Goal: Feedback & Contribution: Contribute content

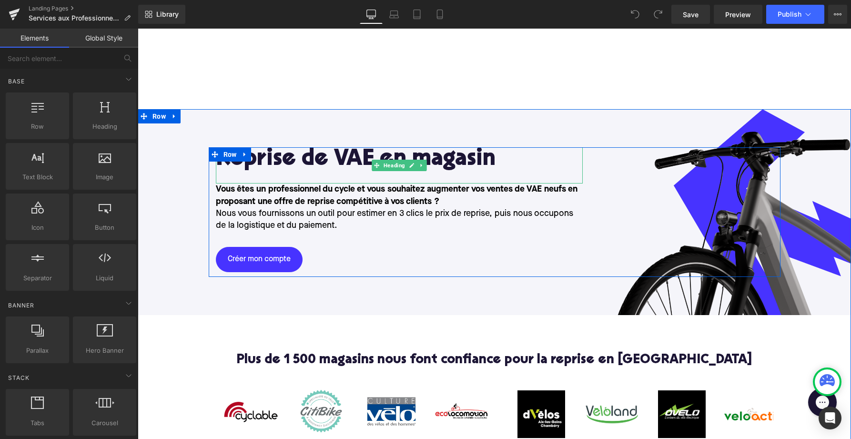
click at [336, 181] on div "Reprise de VAE en magasin" at bounding box center [399, 165] width 367 height 36
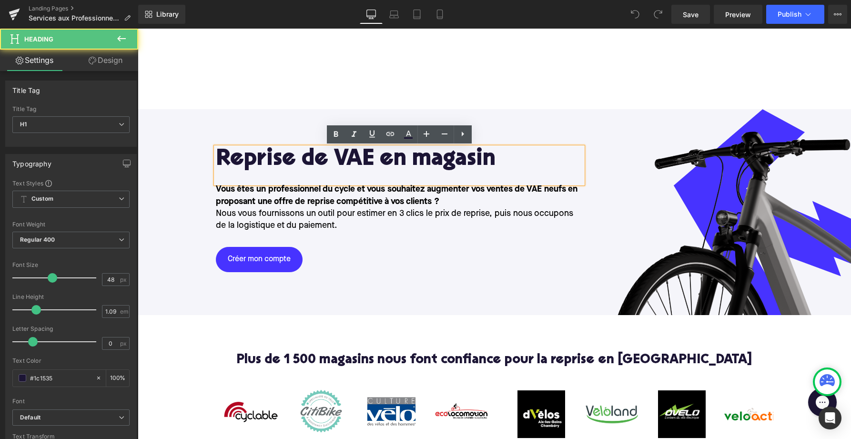
click at [329, 153] on h1 "Reprise de VAE en magasin" at bounding box center [399, 159] width 367 height 25
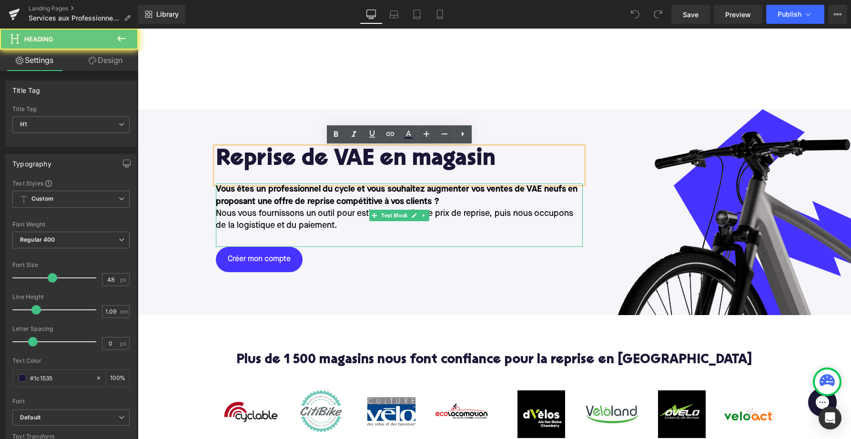
click at [328, 230] on p "Nous vous fournissons un outil pour estimer en 3 clics le prix de reprise, puis…" at bounding box center [399, 220] width 367 height 24
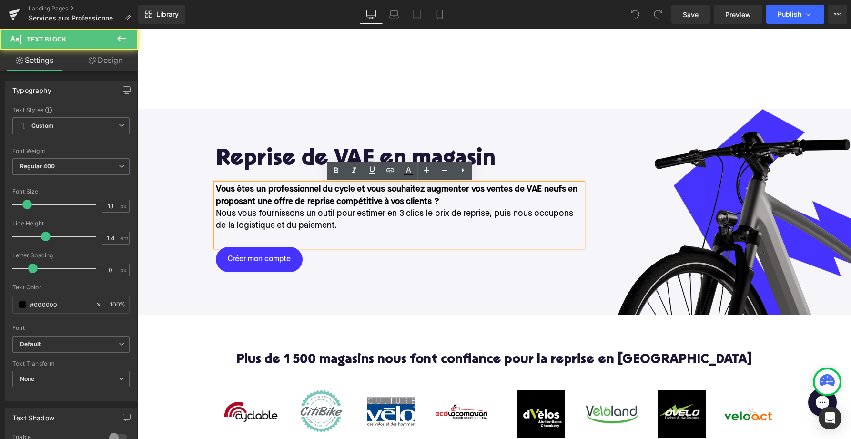
click at [329, 205] on strong "Vous êtes un professionnel du cycle et vous souhaitez augmenter vos ventes de V…" at bounding box center [397, 195] width 362 height 20
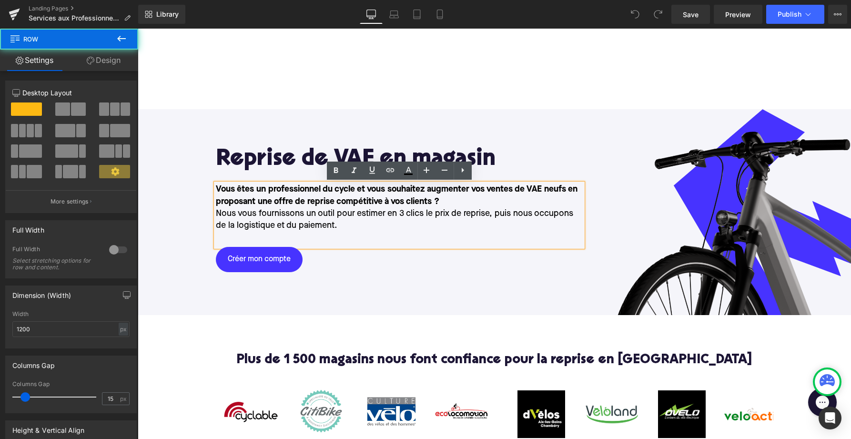
click at [710, 205] on div "Reprise de VAE en magasin Heading Vous êtes un professionnel du cycle et vous s…" at bounding box center [495, 212] width 572 height 130
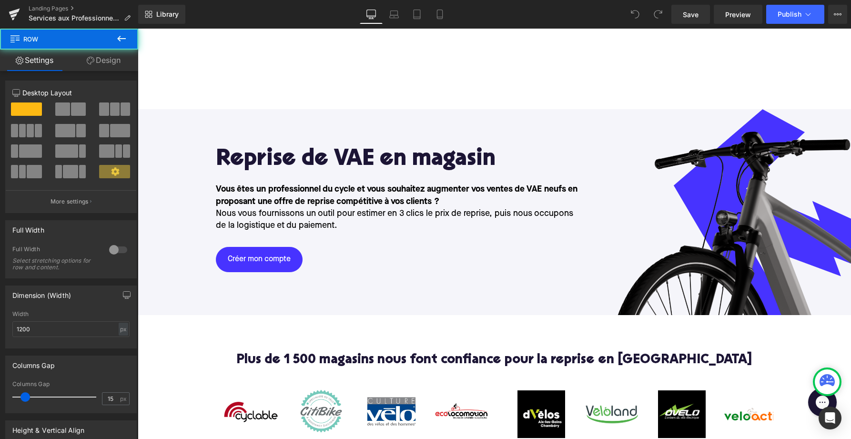
click at [716, 175] on div "Reprise de VAE en magasin Heading Vous êtes un professionnel du cycle et vous s…" at bounding box center [495, 212] width 572 height 130
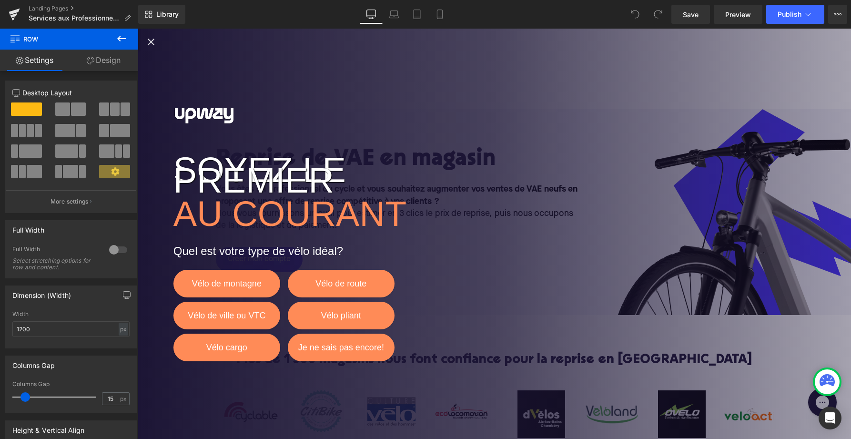
click at [153, 42] on icon "Close popup" at bounding box center [150, 41] width 11 height 11
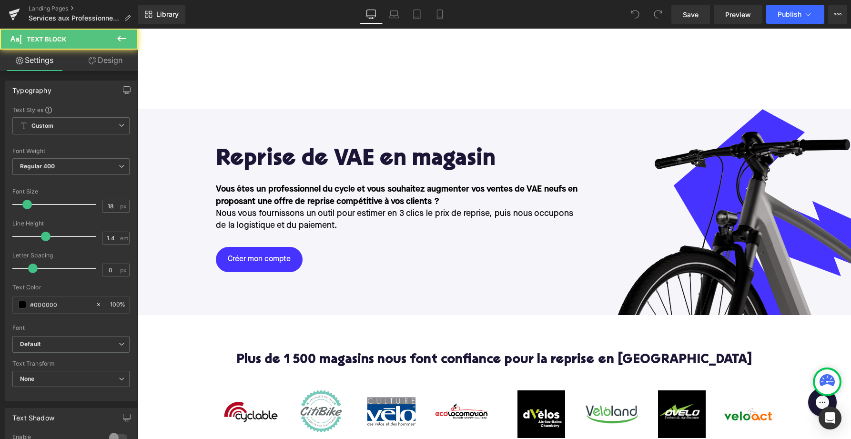
click at [272, 204] on strong "Vous êtes un professionnel du cycle et vous souhaitez augmenter vos ventes de V…" at bounding box center [397, 195] width 362 height 20
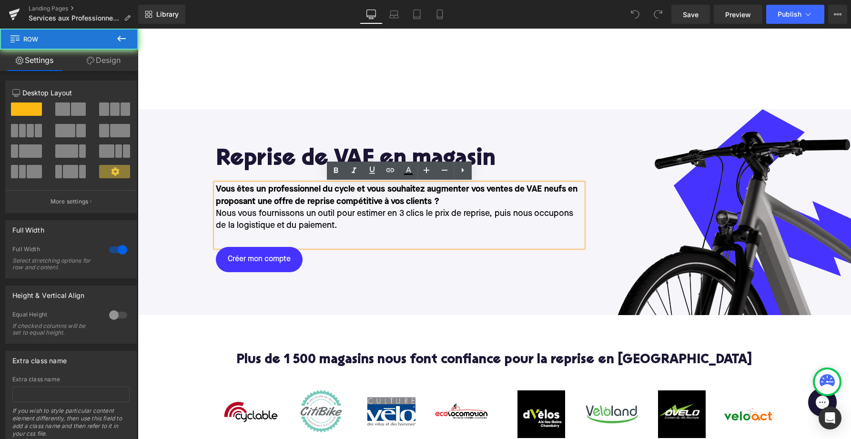
click at [172, 154] on div "Reprise de VAE en magasin Heading Vous êtes un professionnel du cycle et vous s…" at bounding box center [495, 212] width 714 height 130
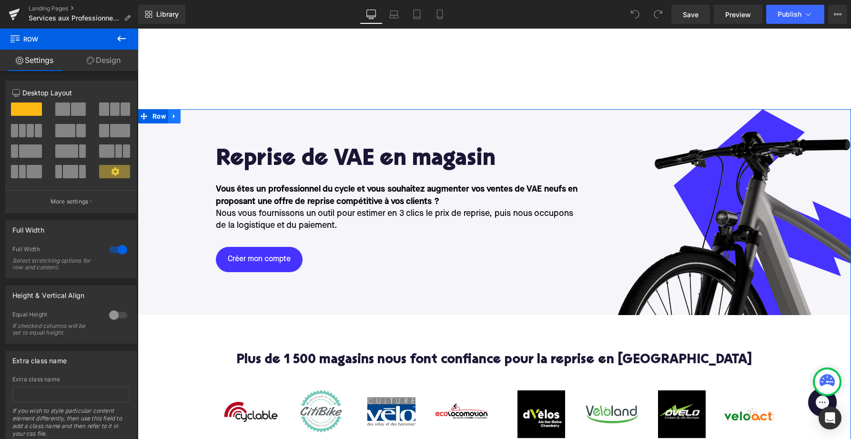
click at [180, 109] on link at bounding box center [174, 116] width 12 height 14
click at [193, 145] on div "Reprise de VAE en magasin Heading Vous êtes un professionnel du cycle et vous s…" at bounding box center [495, 212] width 714 height 206
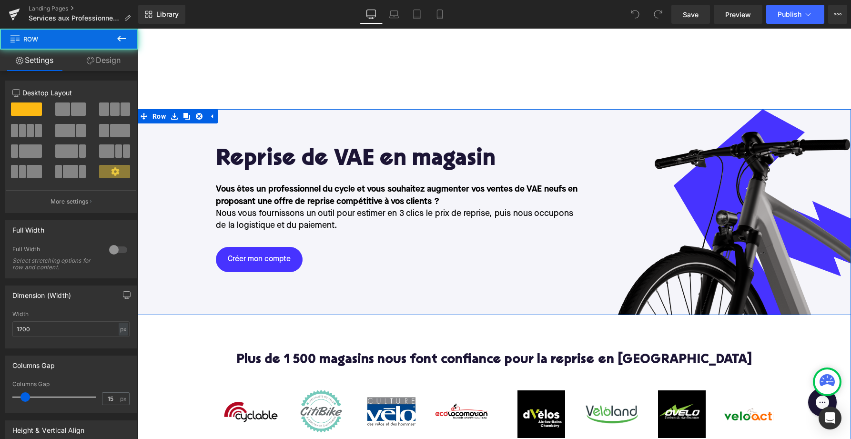
click at [755, 236] on div "Reprise de VAE en magasin Heading Vous êtes un professionnel du cycle et vous s…" at bounding box center [495, 212] width 572 height 130
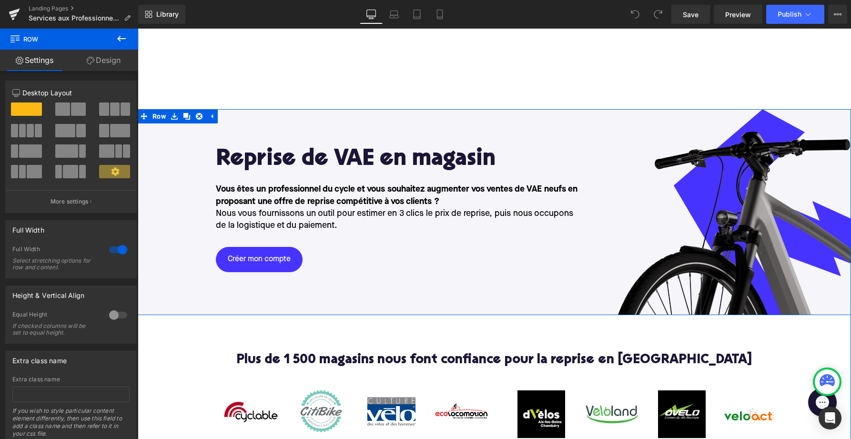
click at [794, 243] on div "Reprise de VAE en magasin Heading Vous êtes un professionnel du cycle et vous s…" at bounding box center [495, 212] width 714 height 130
click at [796, 271] on div "Reprise de VAE en magasin Heading Vous êtes un professionnel du cycle et vous s…" at bounding box center [495, 212] width 714 height 130
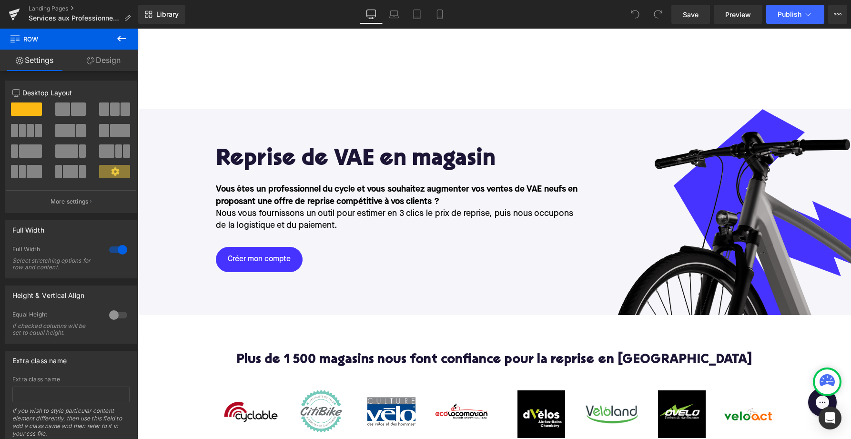
click at [117, 41] on icon at bounding box center [121, 38] width 11 height 11
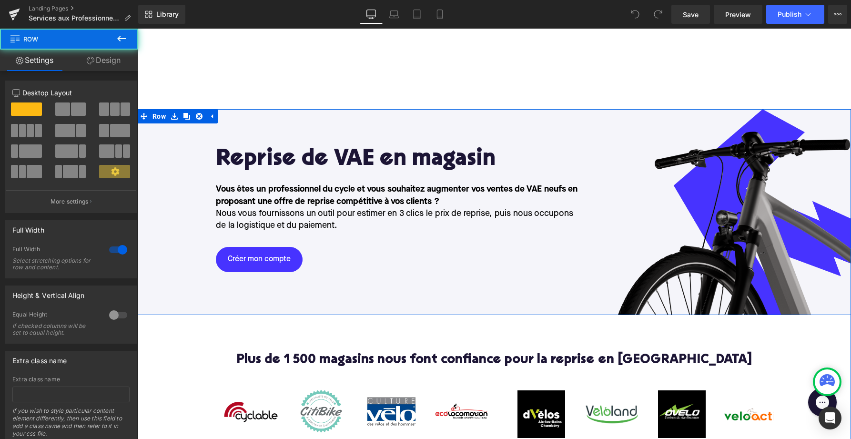
click at [302, 125] on div "Reprise de VAE en magasin Heading Vous êtes un professionnel du cycle et vous s…" at bounding box center [495, 212] width 714 height 206
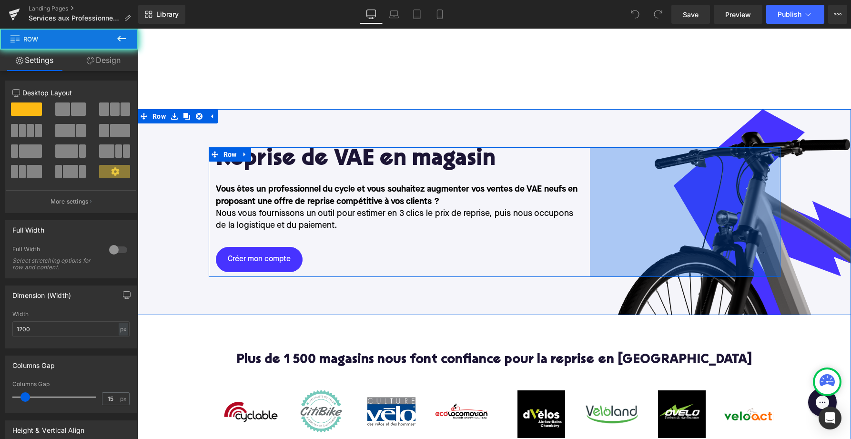
click at [745, 274] on div "400px" at bounding box center [685, 212] width 191 height 130
click at [715, 228] on div "400px" at bounding box center [685, 212] width 191 height 130
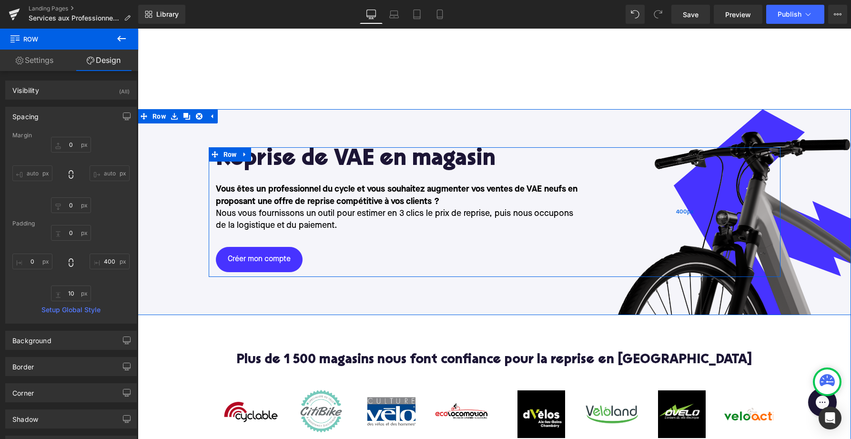
type input "400px"
click at [710, 209] on div "400px" at bounding box center [685, 212] width 191 height 130
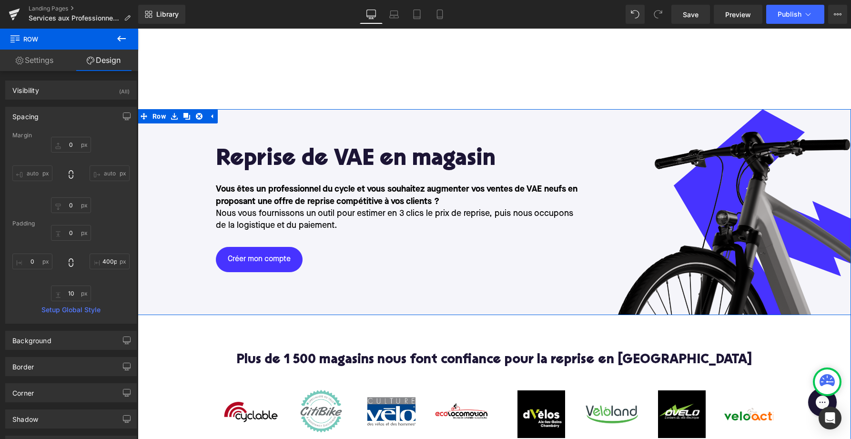
click at [834, 243] on div "Reprise de VAE en magasin Heading Vous êtes un professionnel du cycle et vous s…" at bounding box center [495, 212] width 714 height 130
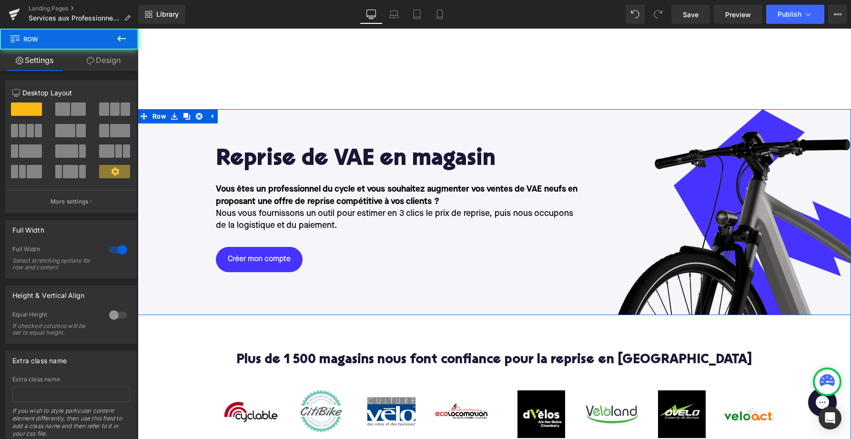
click at [821, 239] on div "Reprise de VAE en magasin Heading Vous êtes un professionnel du cycle et vous s…" at bounding box center [495, 212] width 714 height 130
click at [784, 301] on div "Reprise de VAE en magasin Heading Vous êtes un professionnel du cycle et vous s…" at bounding box center [495, 212] width 714 height 206
click at [217, 121] on link at bounding box center [211, 116] width 12 height 14
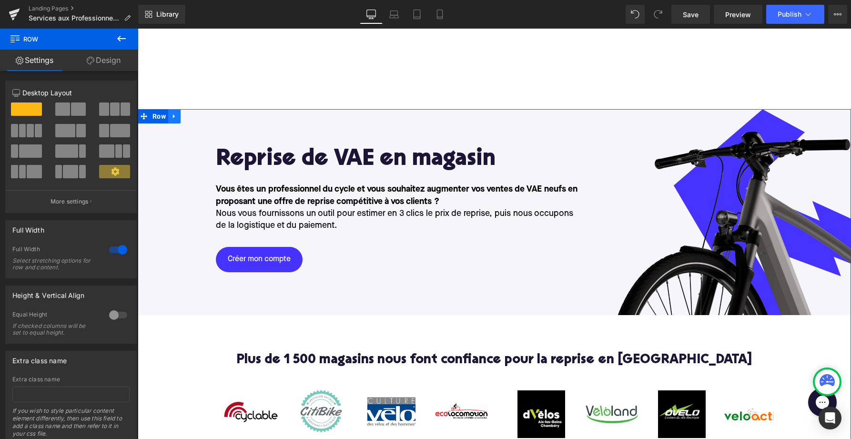
click at [172, 115] on icon at bounding box center [174, 116] width 7 height 7
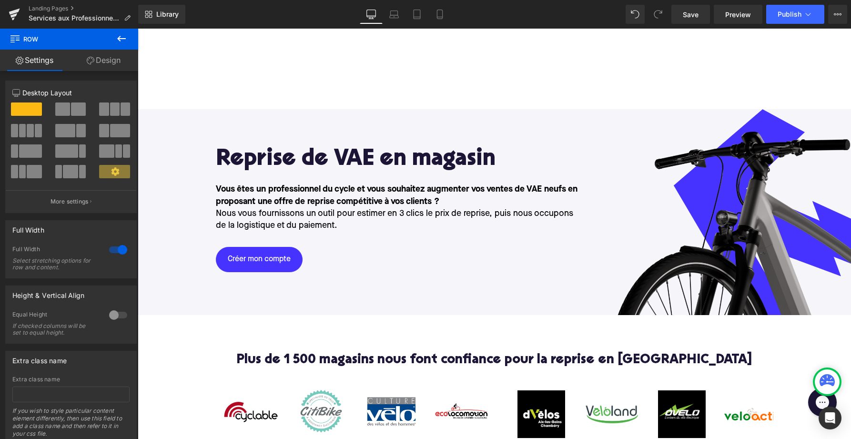
drag, startPoint x: 164, startPoint y: 134, endPoint x: 211, endPoint y: 79, distance: 72.3
click at [116, 45] on button at bounding box center [121, 39] width 33 height 21
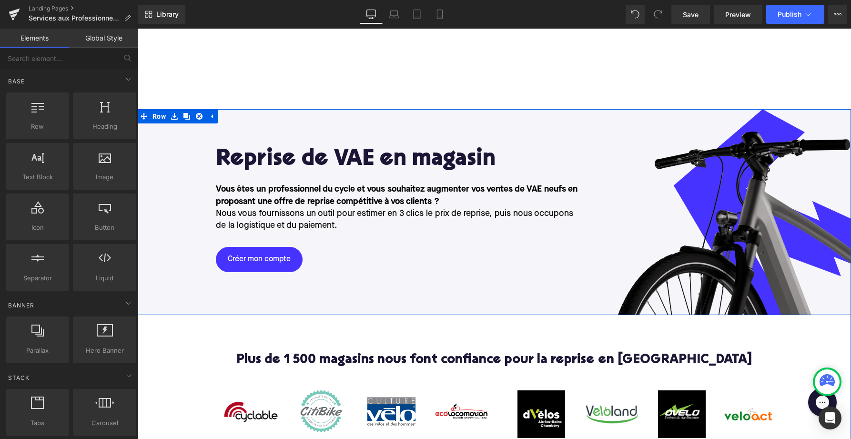
click at [188, 141] on div "Reprise de VAE en magasin Heading Vous êtes un professionnel du cycle et vous s…" at bounding box center [495, 212] width 714 height 206
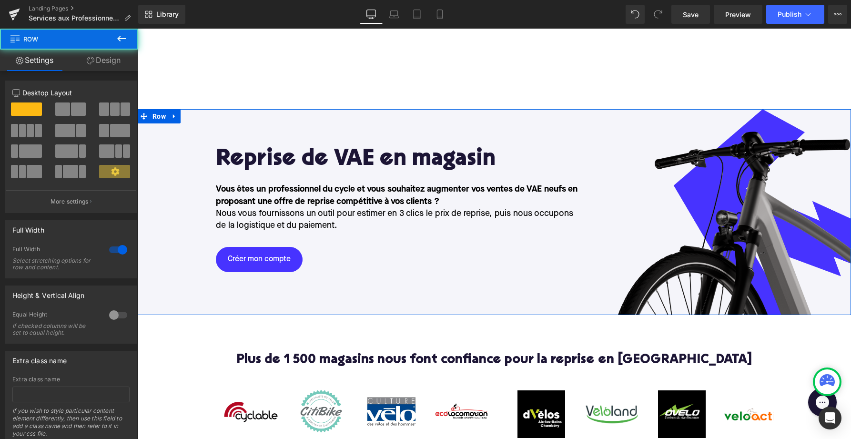
click at [103, 64] on link "Design" at bounding box center [103, 60] width 69 height 21
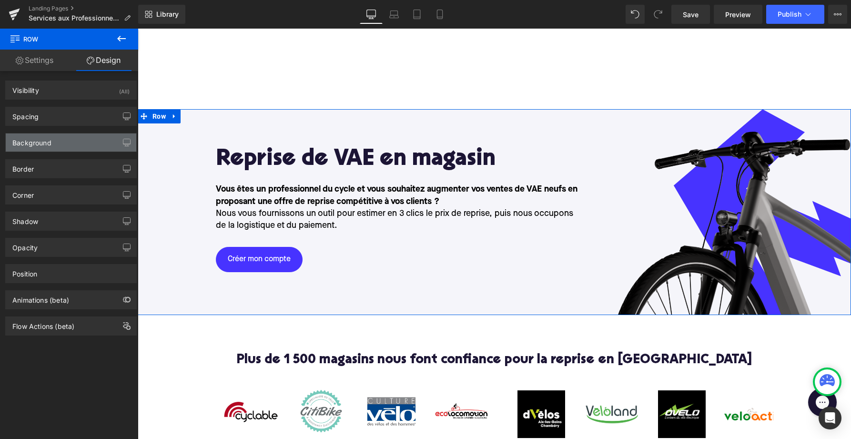
click at [80, 150] on div "Background" at bounding box center [71, 142] width 131 height 18
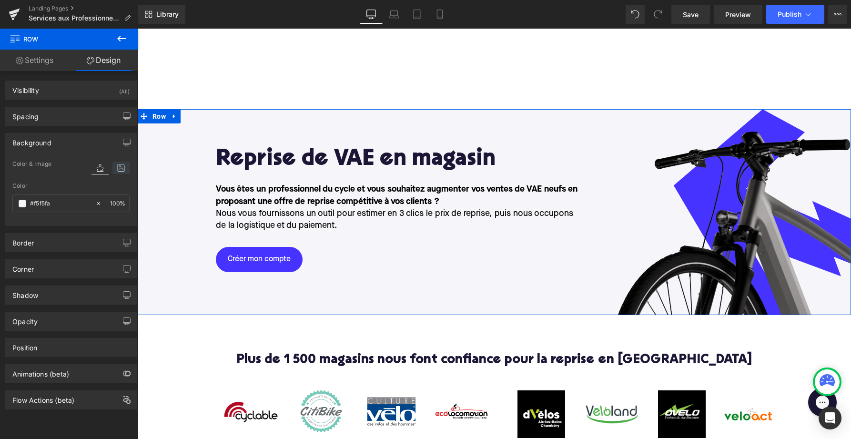
click at [116, 167] on icon at bounding box center [120, 168] width 17 height 12
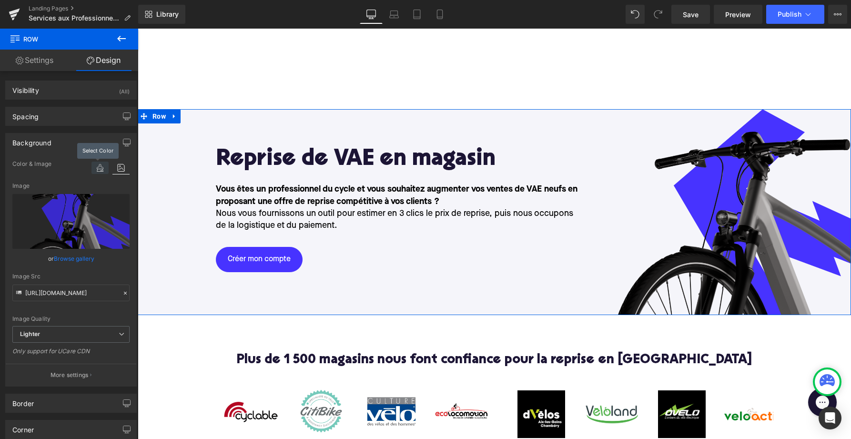
click at [99, 168] on icon at bounding box center [100, 168] width 17 height 12
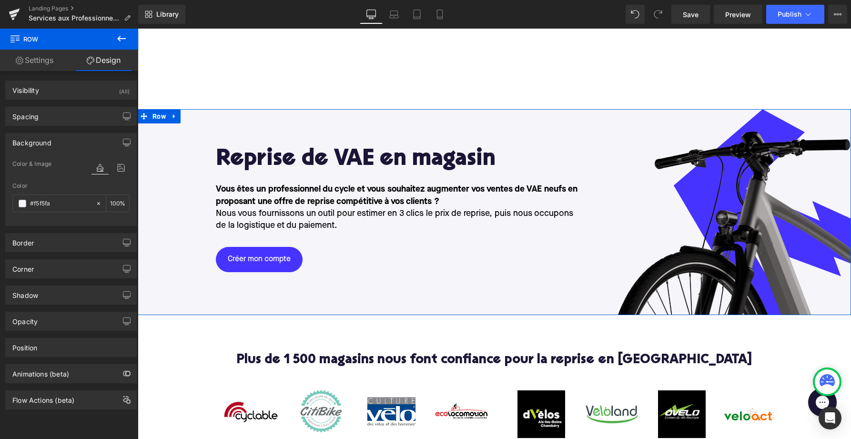
click at [43, 58] on link "Settings" at bounding box center [34, 60] width 69 height 21
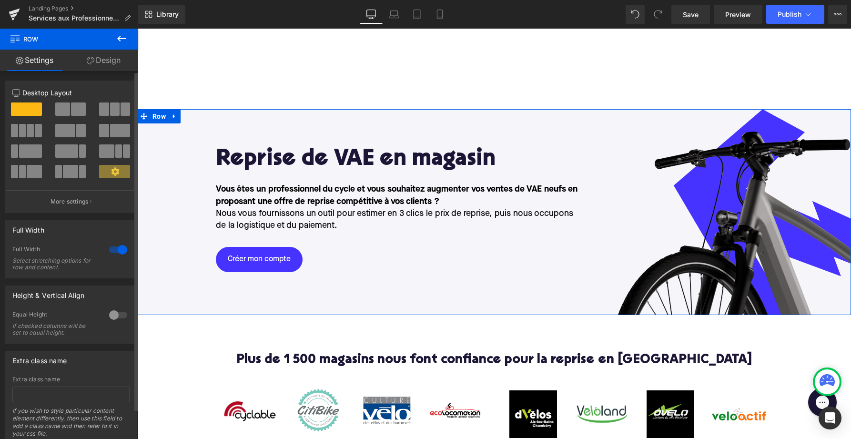
click at [27, 110] on span at bounding box center [26, 108] width 31 height 13
click at [93, 63] on link "Design" at bounding box center [103, 60] width 69 height 21
type input "100"
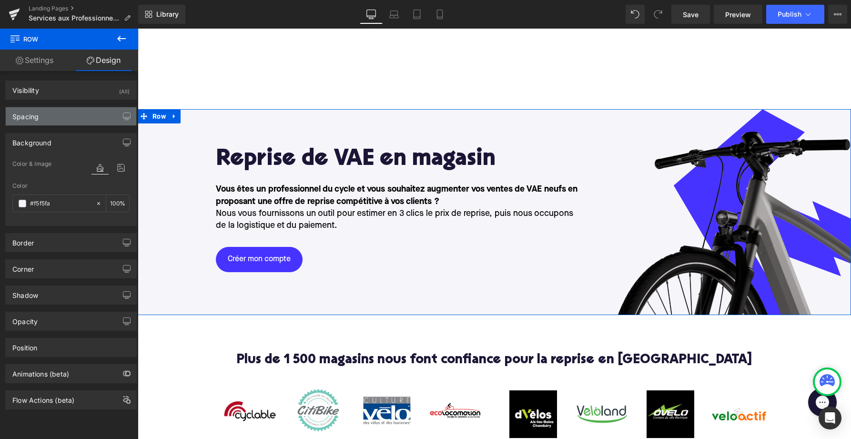
click at [72, 120] on div "Spacing" at bounding box center [71, 116] width 131 height 18
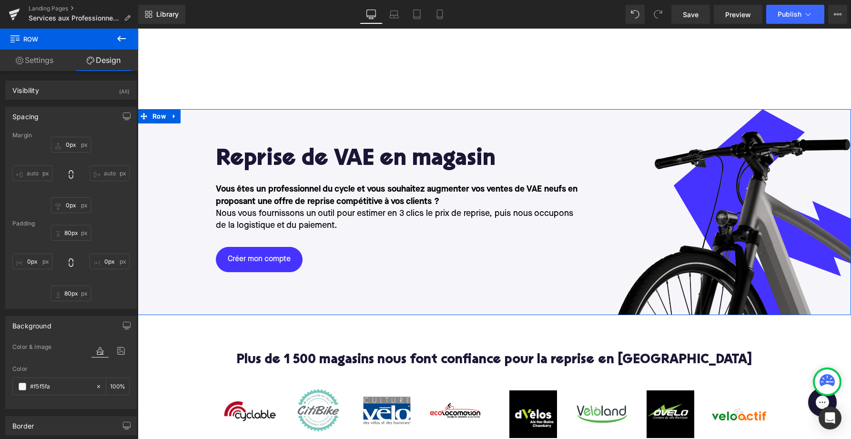
click at [72, 120] on div "Spacing" at bounding box center [71, 116] width 131 height 18
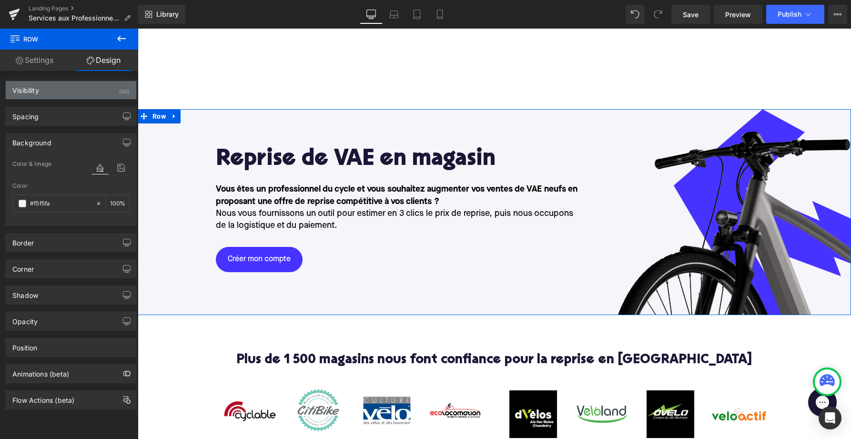
click at [69, 88] on div "Visibility (All)" at bounding box center [71, 90] width 131 height 18
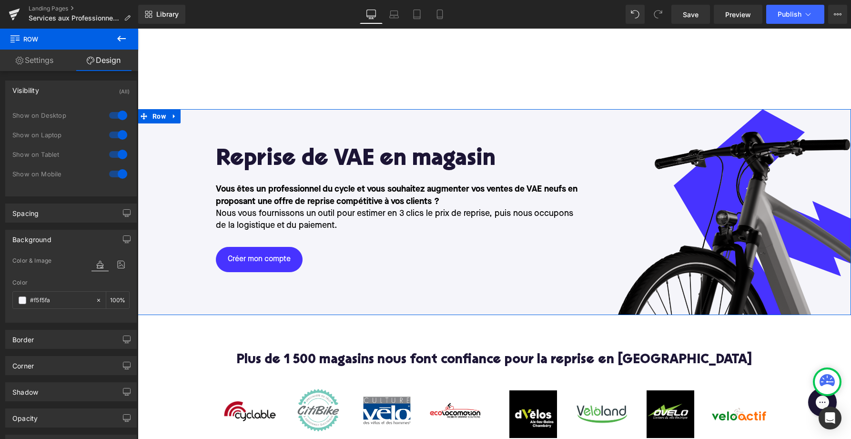
click at [69, 88] on div "Visibility (All)" at bounding box center [71, 90] width 131 height 18
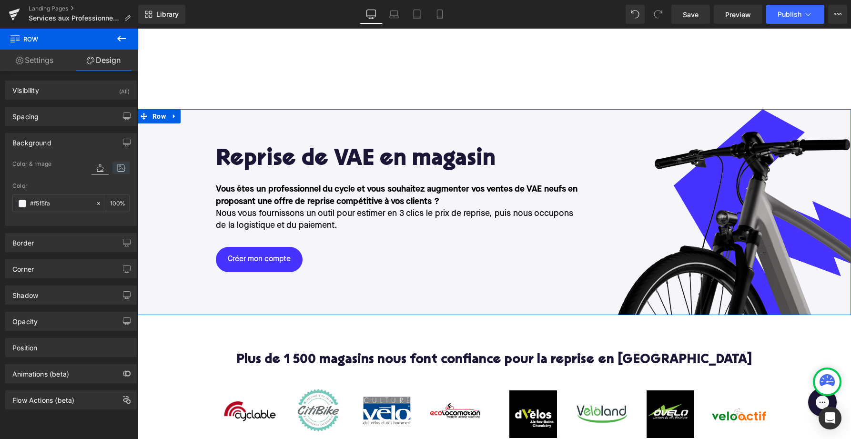
click at [116, 167] on icon at bounding box center [120, 168] width 17 height 12
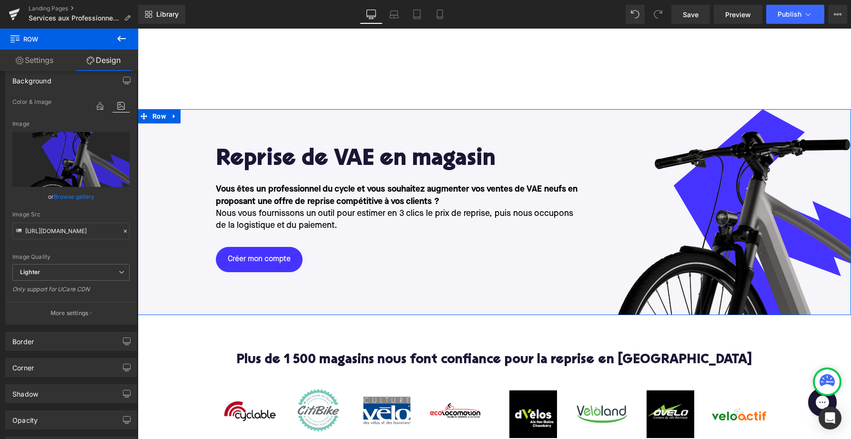
scroll to position [69, 0]
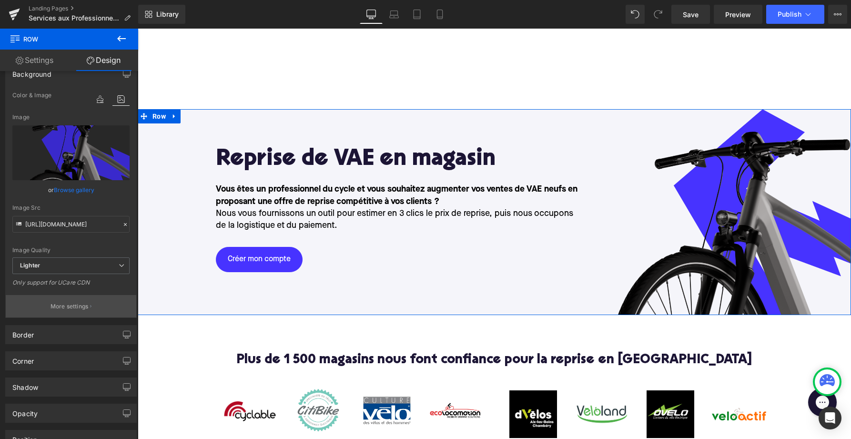
click at [67, 305] on p "More settings" at bounding box center [70, 306] width 38 height 9
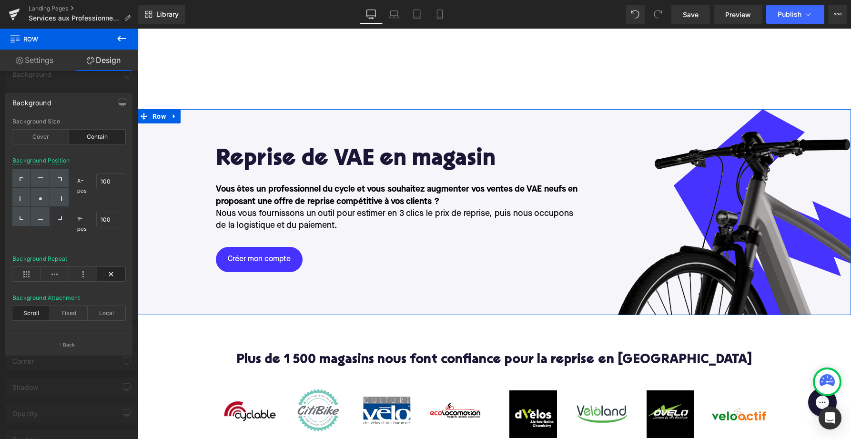
click at [87, 104] on div "Background" at bounding box center [69, 102] width 126 height 18
click at [36, 133] on div "Cover" at bounding box center [40, 137] width 57 height 14
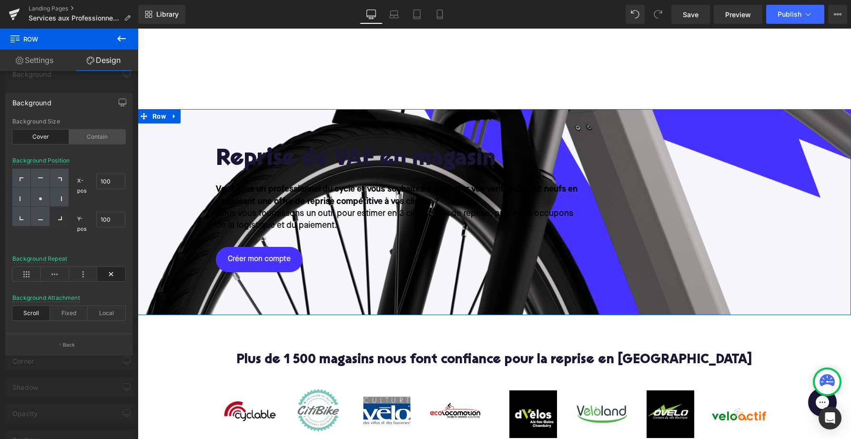
click at [102, 138] on div "Contain" at bounding box center [97, 137] width 57 height 14
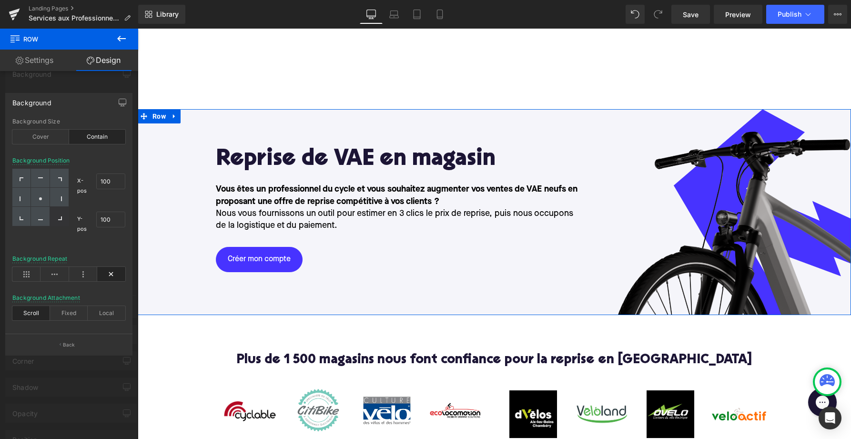
click at [37, 59] on link "Settings" at bounding box center [34, 60] width 69 height 21
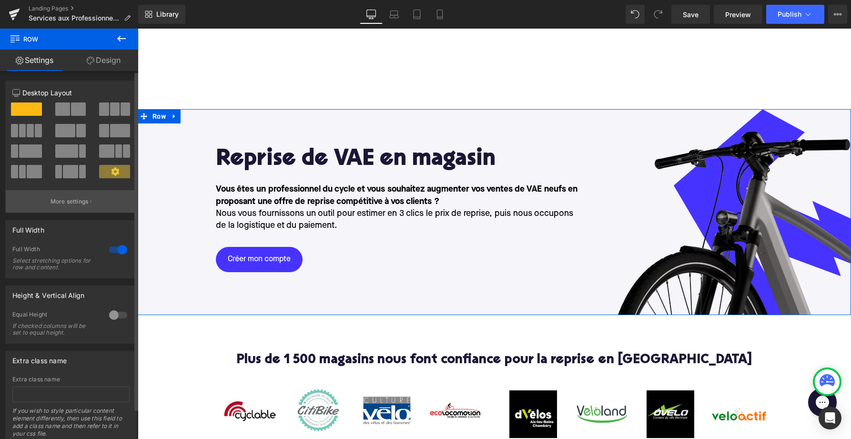
click at [59, 205] on p "More settings" at bounding box center [70, 201] width 38 height 9
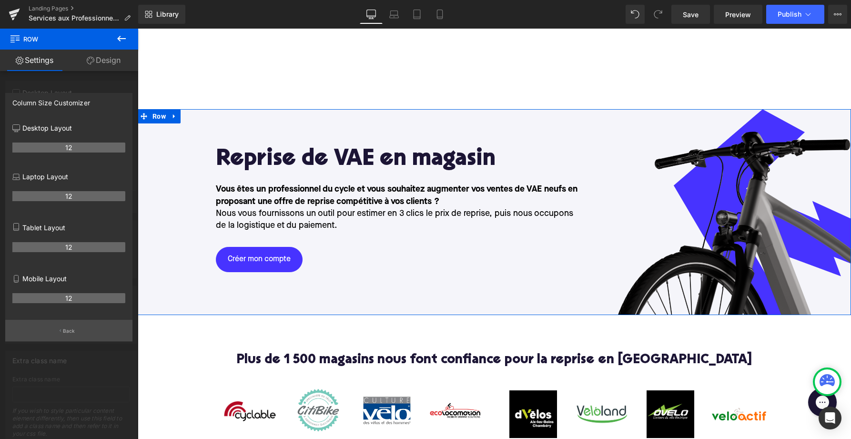
click at [61, 328] on button "Back" at bounding box center [68, 330] width 127 height 21
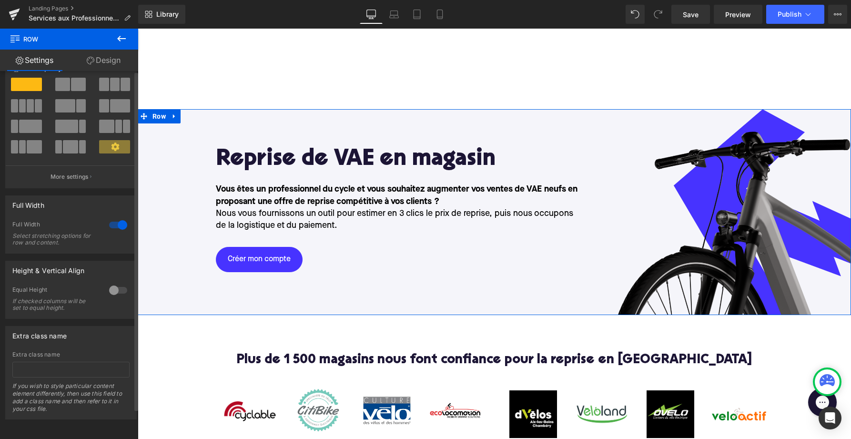
scroll to position [0, 0]
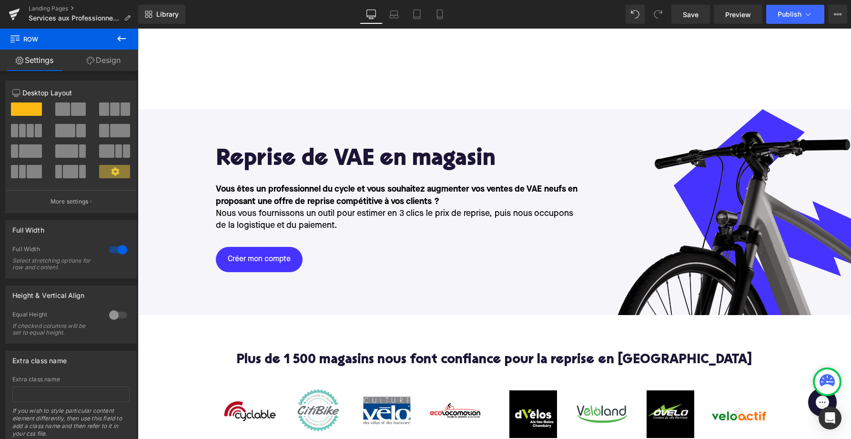
click at [12, 41] on icon at bounding box center [14, 37] width 9 height 9
click at [115, 39] on button at bounding box center [121, 39] width 33 height 21
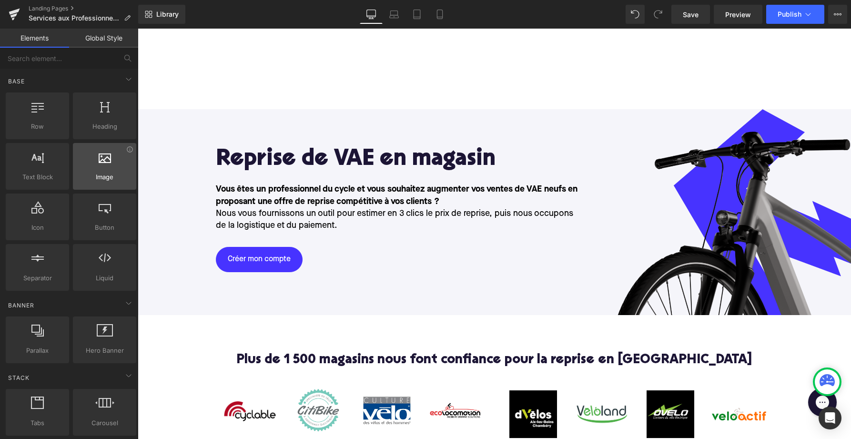
click at [104, 167] on div at bounding box center [105, 161] width 58 height 21
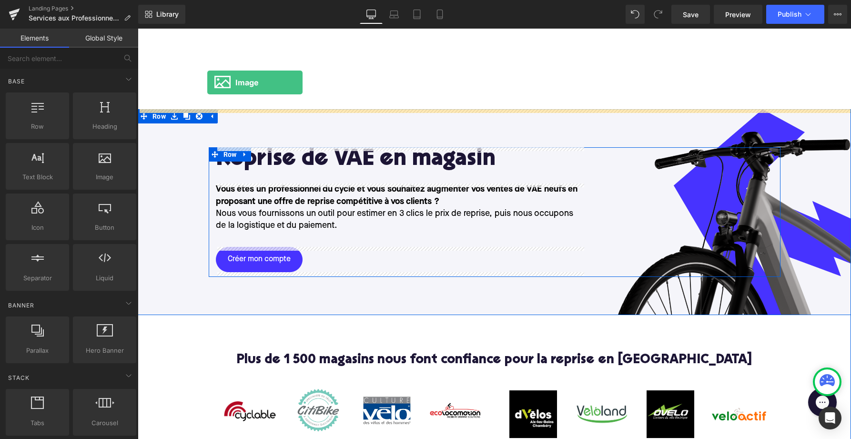
drag, startPoint x: 239, startPoint y: 196, endPoint x: 207, endPoint y: 82, distance: 118.3
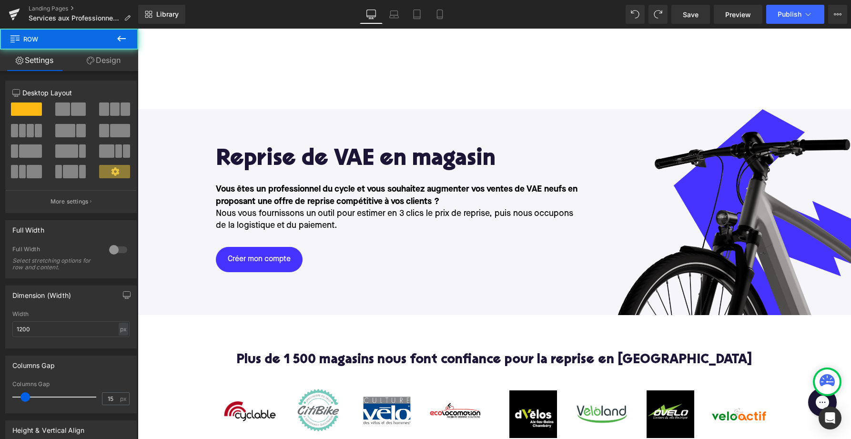
click at [592, 195] on div "Reprise de VAE en magasin Heading Vous êtes un professionnel du cycle et vous s…" at bounding box center [495, 212] width 572 height 130
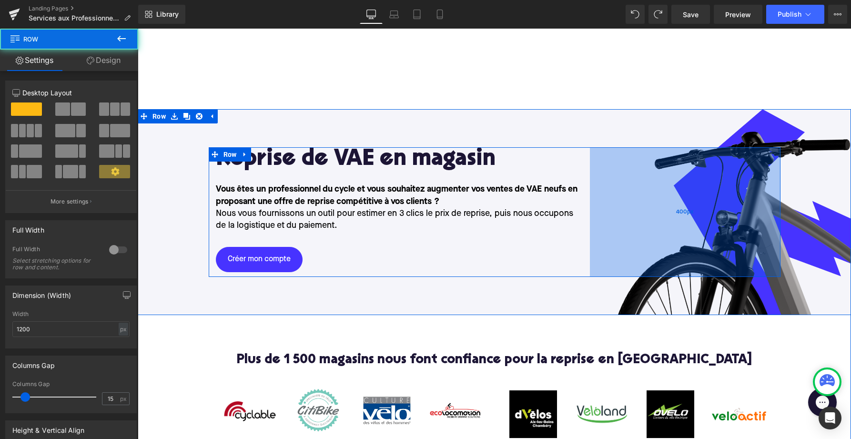
click at [721, 216] on div "400px" at bounding box center [685, 212] width 191 height 130
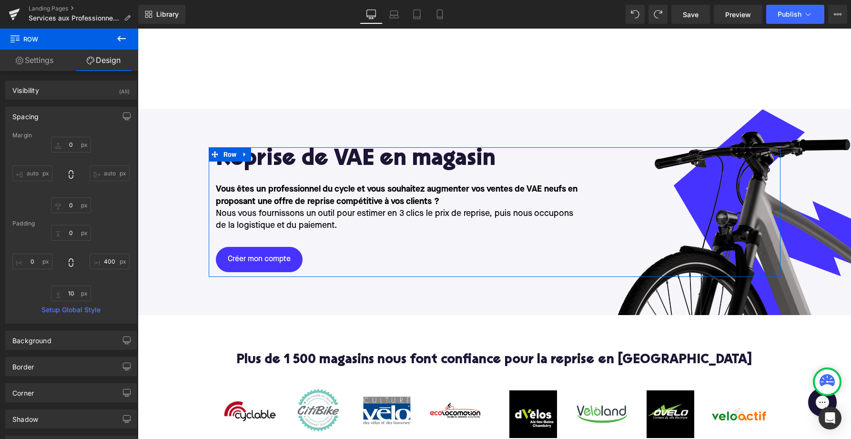
click at [30, 51] on link "Settings" at bounding box center [34, 60] width 69 height 21
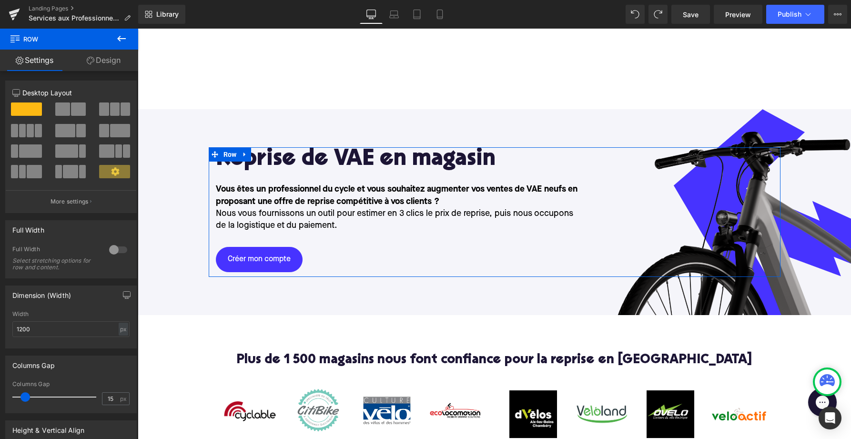
click at [92, 62] on icon at bounding box center [91, 61] width 8 height 8
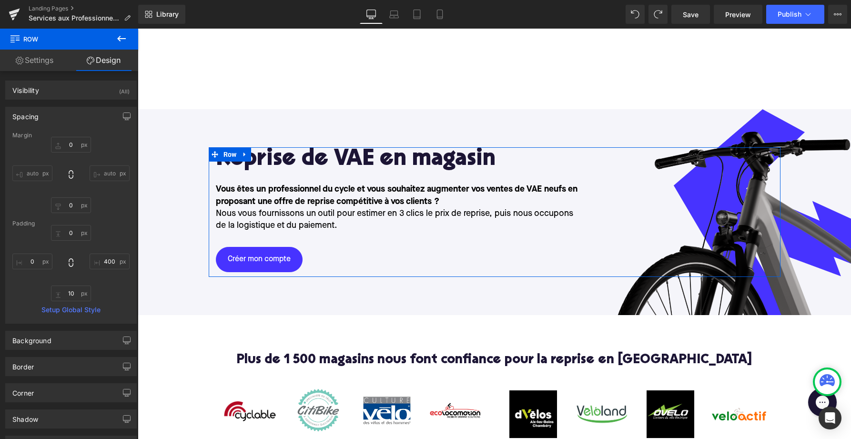
type input "0"
type input "400"
type input "10"
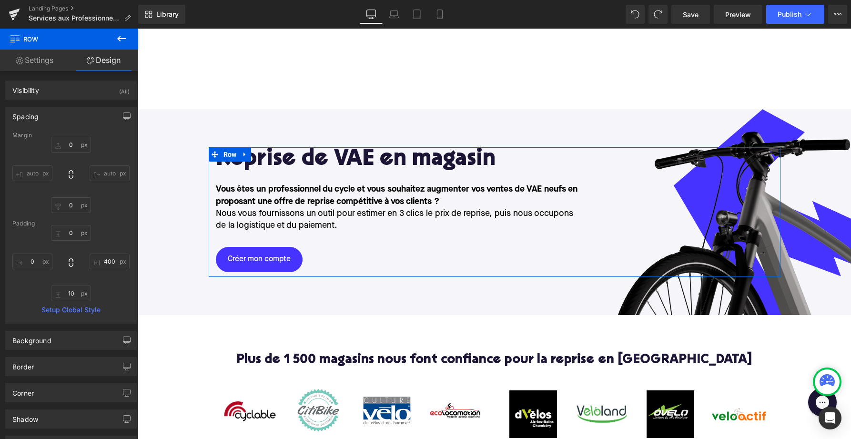
type input "0"
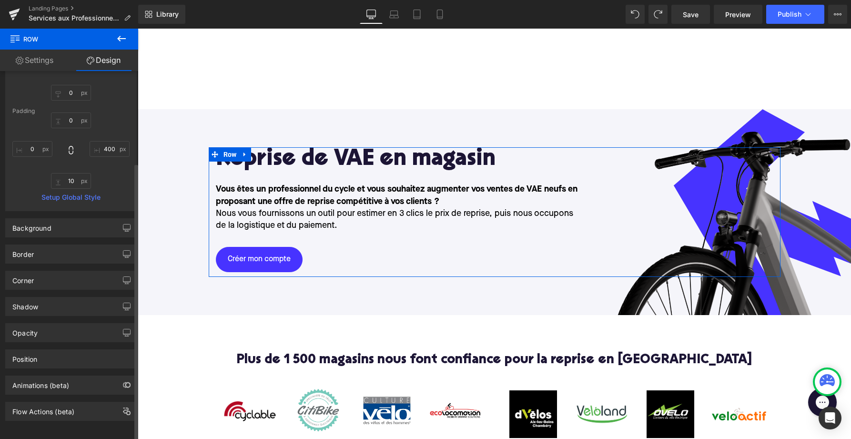
scroll to position [122, 0]
click at [84, 217] on div "Background" at bounding box center [71, 226] width 131 height 18
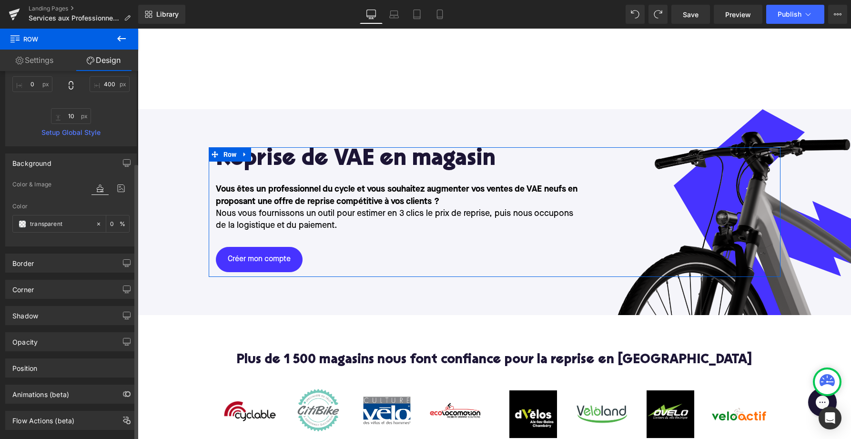
scroll to position [195, 0]
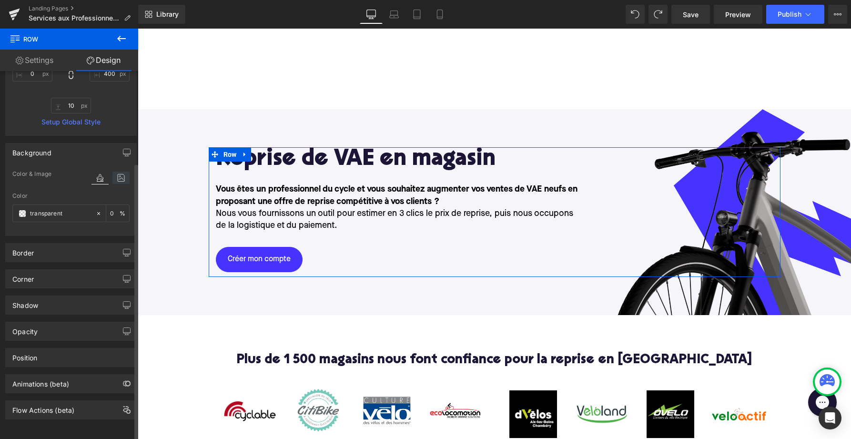
click at [116, 172] on icon at bounding box center [120, 178] width 17 height 12
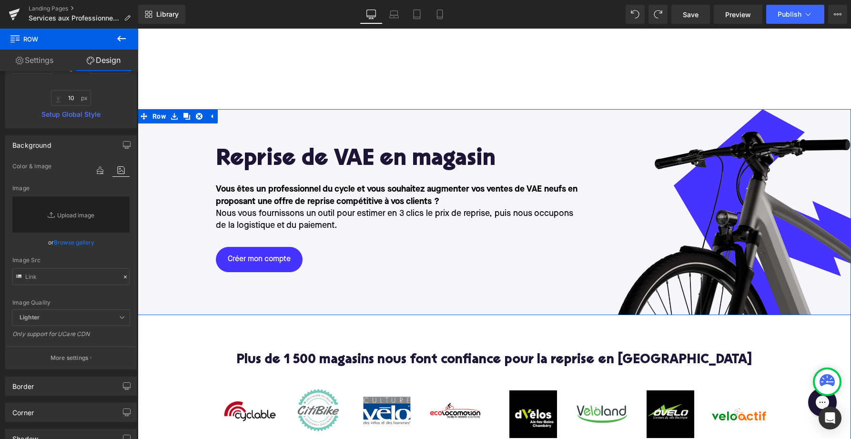
click at [185, 155] on div "Reprise de VAE en magasin Heading Vous êtes un professionnel du cycle et vous s…" at bounding box center [495, 212] width 714 height 130
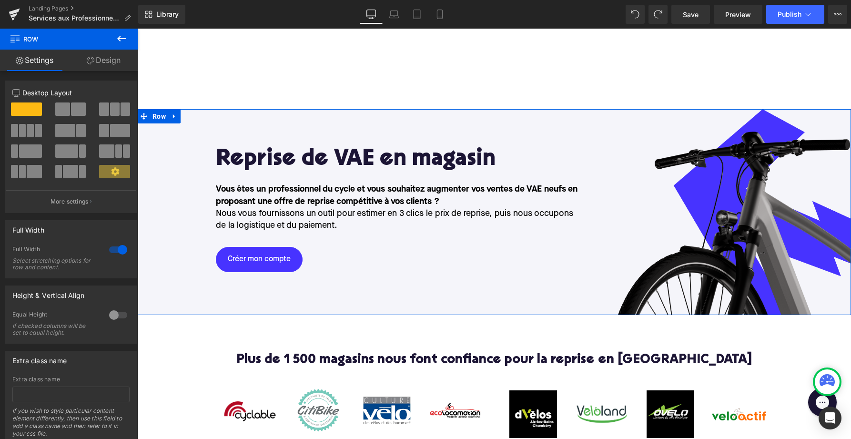
click at [105, 58] on link "Design" at bounding box center [103, 60] width 69 height 21
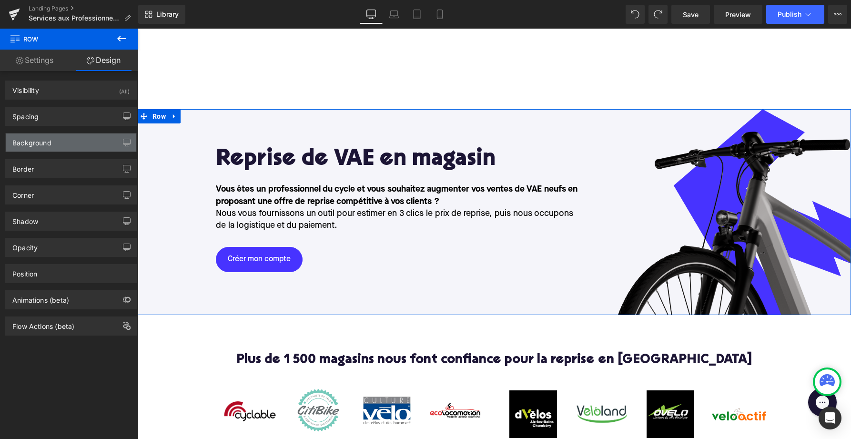
click at [61, 140] on div "Background" at bounding box center [71, 142] width 131 height 18
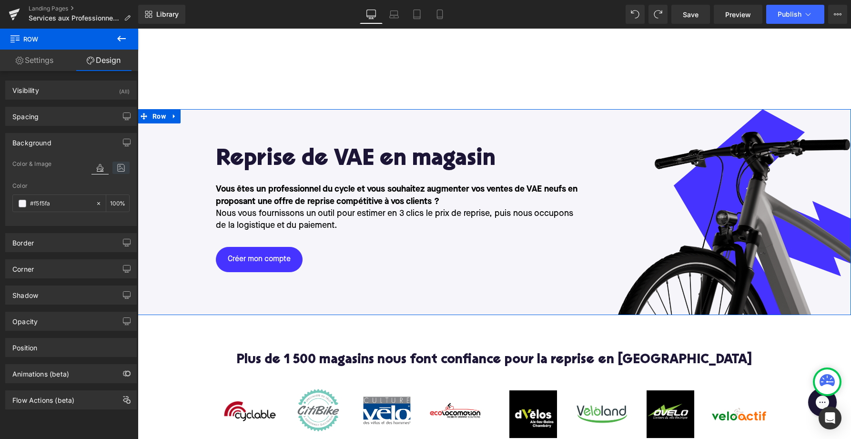
drag, startPoint x: 123, startPoint y: 178, endPoint x: 122, endPoint y: 173, distance: 5.4
click at [123, 177] on div at bounding box center [111, 177] width 38 height 6
click at [114, 167] on icon at bounding box center [120, 168] width 17 height 12
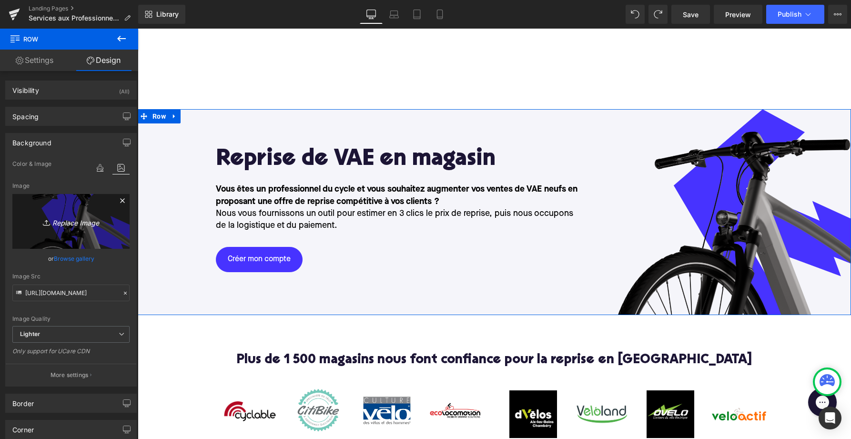
click at [71, 216] on icon "Replace Image" at bounding box center [71, 221] width 76 height 12
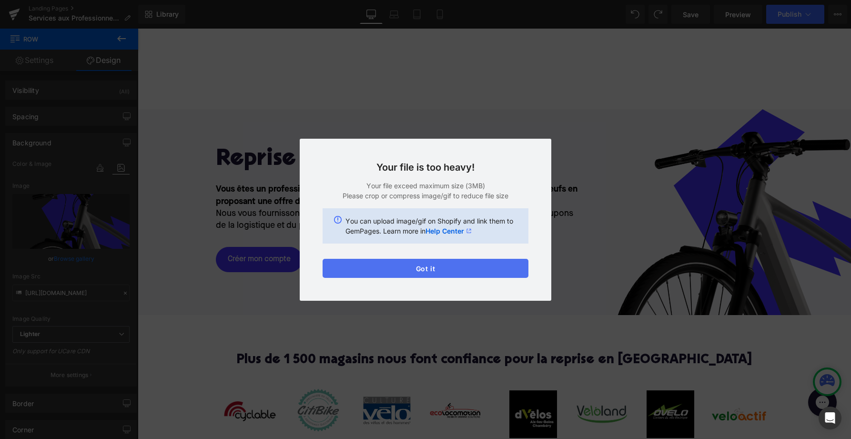
click at [394, 265] on button "Got it" at bounding box center [426, 268] width 206 height 19
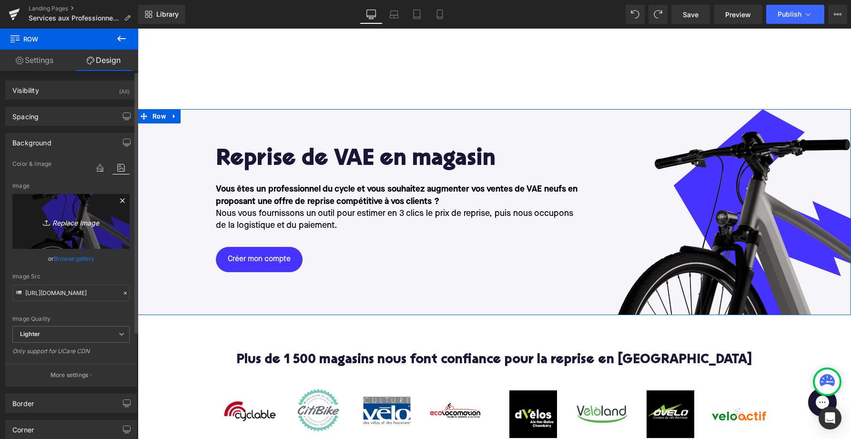
click at [55, 213] on link "Replace Image" at bounding box center [70, 221] width 117 height 55
click at [117, 202] on icon at bounding box center [122, 200] width 11 height 11
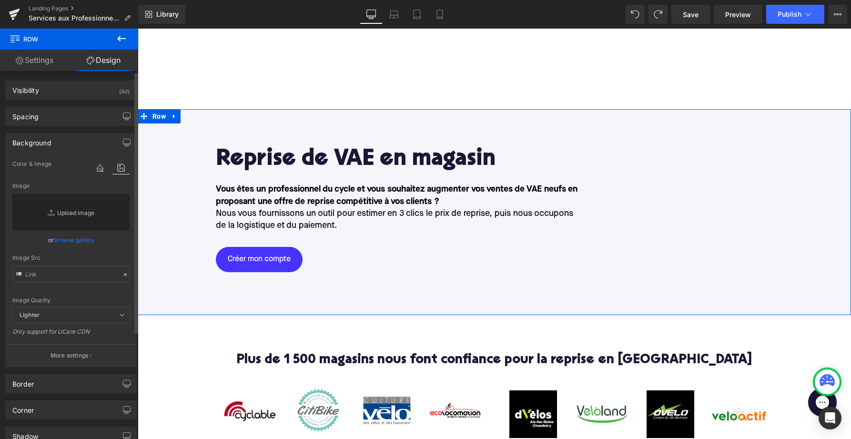
click at [59, 217] on link "Replace Image" at bounding box center [70, 212] width 117 height 36
click at [124, 275] on icon at bounding box center [125, 274] width 3 height 3
click at [56, 212] on link "Replace Image" at bounding box center [70, 212] width 117 height 36
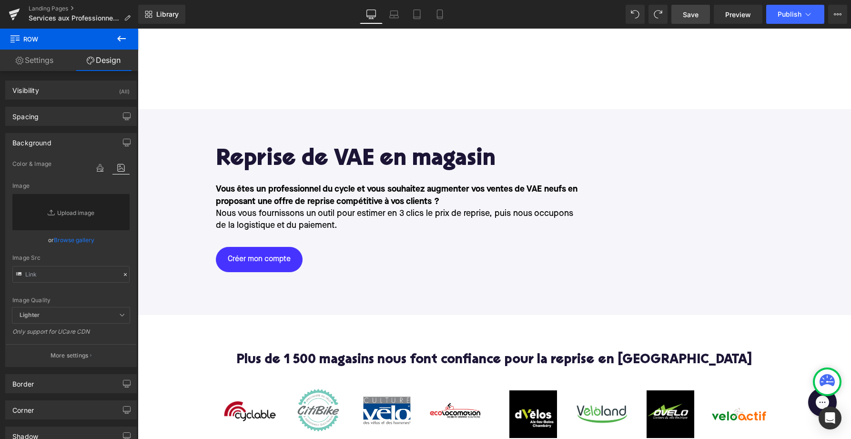
click at [698, 12] on span "Save" at bounding box center [691, 15] width 16 height 10
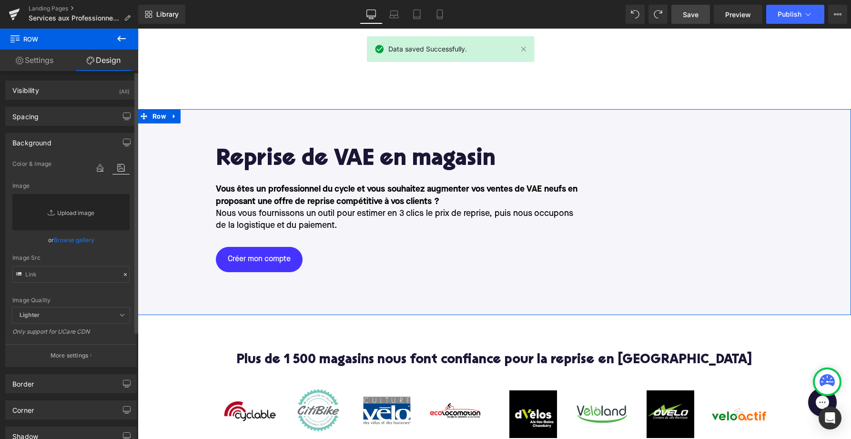
click at [74, 213] on link "Replace Image" at bounding box center [70, 212] width 117 height 36
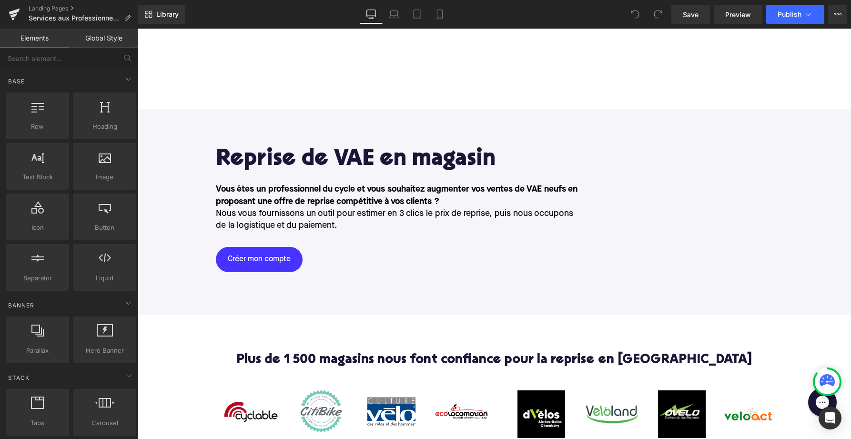
click at [229, 160] on span "Row" at bounding box center [230, 154] width 14 height 11
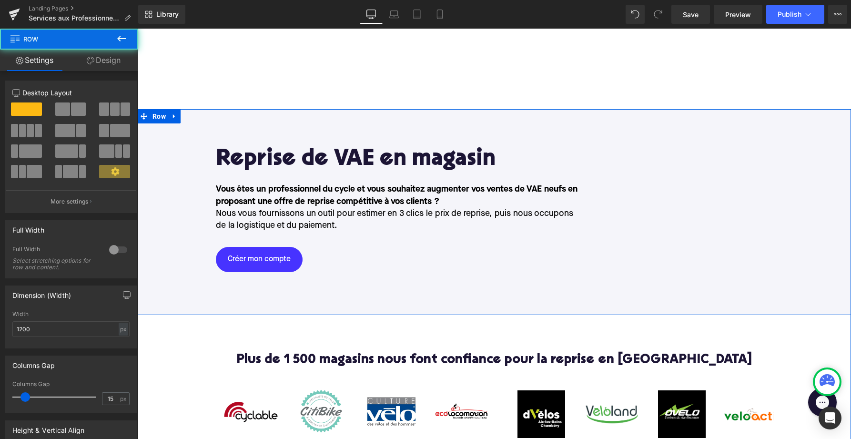
click at [191, 121] on div "Reprise de VAE en magasin Heading Vous êtes un professionnel du cycle et vous s…" at bounding box center [495, 212] width 714 height 206
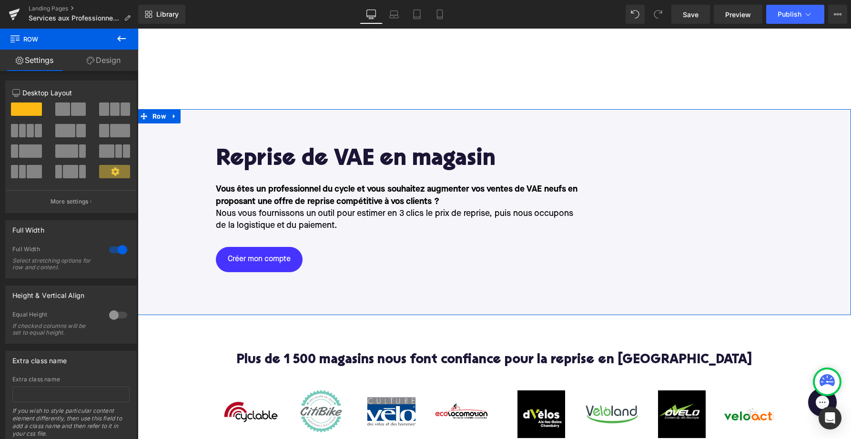
click at [99, 61] on link "Design" at bounding box center [103, 60] width 69 height 21
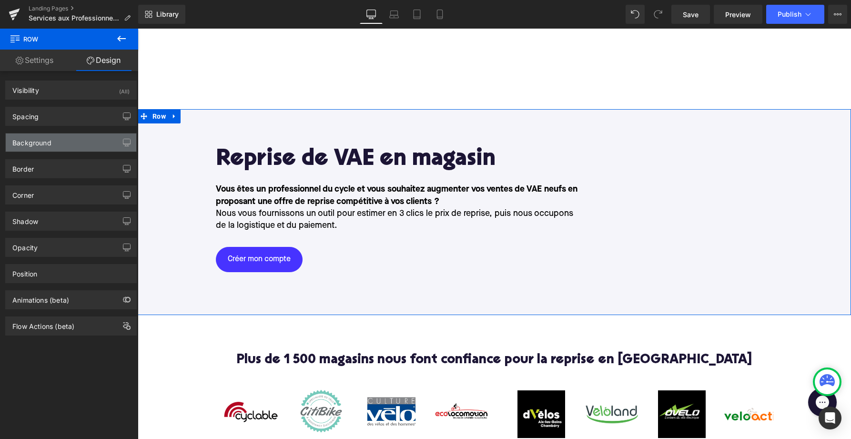
click at [50, 149] on div "Background" at bounding box center [71, 142] width 131 height 18
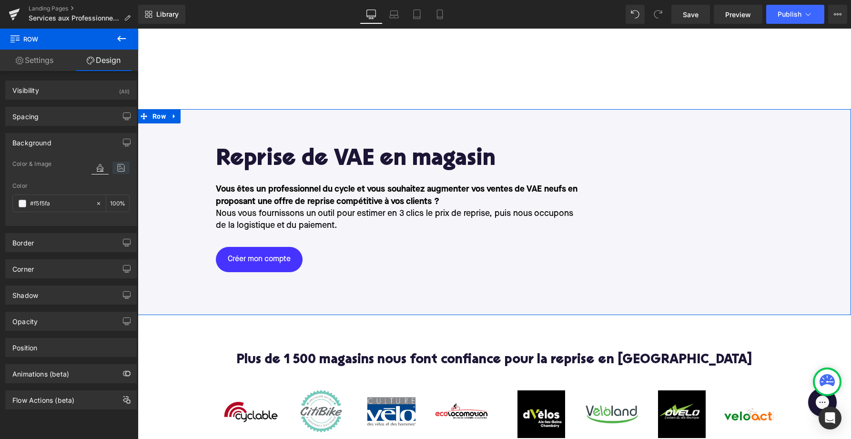
click at [120, 168] on icon at bounding box center [120, 168] width 17 height 12
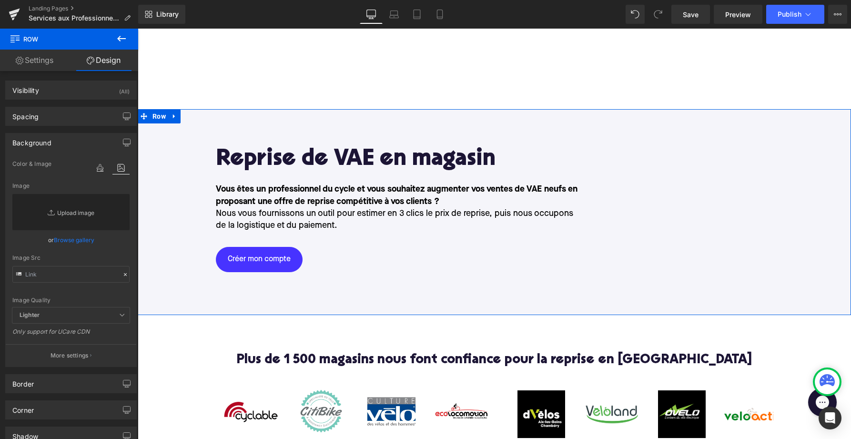
click at [55, 210] on link "Replace Image" at bounding box center [70, 212] width 117 height 36
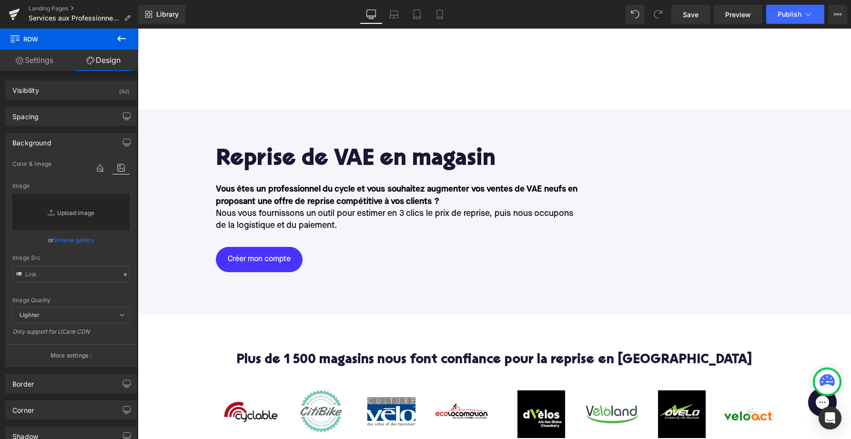
type input "C:\fakepath\ProLP1.jpg"
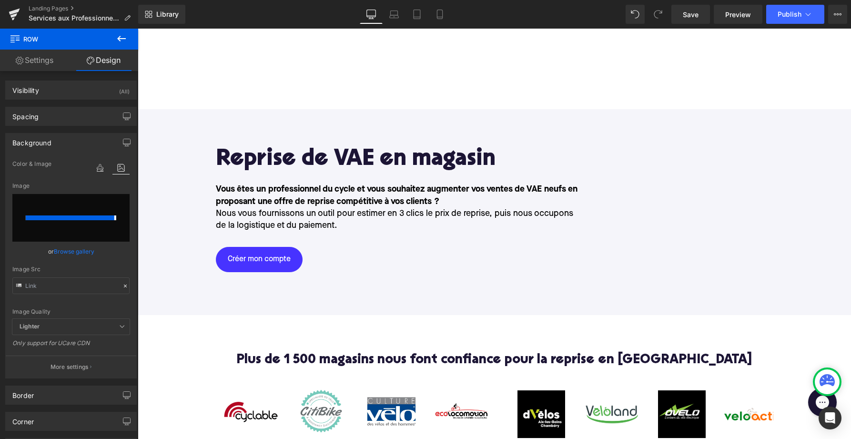
type input "https://ucarecdn.com/b2e0892f-2002-4eed-9889-5c063c200185/-/format/auto/-/previ…"
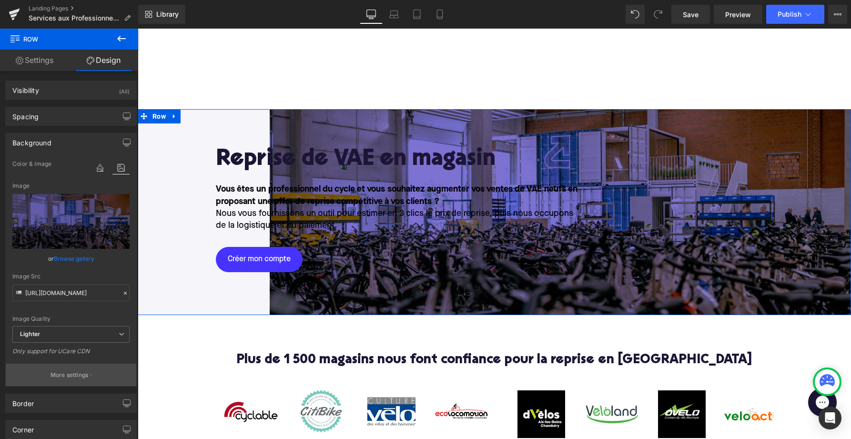
click at [63, 373] on p "More settings" at bounding box center [70, 375] width 38 height 9
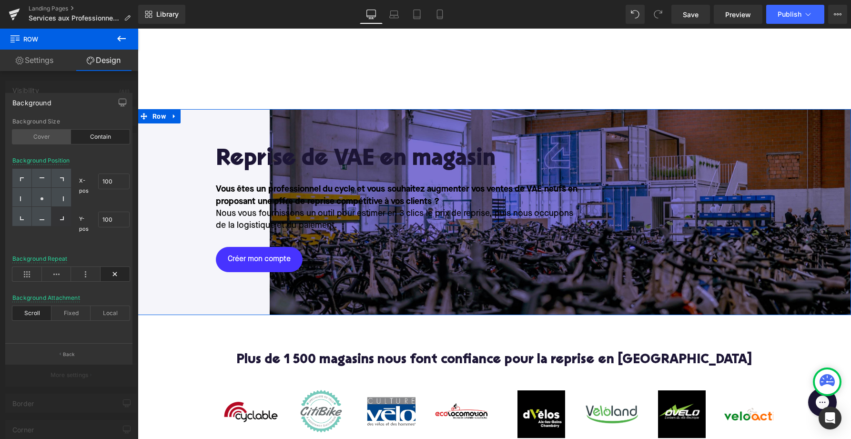
click at [41, 138] on div "Cover" at bounding box center [41, 137] width 59 height 14
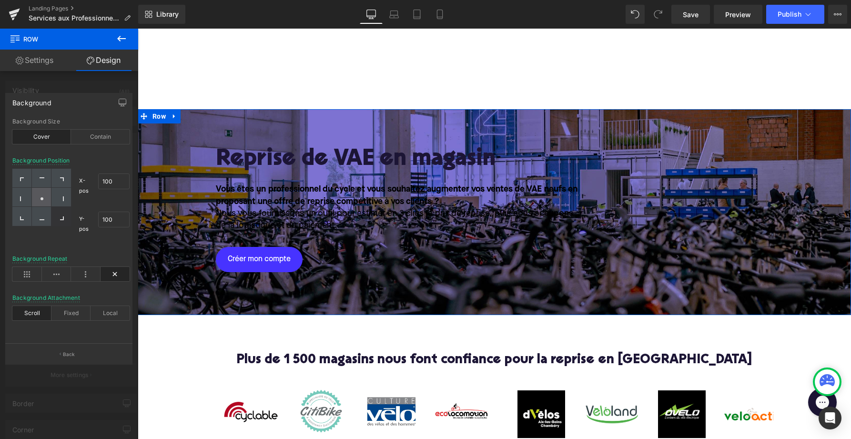
click at [40, 199] on icon at bounding box center [42, 198] width 5 height 5
type input "50"
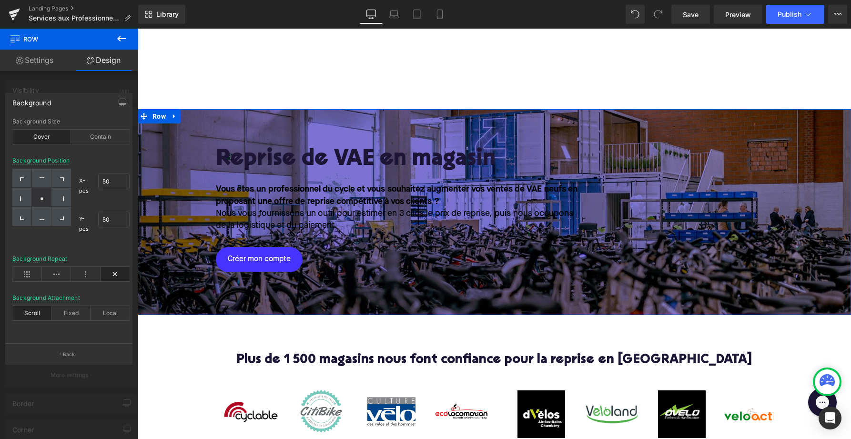
click at [34, 56] on link "Settings" at bounding box center [34, 60] width 69 height 21
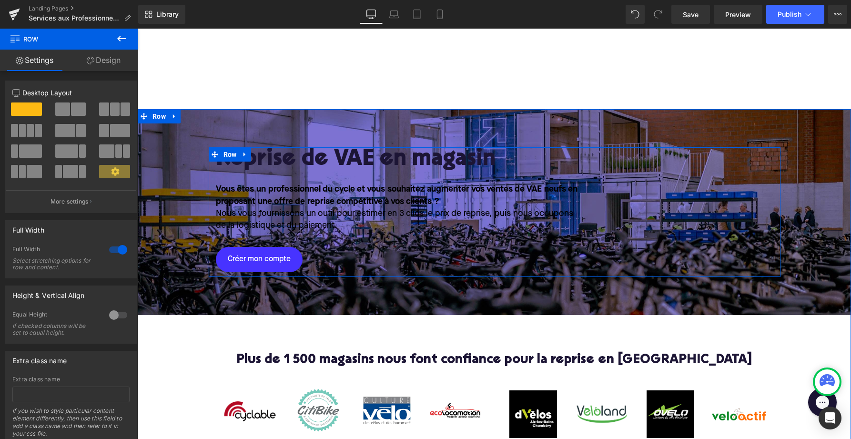
click at [296, 158] on h1 "Reprise de VAE en magasin" at bounding box center [399, 159] width 367 height 25
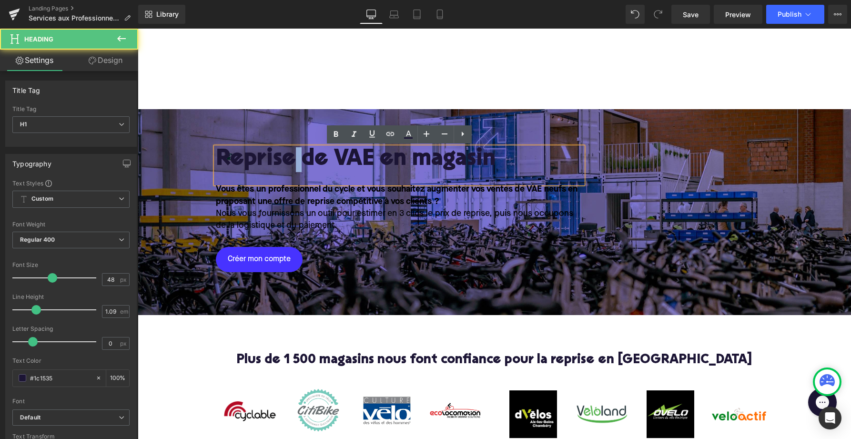
click at [296, 158] on h1 "Reprise de VAE en magasin" at bounding box center [399, 159] width 367 height 25
click at [452, 165] on h1 "Reprise de VAE en magasin" at bounding box center [399, 159] width 367 height 25
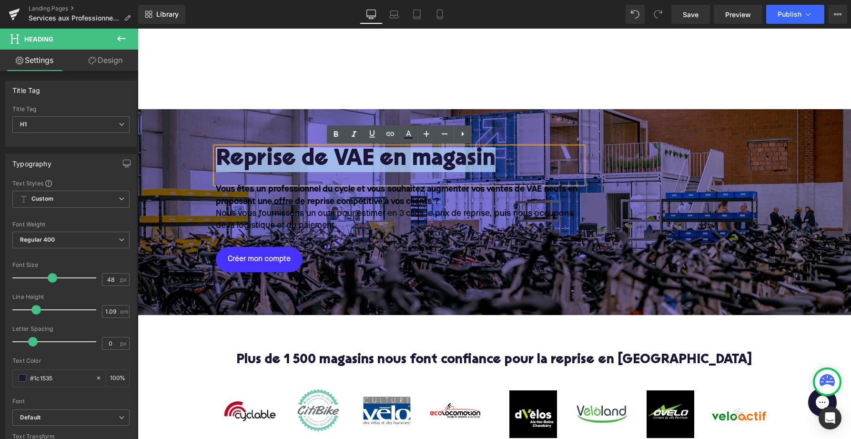
drag, startPoint x: 496, startPoint y: 162, endPoint x: 194, endPoint y: 155, distance: 301.8
click at [194, 155] on div "Reprise de VAE en magasin Heading Vous êtes un professionnel du cycle et vous s…" at bounding box center [495, 212] width 714 height 130
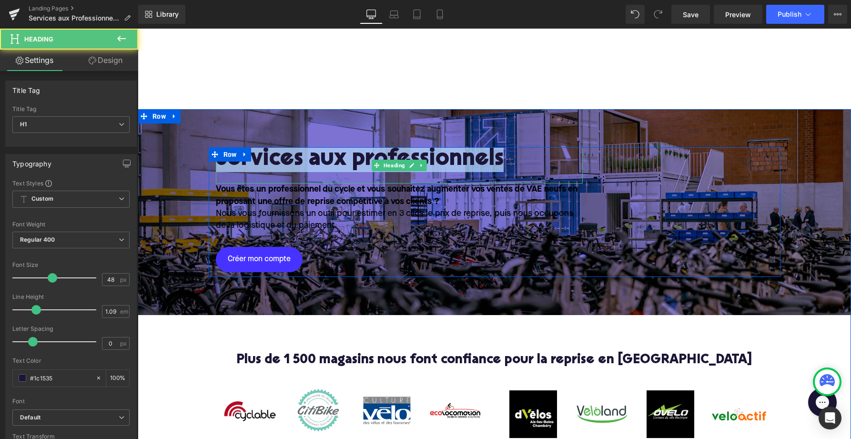
drag, startPoint x: 519, startPoint y: 162, endPoint x: 216, endPoint y: 146, distance: 303.1
click at [257, 138] on div "Services aux professionnels Heading Vous êtes un professionnel du cycle et vous…" at bounding box center [495, 212] width 714 height 206
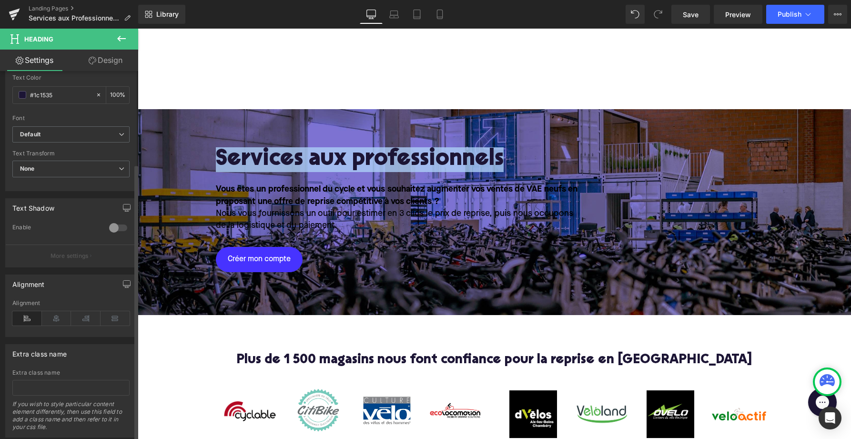
scroll to position [308, 0]
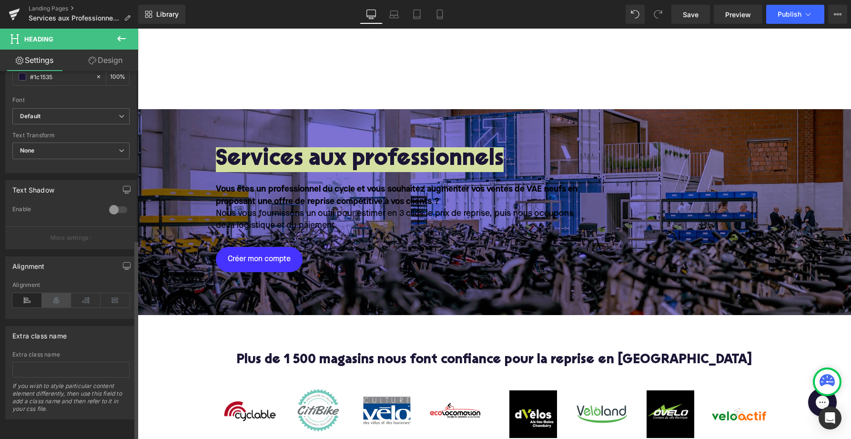
click at [52, 295] on icon at bounding box center [57, 300] width 30 height 14
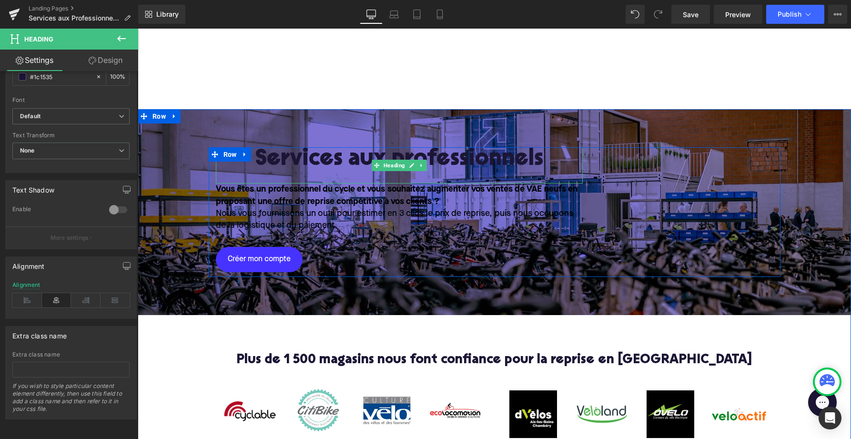
click at [573, 165] on h1 "Services aux professionnels" at bounding box center [399, 159] width 367 height 25
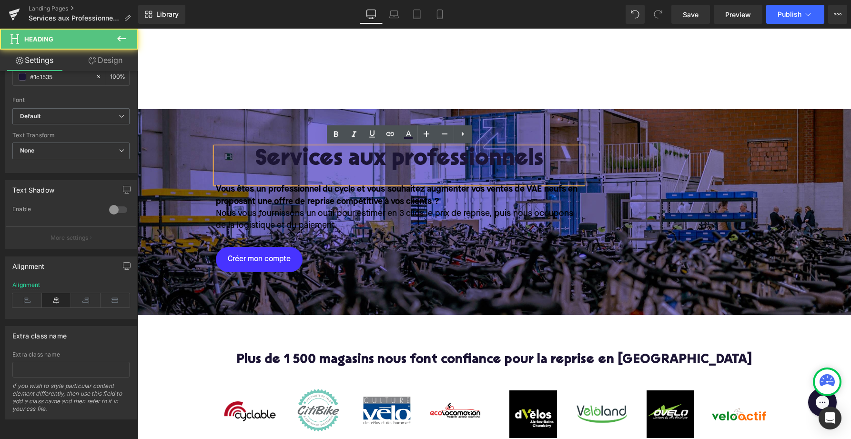
click at [566, 161] on h1 "Services aux professionnels" at bounding box center [399, 159] width 367 height 25
click at [197, 153] on div "Services aux professionnels Heading Vous êtes un professionnel du cycle et vous…" at bounding box center [495, 212] width 714 height 130
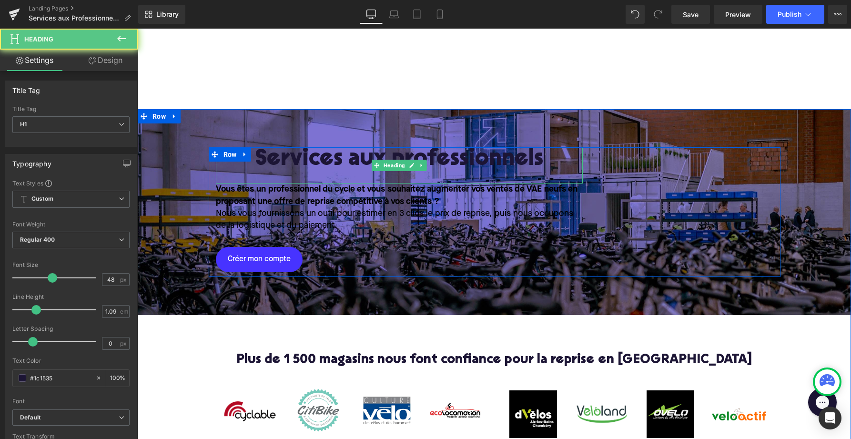
click at [323, 156] on h1 "Services aux professionnels" at bounding box center [399, 159] width 367 height 25
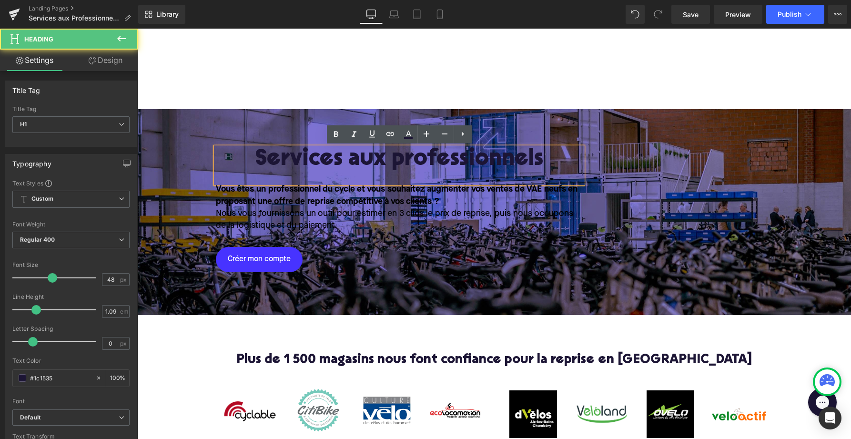
click at [583, 166] on div "Services aux professionnels" at bounding box center [399, 165] width 367 height 36
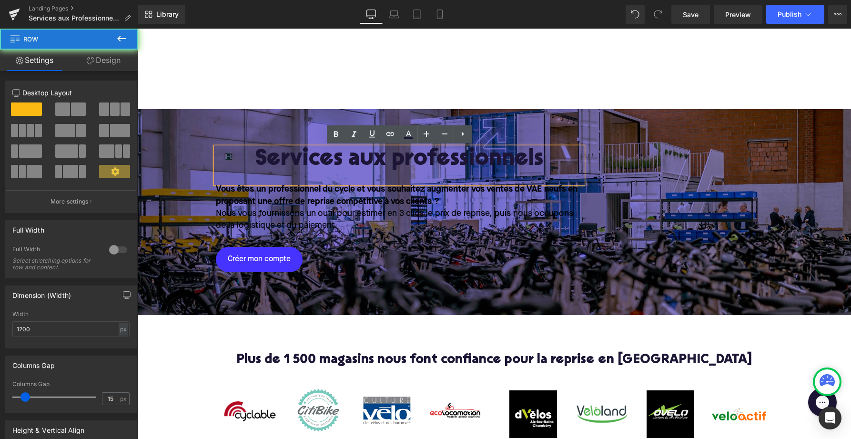
click at [639, 170] on div "Services aux professionnels Heading Vous êtes un professionnel du cycle et vous…" at bounding box center [495, 212] width 572 height 130
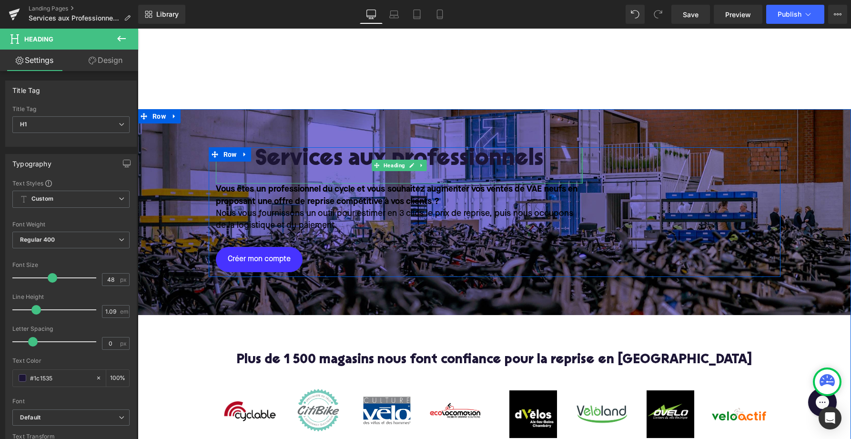
drag, startPoint x: 582, startPoint y: 161, endPoint x: 597, endPoint y: 168, distance: 17.3
click at [597, 168] on div "Services aux professionnels Heading Vous êtes un professionnel du cycle et vous…" at bounding box center [495, 212] width 572 height 130
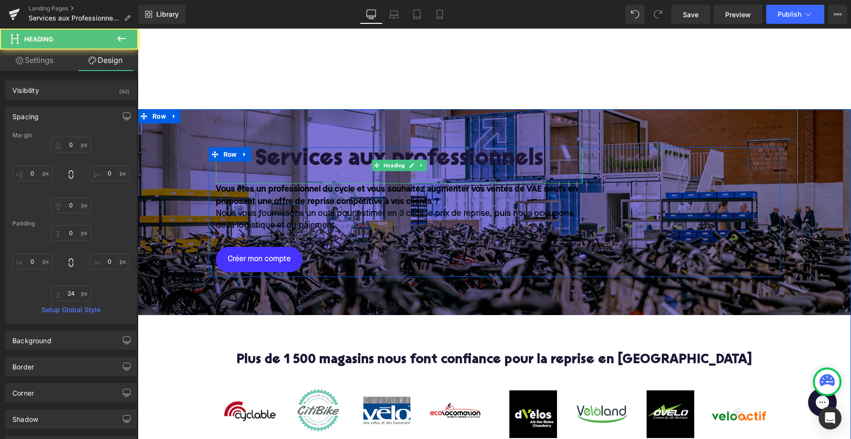
type input "0px"
drag, startPoint x: 581, startPoint y: 166, endPoint x: 643, endPoint y: 167, distance: 62.0
click at [643, 167] on div "Services aux professionnels Heading Vous êtes un professionnel du cycle et vous…" at bounding box center [495, 212] width 572 height 130
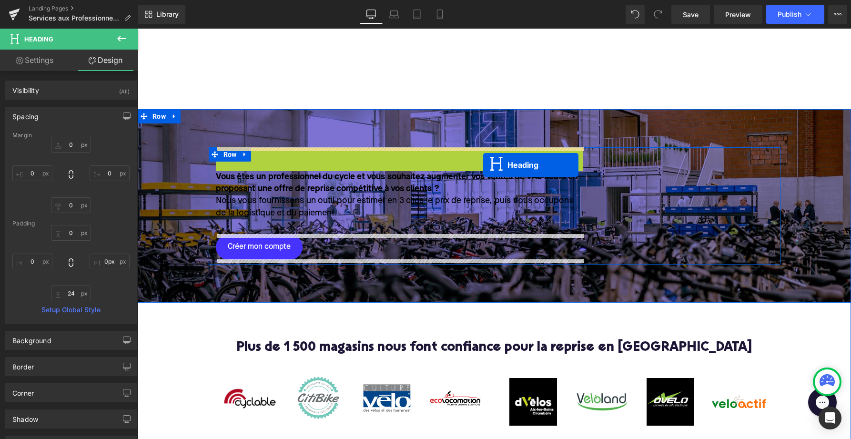
drag, startPoint x: 376, startPoint y: 165, endPoint x: 483, endPoint y: 165, distance: 107.2
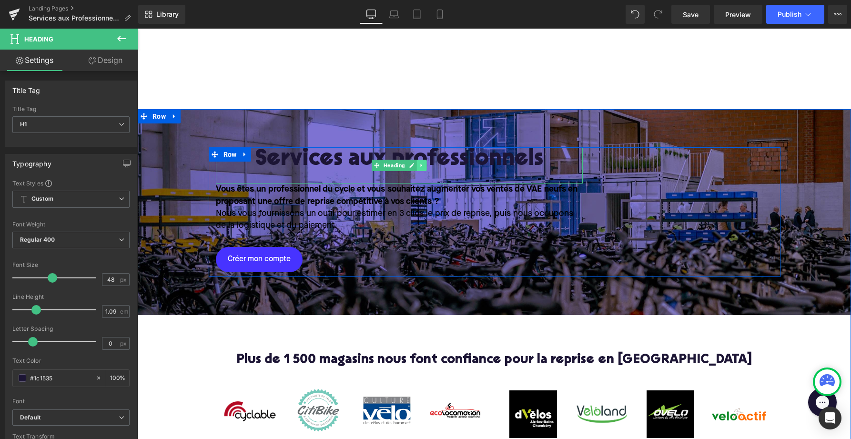
click at [422, 166] on icon at bounding box center [421, 166] width 5 height 6
click at [372, 166] on link "Heading" at bounding box center [374, 165] width 35 height 11
click at [399, 166] on span "Heading" at bounding box center [394, 165] width 25 height 11
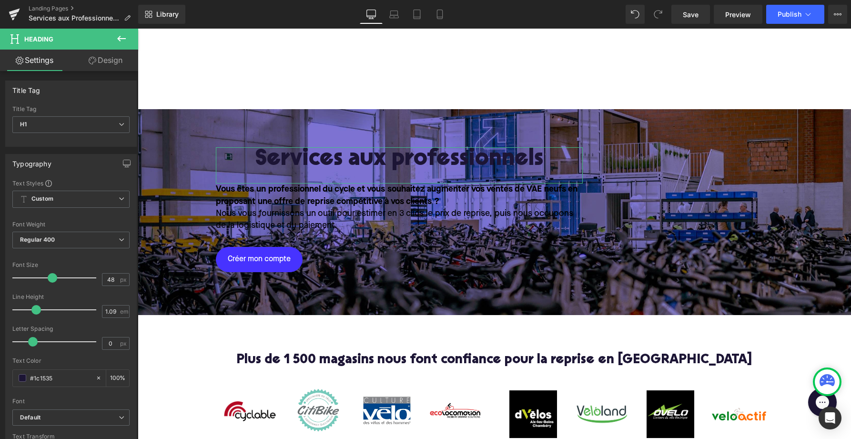
click at [109, 61] on link "Design" at bounding box center [105, 60] width 69 height 21
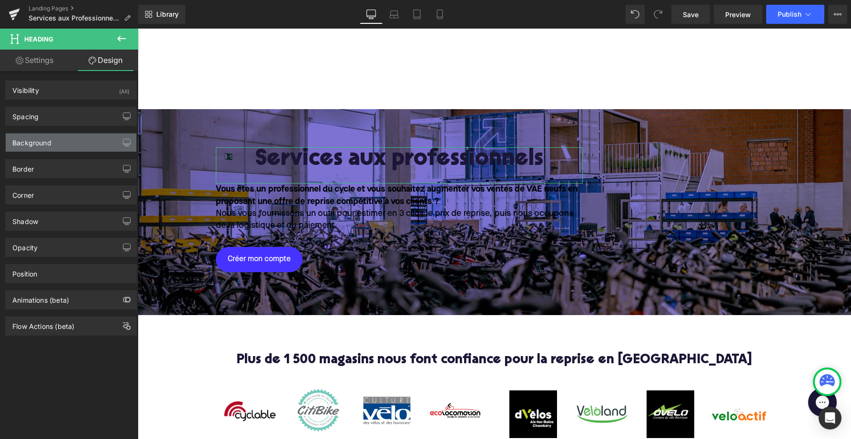
click at [75, 142] on div "Background" at bounding box center [71, 142] width 131 height 18
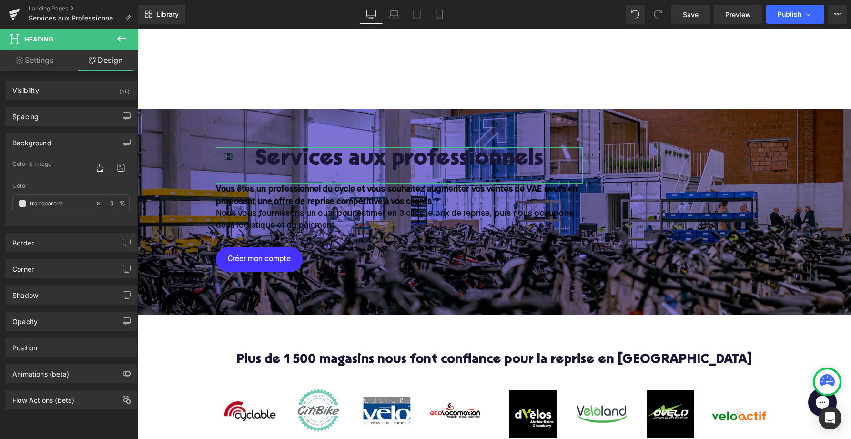
click at [89, 144] on div "Background" at bounding box center [71, 142] width 131 height 18
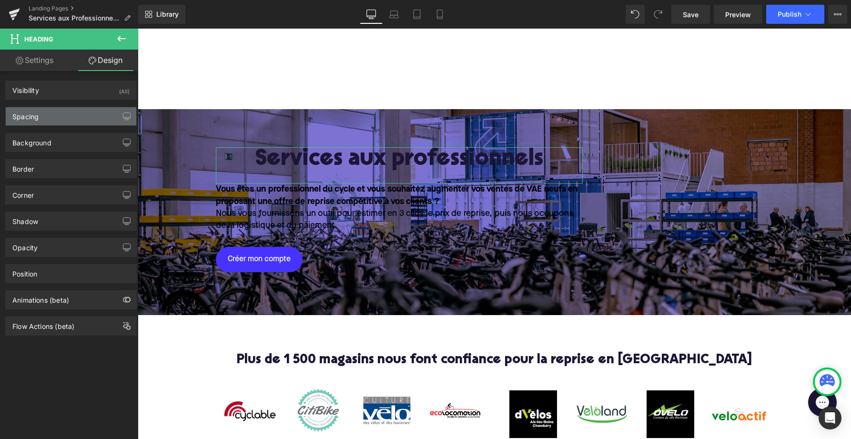
click at [87, 114] on div "Spacing" at bounding box center [71, 116] width 131 height 18
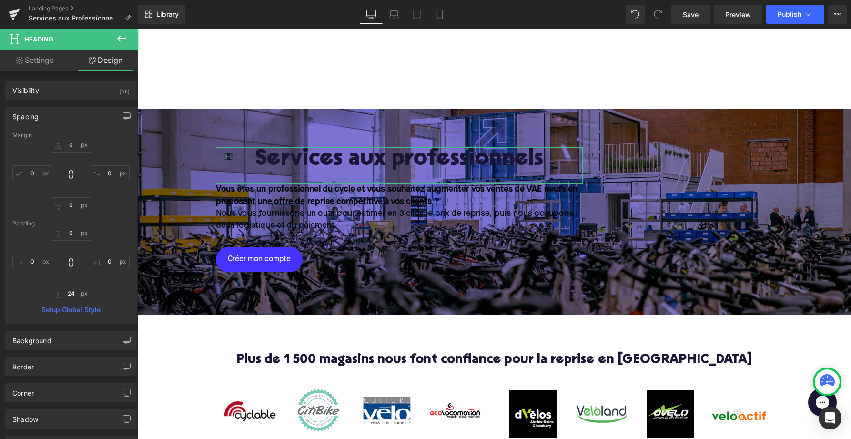
click at [87, 114] on div "Spacing" at bounding box center [71, 116] width 131 height 18
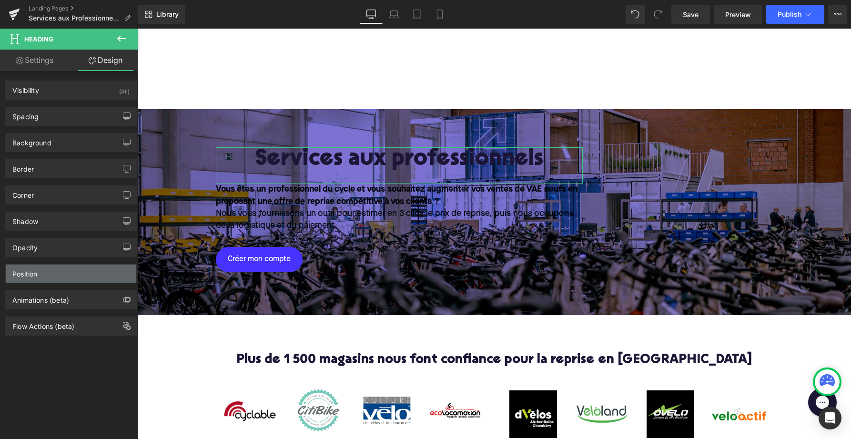
click at [71, 279] on div "Position" at bounding box center [71, 274] width 131 height 18
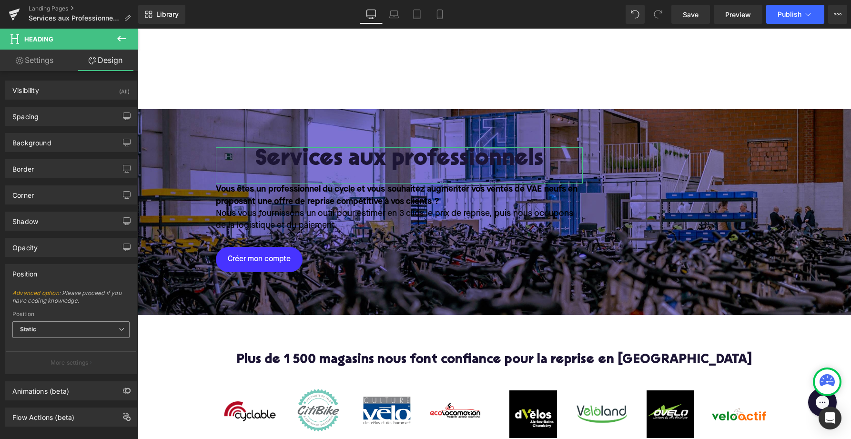
click at [64, 330] on span "Static" at bounding box center [70, 329] width 117 height 17
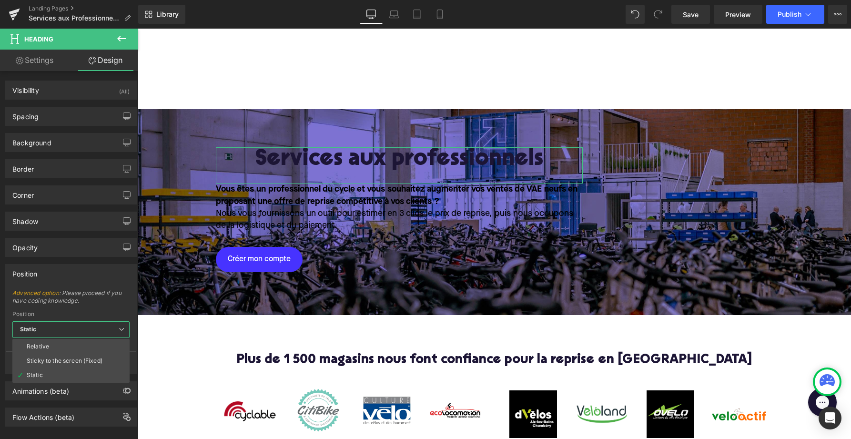
click at [64, 330] on span "Static" at bounding box center [70, 329] width 117 height 17
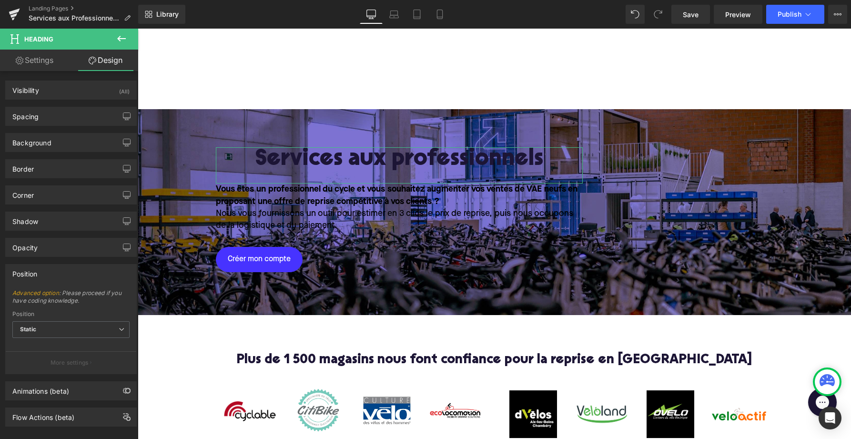
click at [61, 273] on div "Position" at bounding box center [71, 274] width 131 height 18
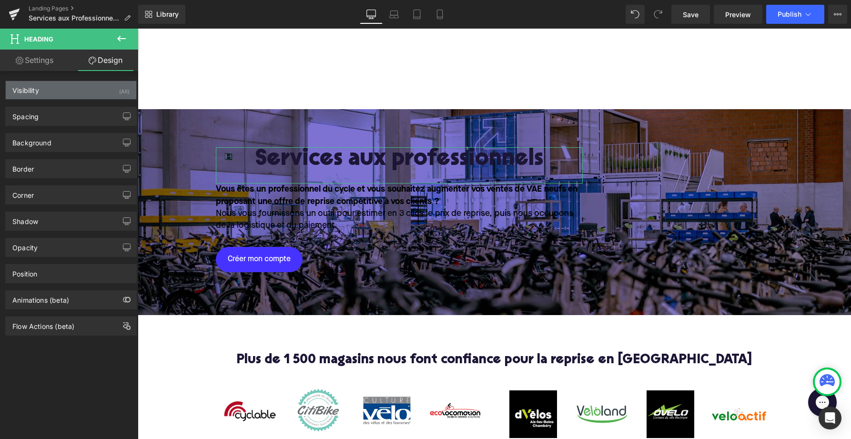
click at [47, 90] on div "Visibility (All)" at bounding box center [71, 90] width 131 height 18
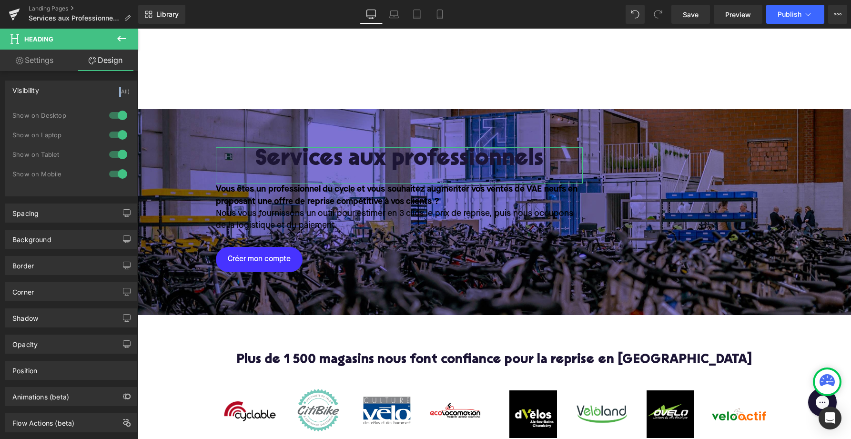
click at [47, 90] on div "Visibility (All)" at bounding box center [71, 90] width 131 height 18
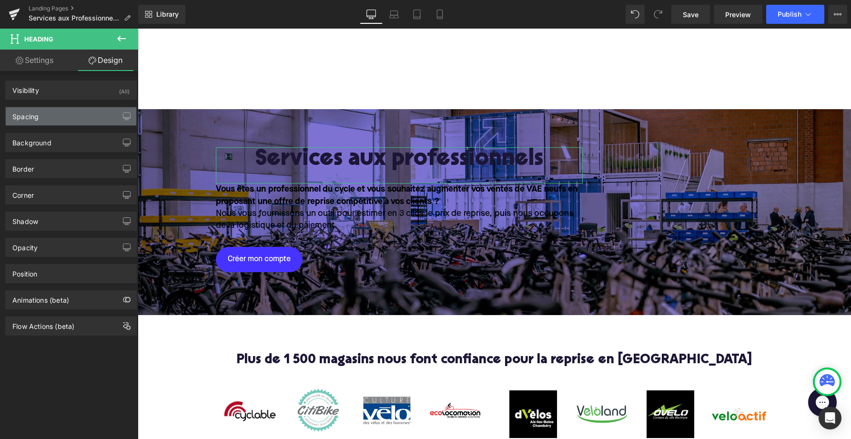
click at [52, 117] on div "Spacing" at bounding box center [71, 116] width 131 height 18
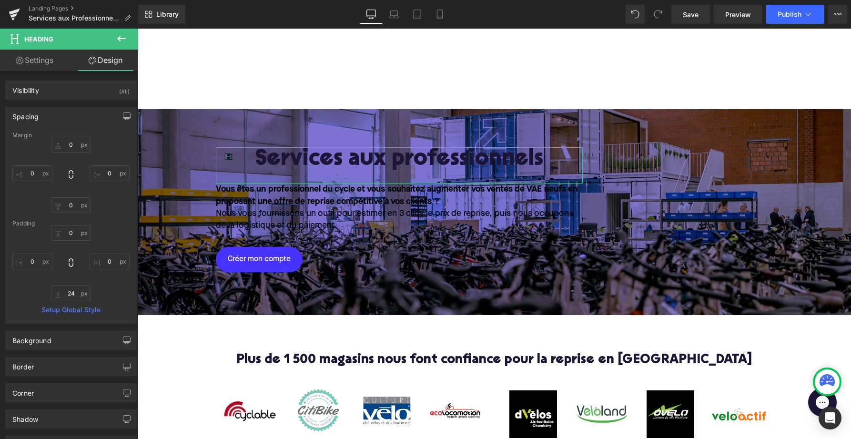
click at [52, 117] on div "Spacing" at bounding box center [71, 116] width 131 height 18
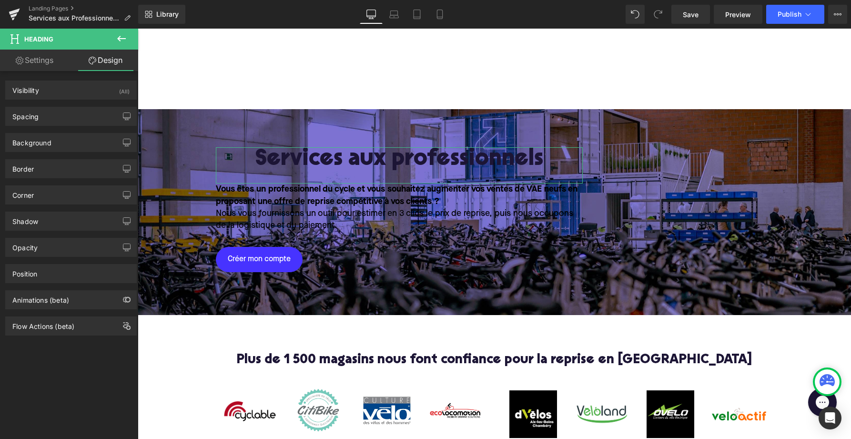
click at [41, 57] on link "Settings" at bounding box center [34, 60] width 69 height 21
type input "100"
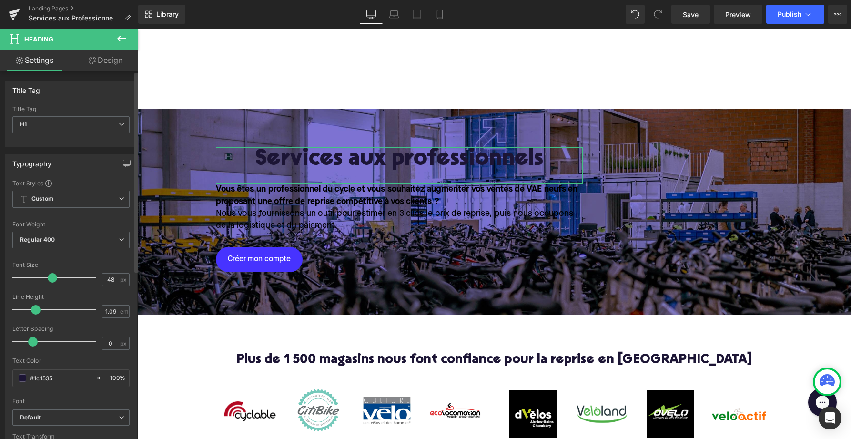
scroll to position [0, 0]
click at [46, 375] on input "#1c1535" at bounding box center [60, 378] width 61 height 10
click at [20, 380] on span at bounding box center [23, 378] width 8 height 8
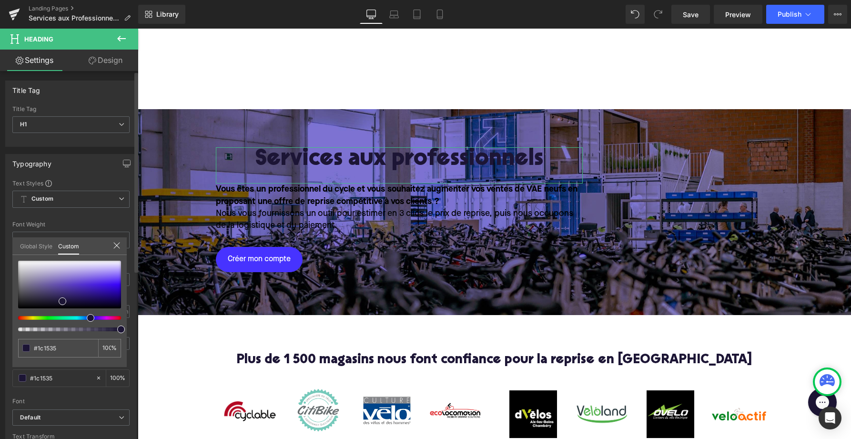
click at [40, 242] on link "Global Style" at bounding box center [36, 245] width 32 height 16
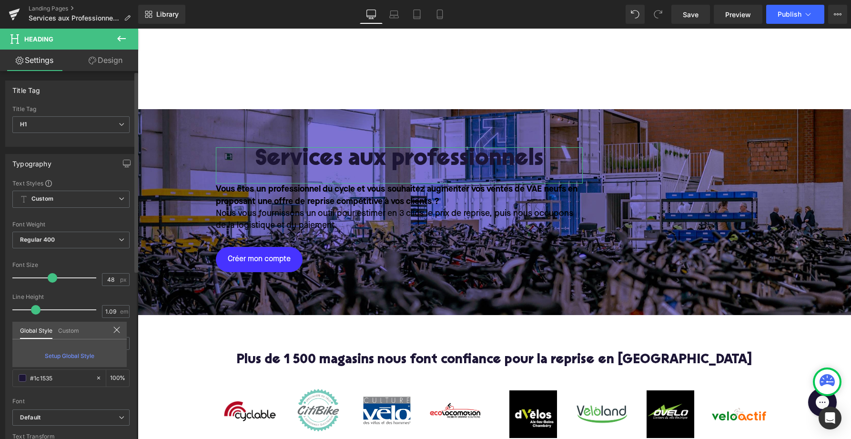
click at [65, 332] on link "Custom" at bounding box center [68, 330] width 21 height 16
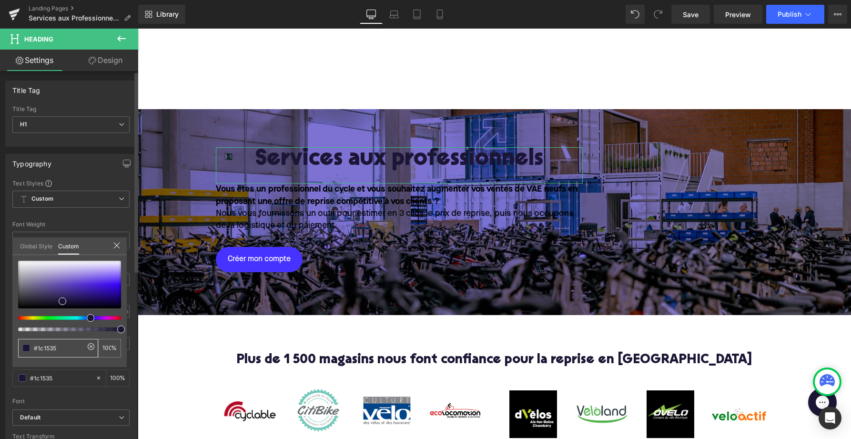
drag, startPoint x: 65, startPoint y: 348, endPoint x: 1, endPoint y: 340, distance: 64.4
click at [1, 342] on div "Typography Text Styles Custom Custom Setup Global Style Custom Setup Global Sty…" at bounding box center [71, 310] width 143 height 327
type input "f"
type input "0"
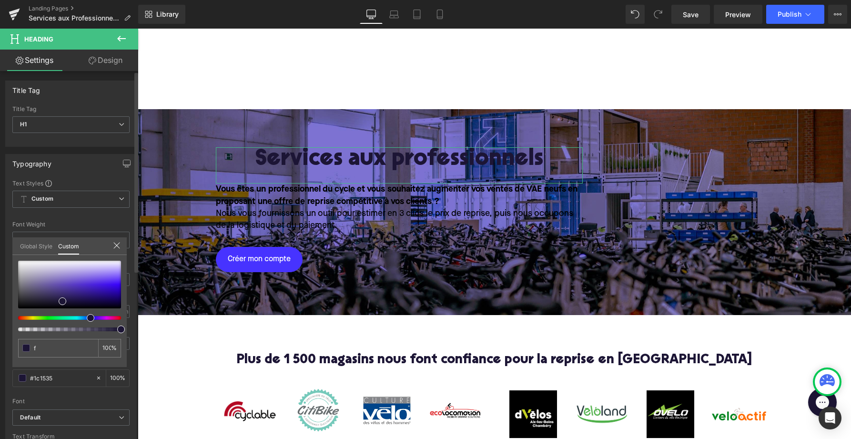
type input "0"
type input "ff"
type input "fff"
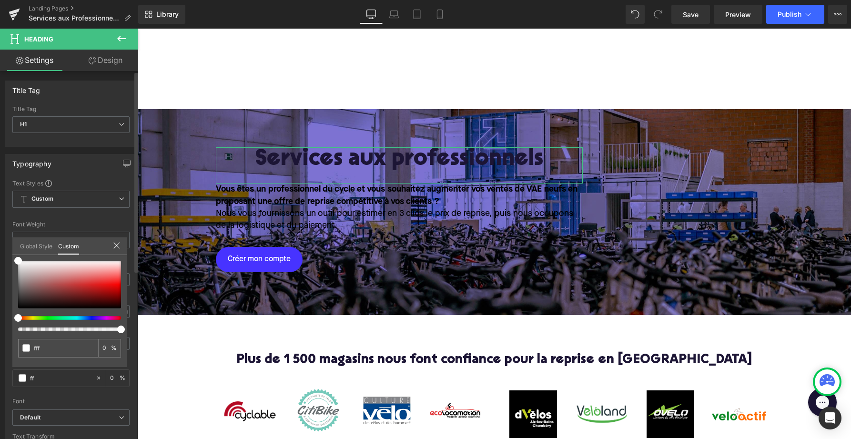
type input "fff"
type input "100"
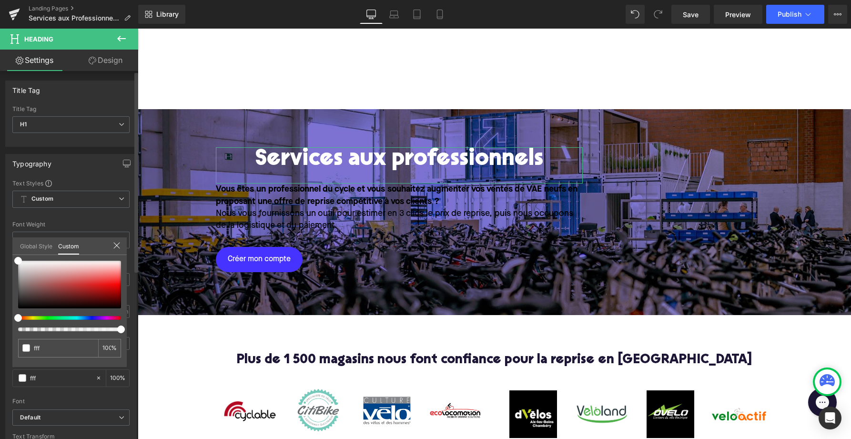
type input "ffff"
type input "fffff"
type input "0"
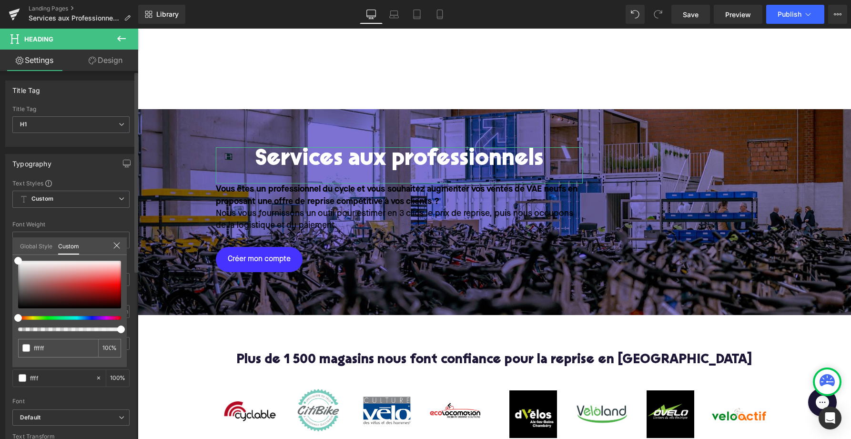
type input "0"
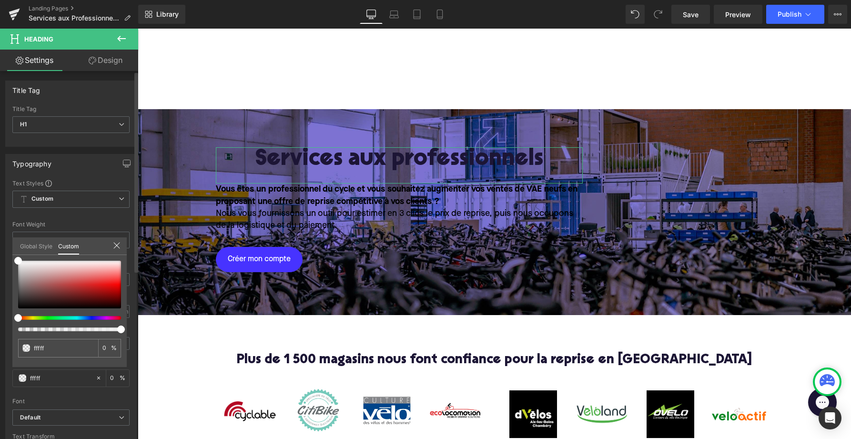
type input "ffffff"
type input "100"
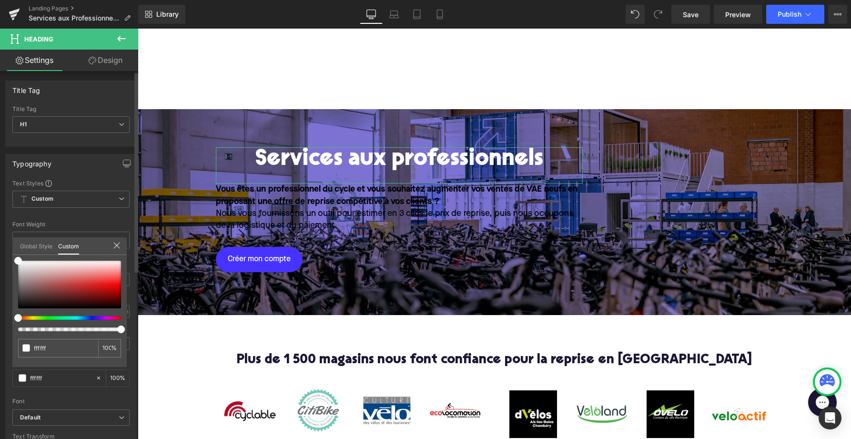
type input "ffffff"
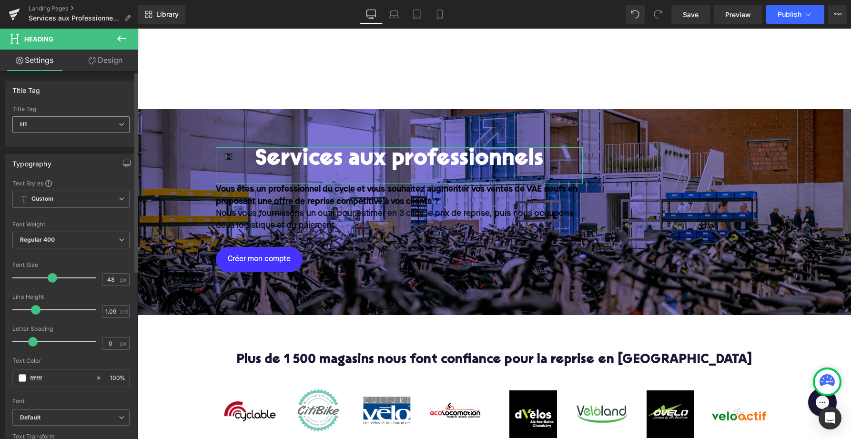
click at [119, 124] on icon at bounding box center [122, 125] width 6 height 6
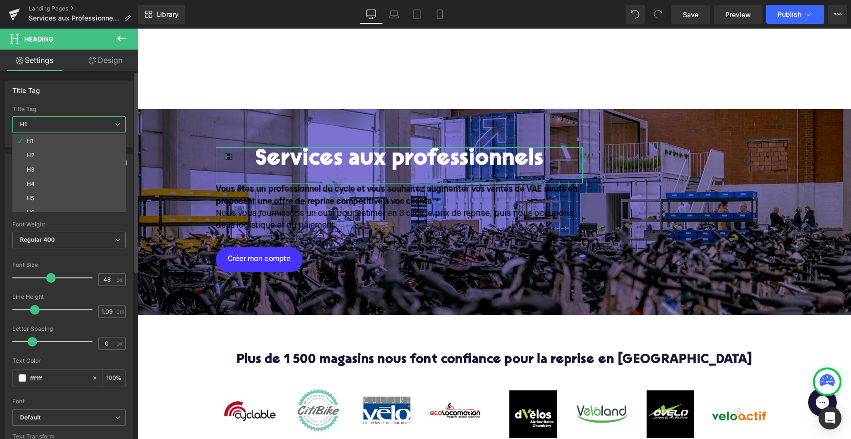
click at [116, 124] on icon at bounding box center [118, 125] width 6 height 6
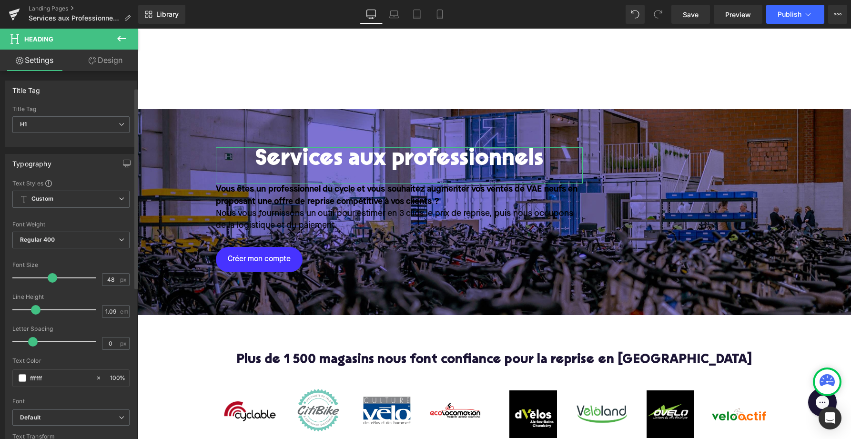
scroll to position [54, 0]
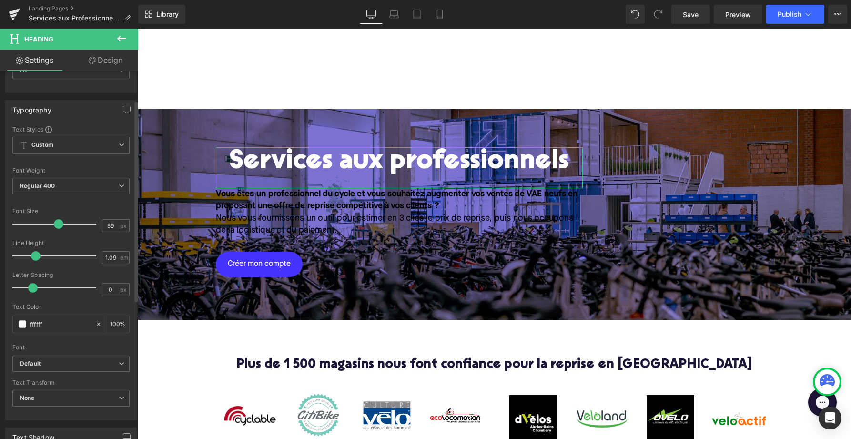
type input "60"
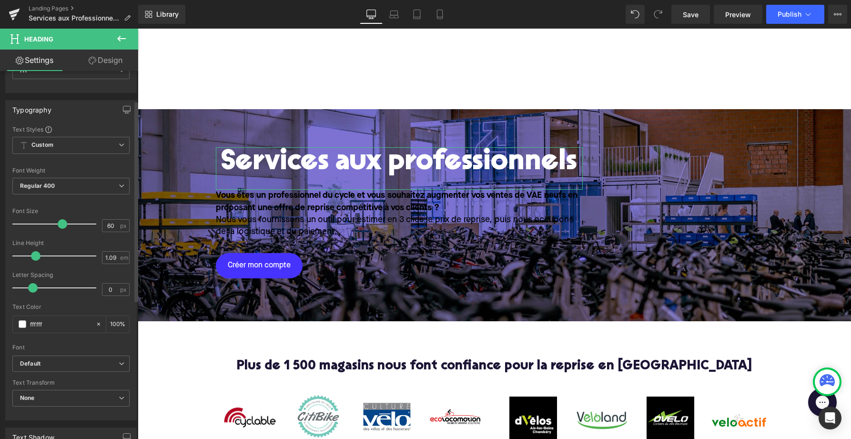
drag, startPoint x: 51, startPoint y: 222, endPoint x: 61, endPoint y: 224, distance: 10.2
click at [61, 224] on span at bounding box center [63, 224] width 10 height 10
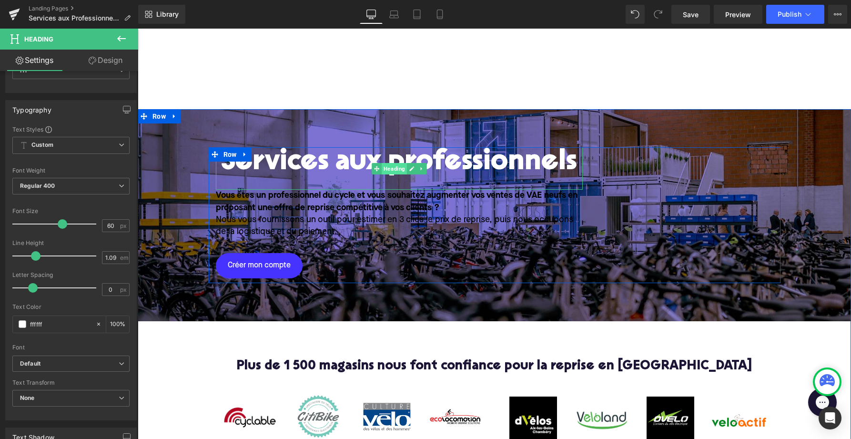
click at [399, 171] on span "Heading" at bounding box center [394, 168] width 25 height 11
click at [378, 169] on icon at bounding box center [376, 169] width 5 height 6
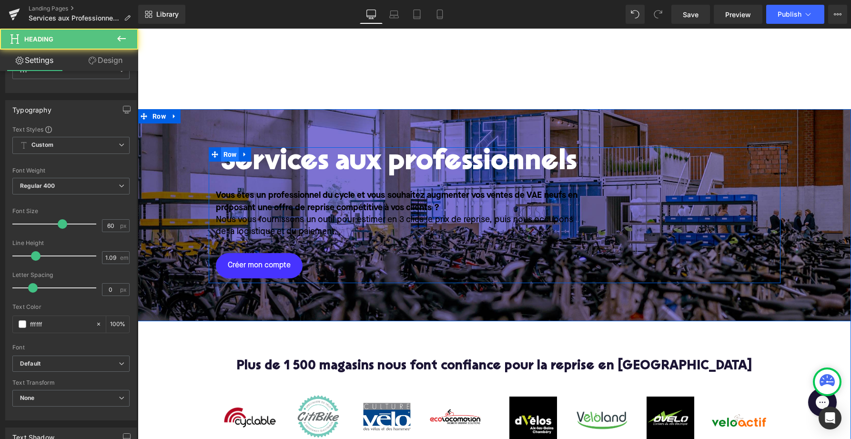
click at [222, 152] on span "Row" at bounding box center [230, 154] width 18 height 14
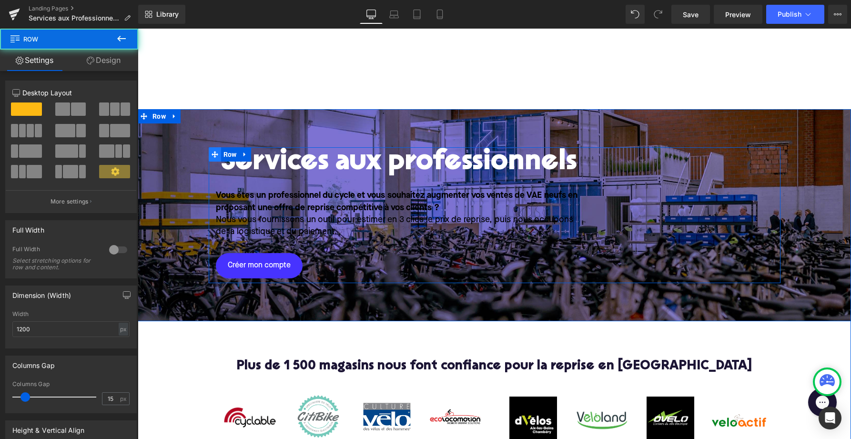
click at [213, 155] on icon at bounding box center [215, 154] width 7 height 7
click at [244, 156] on icon at bounding box center [245, 155] width 2 height 4
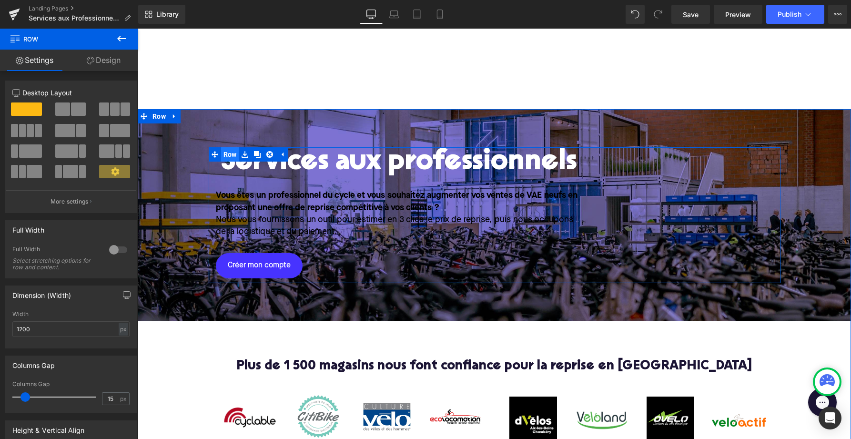
click at [222, 153] on span "Row" at bounding box center [230, 154] width 18 height 14
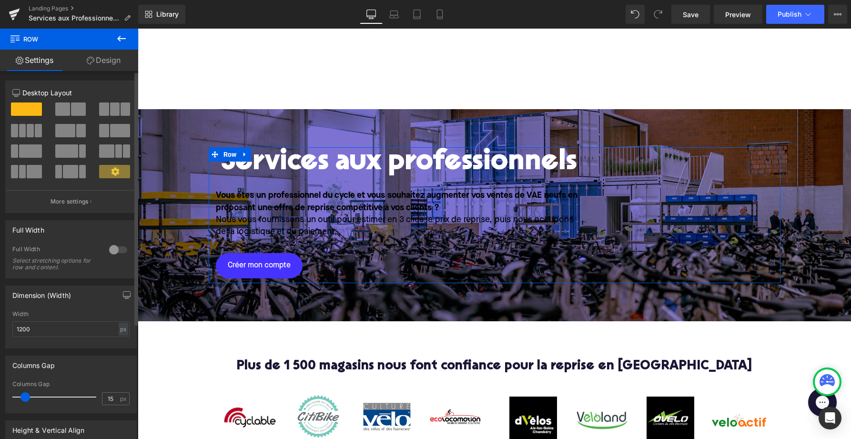
click at [121, 249] on div at bounding box center [118, 249] width 23 height 15
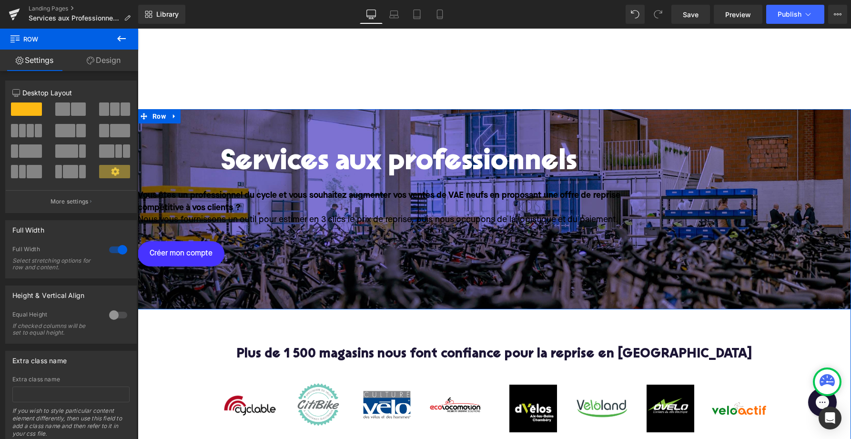
click at [274, 161] on h1 "Services aux professionnels" at bounding box center [399, 162] width 523 height 31
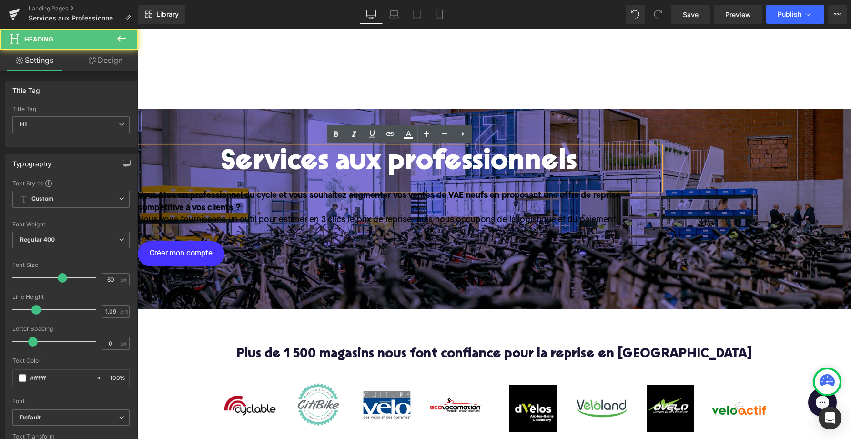
click at [207, 166] on h1 "Services aux professionnels" at bounding box center [399, 162] width 523 height 31
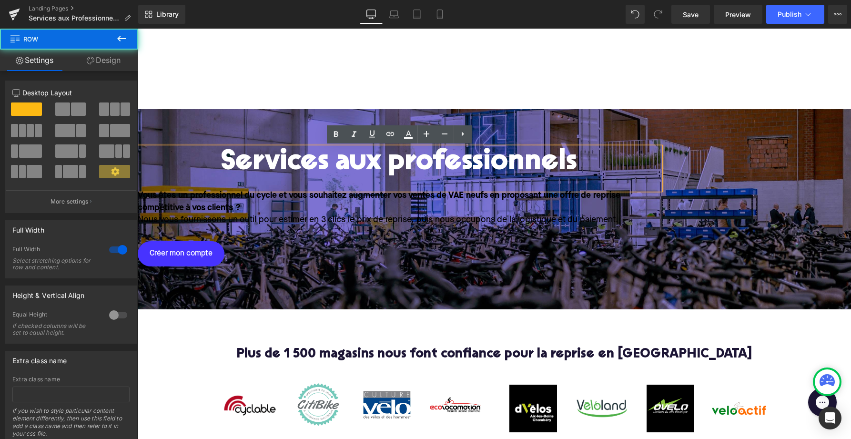
click at [219, 132] on div "Services aux professionnels Heading Vous êtes un professionnel du cycle et vous…" at bounding box center [495, 209] width 714 height 200
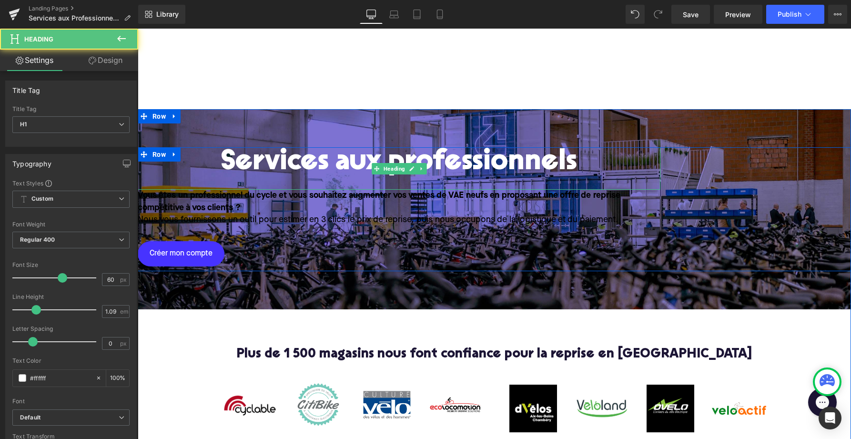
click at [209, 169] on h1 "Services aux professionnels" at bounding box center [399, 162] width 523 height 31
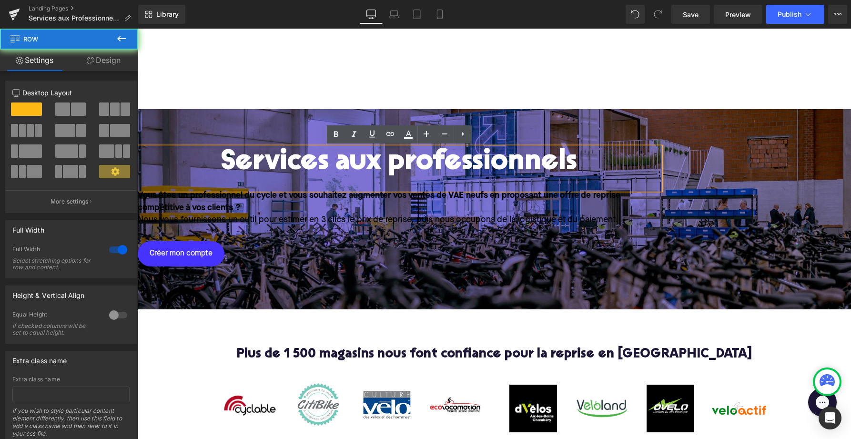
click at [196, 117] on div "Services aux professionnels Heading Vous êtes un professionnel du cycle et vous…" at bounding box center [495, 209] width 714 height 200
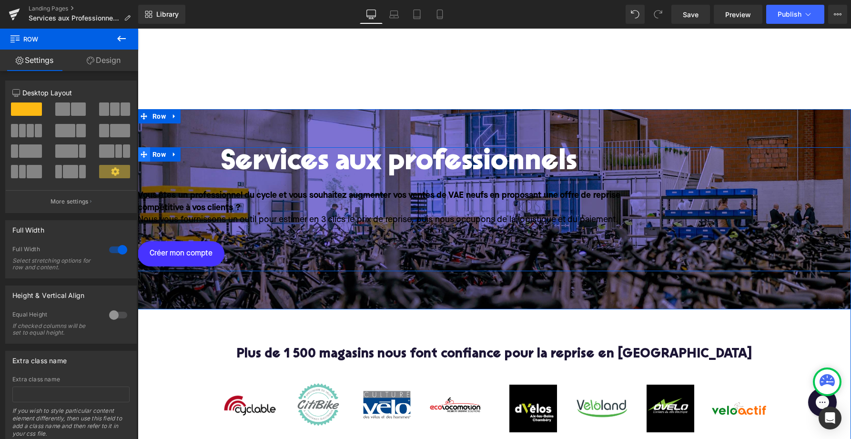
click at [146, 153] on icon at bounding box center [144, 154] width 7 height 7
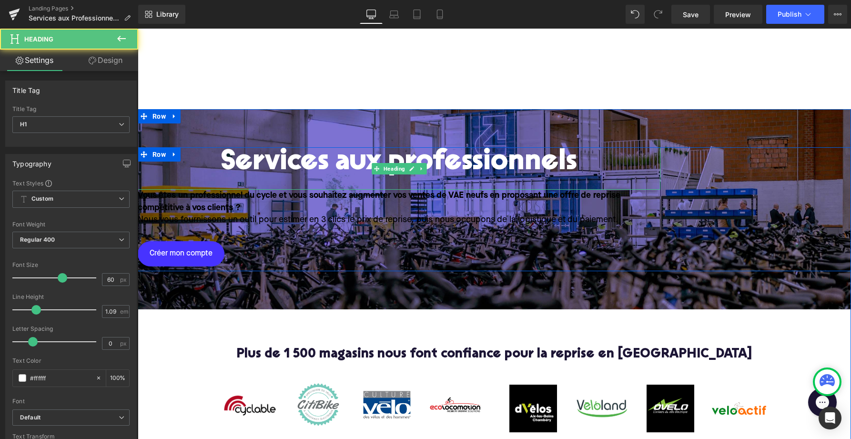
click at [313, 174] on h1 "Services aux professionnels" at bounding box center [399, 162] width 523 height 31
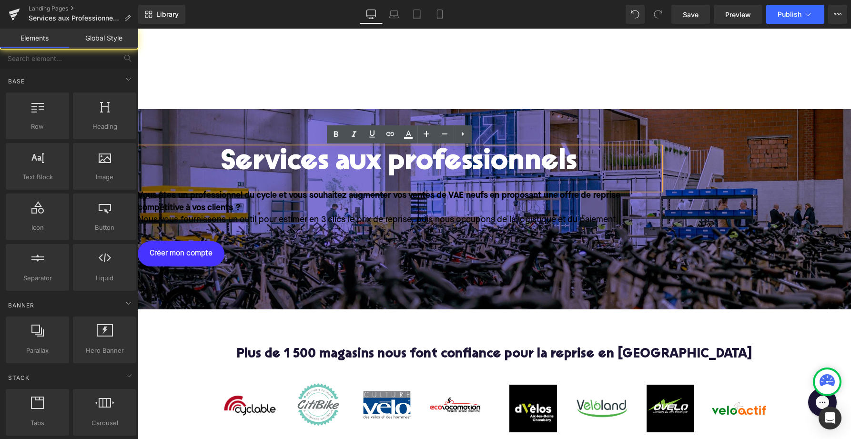
click at [402, 102] on div at bounding box center [495, 69] width 714 height 81
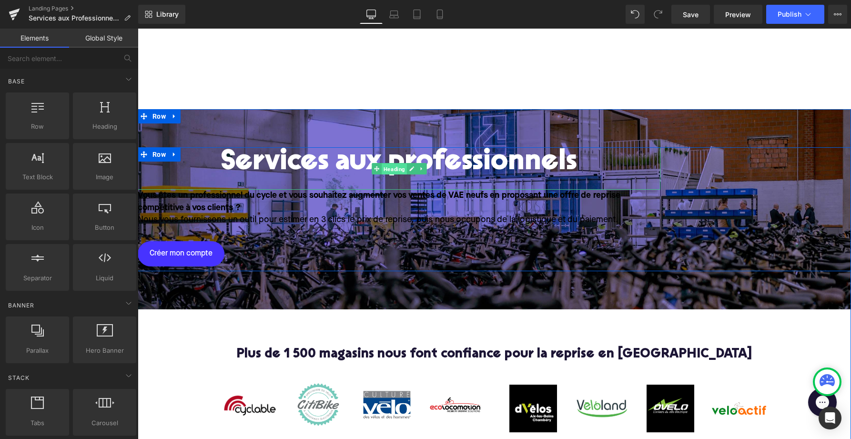
click at [388, 167] on span "Heading" at bounding box center [394, 168] width 25 height 11
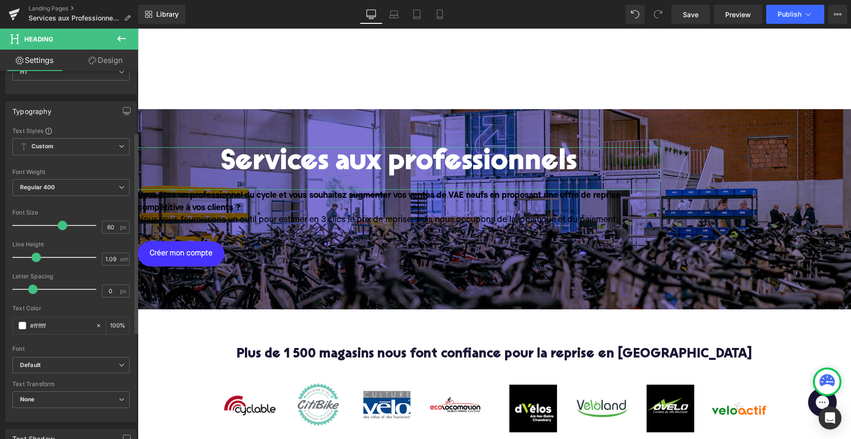
scroll to position [0, 0]
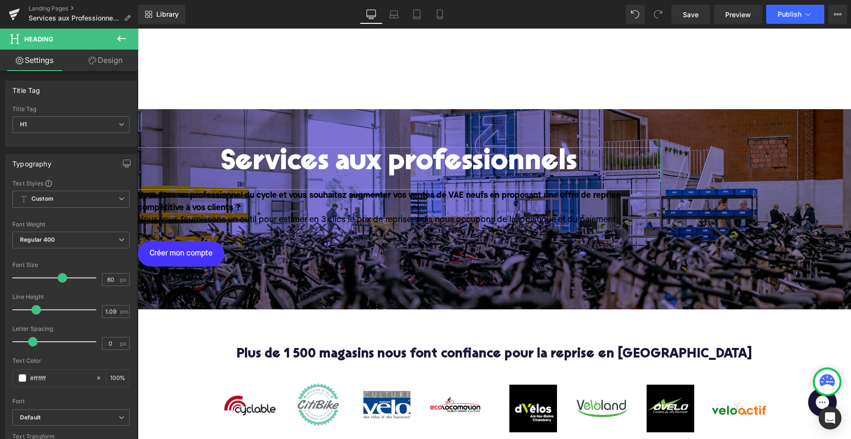
click at [102, 55] on link "Design" at bounding box center [105, 60] width 69 height 21
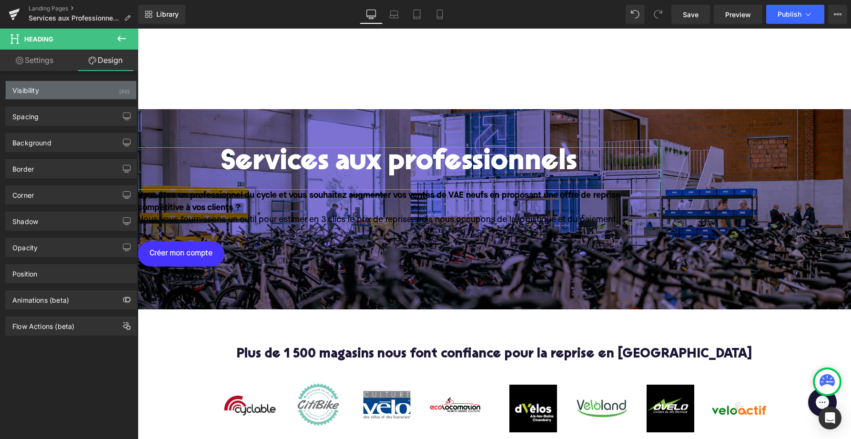
click at [82, 90] on div "Visibility (All)" at bounding box center [71, 90] width 131 height 18
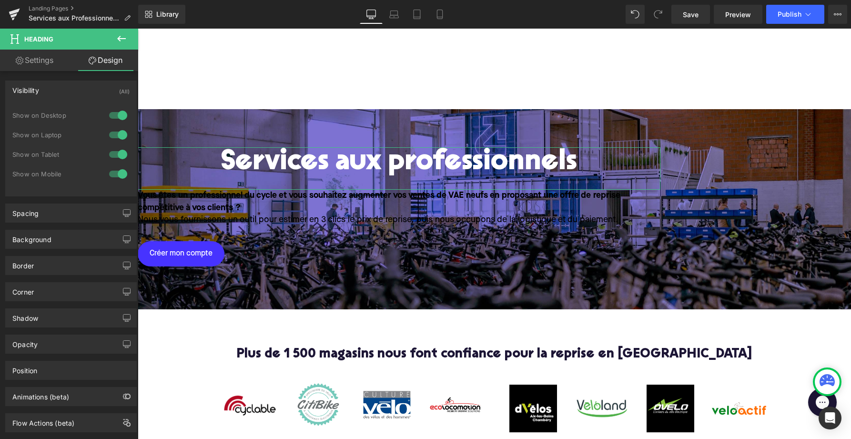
click at [82, 90] on div "Visibility (All)" at bounding box center [71, 90] width 131 height 18
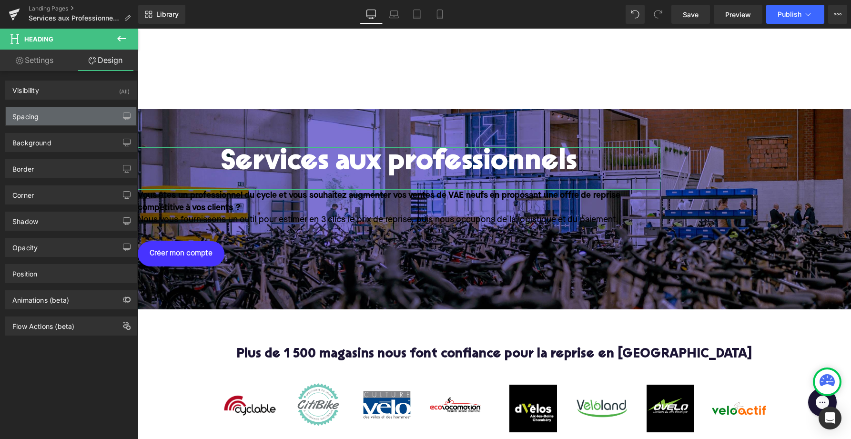
click at [79, 115] on div "Spacing" at bounding box center [71, 116] width 131 height 18
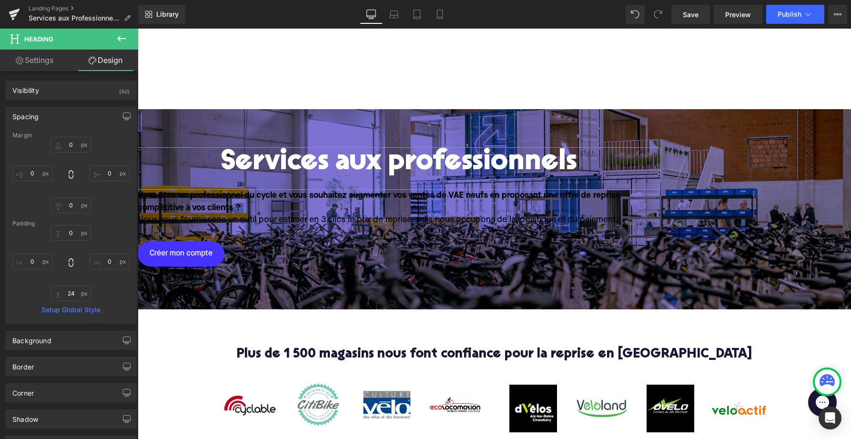
click at [79, 115] on div "Spacing" at bounding box center [71, 116] width 131 height 18
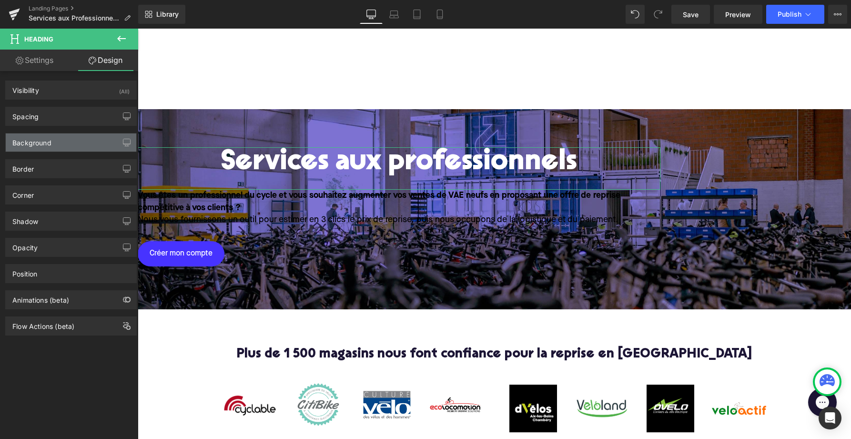
click at [79, 146] on div "Background" at bounding box center [71, 142] width 131 height 18
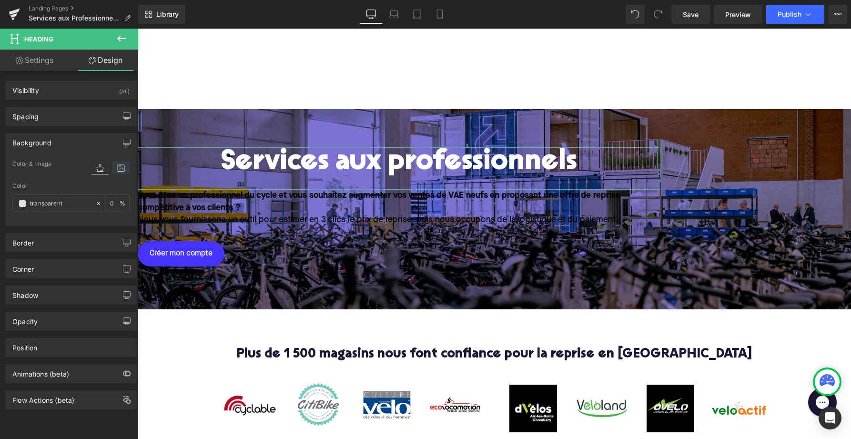
click at [113, 166] on icon at bounding box center [120, 168] width 17 height 12
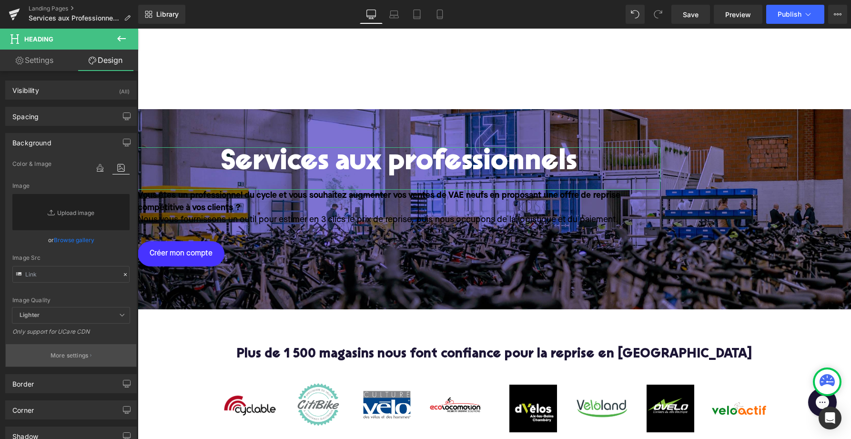
click at [54, 357] on p "More settings" at bounding box center [70, 355] width 38 height 9
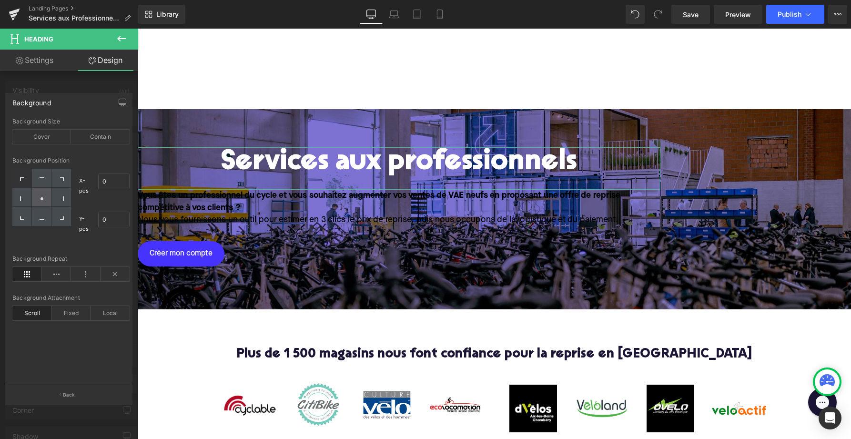
click at [41, 198] on circle at bounding box center [42, 198] width 3 height 3
type input "50"
click at [64, 394] on p "Back" at bounding box center [69, 394] width 12 height 7
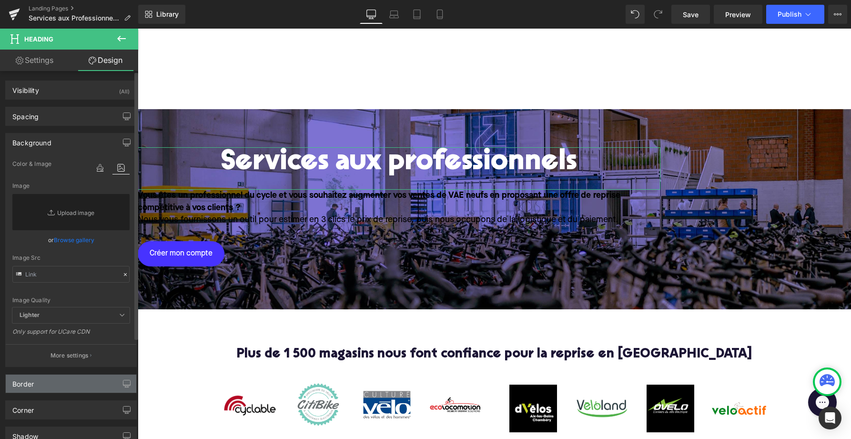
click at [42, 392] on div "Border Border Style Custom Custom Setup Global Style Custom Setup Global Style …" at bounding box center [71, 383] width 132 height 19
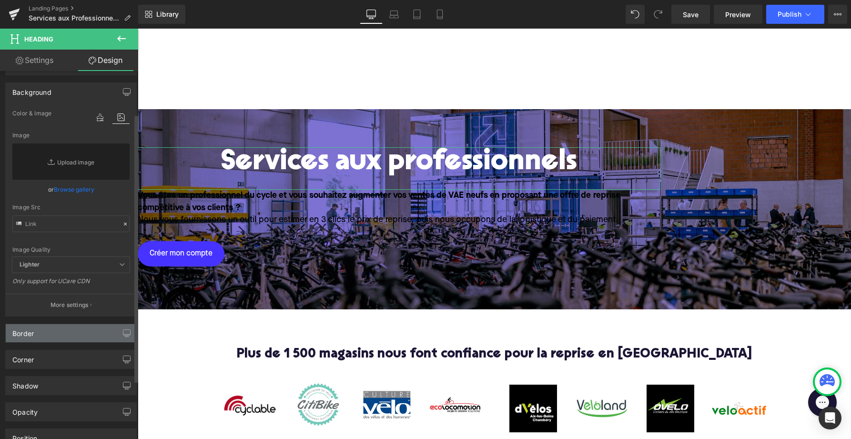
scroll to position [61, 0]
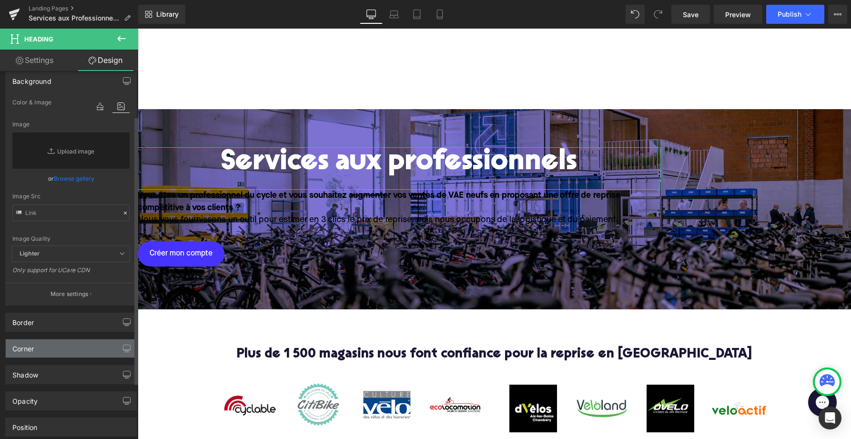
click at [47, 345] on div "Corner" at bounding box center [71, 348] width 131 height 18
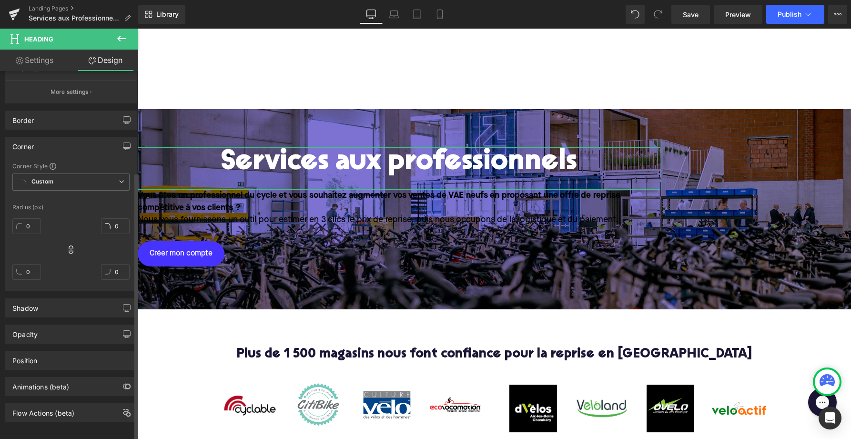
scroll to position [274, 0]
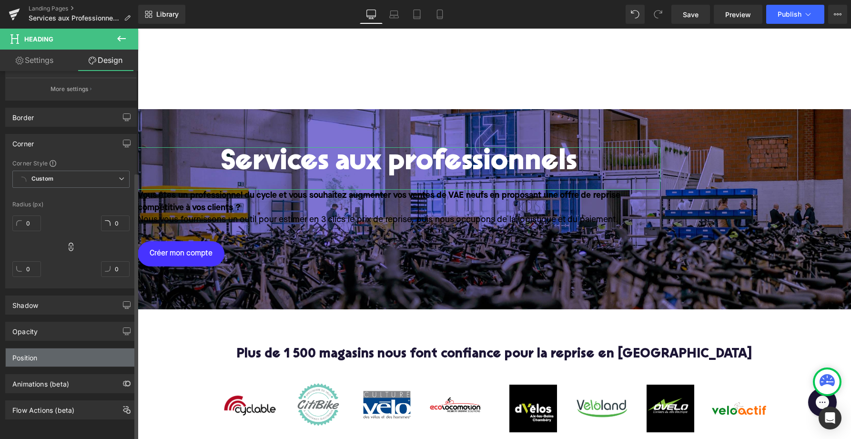
click at [52, 348] on div "Position" at bounding box center [71, 357] width 131 height 18
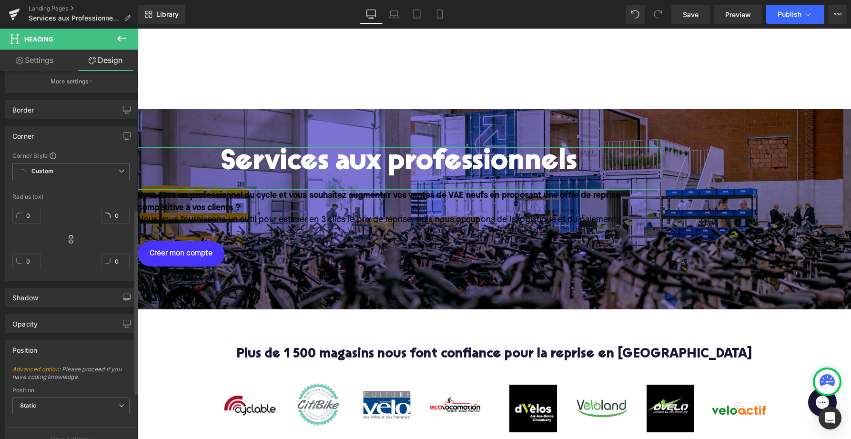
scroll to position [365, 0]
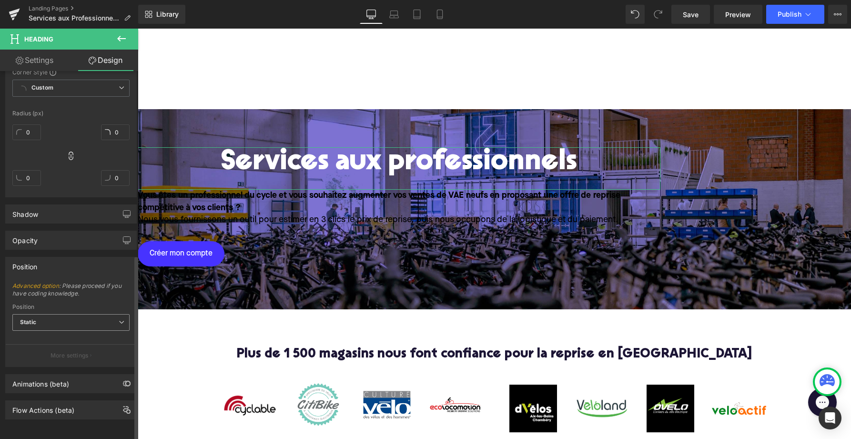
click at [55, 314] on span "Static" at bounding box center [70, 322] width 117 height 17
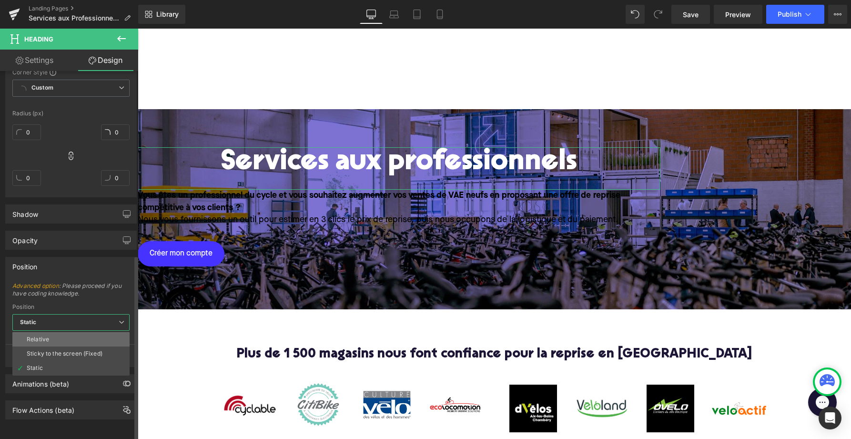
click at [41, 336] on div "Relative" at bounding box center [38, 339] width 22 height 7
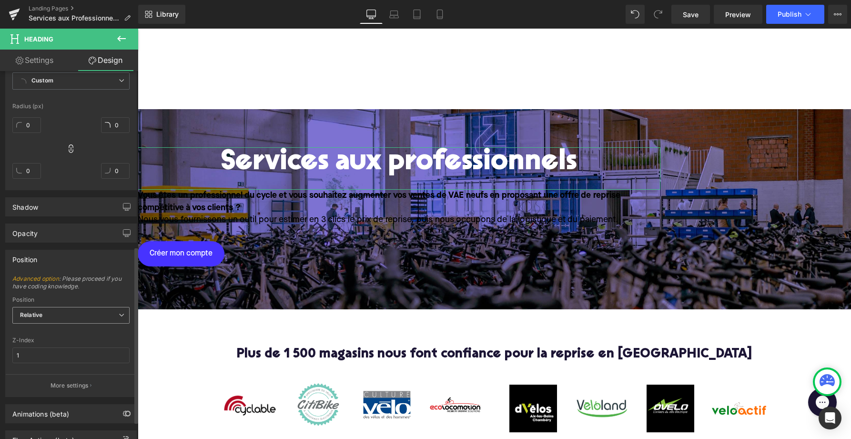
click at [44, 311] on span "Relative" at bounding box center [70, 315] width 117 height 17
click at [41, 345] on div "Sticky to the screen (Fixed)" at bounding box center [65, 346] width 76 height 7
type input "99"
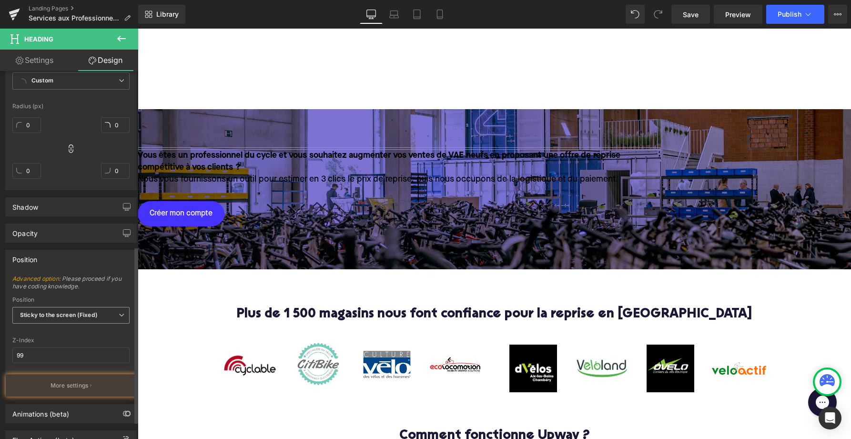
click at [41, 315] on b "Sticky to the screen (Fixed)" at bounding box center [59, 314] width 78 height 7
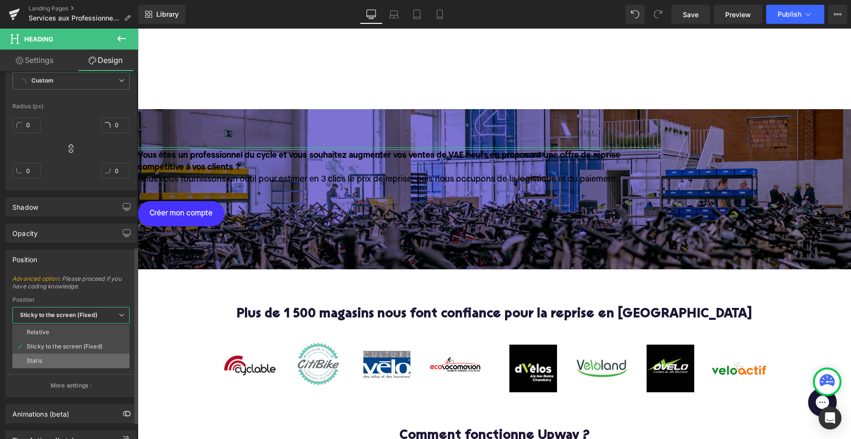
click at [39, 357] on div "Static" at bounding box center [35, 360] width 16 height 7
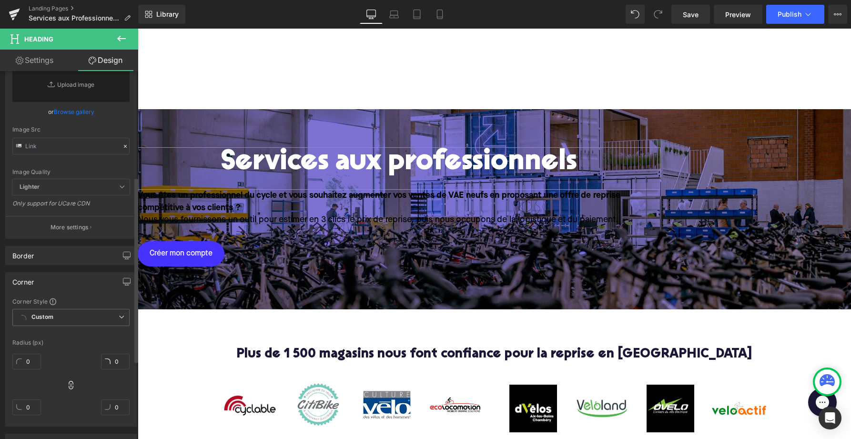
scroll to position [0, 0]
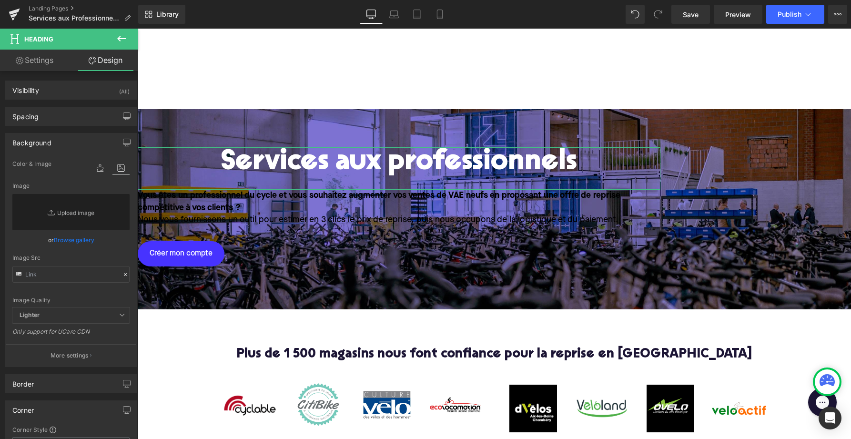
click at [34, 63] on link "Settings" at bounding box center [34, 60] width 69 height 21
type input "100"
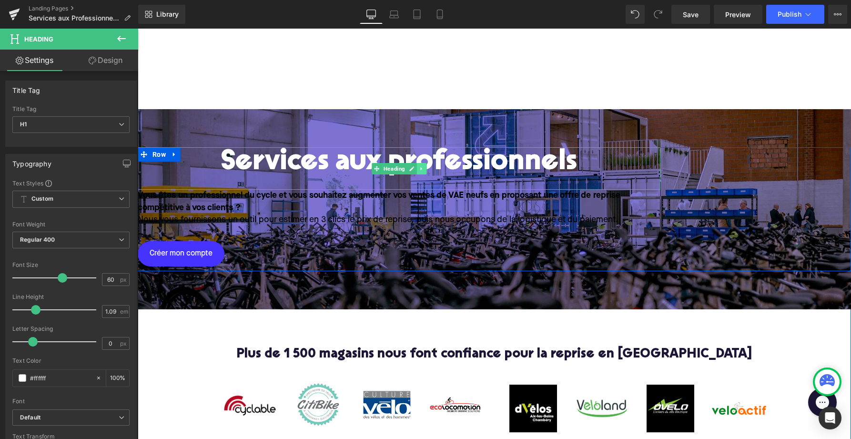
click at [422, 170] on icon at bounding box center [421, 169] width 5 height 6
click at [395, 166] on icon at bounding box center [396, 169] width 5 height 6
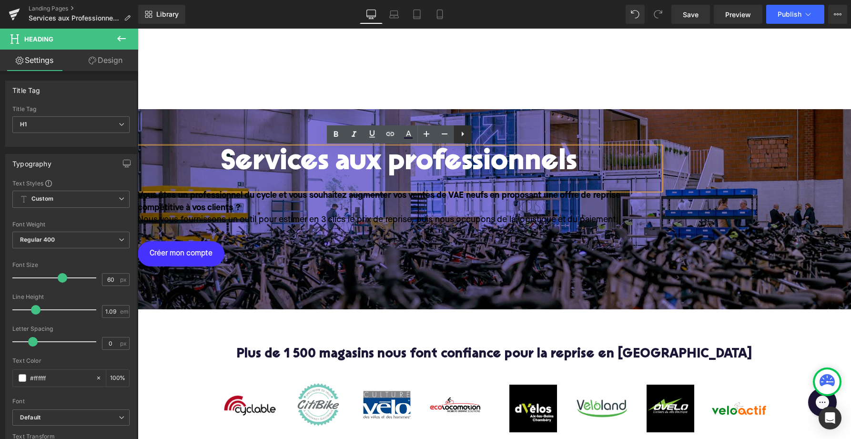
click at [460, 131] on icon at bounding box center [462, 133] width 11 height 11
click at [481, 135] on icon at bounding box center [480, 133] width 11 height 11
click at [661, 173] on div "Services aux professionnels" at bounding box center [399, 168] width 523 height 42
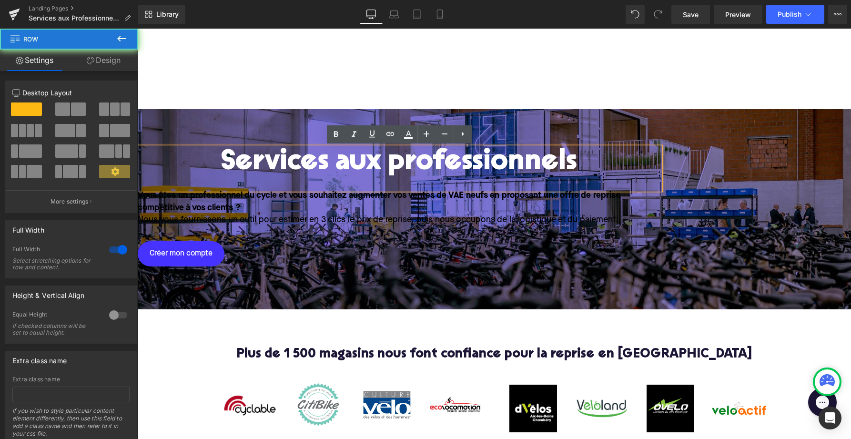
click at [669, 234] on div "Services aux professionnels Heading Vous êtes un professionnel du cycle et vous…" at bounding box center [495, 209] width 714 height 124
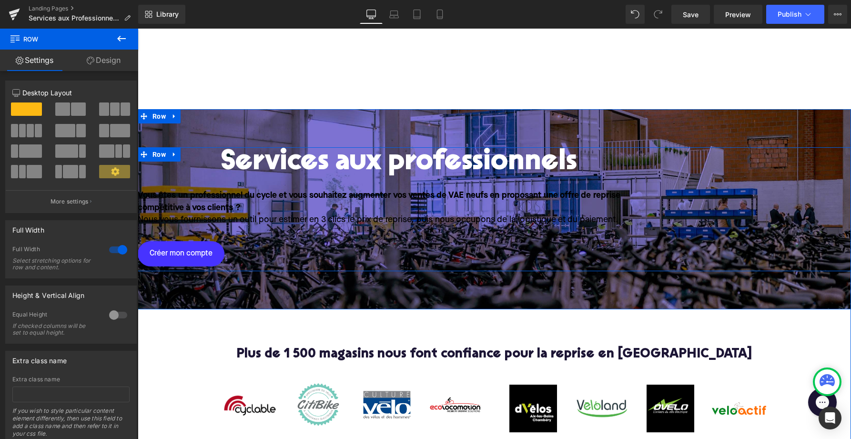
click at [661, 164] on div "Services aux professionnels Heading Vous êtes un professionnel du cycle et vous…" at bounding box center [495, 209] width 714 height 124
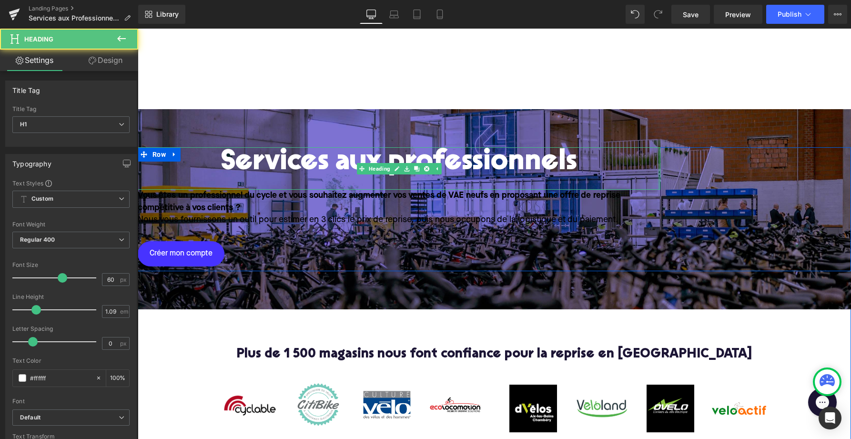
drag, startPoint x: 659, startPoint y: 163, endPoint x: 751, endPoint y: 168, distance: 92.6
click at [751, 168] on div "Services aux professionnels Heading Vous êtes un professionnel du cycle et vous…" at bounding box center [495, 209] width 714 height 124
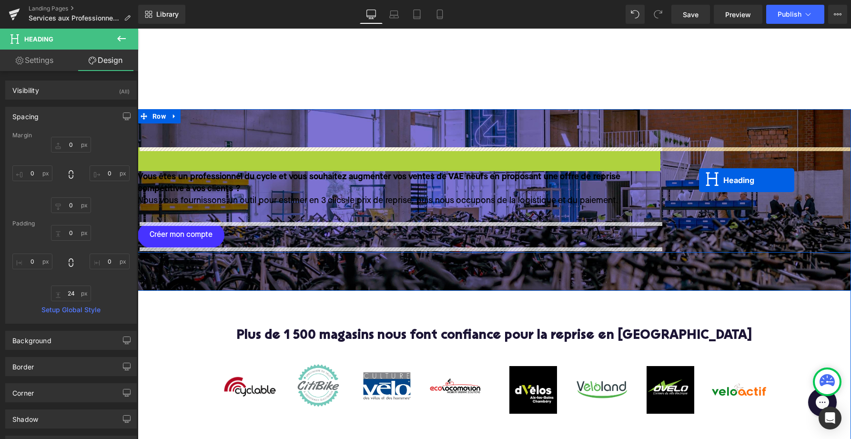
drag, startPoint x: 363, startPoint y: 169, endPoint x: 699, endPoint y: 180, distance: 336.7
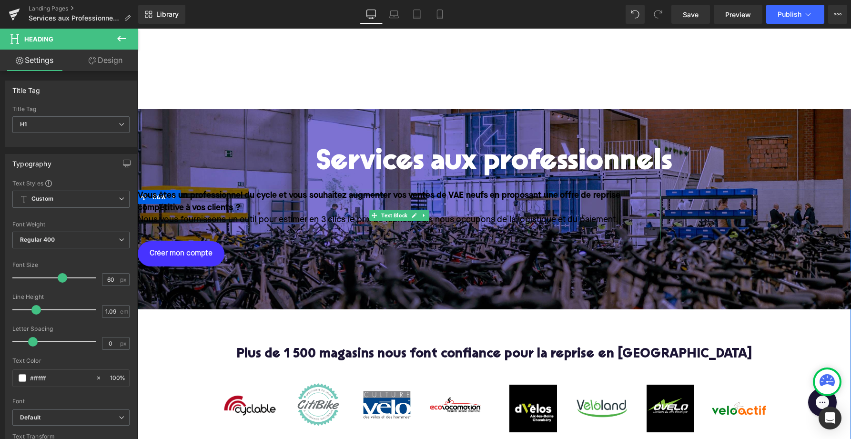
click at [363, 213] on p "Vous êtes un professionnel du cycle et vous souhaitez augmenter vos ventes de V…" at bounding box center [399, 202] width 523 height 24
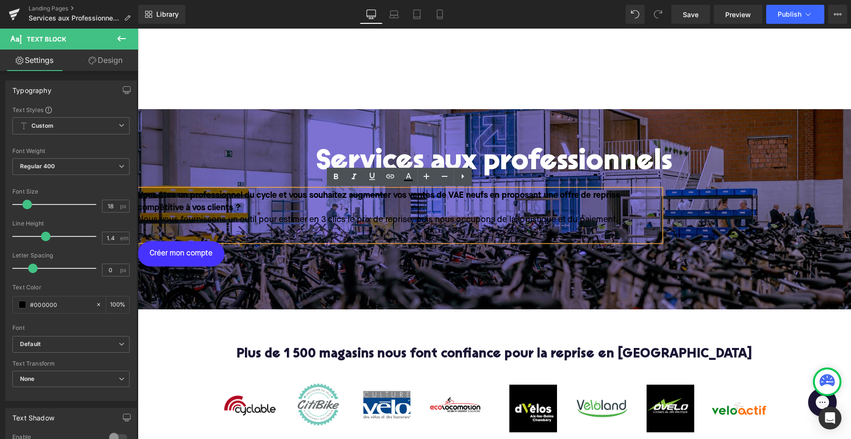
click at [759, 224] on div "Vous êtes un professionnel du cycle et vous souhaitez augmenter vos ventes de V…" at bounding box center [495, 231] width 714 height 82
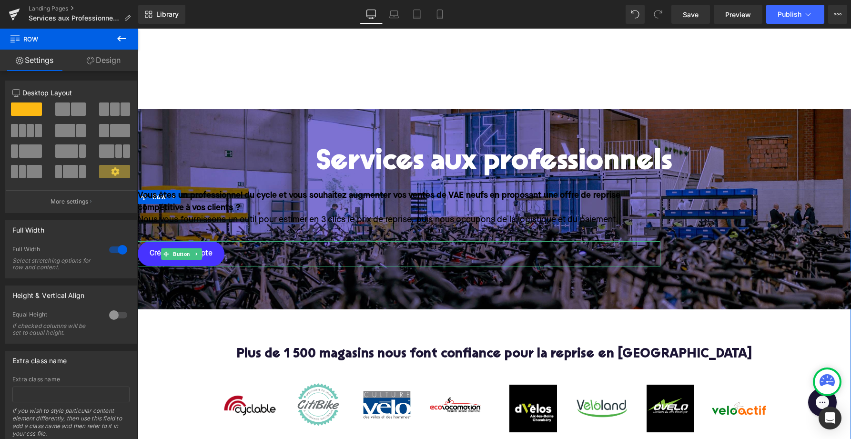
click at [223, 261] on div "Créer mon compte" at bounding box center [399, 253] width 523 height 25
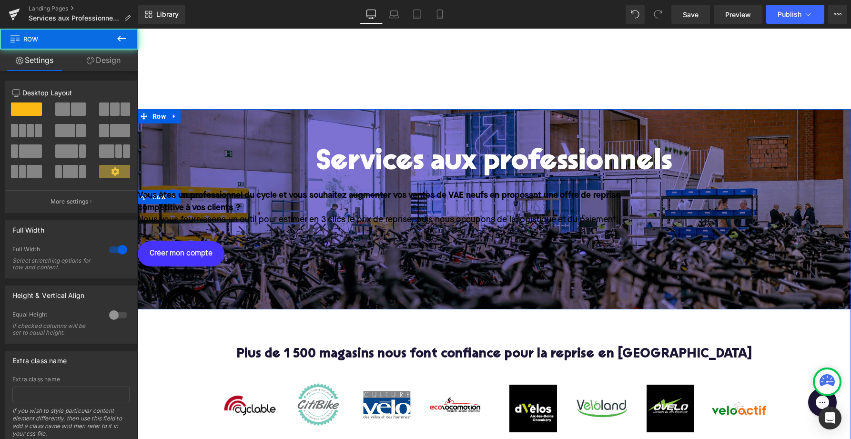
click at [714, 211] on div "Vous êtes un professionnel du cycle et vous souhaitez augmenter vos ventes de V…" at bounding box center [495, 231] width 714 height 82
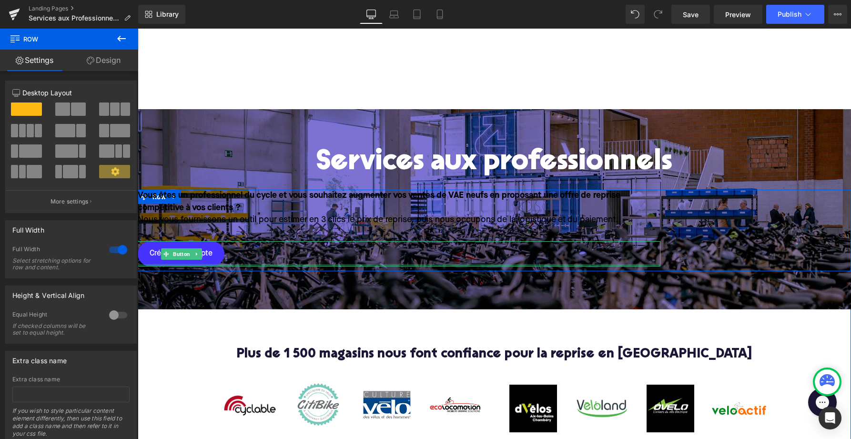
click at [655, 266] on div "Créer mon compte Button" at bounding box center [399, 253] width 523 height 25
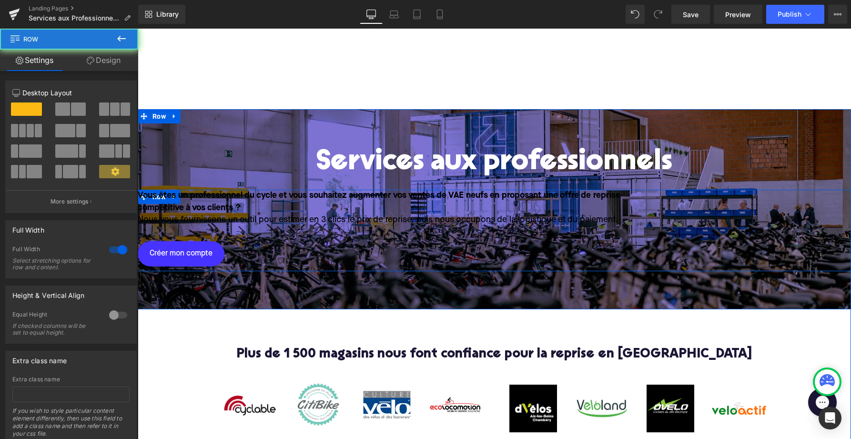
click at [696, 212] on div "Vous êtes un professionnel du cycle et vous souhaitez augmenter vos ventes de V…" at bounding box center [495, 231] width 714 height 82
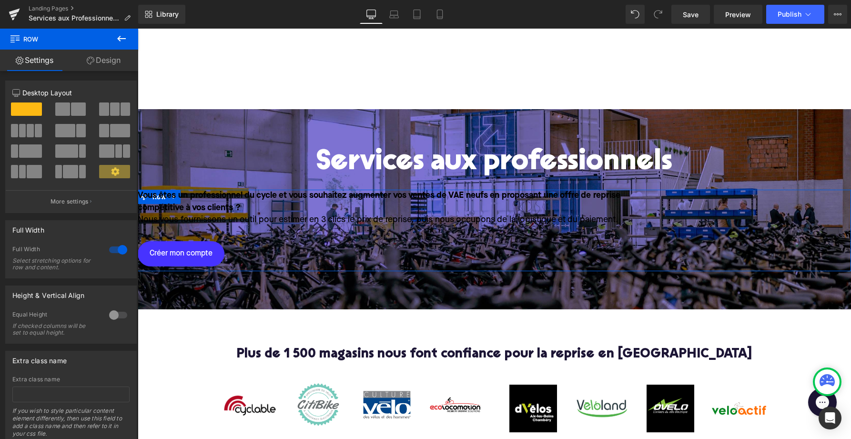
click at [105, 175] on span at bounding box center [114, 171] width 31 height 13
click at [52, 200] on p "More settings" at bounding box center [70, 201] width 38 height 9
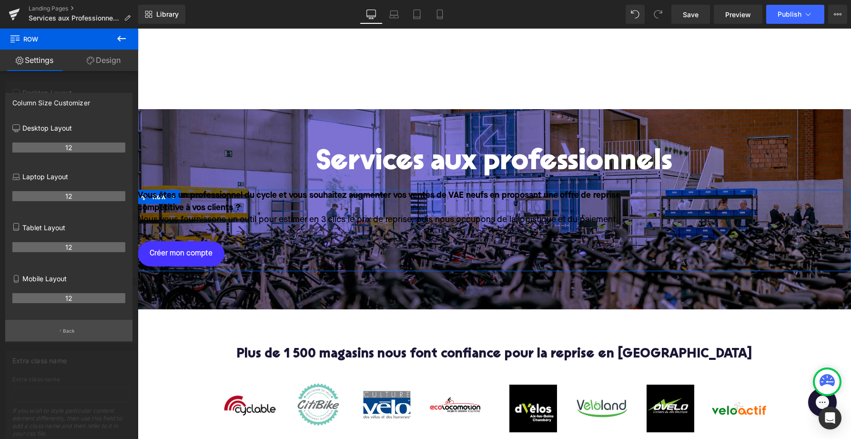
click at [59, 331] on button "Back" at bounding box center [68, 330] width 127 height 21
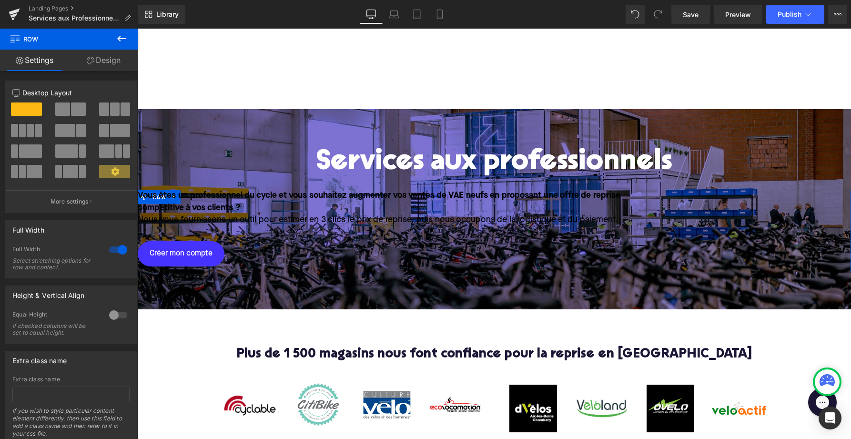
click at [61, 113] on span at bounding box center [62, 108] width 15 height 13
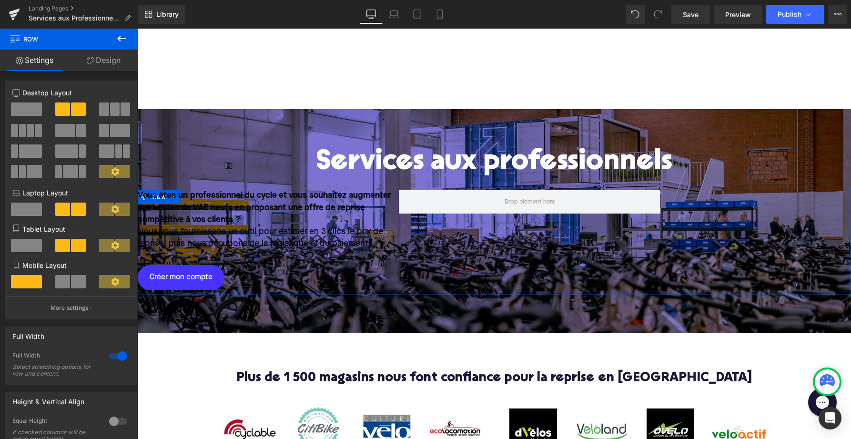
click at [29, 110] on span at bounding box center [26, 108] width 31 height 13
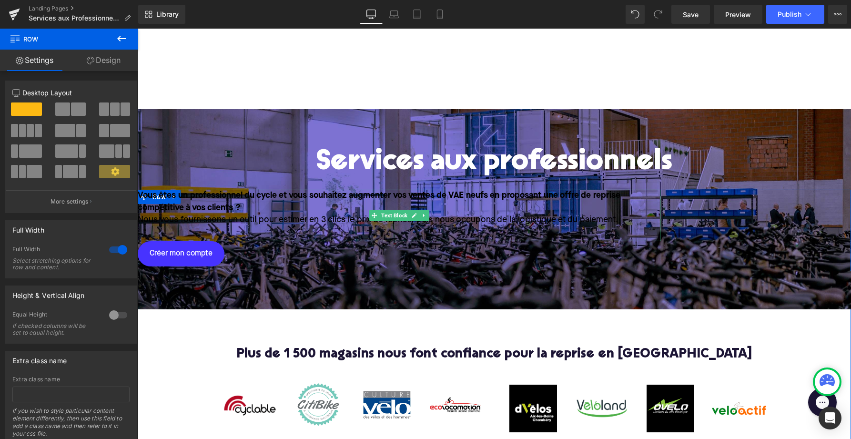
click at [195, 208] on strong "Vous êtes un professionnel du cycle et vous souhaitez augmenter vos ventes de V…" at bounding box center [379, 201] width 483 height 20
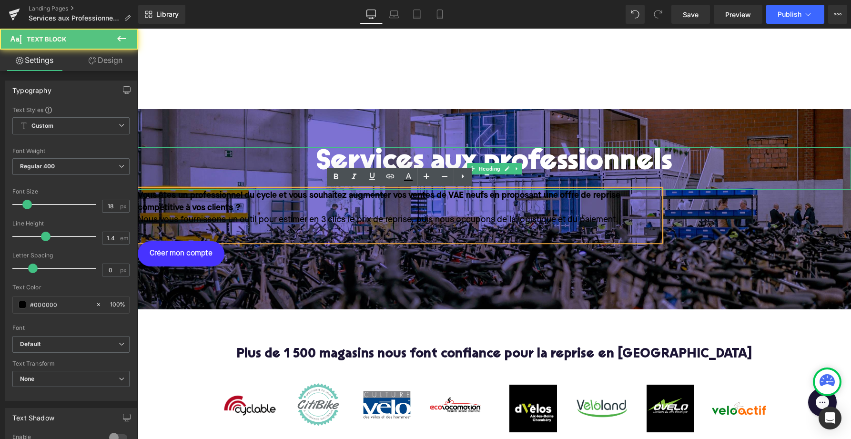
click at [275, 150] on h1 "Services aux professionnels" at bounding box center [495, 162] width 714 height 31
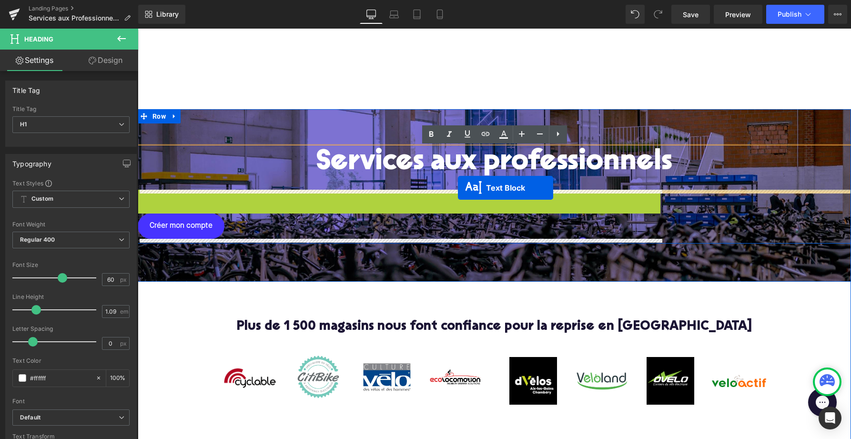
drag, startPoint x: 374, startPoint y: 216, endPoint x: 458, endPoint y: 188, distance: 89.1
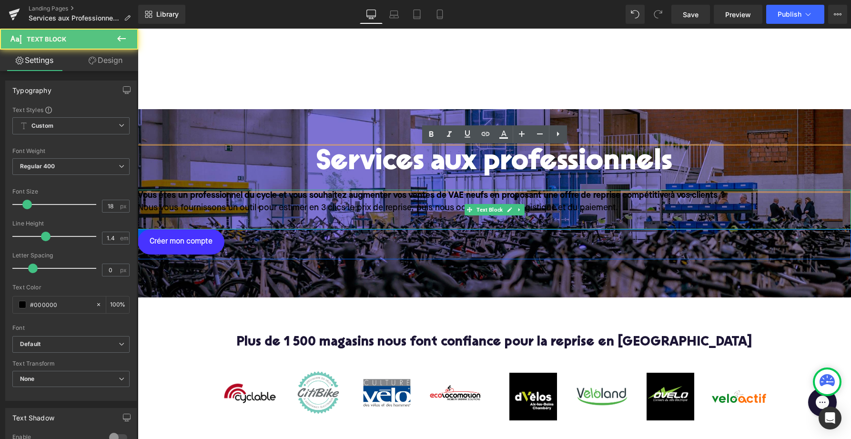
click at [271, 202] on p "Nous vous fournissons un outil pour estimer en 3 clics le prix de reprise, puis…" at bounding box center [495, 208] width 714 height 12
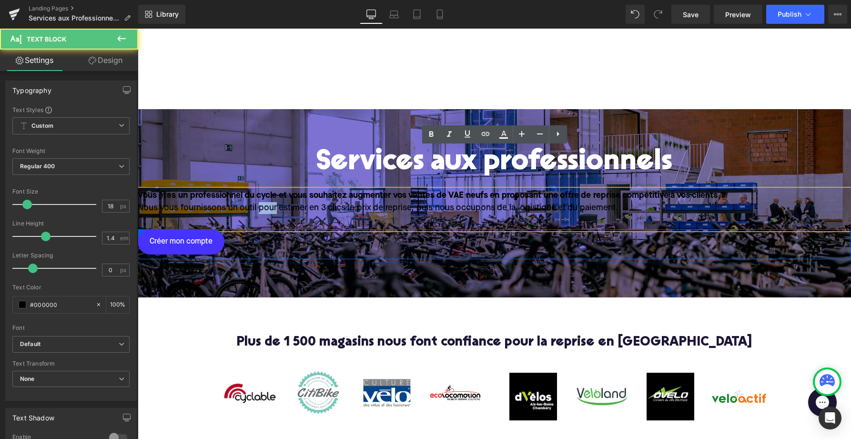
click at [271, 202] on p "Nous vous fournissons un outil pour estimer en 3 clics le prix de reprise, puis…" at bounding box center [495, 208] width 714 height 12
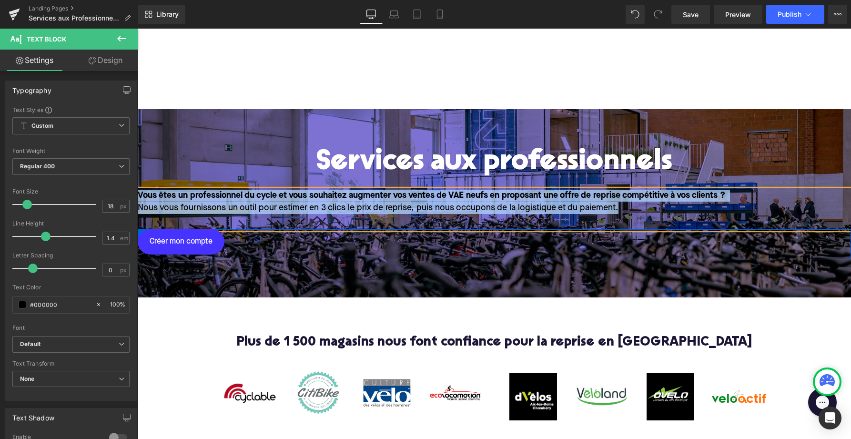
paste div
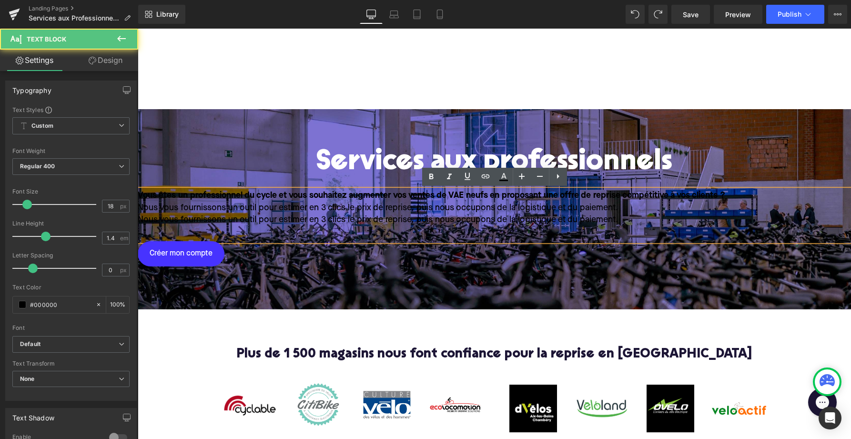
click at [380, 212] on p "Nous vous fournissons un outil pour estimer en 3 clics le prix de reprise, puis…" at bounding box center [495, 208] width 714 height 12
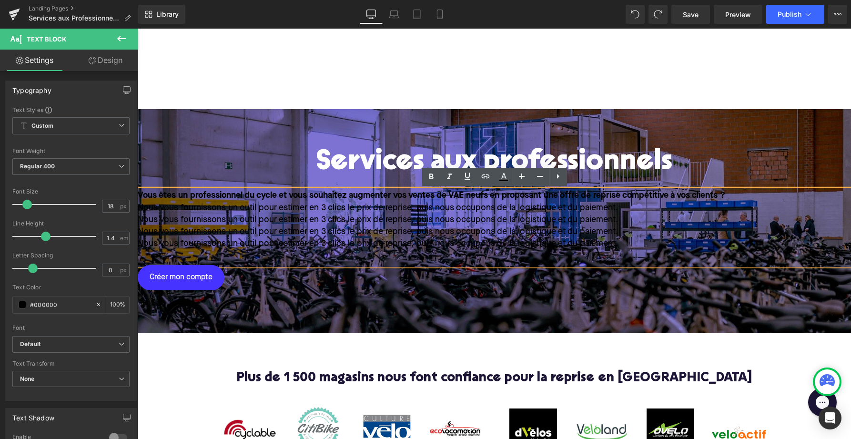
click at [222, 226] on p "Nous vous fournissons un outil pour estimer en 3 clics le prix de reprise, puis…" at bounding box center [495, 232] width 714 height 12
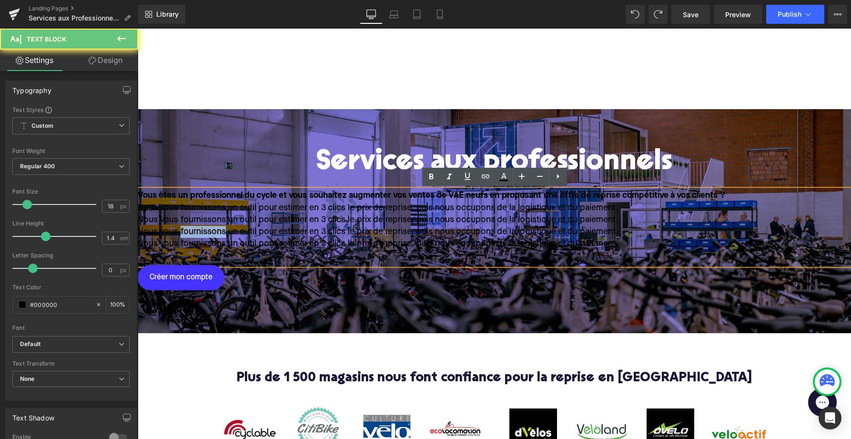
click at [222, 226] on p "Nous vous fournissons un outil pour estimer en 3 clics le prix de reprise, puis…" at bounding box center [495, 232] width 714 height 12
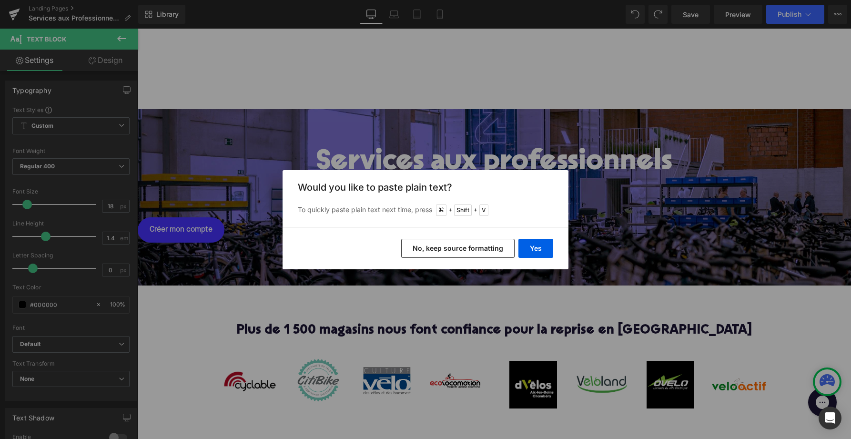
click at [481, 248] on button "No, keep source formatting" at bounding box center [457, 248] width 113 height 19
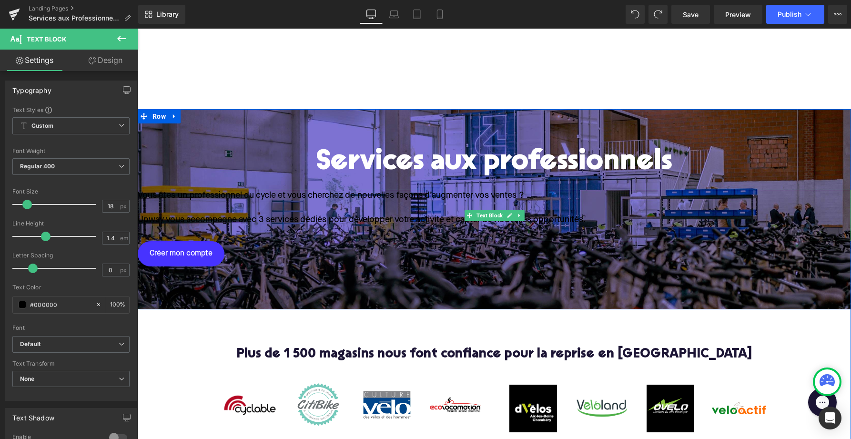
click at [384, 197] on span "Vous êtes un professionnel du cycle et vous cherchez de nouvelles façons d’augm…" at bounding box center [331, 195] width 387 height 9
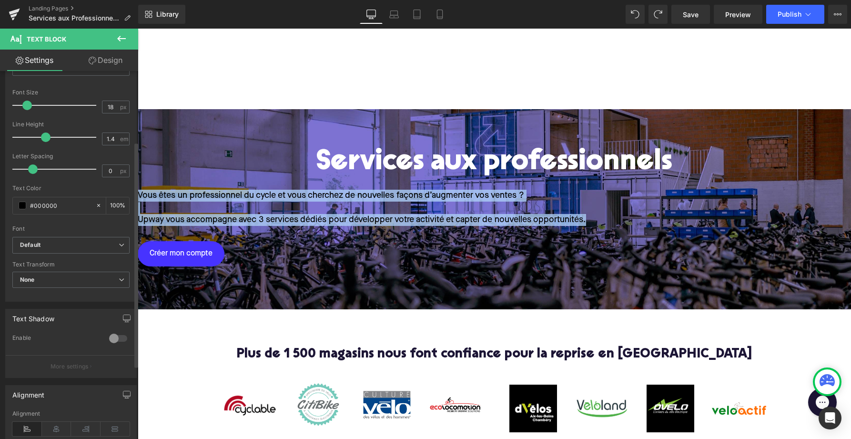
scroll to position [122, 0]
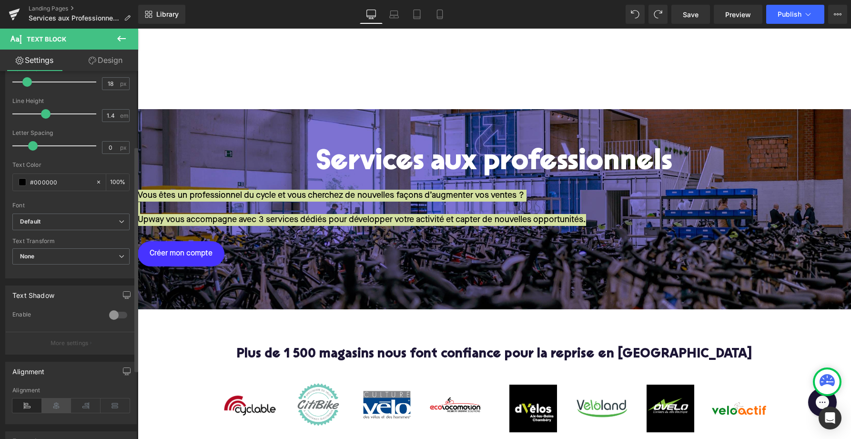
click at [50, 407] on icon at bounding box center [57, 405] width 30 height 14
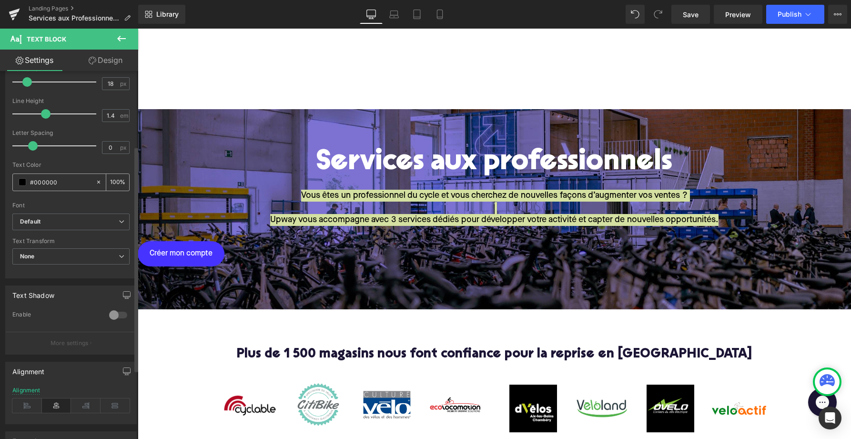
click at [20, 181] on span at bounding box center [23, 182] width 8 height 8
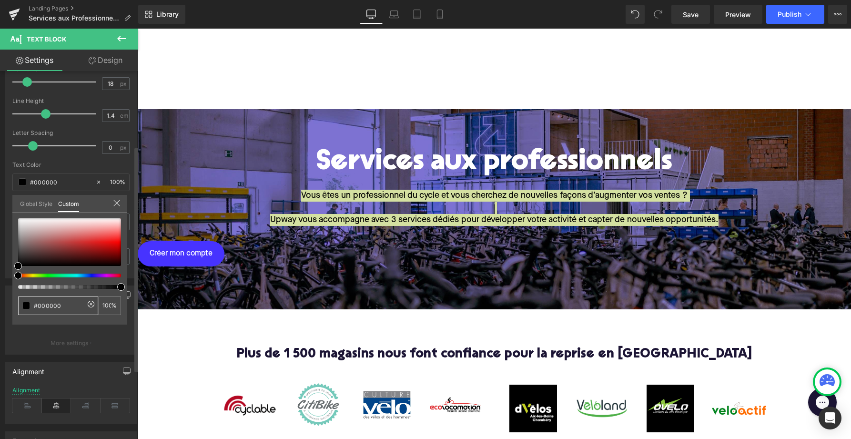
drag, startPoint x: 66, startPoint y: 309, endPoint x: 17, endPoint y: 305, distance: 48.8
click at [20, 306] on div "#000000" at bounding box center [58, 305] width 80 height 19
type input "f"
type input "0"
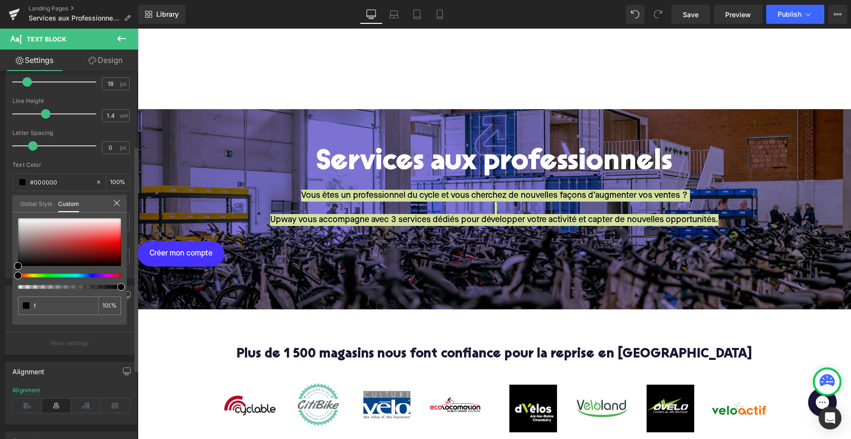
type input "0"
type input "ff"
type input "fff"
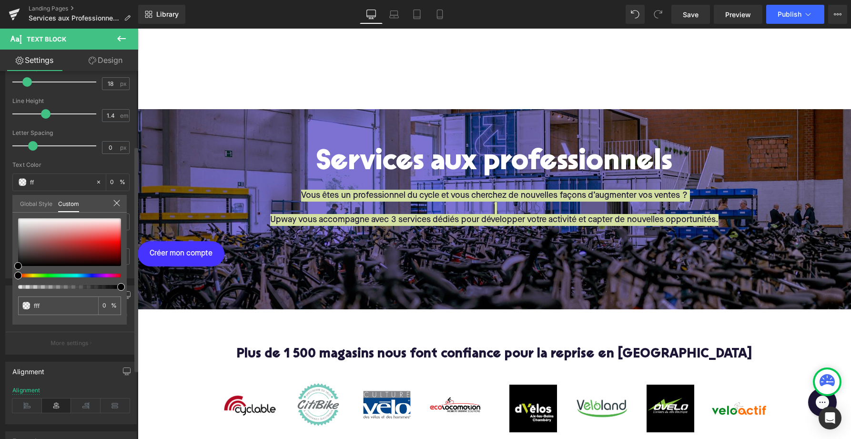
type input "100"
type input "ffff"
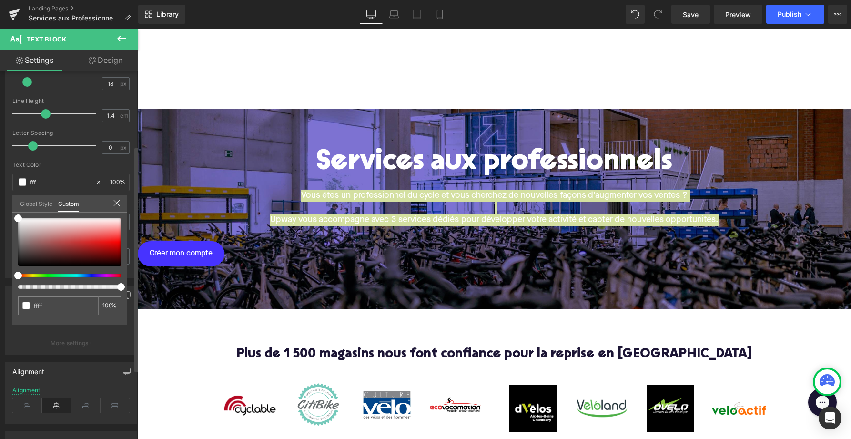
type input "ffff"
type input "fffff"
type input "0"
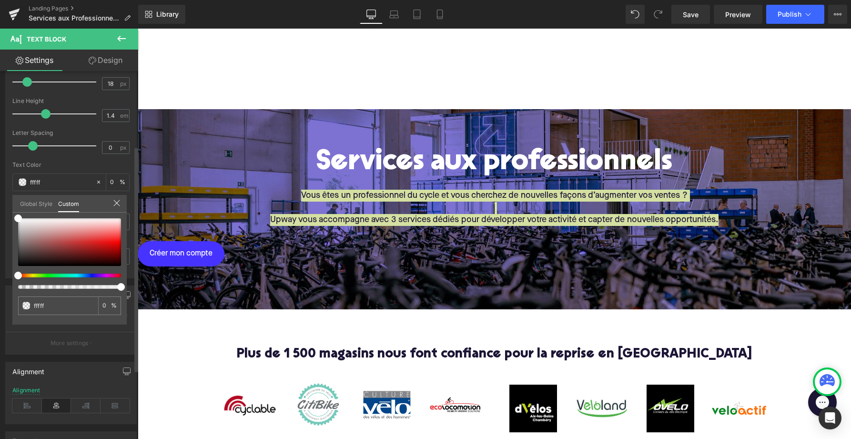
type input "ffffff"
type input "100"
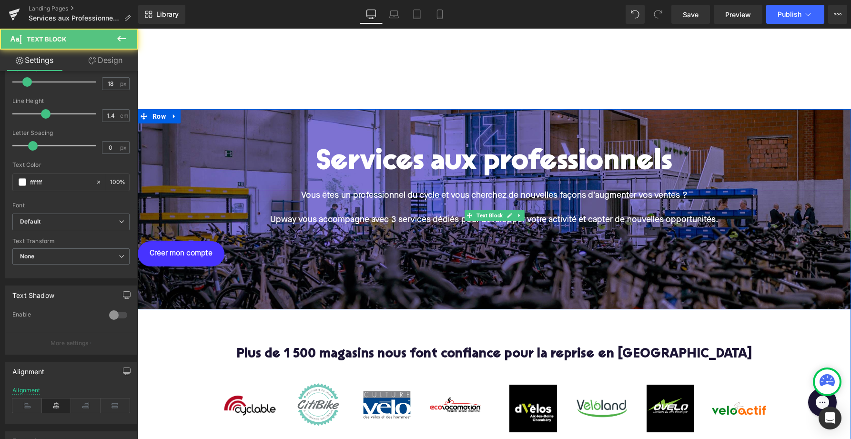
click at [378, 209] on p "Vous êtes un professionnel du cycle et vous cherchez de nouvelles façons d’augm…" at bounding box center [495, 208] width 714 height 36
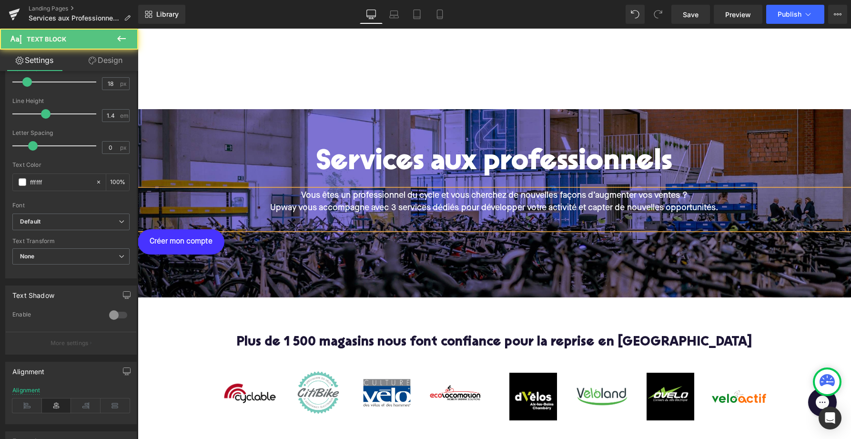
click at [453, 197] on span "Vous êtes un professionnel du cycle et vous cherchez de nouvelles façons d’augm…" at bounding box center [494, 195] width 387 height 9
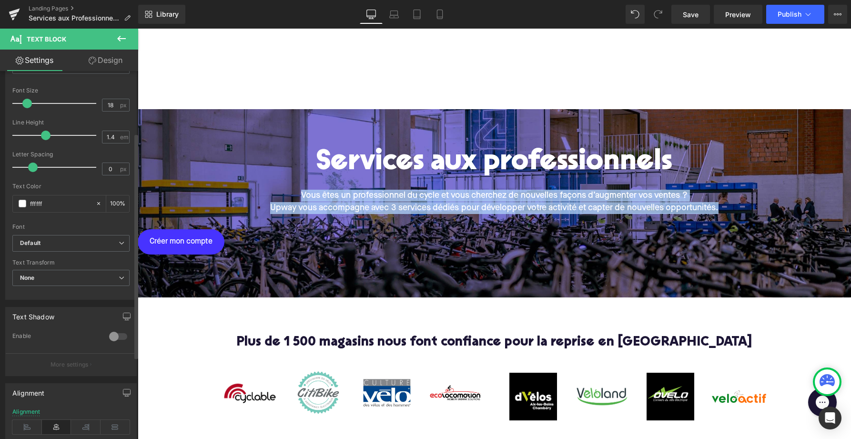
scroll to position [95, 0]
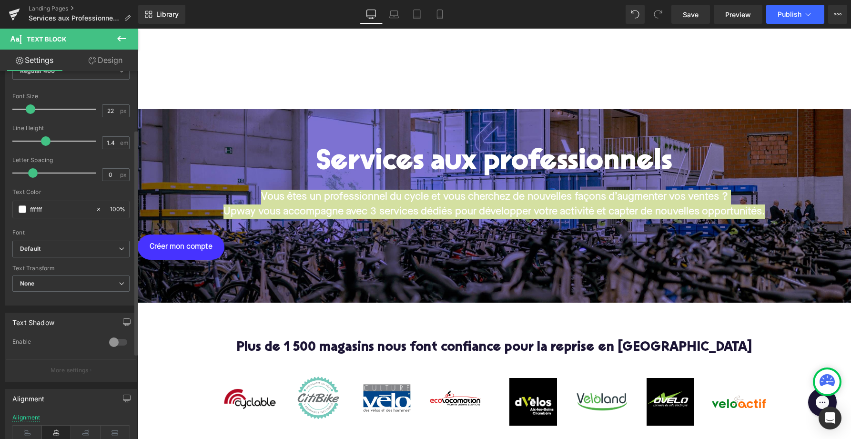
type input "21"
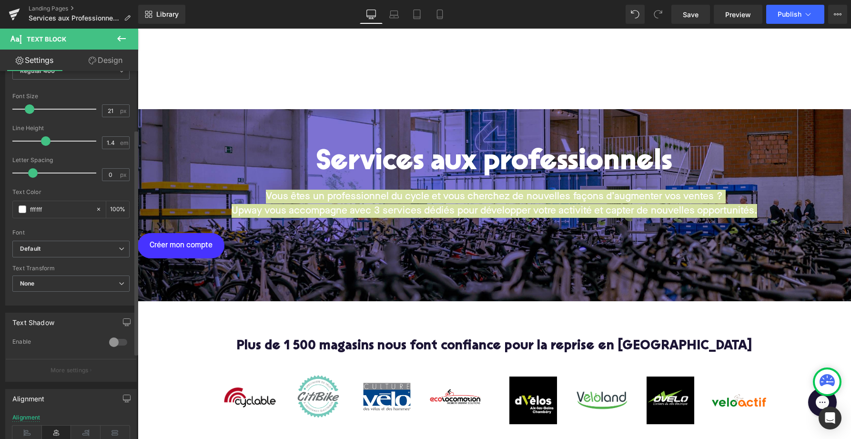
click at [30, 108] on span at bounding box center [30, 109] width 10 height 10
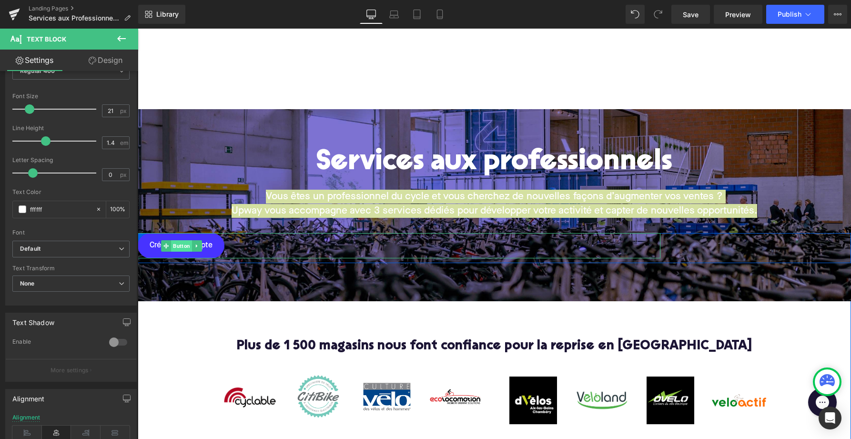
click at [184, 245] on span "Button" at bounding box center [181, 245] width 21 height 11
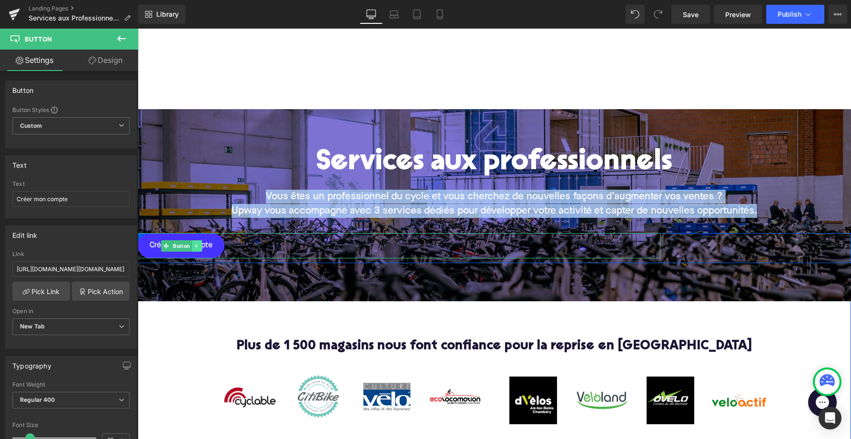
click at [200, 247] on link at bounding box center [197, 245] width 10 height 11
click at [202, 246] on icon at bounding box center [201, 245] width 5 height 5
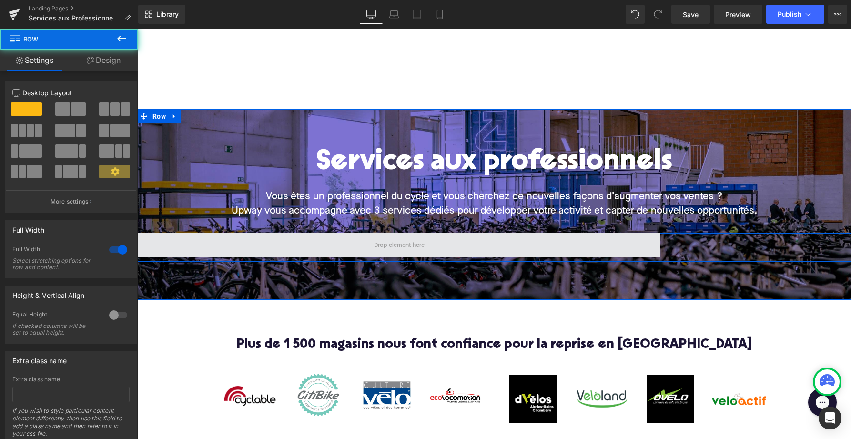
click at [254, 240] on span at bounding box center [399, 245] width 523 height 24
click at [244, 244] on span at bounding box center [399, 245] width 523 height 24
click at [231, 245] on span at bounding box center [399, 245] width 523 height 24
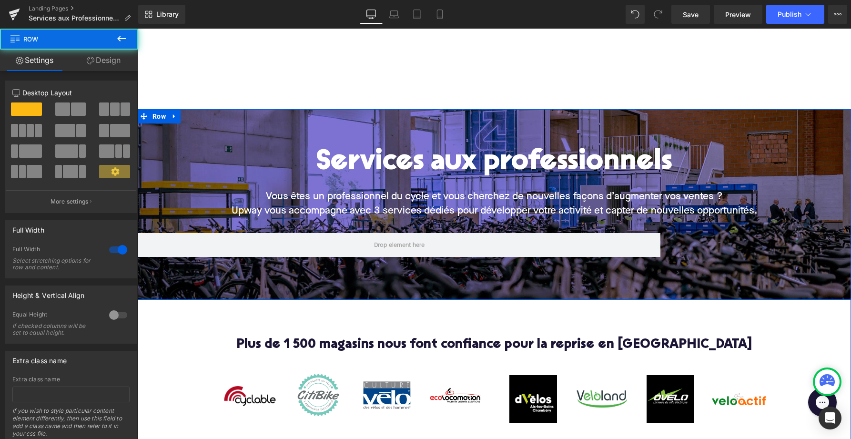
click at [221, 278] on div "Services aux professionnels Heading Vous êtes un professionnel du cycle et vous…" at bounding box center [495, 204] width 714 height 191
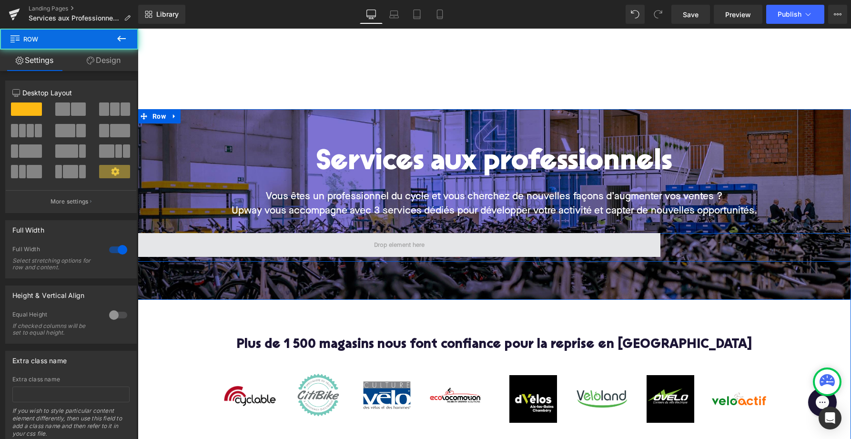
click at [221, 247] on span at bounding box center [399, 245] width 523 height 24
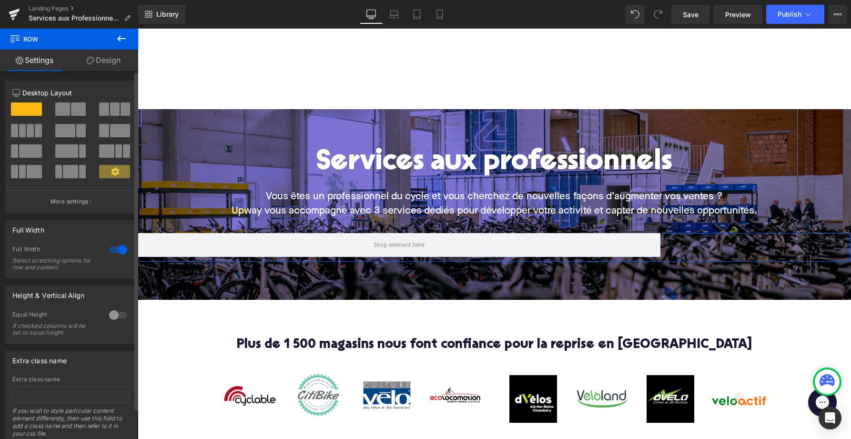
click at [119, 175] on span at bounding box center [114, 171] width 31 height 13
click at [113, 171] on icon at bounding box center [115, 171] width 8 height 8
click at [80, 206] on p "More settings" at bounding box center [70, 201] width 38 height 9
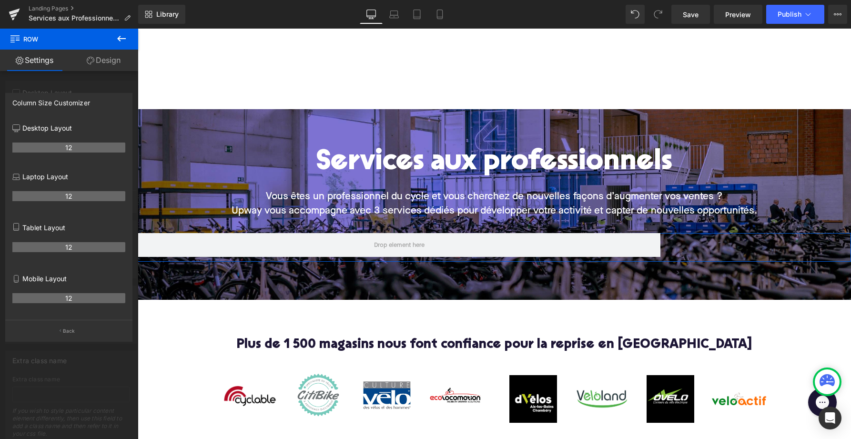
click at [67, 75] on div at bounding box center [69, 236] width 138 height 415
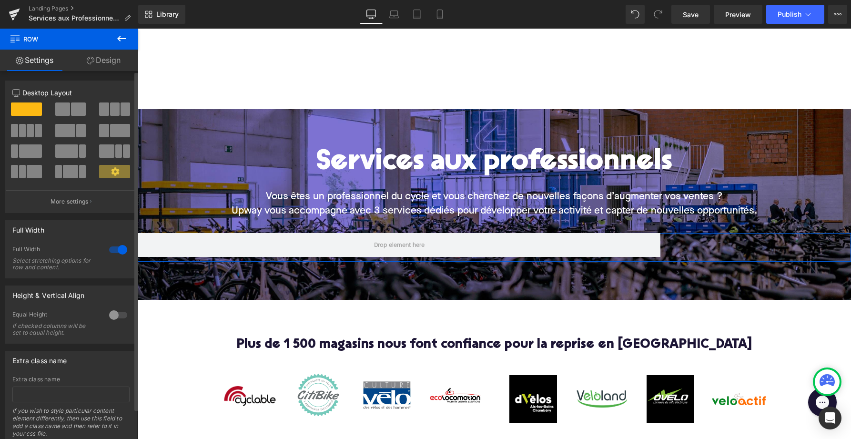
click at [28, 105] on span at bounding box center [26, 108] width 31 height 13
click at [73, 112] on span at bounding box center [78, 108] width 15 height 13
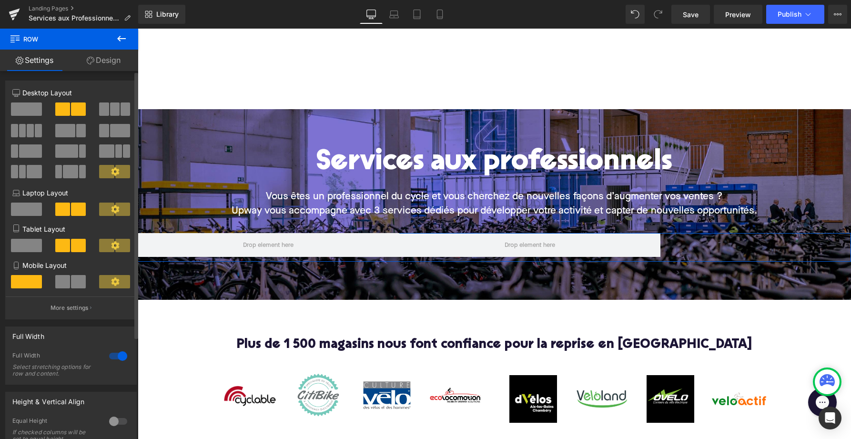
click at [26, 105] on span at bounding box center [26, 108] width 31 height 13
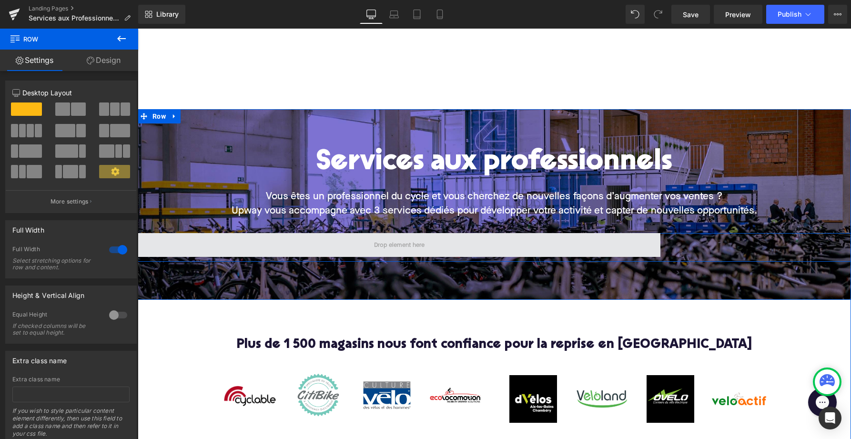
click at [271, 244] on span at bounding box center [399, 245] width 523 height 24
click at [335, 247] on span at bounding box center [399, 245] width 523 height 24
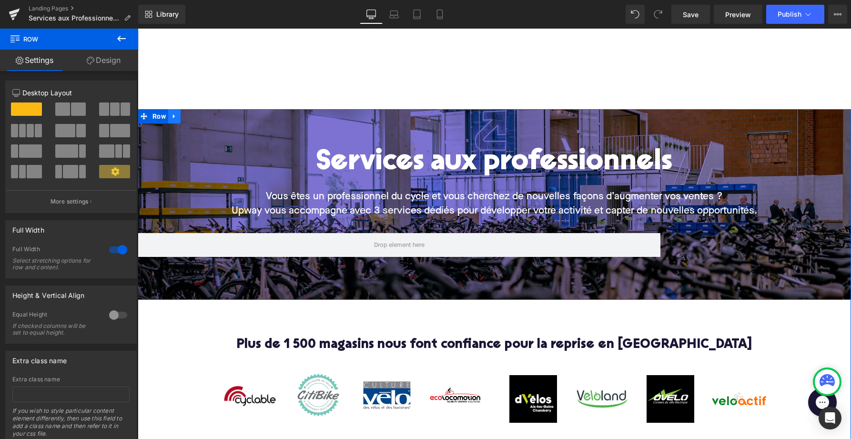
click at [174, 113] on icon at bounding box center [174, 116] width 7 height 7
click at [196, 113] on icon at bounding box center [199, 116] width 7 height 7
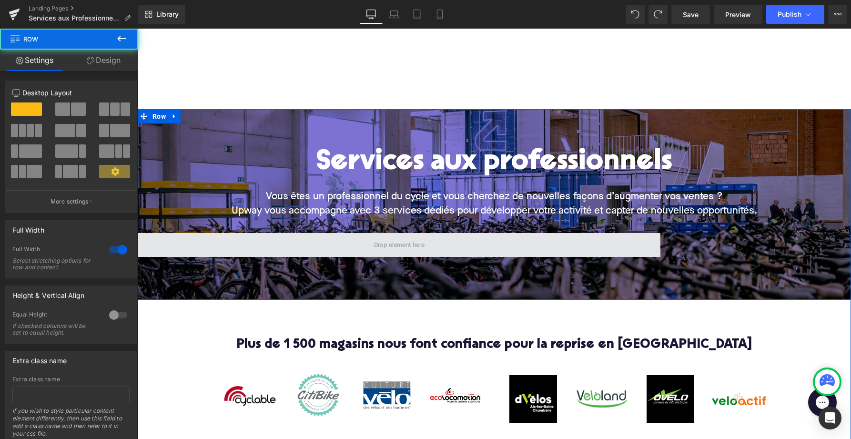
click at [180, 245] on span at bounding box center [399, 245] width 523 height 24
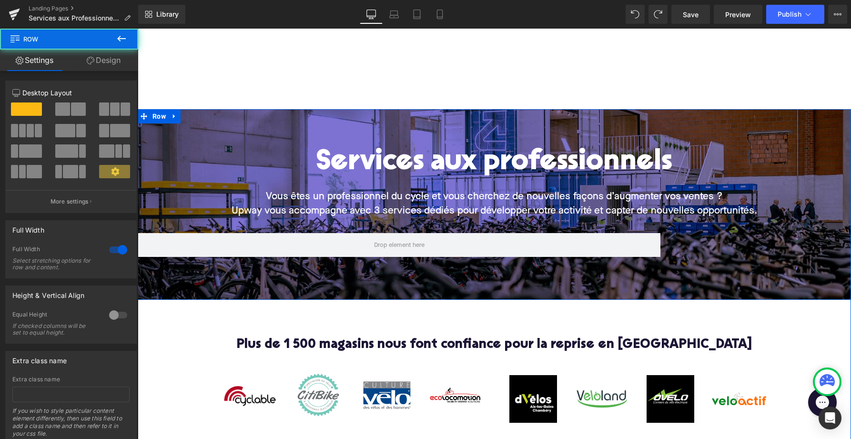
click at [176, 278] on div "Services aux professionnels Heading Vous êtes un professionnel du cycle et vous…" at bounding box center [495, 204] width 714 height 191
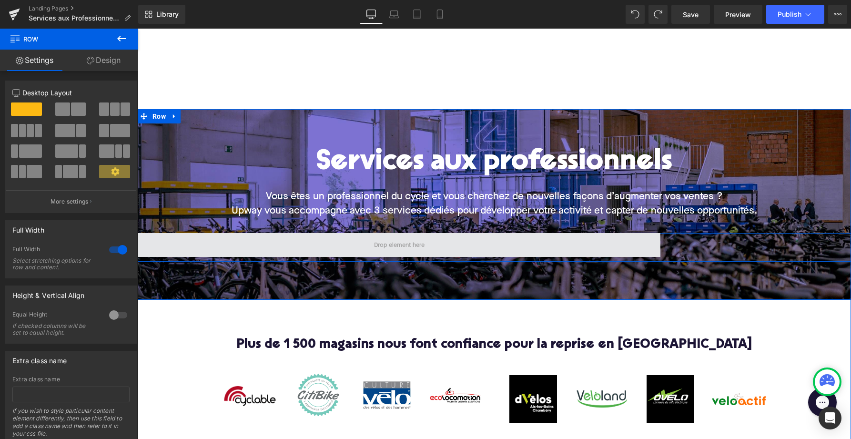
click at [173, 249] on span at bounding box center [399, 245] width 523 height 24
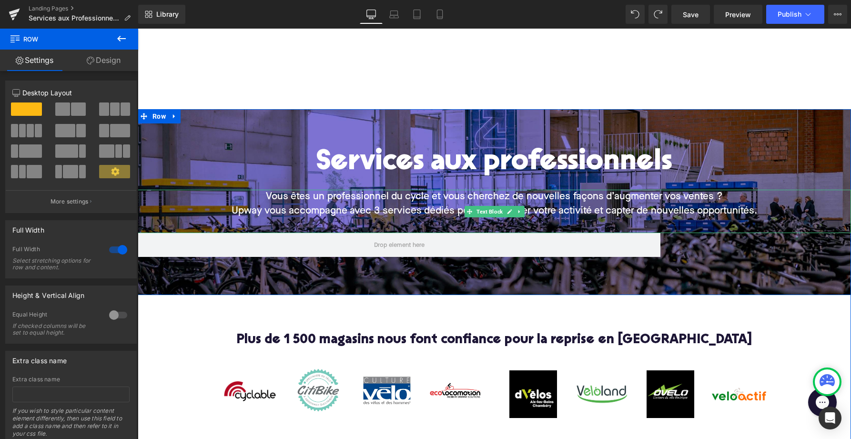
drag, startPoint x: 168, startPoint y: 262, endPoint x: 171, endPoint y: 190, distance: 71.5
click at [171, 190] on div "Services aux professionnels Heading Vous êtes un professionnel du cycle et vous…" at bounding box center [495, 202] width 714 height 110
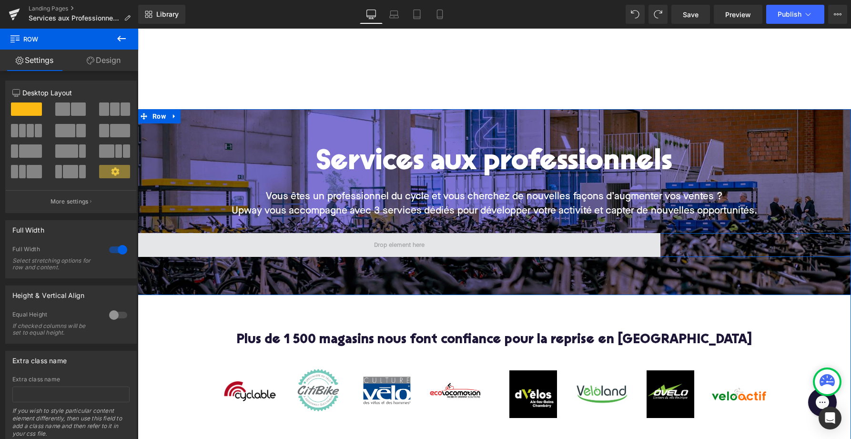
click at [223, 240] on span at bounding box center [399, 245] width 523 height 24
drag, startPoint x: 223, startPoint y: 240, endPoint x: 242, endPoint y: 238, distance: 18.7
click at [231, 240] on span at bounding box center [399, 245] width 523 height 24
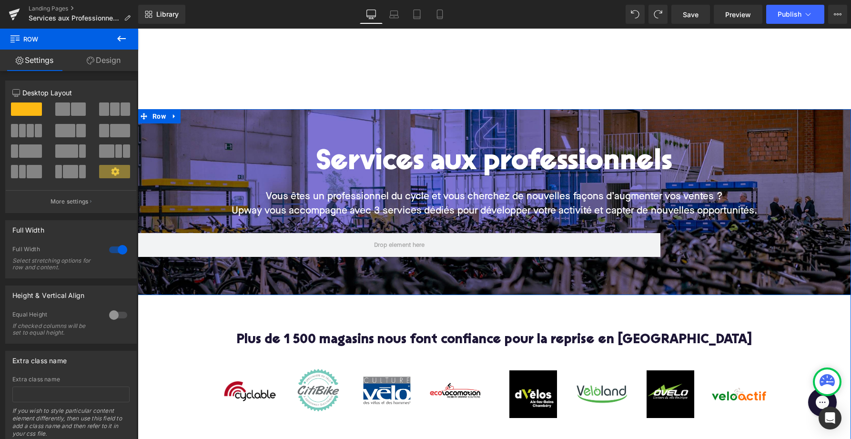
drag, startPoint x: 302, startPoint y: 243, endPoint x: 360, endPoint y: 280, distance: 69.0
click at [360, 280] on div "Services aux professionnels Heading Vous êtes un professionnel du cycle et vous…" at bounding box center [495, 202] width 714 height 186
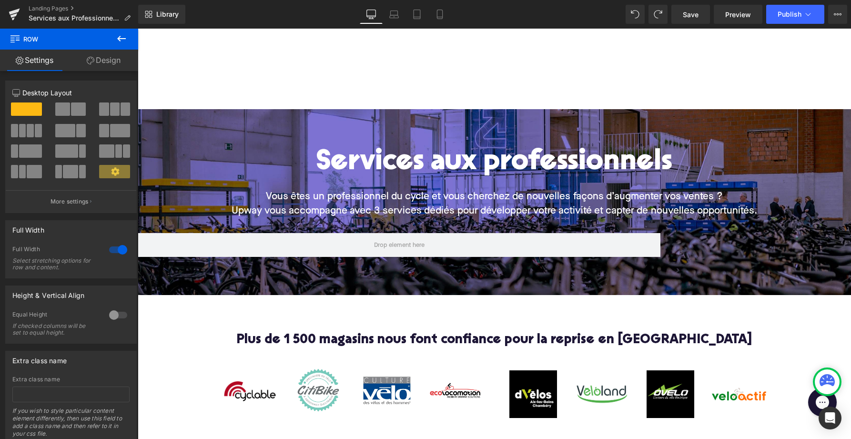
click at [124, 36] on icon at bounding box center [121, 38] width 11 height 11
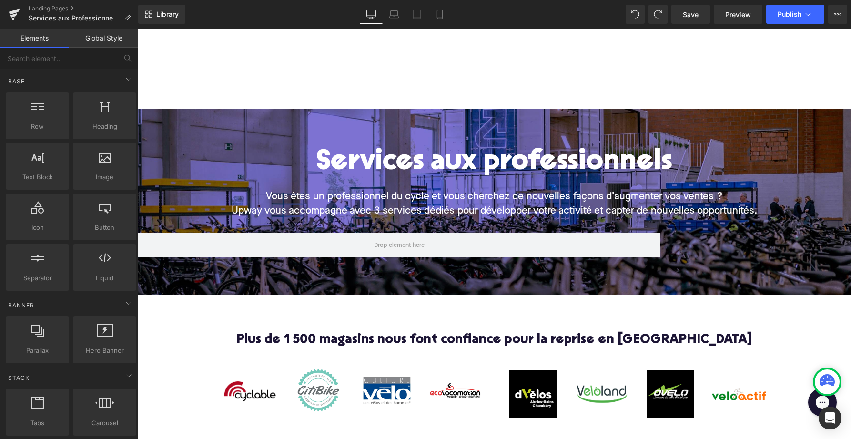
click at [221, 70] on div at bounding box center [495, 69] width 714 height 81
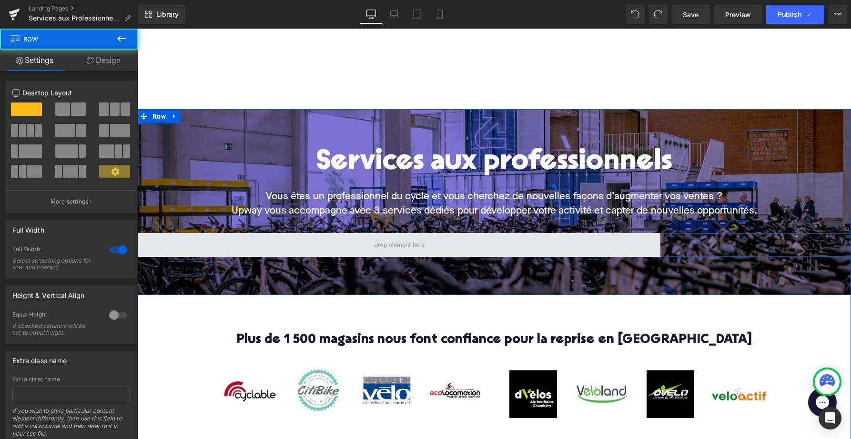
click at [277, 248] on span at bounding box center [399, 245] width 523 height 24
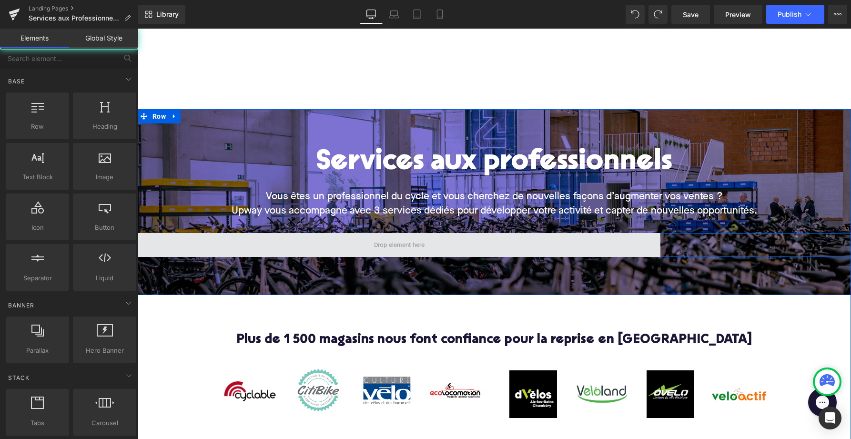
click at [375, 248] on span at bounding box center [399, 245] width 57 height 15
click at [393, 246] on span at bounding box center [399, 245] width 57 height 15
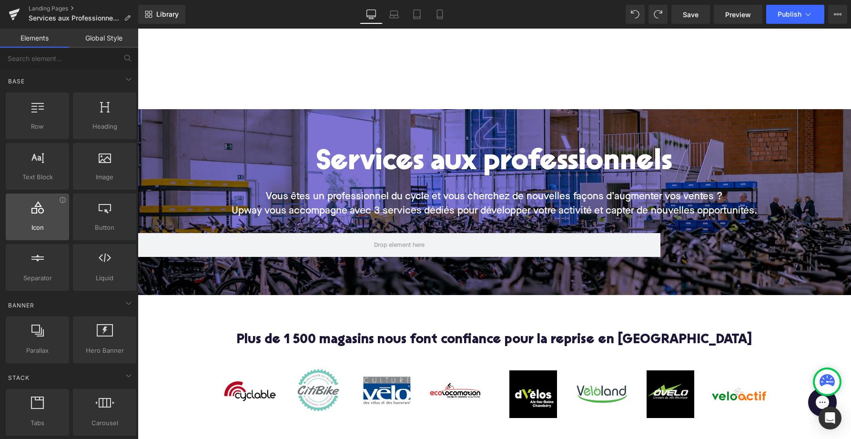
click at [37, 223] on span "Icon" at bounding box center [38, 228] width 58 height 10
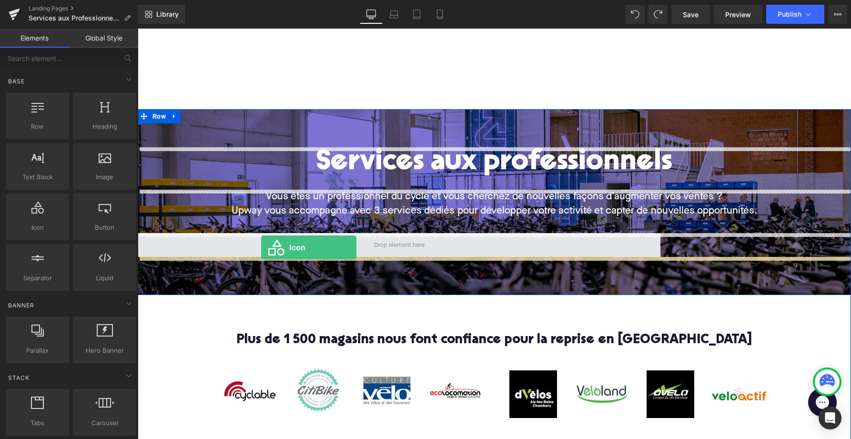
drag, startPoint x: 174, startPoint y: 251, endPoint x: 263, endPoint y: 250, distance: 88.2
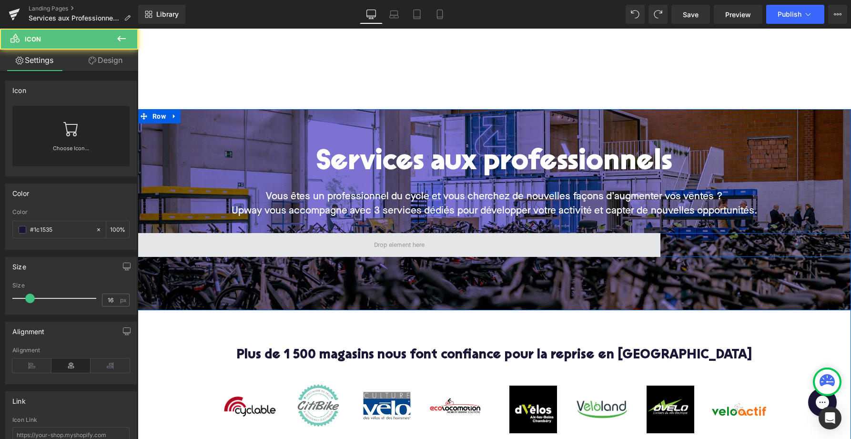
click at [352, 243] on span at bounding box center [399, 245] width 523 height 24
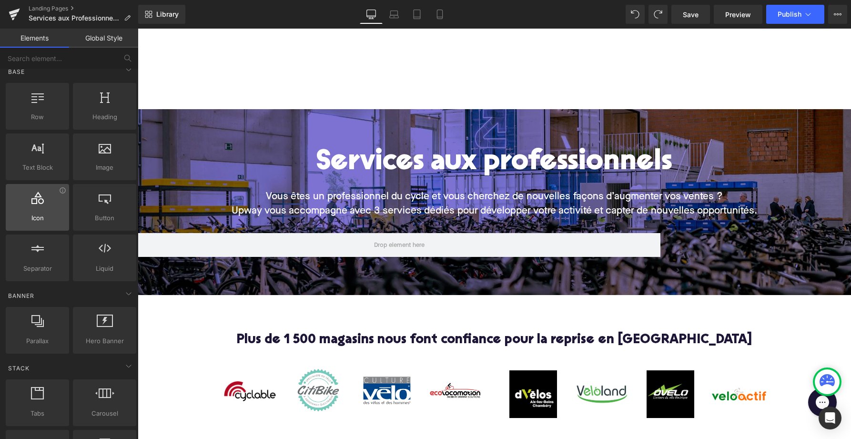
scroll to position [0, 0]
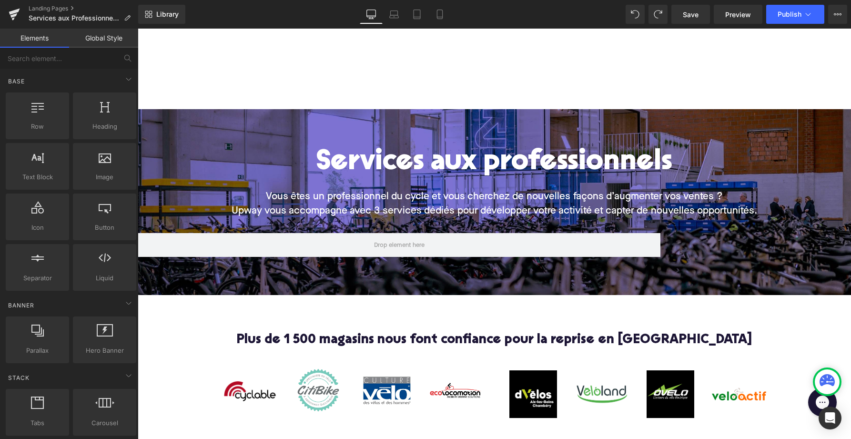
click at [37, 141] on div "Row rows, columns, layouts, div" at bounding box center [37, 116] width 67 height 51
click at [42, 106] on icon at bounding box center [37, 106] width 12 height 12
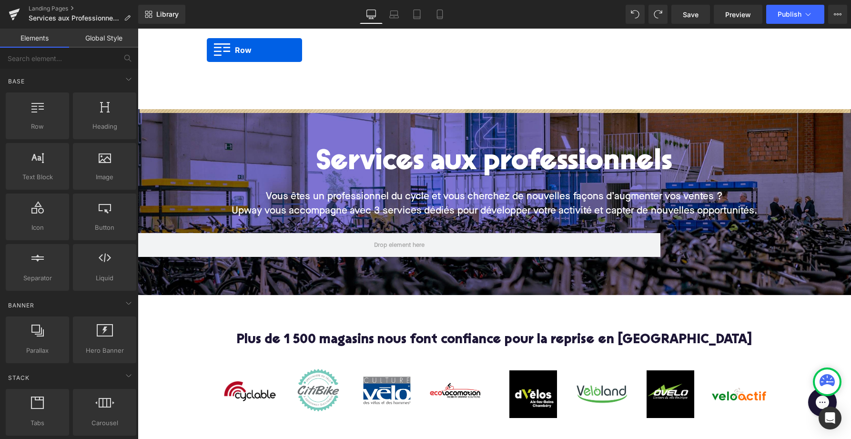
drag, startPoint x: 172, startPoint y: 139, endPoint x: 207, endPoint y: 51, distance: 94.8
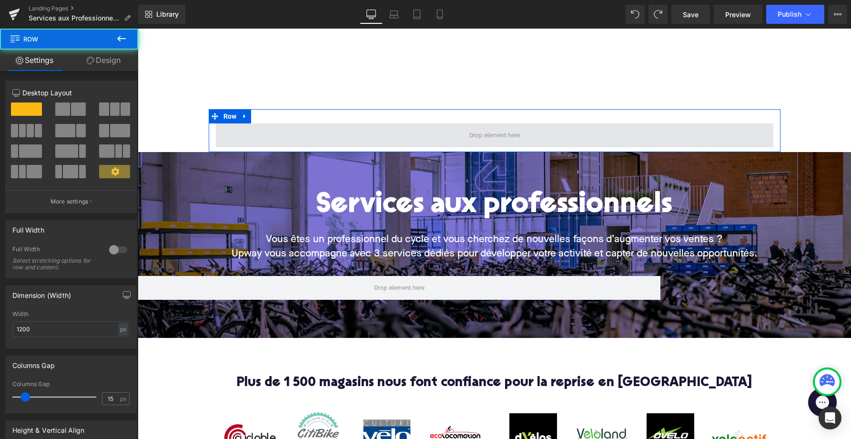
click at [286, 136] on span at bounding box center [495, 135] width 558 height 24
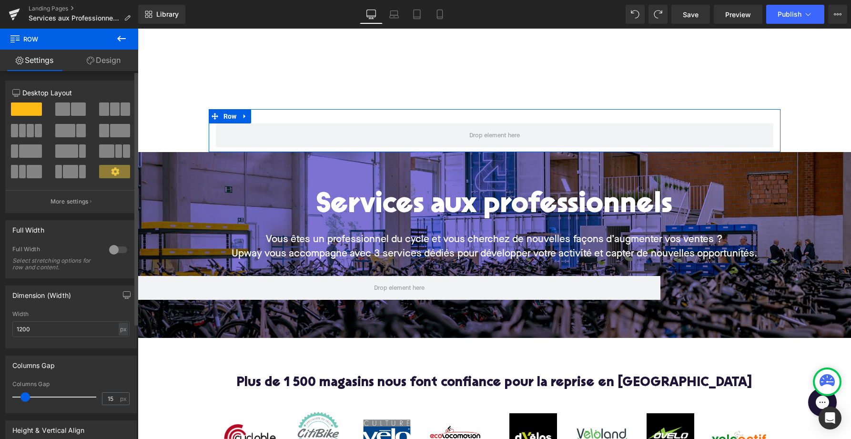
click at [118, 250] on div at bounding box center [118, 249] width 23 height 15
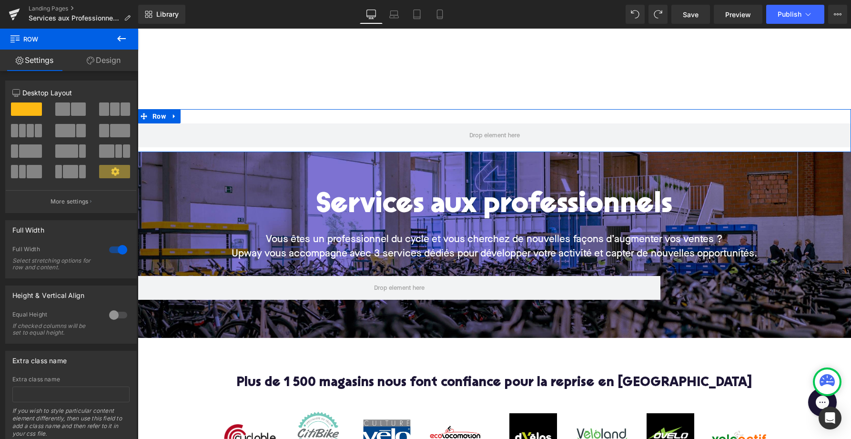
click at [98, 65] on link "Design" at bounding box center [103, 60] width 69 height 21
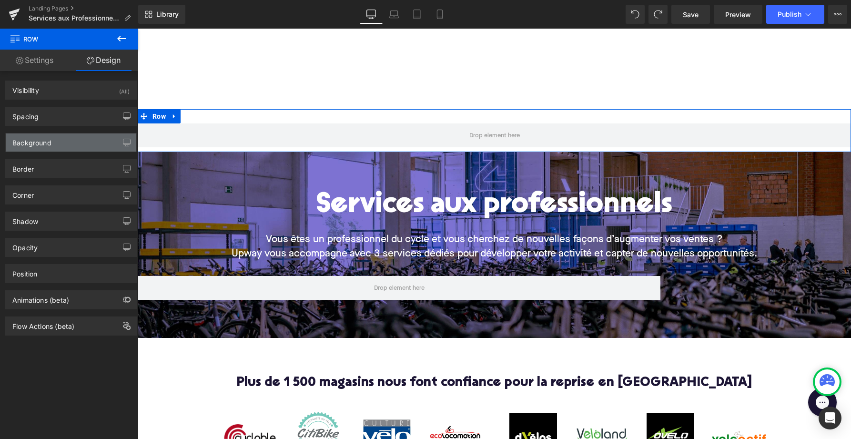
click at [108, 143] on div "Background" at bounding box center [71, 142] width 131 height 18
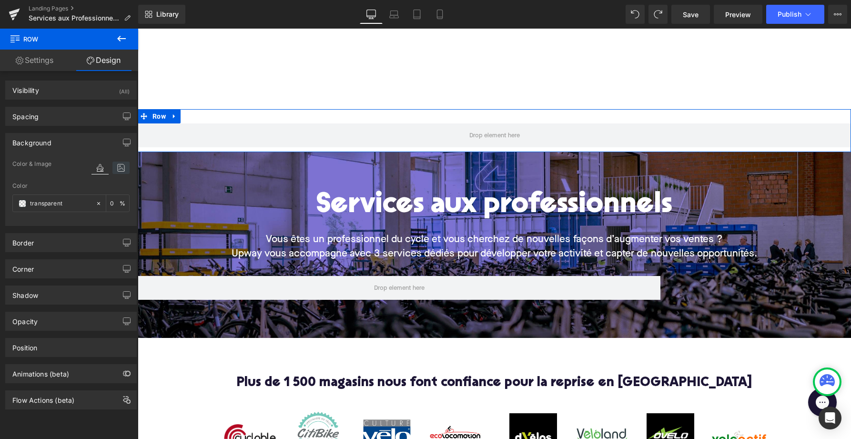
click at [113, 167] on icon at bounding box center [120, 168] width 17 height 12
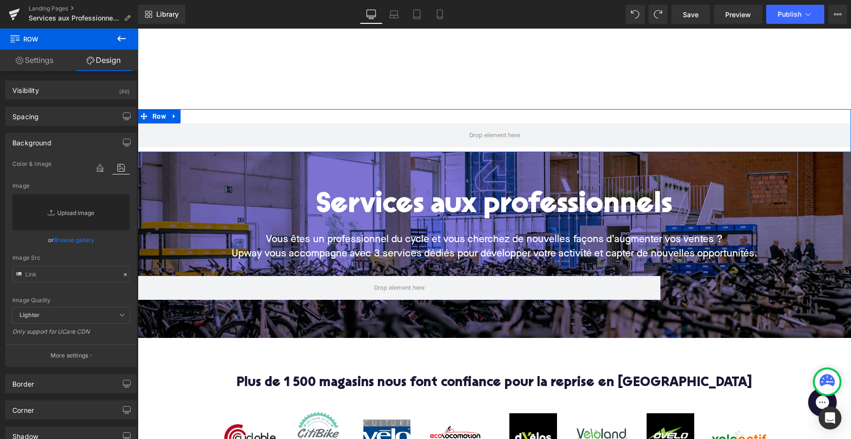
click at [83, 212] on link "Replace Image" at bounding box center [70, 212] width 117 height 36
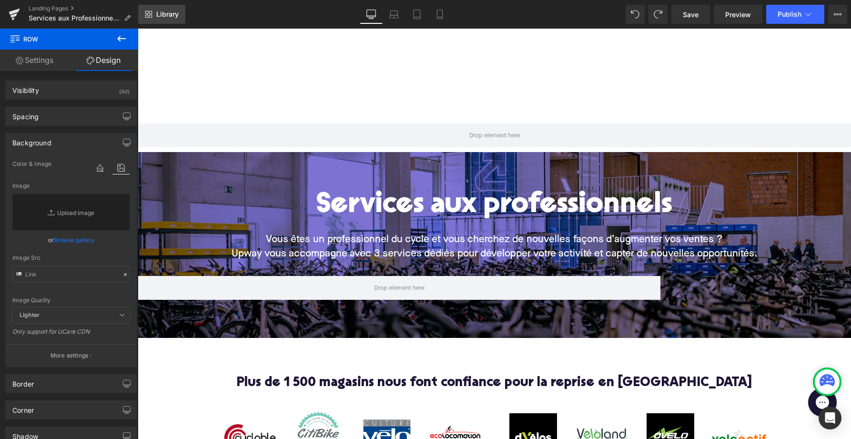
type input "C:\fakepath\ProLP1.jpg"
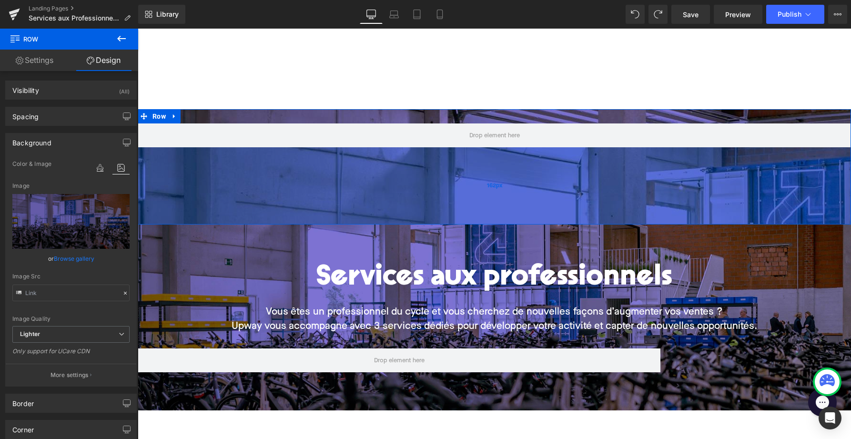
drag, startPoint x: 257, startPoint y: 150, endPoint x: 256, endPoint y: 222, distance: 72.0
click at [256, 222] on div "162px" at bounding box center [495, 185] width 714 height 77
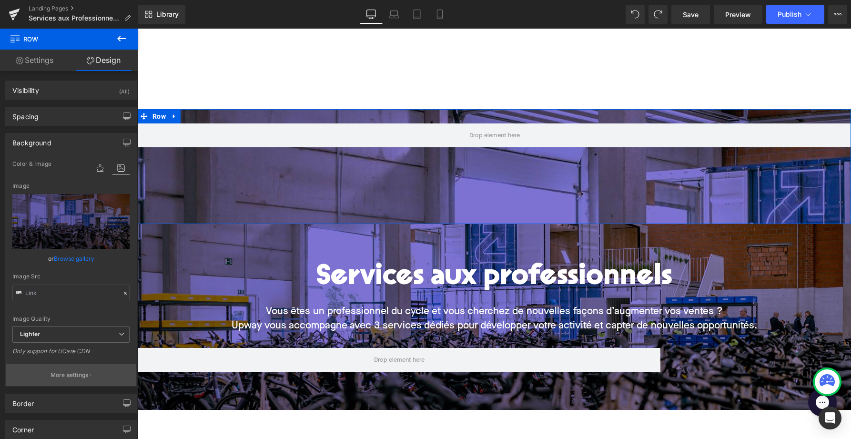
click at [65, 383] on button "More settings" at bounding box center [71, 375] width 131 height 22
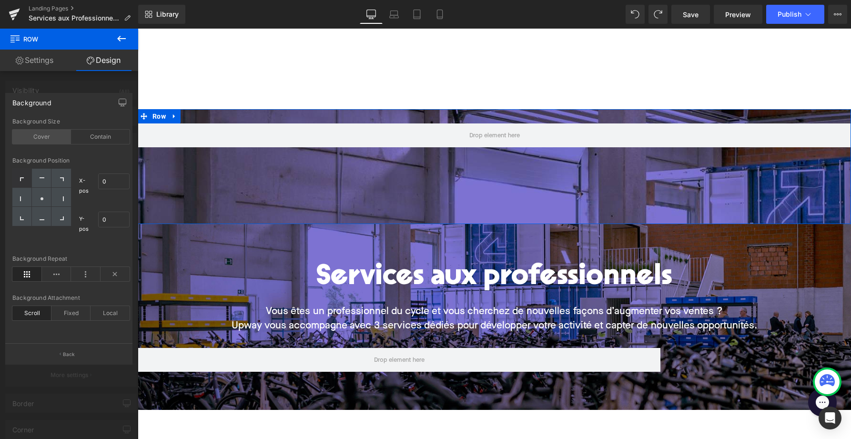
click at [41, 136] on div "Cover" at bounding box center [41, 137] width 59 height 14
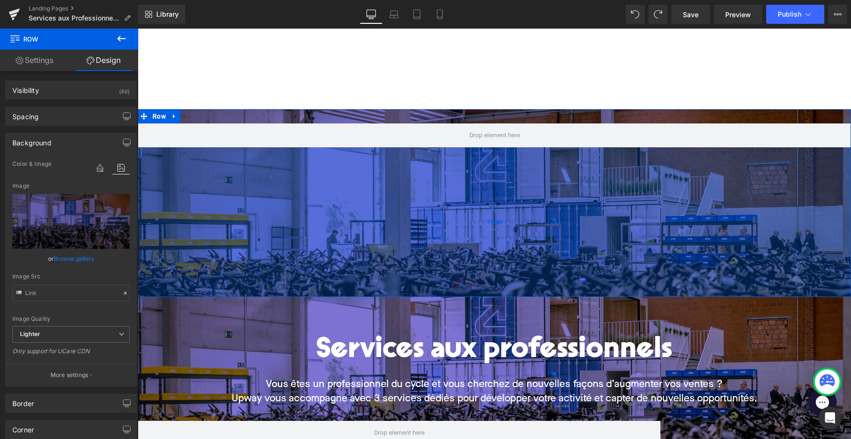
drag, startPoint x: 298, startPoint y: 221, endPoint x: 301, endPoint y: 294, distance: 73.0
click at [301, 294] on div "314px" at bounding box center [495, 222] width 714 height 150
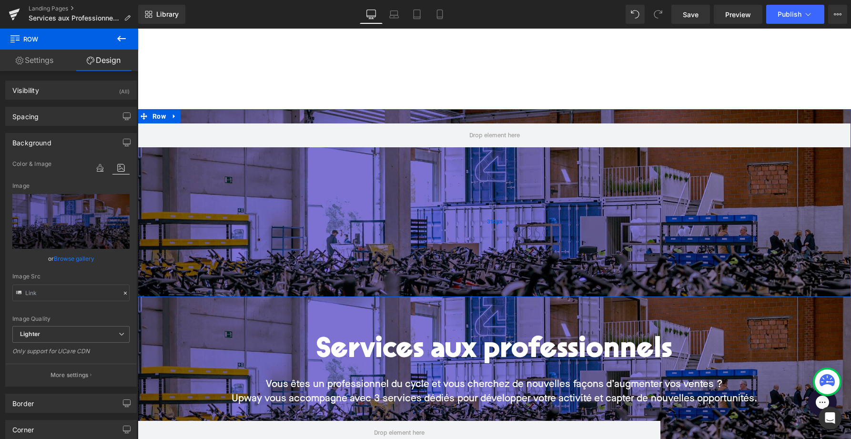
click at [296, 233] on div "314px" at bounding box center [495, 222] width 714 height 150
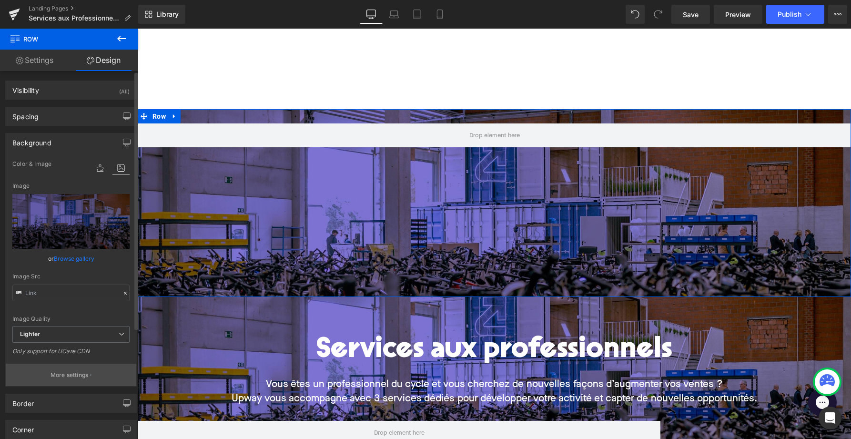
click at [73, 373] on p "More settings" at bounding box center [70, 375] width 38 height 9
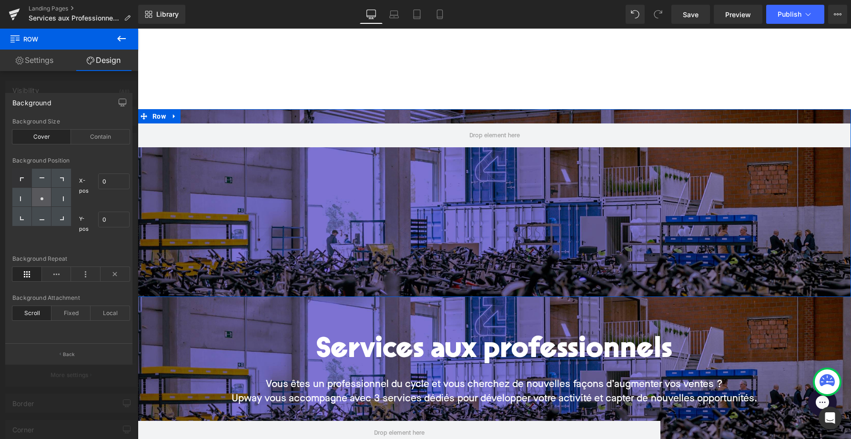
click at [41, 193] on div at bounding box center [42, 197] width 20 height 19
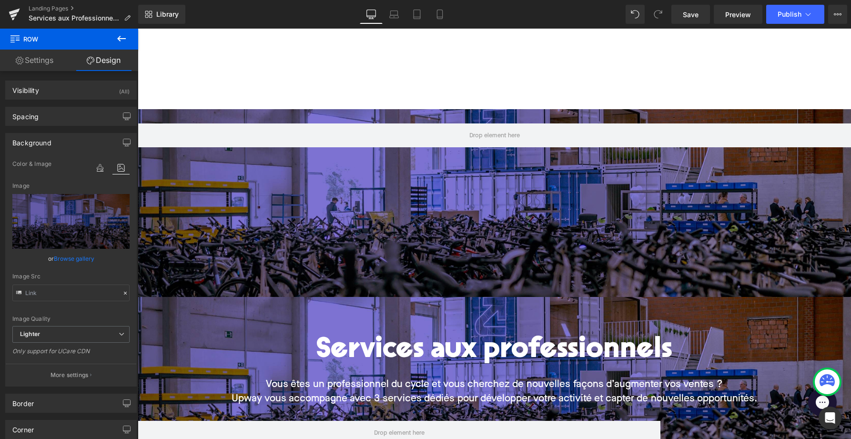
click at [138, 29] on div "80px" at bounding box center [138, 29] width 0 height 0
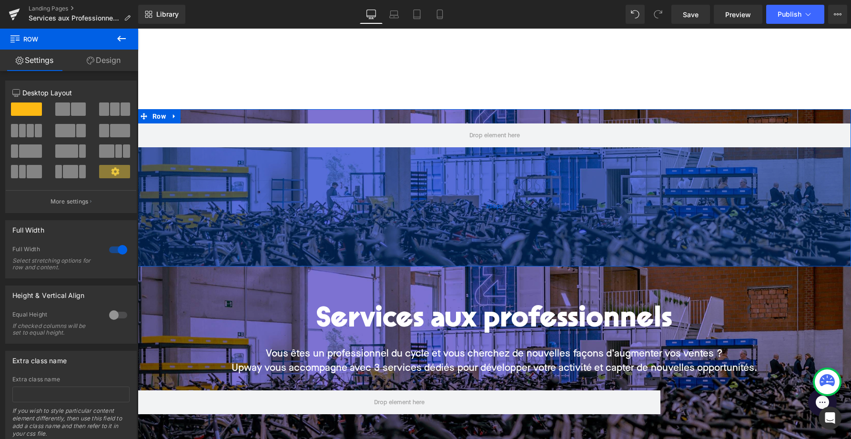
drag, startPoint x: 315, startPoint y: 296, endPoint x: 316, endPoint y: 265, distance: 30.5
click at [316, 265] on div "250px" at bounding box center [495, 206] width 714 height 119
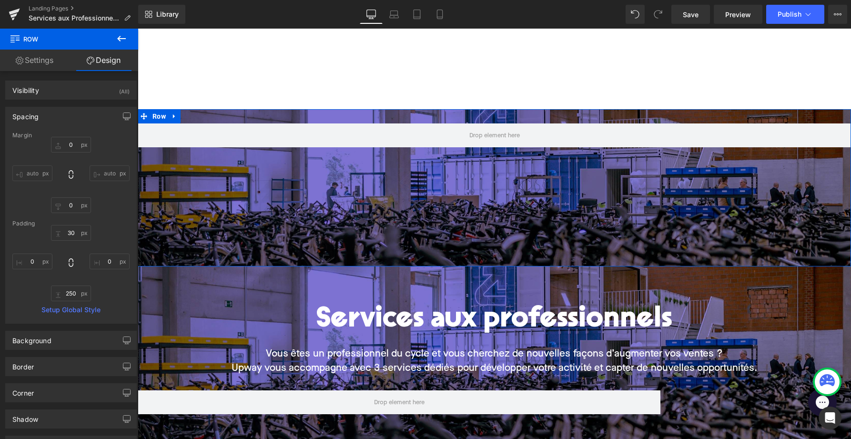
click at [34, 58] on link "Settings" at bounding box center [34, 60] width 69 height 21
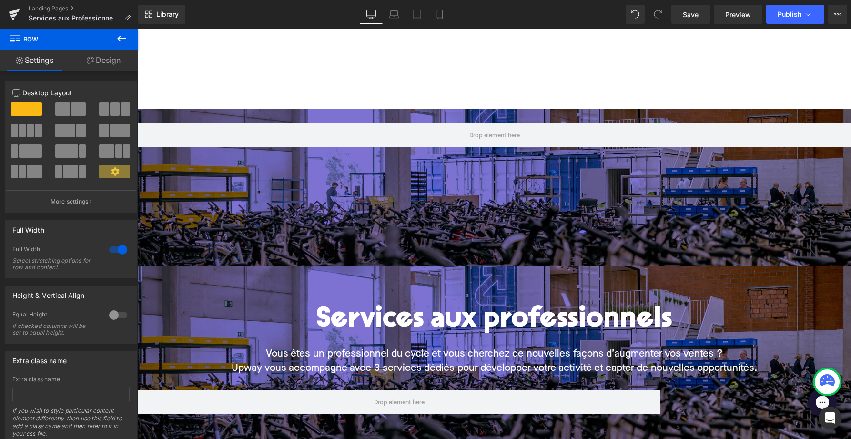
click at [129, 33] on button at bounding box center [121, 39] width 33 height 21
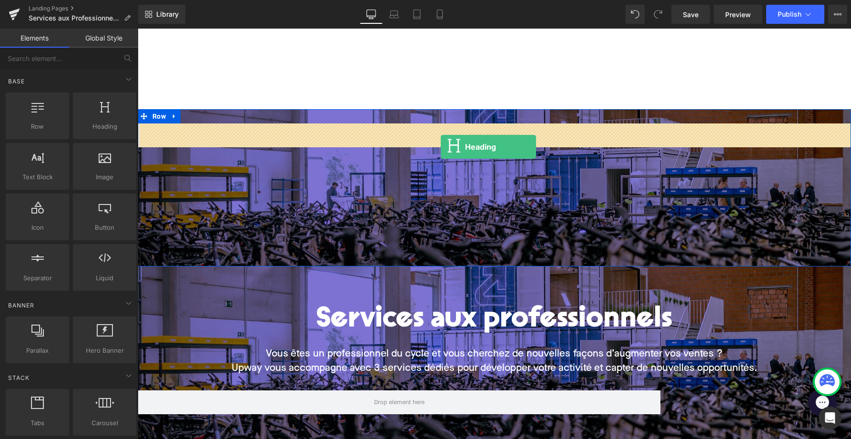
drag, startPoint x: 235, startPoint y: 144, endPoint x: 444, endPoint y: 144, distance: 208.8
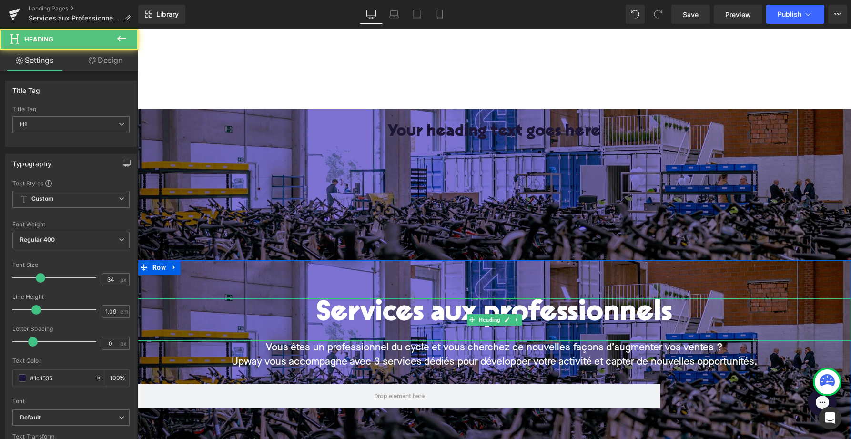
click at [472, 307] on h1 "Services aux professionnels" at bounding box center [495, 313] width 714 height 31
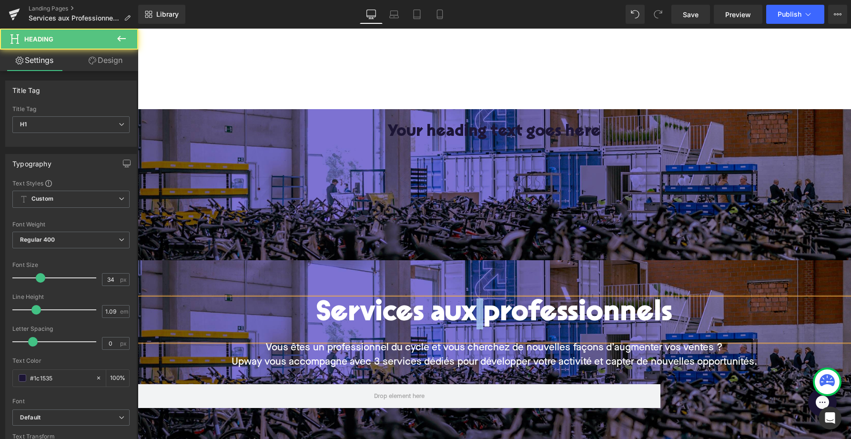
click at [472, 307] on h1 "Services aux professionnels" at bounding box center [495, 313] width 714 height 31
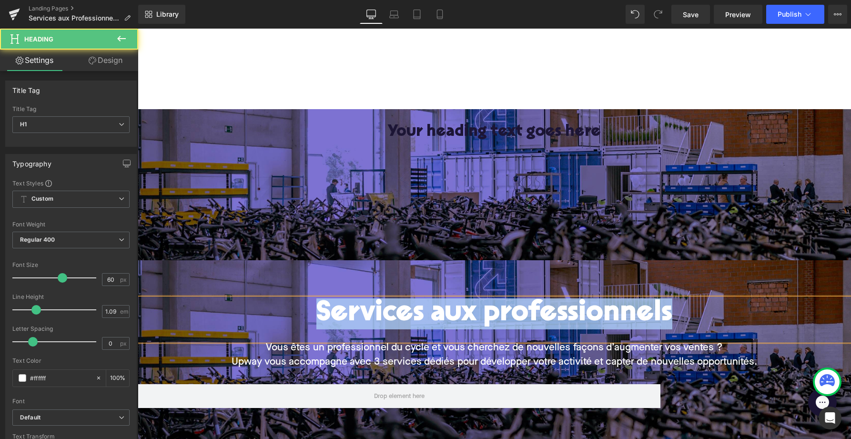
copy h1 "Services aux professionnels"
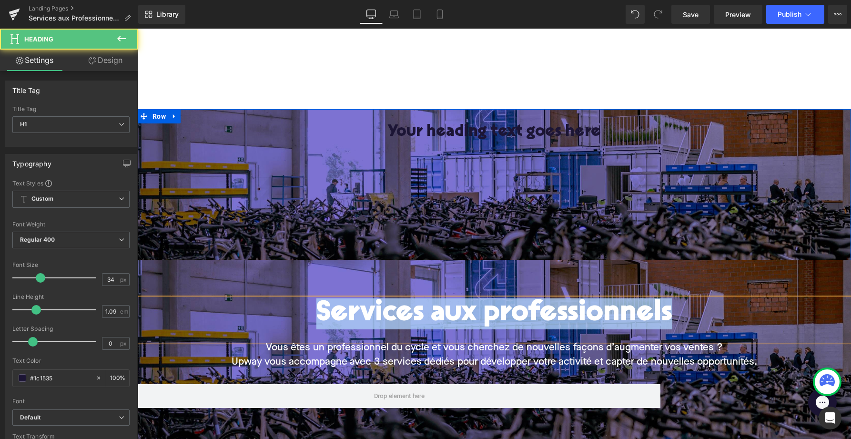
click at [457, 129] on h1 "Your heading text goes here" at bounding box center [495, 132] width 714 height 18
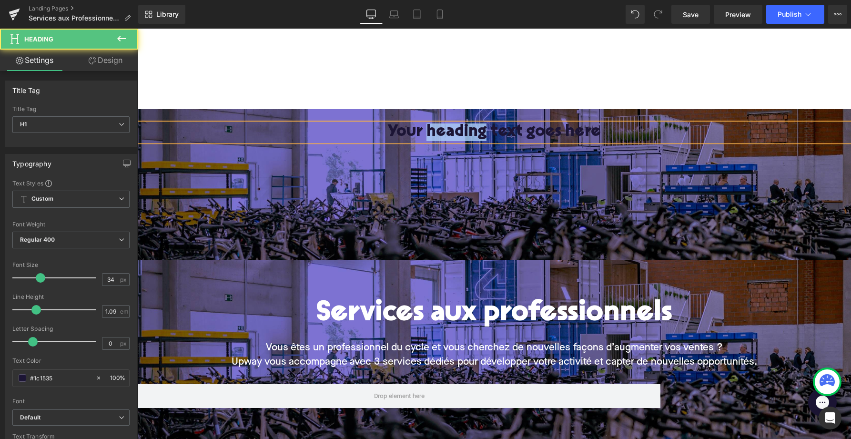
click at [457, 129] on h1 "Your heading text goes here" at bounding box center [495, 132] width 714 height 18
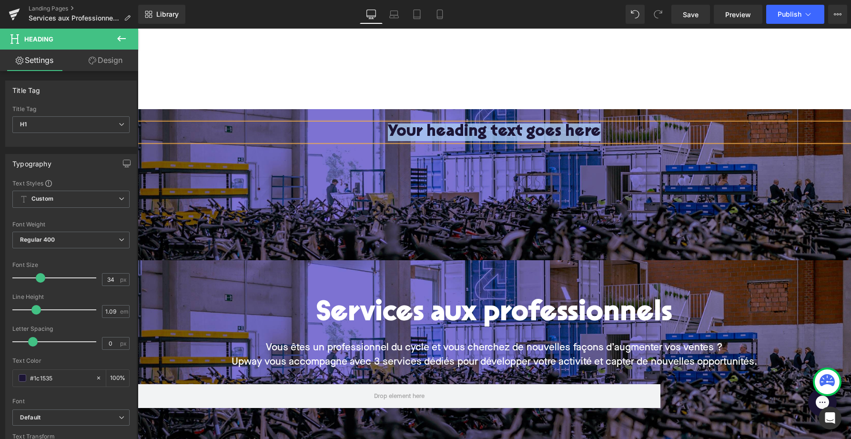
paste div
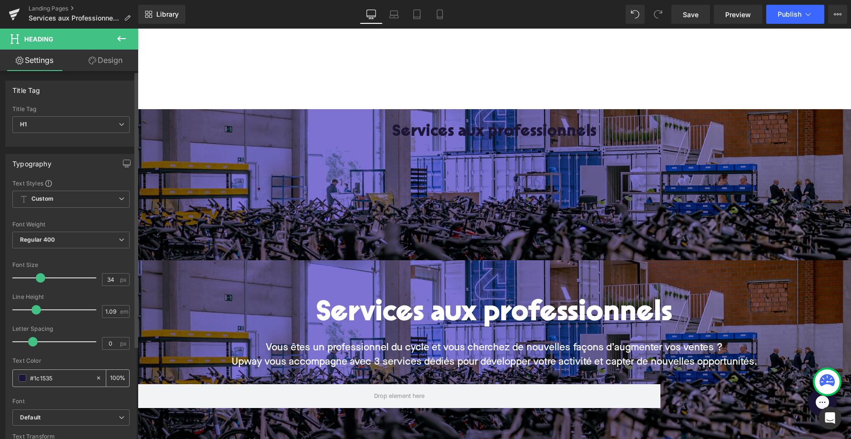
click at [21, 377] on span at bounding box center [23, 378] width 8 height 8
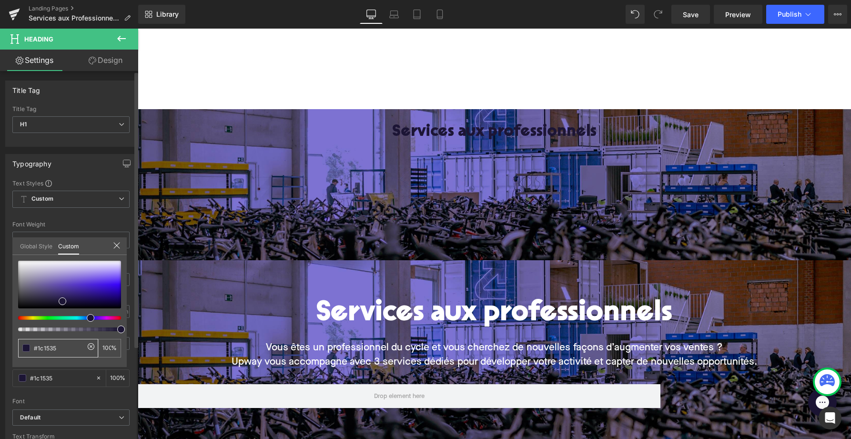
drag, startPoint x: 56, startPoint y: 347, endPoint x: 22, endPoint y: 344, distance: 33.9
click at [27, 346] on div "#1c1535" at bounding box center [58, 348] width 80 height 19
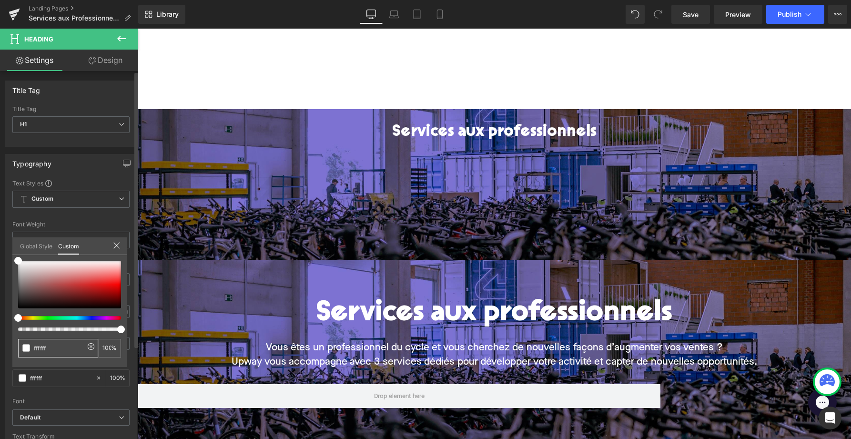
type input "ffffff"
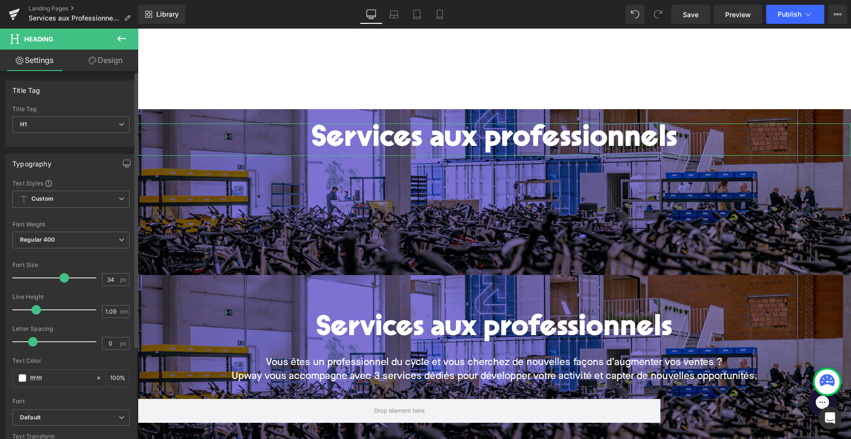
drag, startPoint x: 37, startPoint y: 278, endPoint x: 60, endPoint y: 278, distance: 22.4
click at [60, 278] on span at bounding box center [65, 278] width 10 height 10
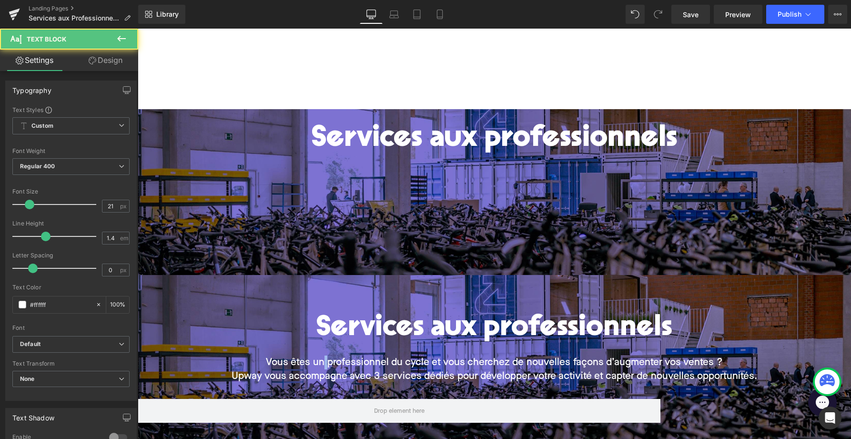
click at [323, 365] on span "Vous êtes un professionnel du cycle et vous cherchez de nouvelles façons d’augm…" at bounding box center [494, 362] width 457 height 10
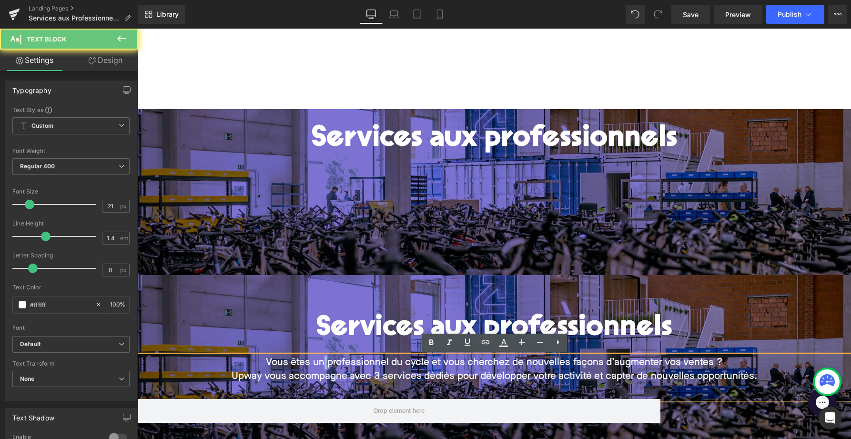
click at [329, 363] on span "Vous êtes un professionnel du cycle et vous cherchez de nouvelles façons d’augm…" at bounding box center [494, 362] width 457 height 10
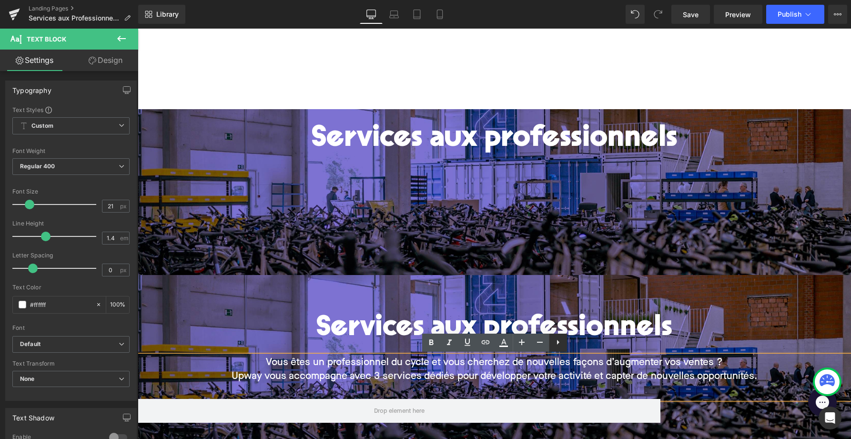
click at [561, 344] on icon at bounding box center [557, 342] width 11 height 11
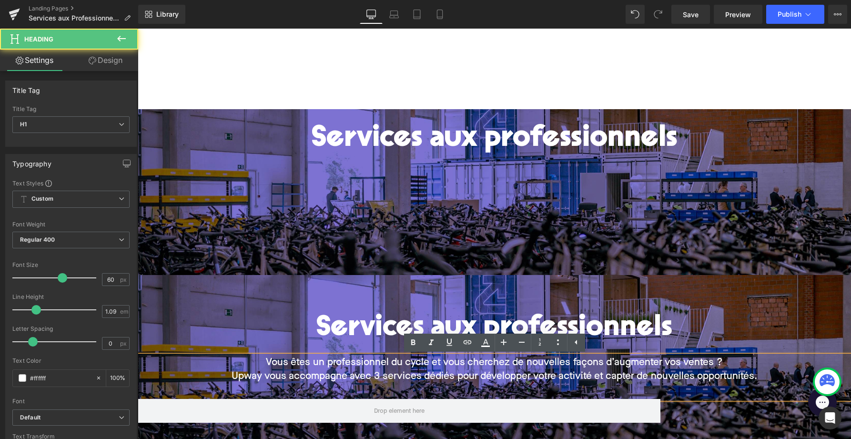
click at [343, 350] on div "Services aux professionnels" at bounding box center [495, 334] width 714 height 42
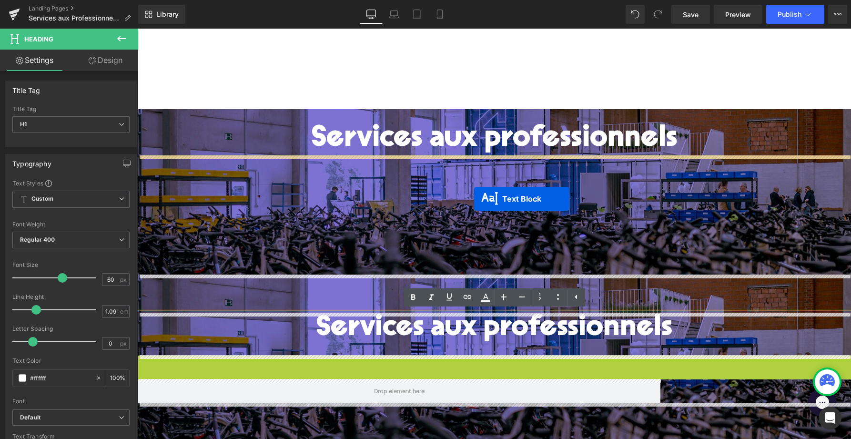
drag, startPoint x: 472, startPoint y: 378, endPoint x: 474, endPoint y: 198, distance: 179.7
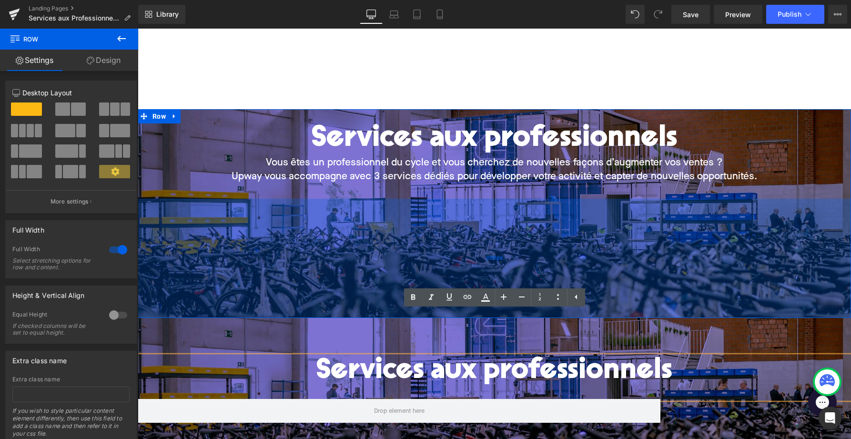
click at [437, 264] on div "250px" at bounding box center [495, 258] width 714 height 119
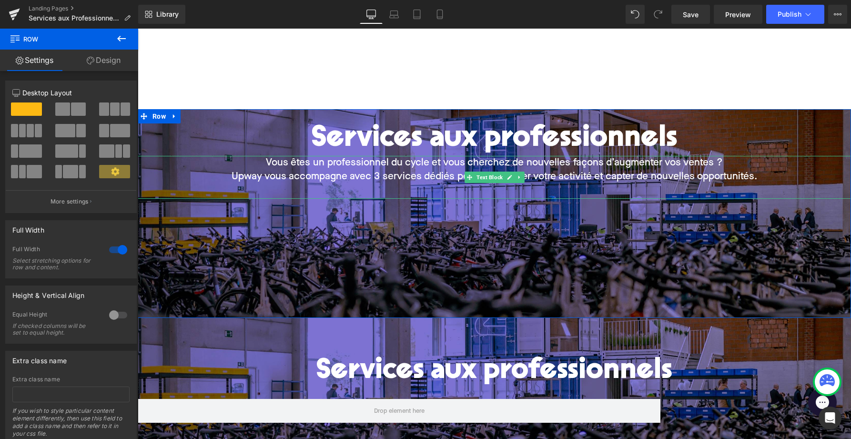
click at [383, 161] on span "Vous êtes un professionnel du cycle et vous cherchez de nouvelles façons d’augm…" at bounding box center [494, 163] width 457 height 10
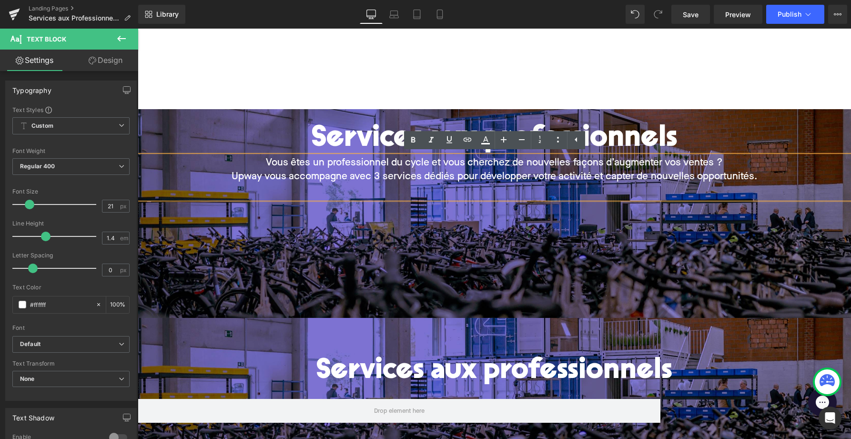
click at [363, 250] on div "Services aux professionnels Heading Vous êtes un professionnel du cycle et vous…" at bounding box center [495, 213] width 714 height 209
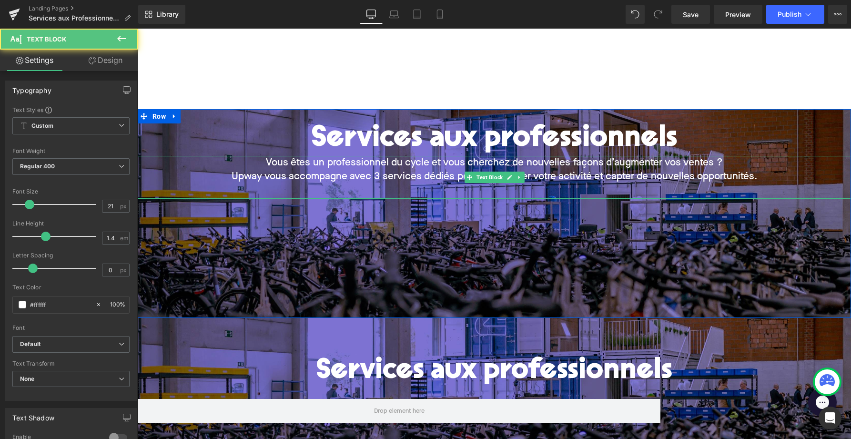
click at [302, 163] on span "Vous êtes un professionnel du cycle et vous cherchez de nouvelles façons d’augm…" at bounding box center [494, 163] width 457 height 10
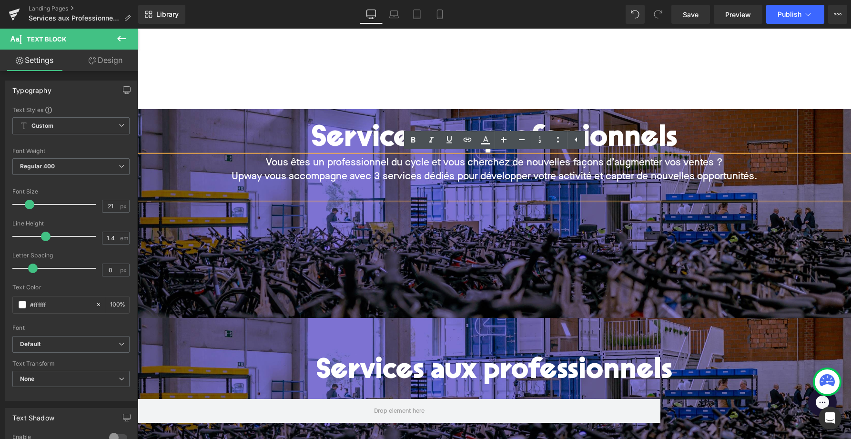
click at [526, 283] on div "Services aux professionnels Heading Vous êtes un professionnel du cycle et vous…" at bounding box center [495, 213] width 714 height 209
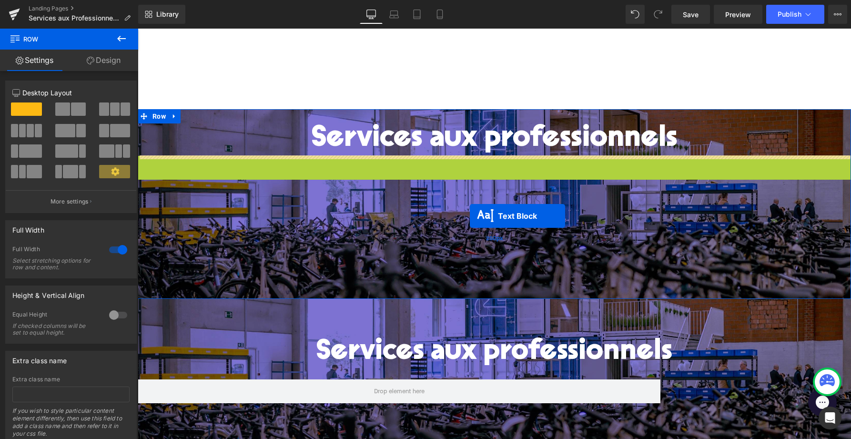
drag, startPoint x: 470, startPoint y: 177, endPoint x: 470, endPoint y: 205, distance: 28.6
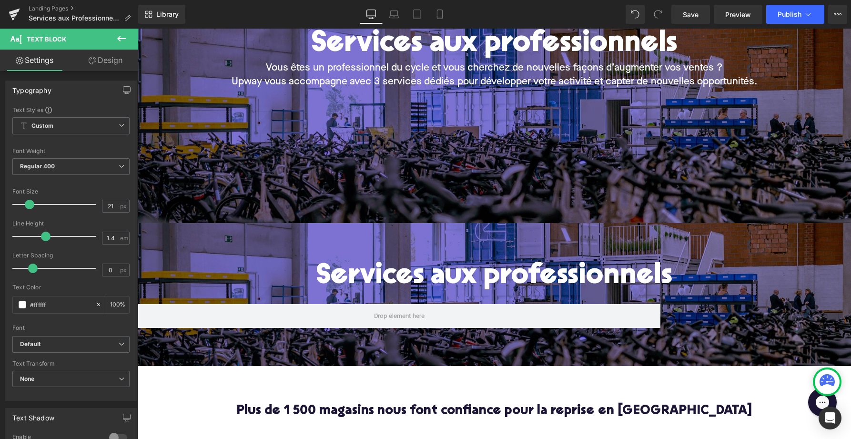
scroll to position [110, 0]
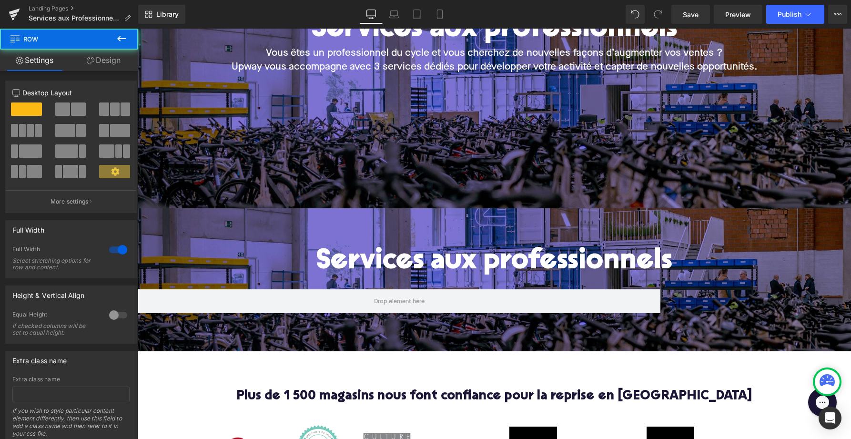
click at [430, 209] on div "Services aux professionnels Heading Row Row 80px" at bounding box center [495, 279] width 714 height 143
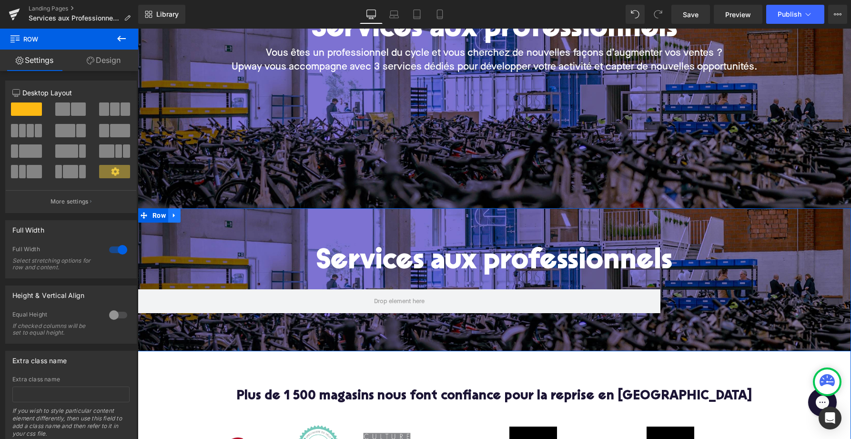
click at [174, 216] on icon at bounding box center [174, 215] width 7 height 7
click at [198, 218] on icon at bounding box center [199, 215] width 7 height 7
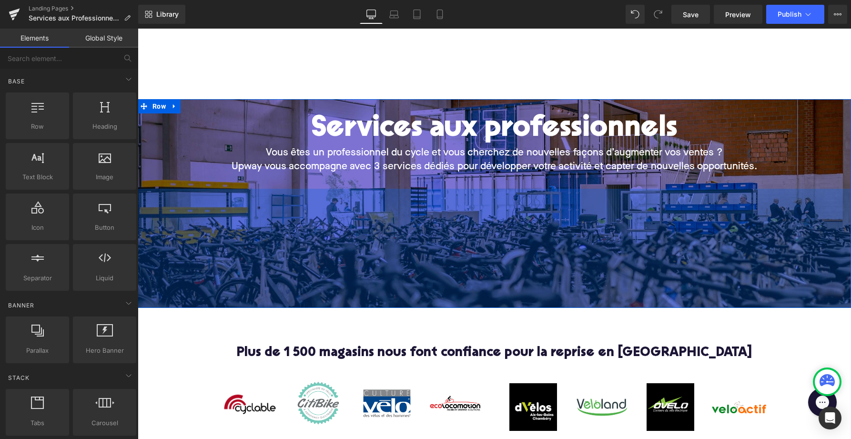
scroll to position [0, 0]
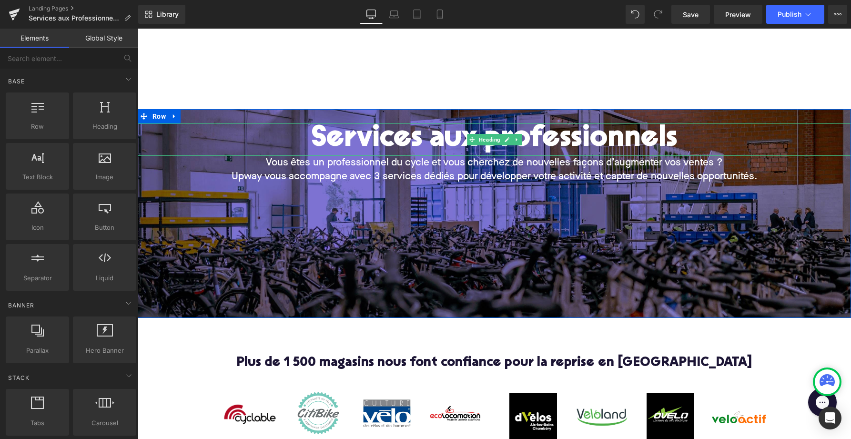
click at [318, 146] on h1 "Services aux professionnels" at bounding box center [495, 139] width 714 height 32
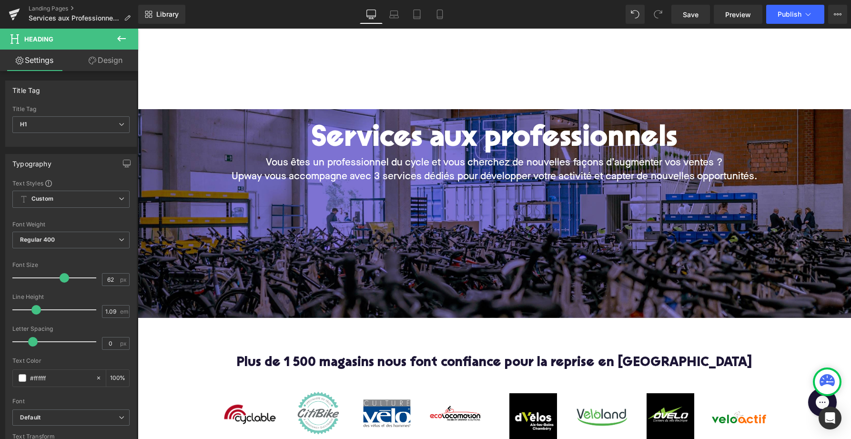
click at [122, 40] on icon at bounding box center [121, 38] width 11 height 11
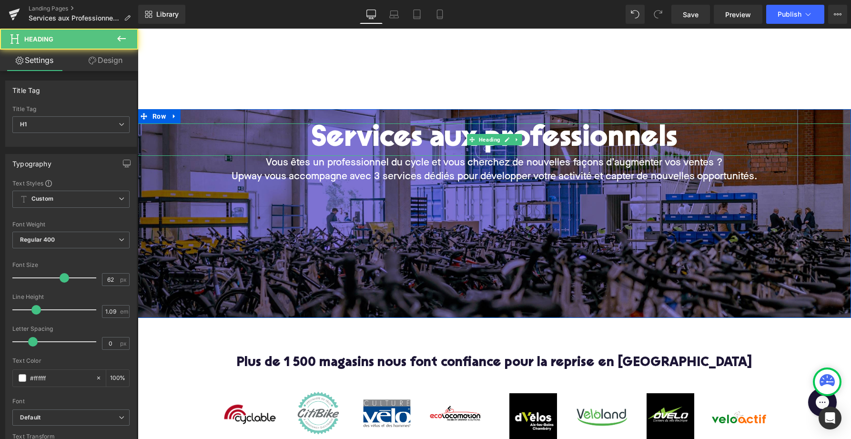
click at [372, 137] on h1 "Services aux professionnels" at bounding box center [495, 139] width 714 height 32
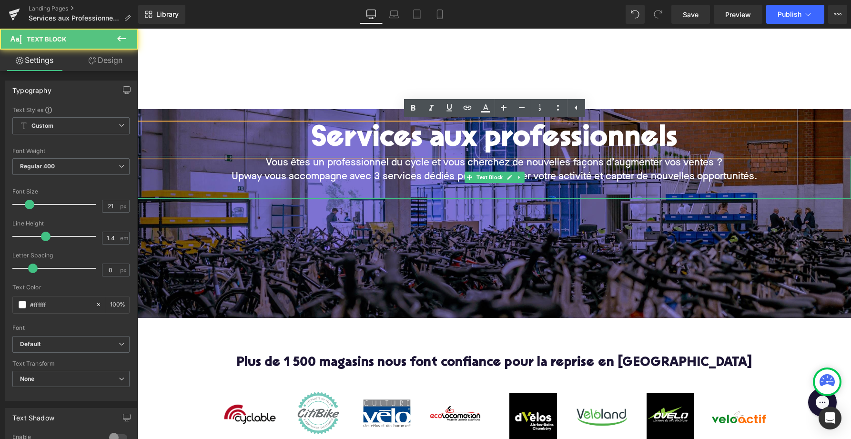
click at [327, 173] on span "Upway vous accompagne avec 3 services dédiés pour développer votre activité et …" at bounding box center [495, 177] width 526 height 10
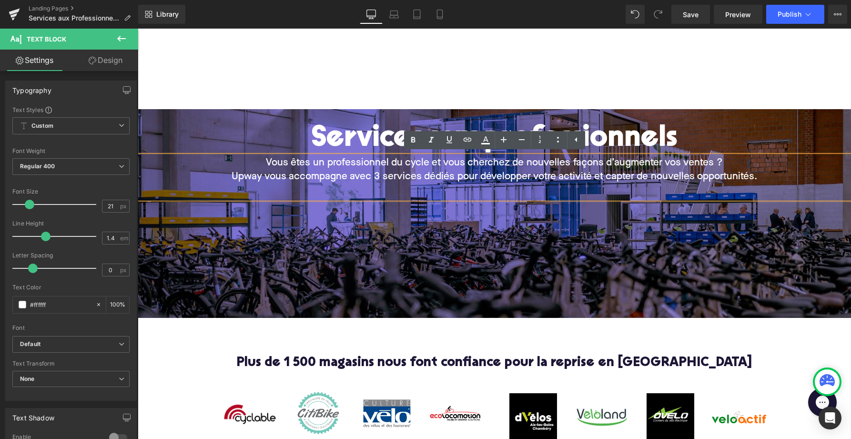
click at [235, 215] on div "Services aux professionnels Heading Vous êtes un professionnel du cycle et vous…" at bounding box center [495, 213] width 714 height 209
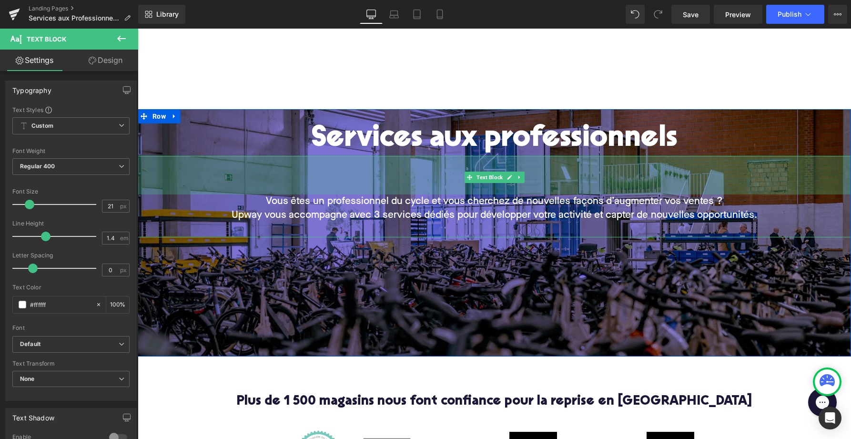
drag, startPoint x: 313, startPoint y: 155, endPoint x: 314, endPoint y: 194, distance: 38.6
click at [314, 194] on div "81px" at bounding box center [495, 175] width 714 height 39
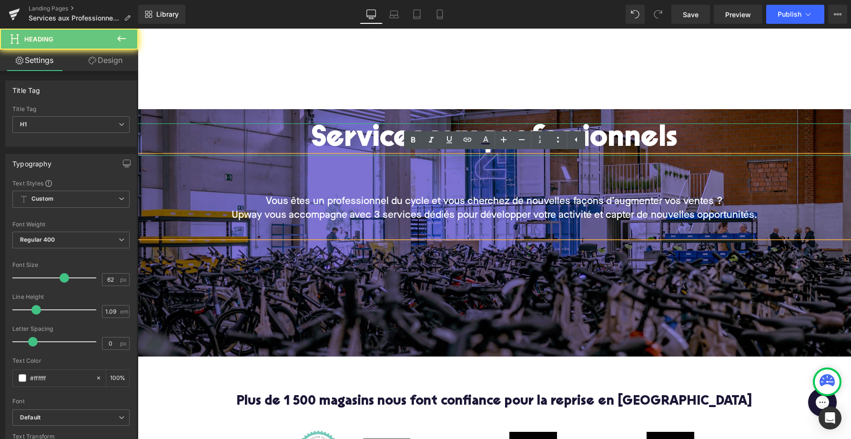
click at [324, 134] on h1 "Services aux professionnels" at bounding box center [495, 139] width 714 height 32
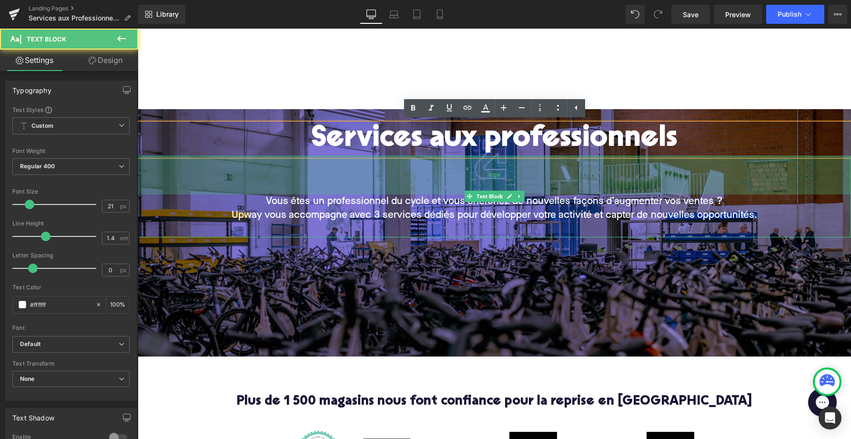
click at [320, 157] on div "81px" at bounding box center [495, 175] width 714 height 39
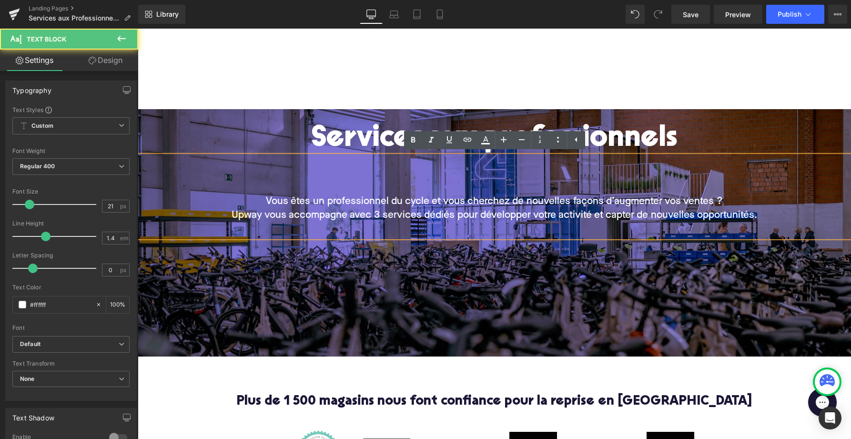
click at [271, 118] on div "Services aux professionnels Heading Vous êtes un professionnel du cycle et vous…" at bounding box center [495, 232] width 714 height 247
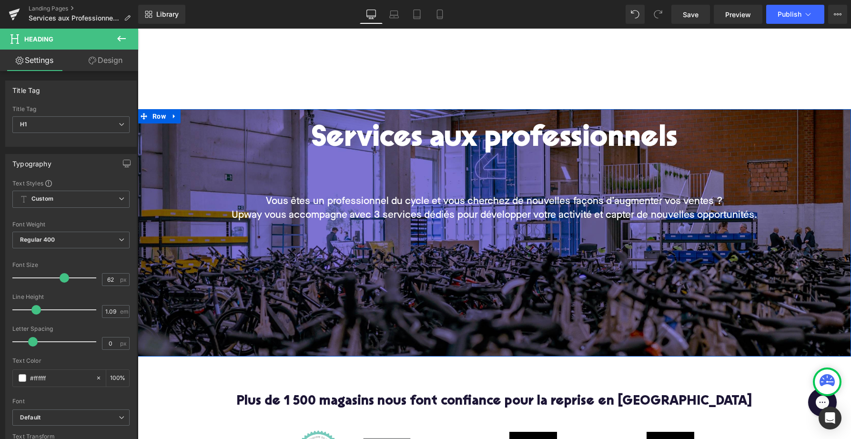
drag, startPoint x: 273, startPoint y: 124, endPoint x: 276, endPoint y: 154, distance: 29.7
click at [276, 155] on div "Services aux professionnels Heading" at bounding box center [495, 139] width 714 height 32
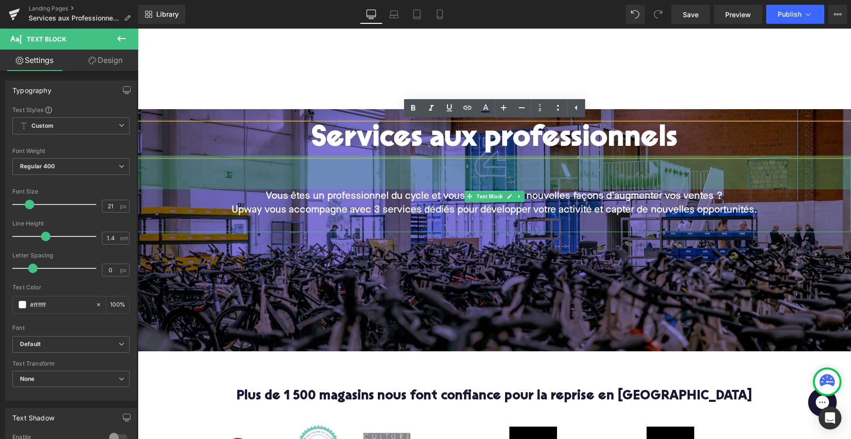
click at [274, 152] on div "Services aux professionnels Heading Vous êtes un professionnel du cycle et vous…" at bounding box center [495, 177] width 714 height 109
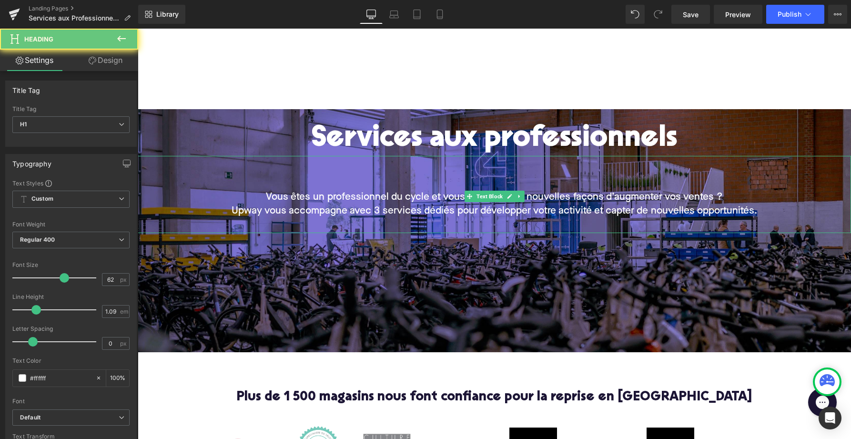
click at [222, 133] on h1 "Services aux professionnels" at bounding box center [495, 139] width 714 height 32
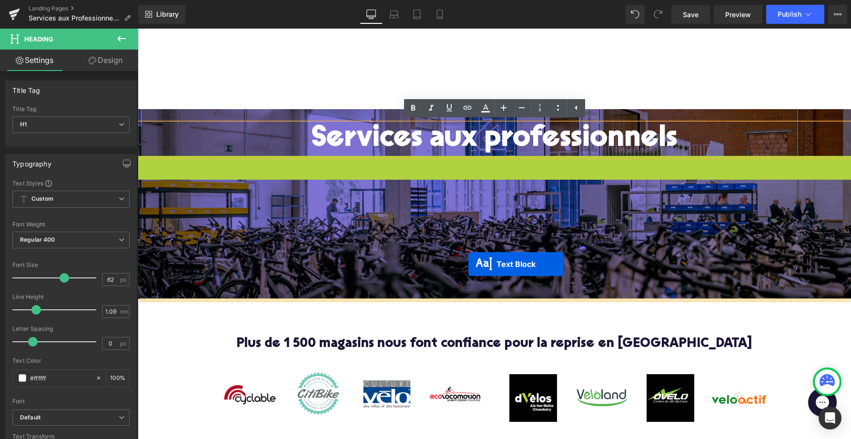
drag, startPoint x: 469, startPoint y: 194, endPoint x: 469, endPoint y: 264, distance: 69.6
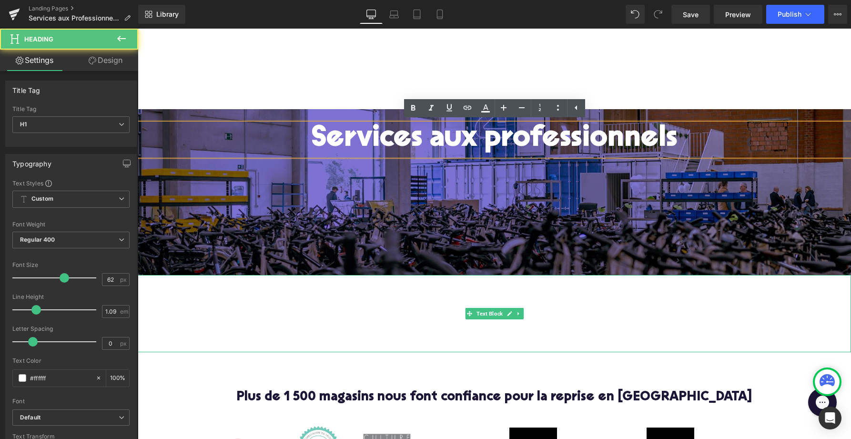
click at [281, 156] on div "Services aux professionnels" at bounding box center [495, 139] width 714 height 32
click at [349, 142] on h1 "Services aux professionnels" at bounding box center [495, 139] width 714 height 32
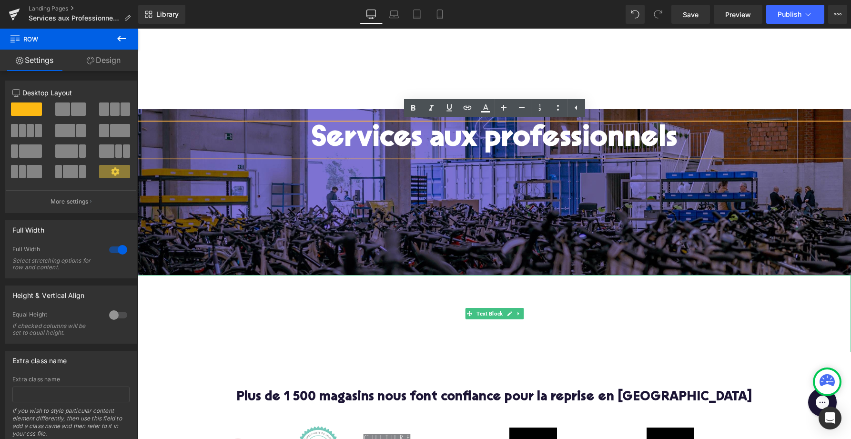
click at [343, 204] on div "Services aux professionnels Heading Row 250px" at bounding box center [495, 192] width 714 height 166
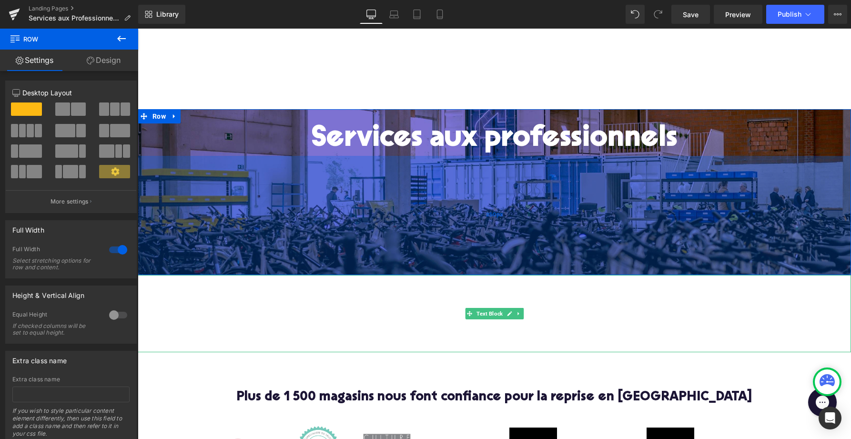
click at [306, 156] on div "250px" at bounding box center [495, 215] width 714 height 119
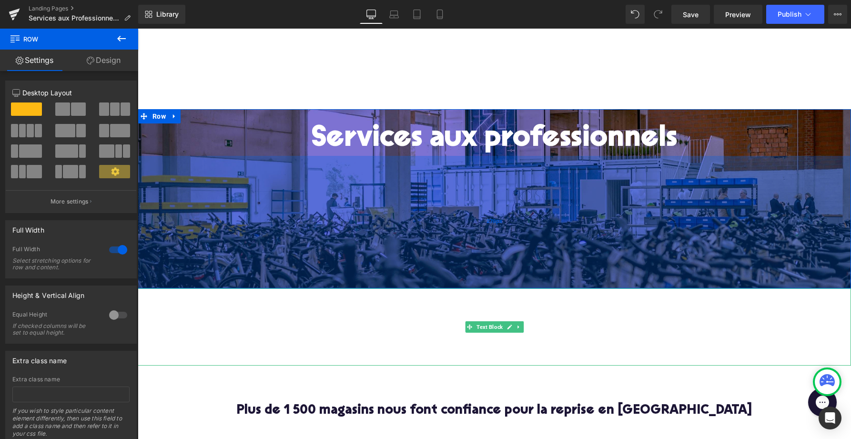
drag, startPoint x: 306, startPoint y: 155, endPoint x: 306, endPoint y: 169, distance: 13.3
click at [306, 169] on div "278px" at bounding box center [495, 222] width 714 height 133
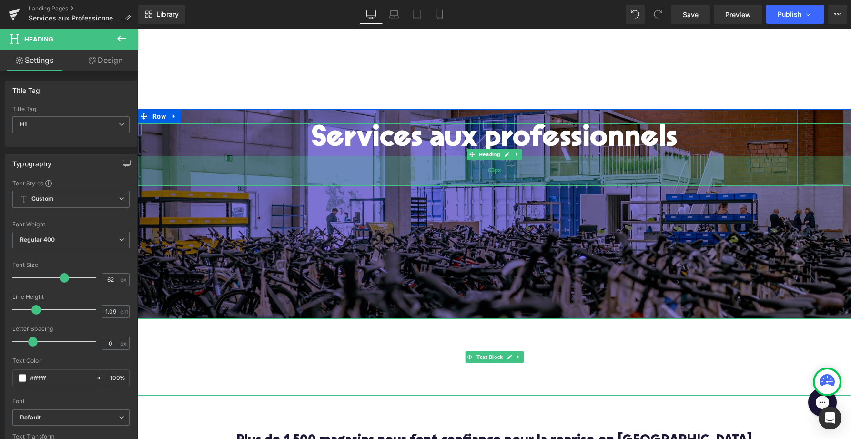
drag, startPoint x: 304, startPoint y: 153, endPoint x: 304, endPoint y: 184, distance: 30.0
click at [304, 184] on div "63px" at bounding box center [495, 171] width 714 height 30
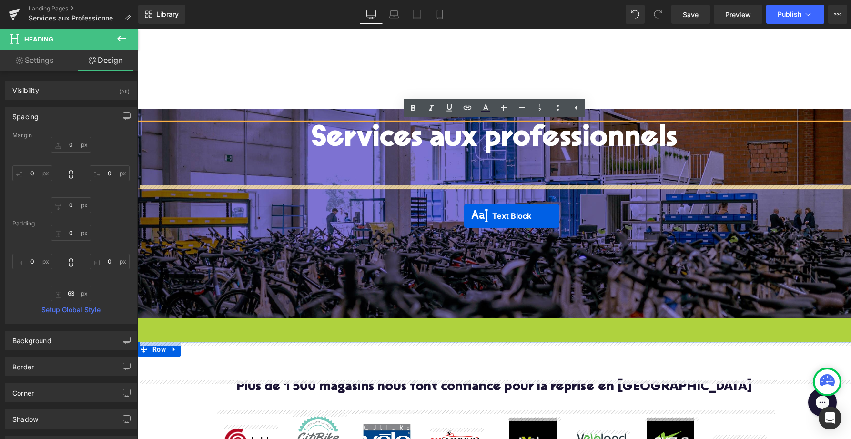
drag, startPoint x: 468, startPoint y: 358, endPoint x: 464, endPoint y: 216, distance: 142.1
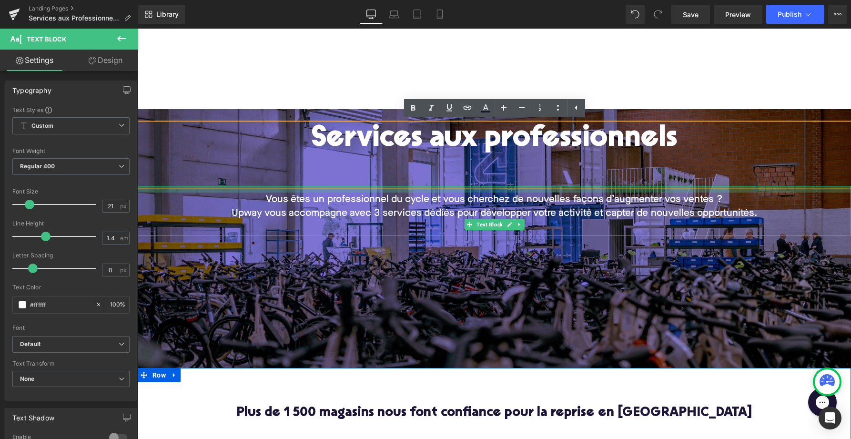
drag, startPoint x: 337, startPoint y: 213, endPoint x: 338, endPoint y: 185, distance: 27.7
click at [338, 186] on div at bounding box center [495, 189] width 714 height 7
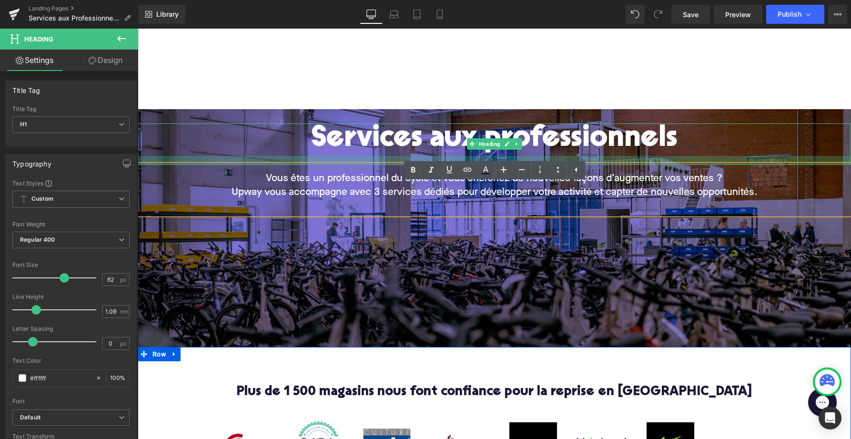
drag, startPoint x: 330, startPoint y: 158, endPoint x: 330, endPoint y: 137, distance: 21.0
click at [330, 137] on div "Services aux professionnels Heading" at bounding box center [495, 143] width 714 height 41
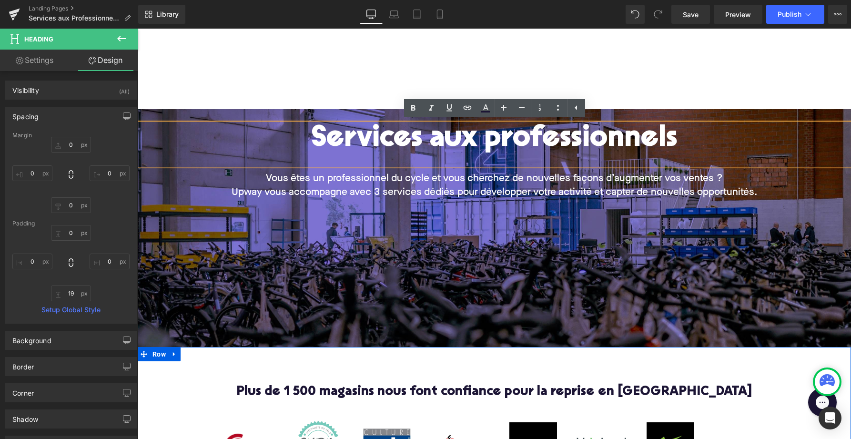
click at [305, 155] on h1 "Services aux professionnels" at bounding box center [495, 139] width 714 height 32
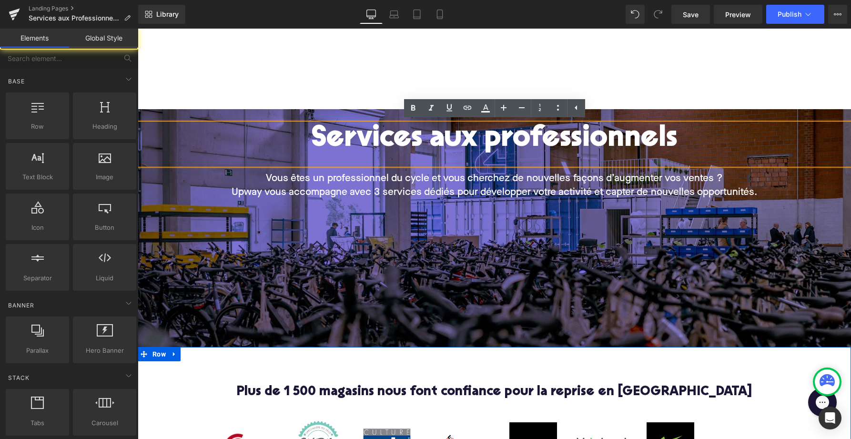
click at [292, 99] on div at bounding box center [495, 69] width 714 height 81
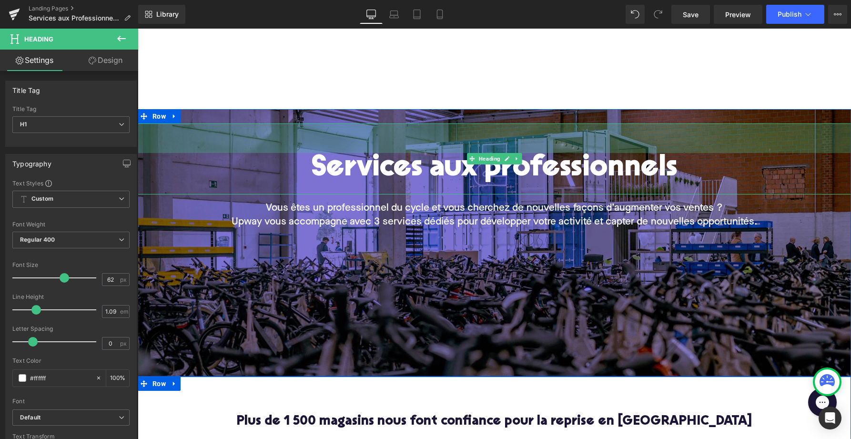
drag, startPoint x: 293, startPoint y: 125, endPoint x: 294, endPoint y: 154, distance: 29.6
click at [294, 154] on div "Services aux professionnels Heading 62px" at bounding box center [495, 158] width 714 height 71
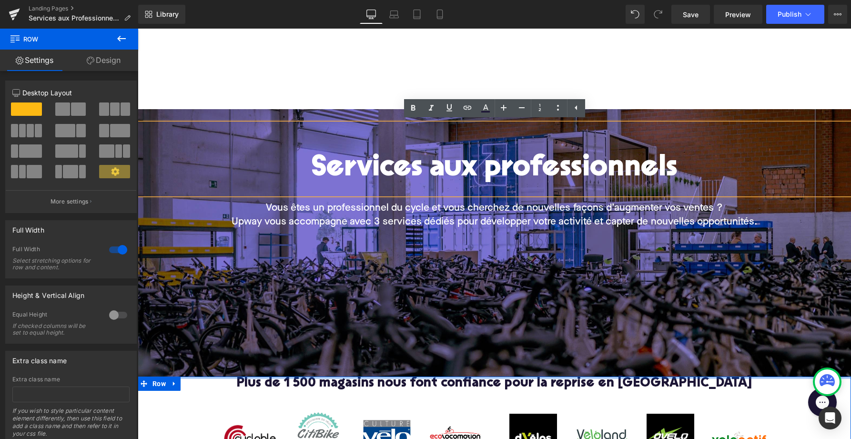
drag, startPoint x: 236, startPoint y: 378, endPoint x: 237, endPoint y: 291, distance: 86.3
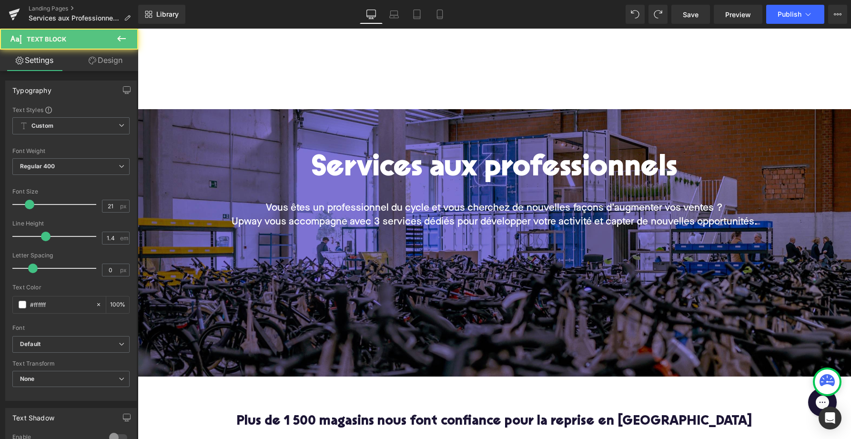
click at [209, 230] on div "Vous êtes un professionnel du cycle et vous cherchez de nouvelles façons d’augm…" at bounding box center [495, 219] width 714 height 50
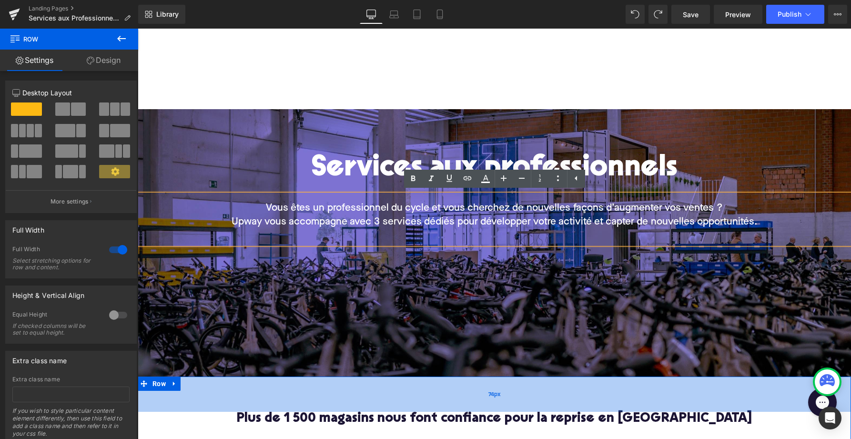
click at [210, 377] on div "74px" at bounding box center [495, 394] width 714 height 35
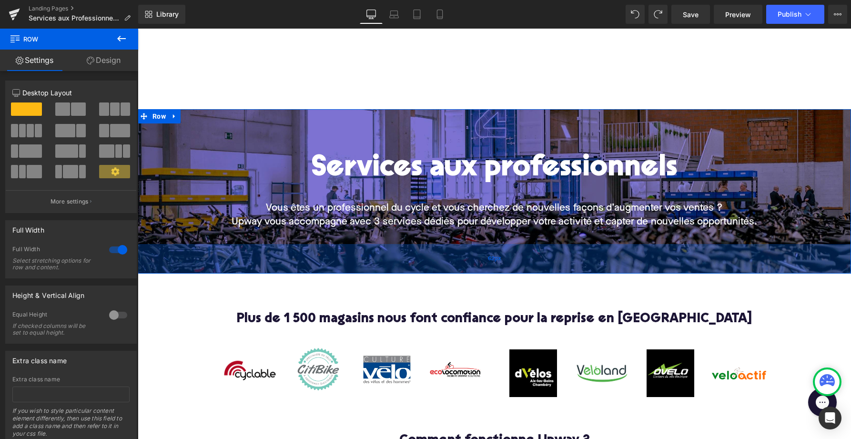
drag, startPoint x: 205, startPoint y: 363, endPoint x: 213, endPoint y: 260, distance: 103.2
click at [213, 260] on div "62px" at bounding box center [495, 259] width 714 height 30
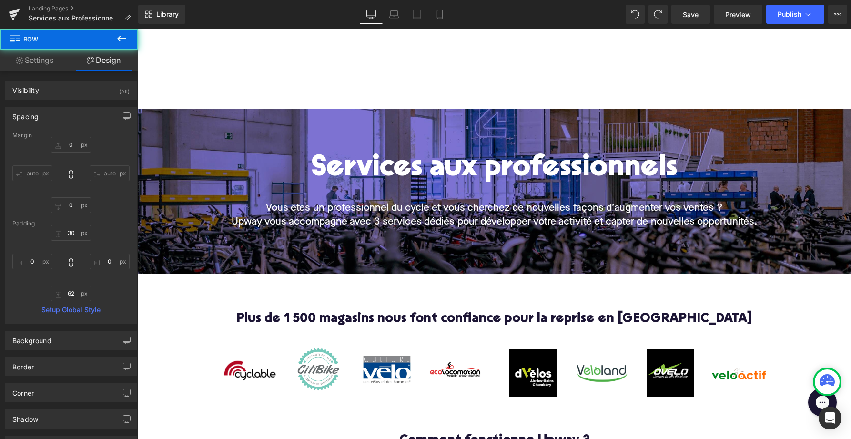
click at [322, 85] on div at bounding box center [495, 69] width 714 height 81
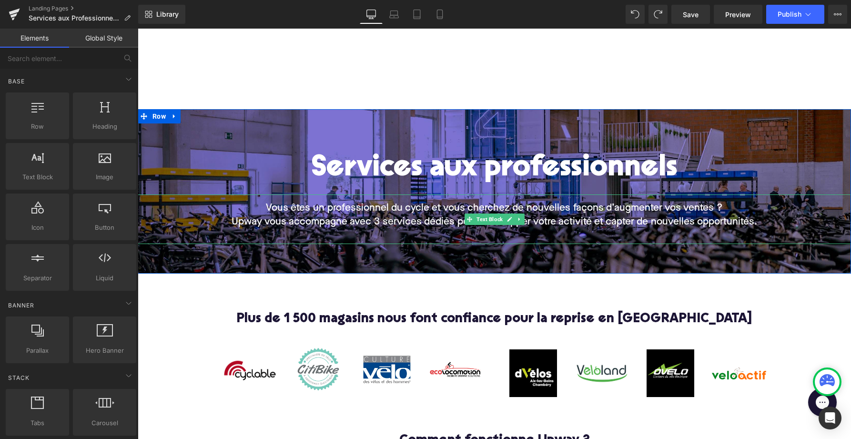
click at [355, 207] on span "Vous êtes un professionnel du cycle et vous cherchez de nouvelles façons d’augm…" at bounding box center [494, 208] width 457 height 10
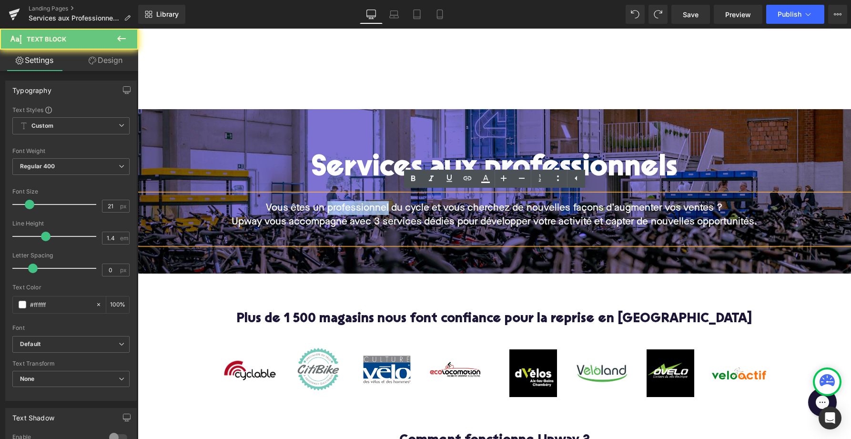
click at [355, 207] on span "Vous êtes un professionnel du cycle et vous cherchez de nouvelles façons d’augm…" at bounding box center [494, 208] width 457 height 10
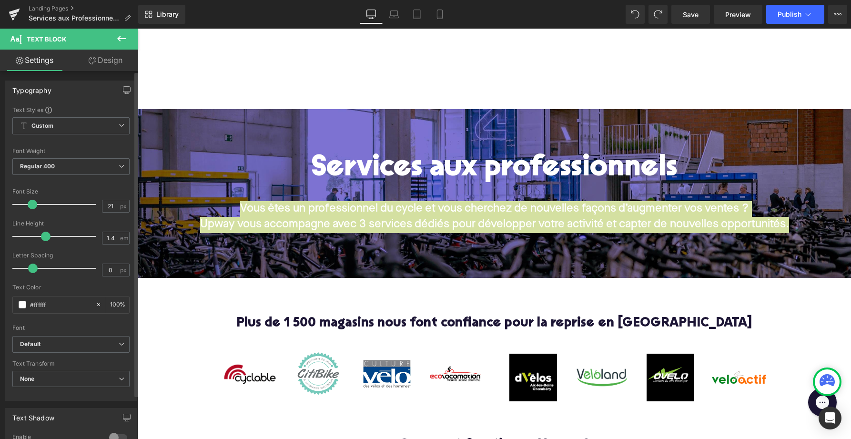
click at [32, 206] on span at bounding box center [33, 205] width 10 height 10
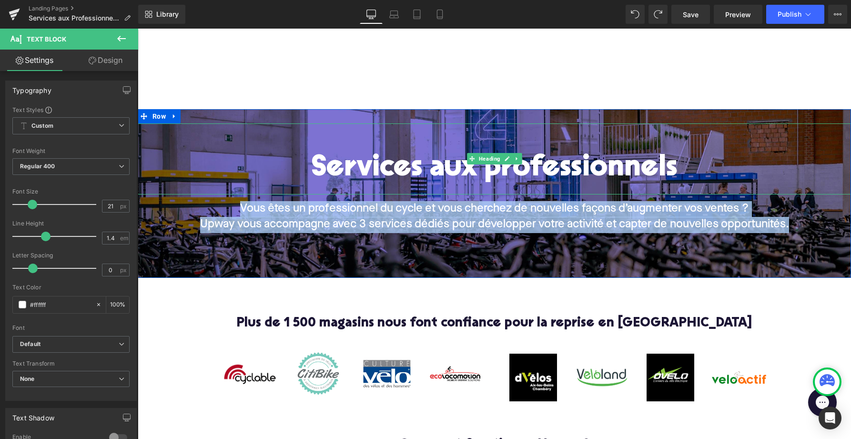
click at [339, 173] on h1 "Services aux professionnels" at bounding box center [495, 169] width 714 height 32
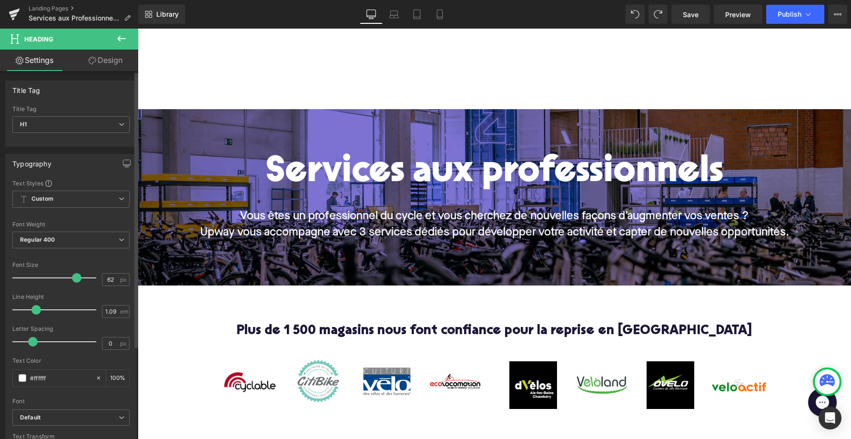
drag, startPoint x: 61, startPoint y: 275, endPoint x: 73, endPoint y: 276, distance: 12.4
click at [73, 276] on span at bounding box center [77, 278] width 10 height 10
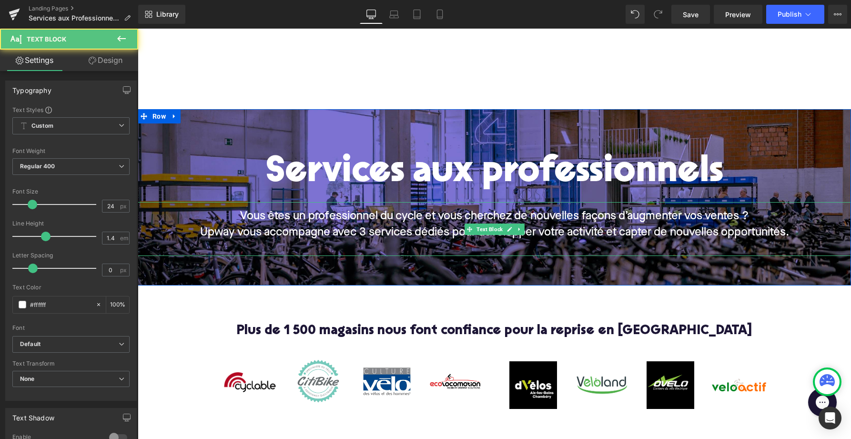
click at [242, 222] on span "Vous êtes un professionnel du cycle et vous cherchez de nouvelles façons d’augm…" at bounding box center [494, 216] width 509 height 11
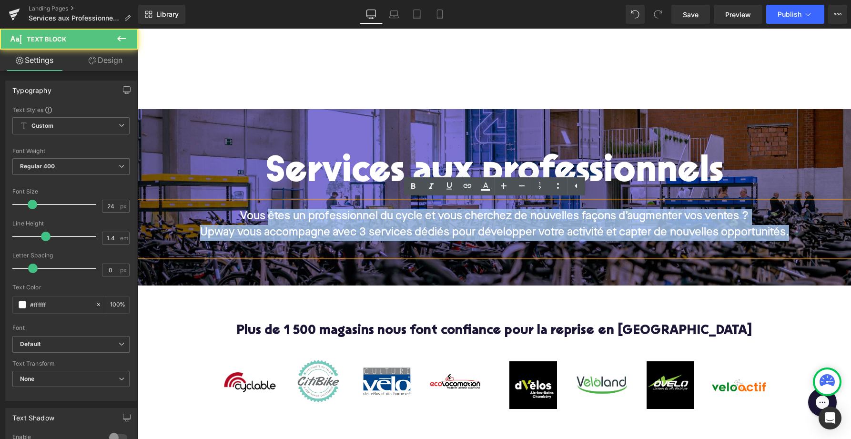
drag, startPoint x: 265, startPoint y: 200, endPoint x: 265, endPoint y: 210, distance: 9.5
click at [265, 210] on div "Vous êtes un professionnel du cycle et vous cherchez de nouvelles façons d’augm…" at bounding box center [495, 229] width 714 height 54
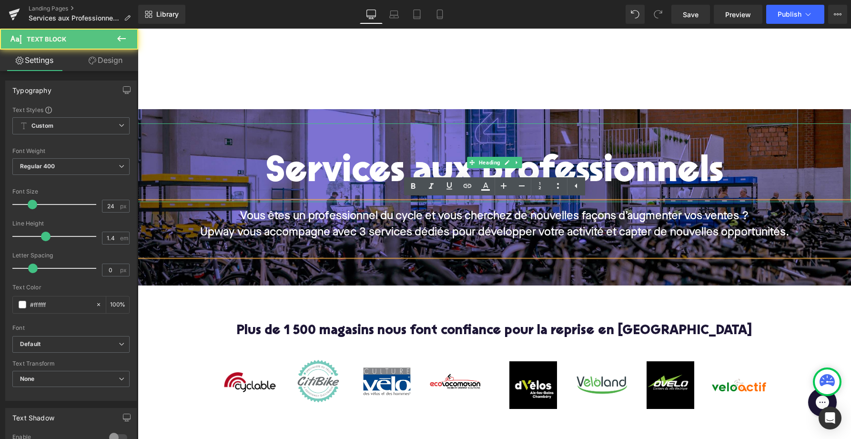
click at [228, 160] on h1 "Services aux professionnels" at bounding box center [495, 173] width 714 height 40
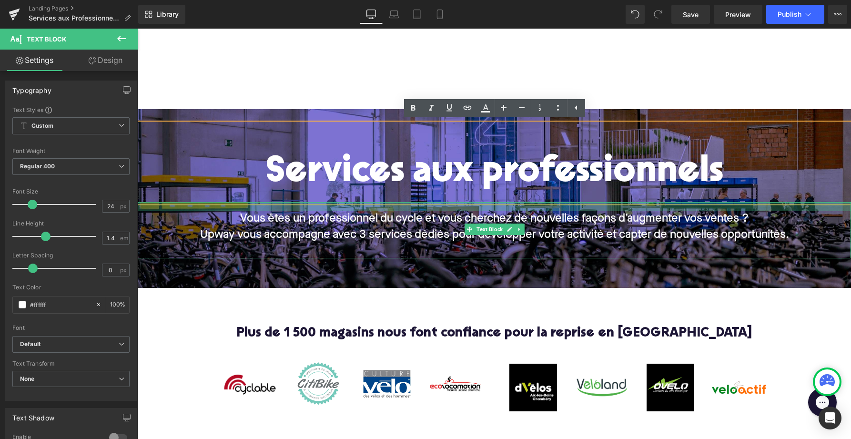
click at [209, 210] on div at bounding box center [495, 206] width 714 height 9
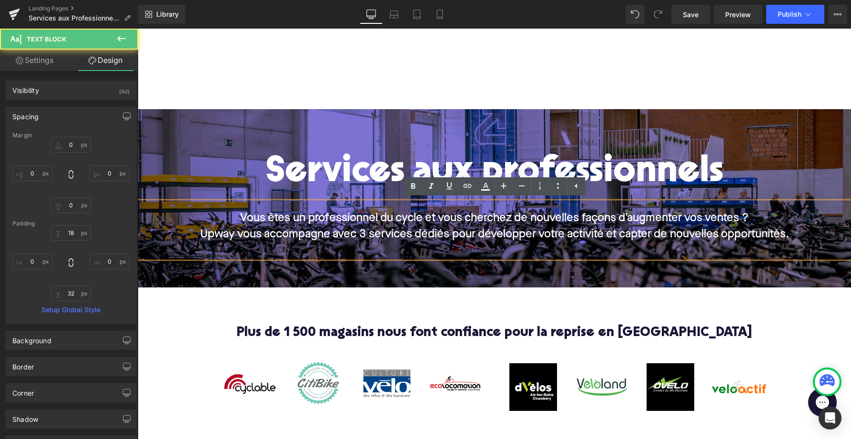
click at [219, 112] on div "Services aux professionnels Heading 62px Vous êtes un professionnel du cycle et…" at bounding box center [495, 198] width 714 height 178
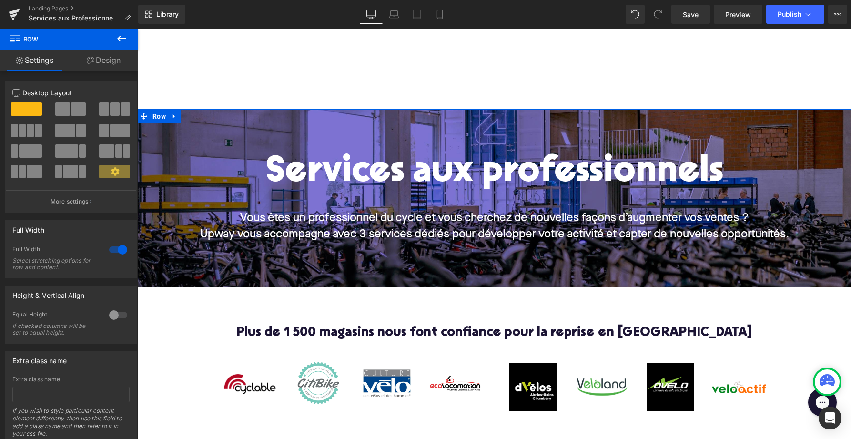
click at [103, 54] on link "Design" at bounding box center [103, 60] width 69 height 21
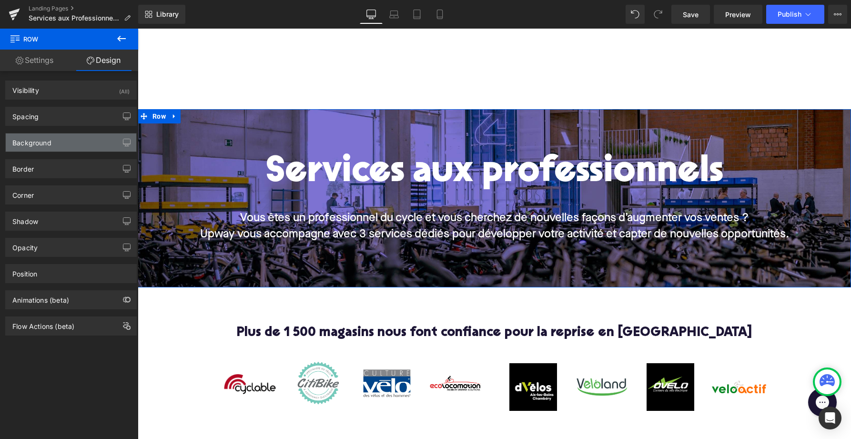
click at [32, 142] on div "Background" at bounding box center [31, 139] width 39 height 13
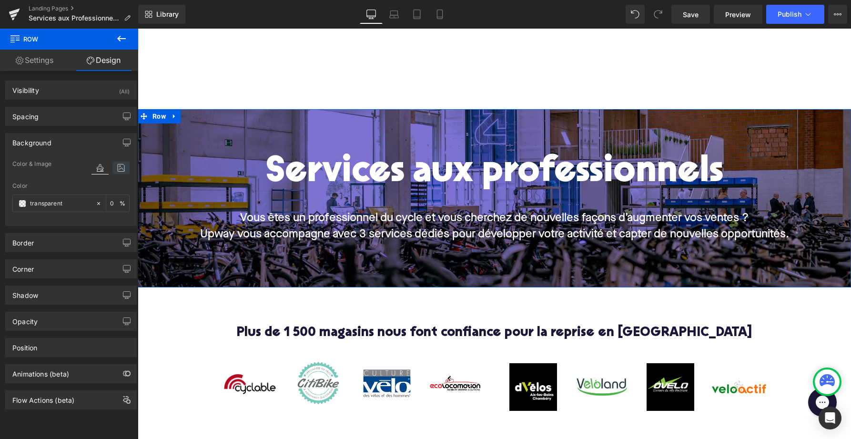
click at [113, 169] on icon at bounding box center [120, 168] width 17 height 12
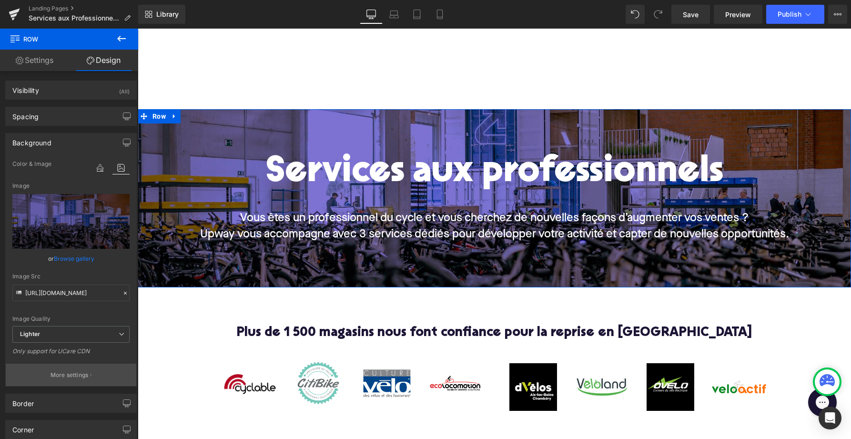
click at [69, 378] on p "More settings" at bounding box center [70, 375] width 38 height 9
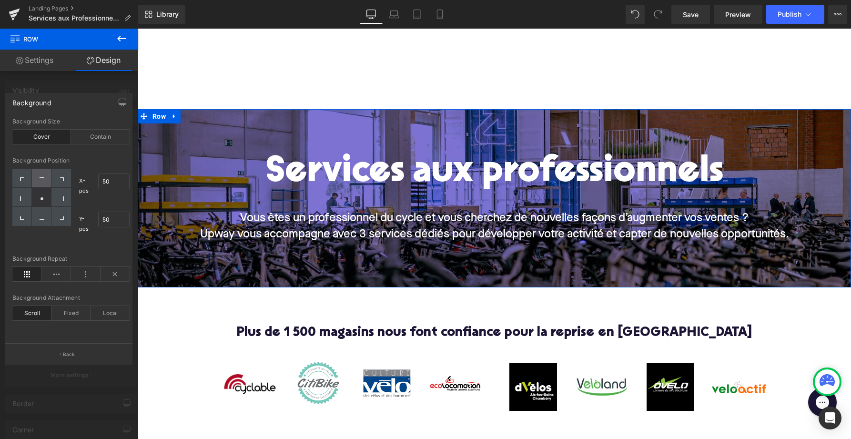
click at [40, 176] on div at bounding box center [42, 178] width 20 height 19
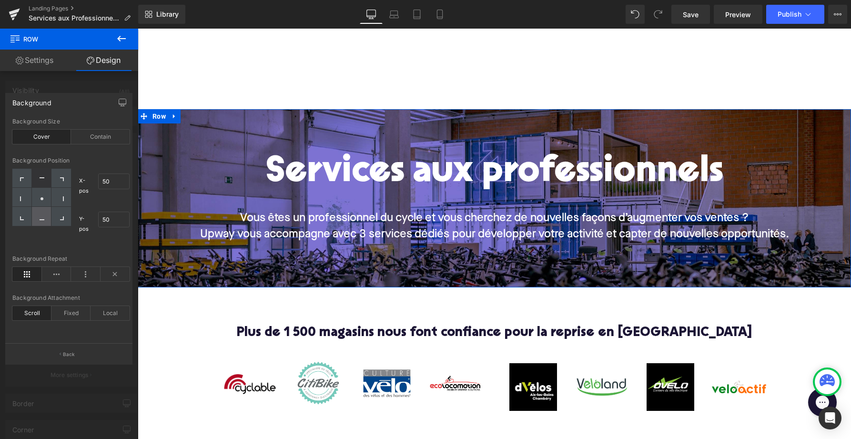
click at [37, 223] on div at bounding box center [42, 216] width 20 height 19
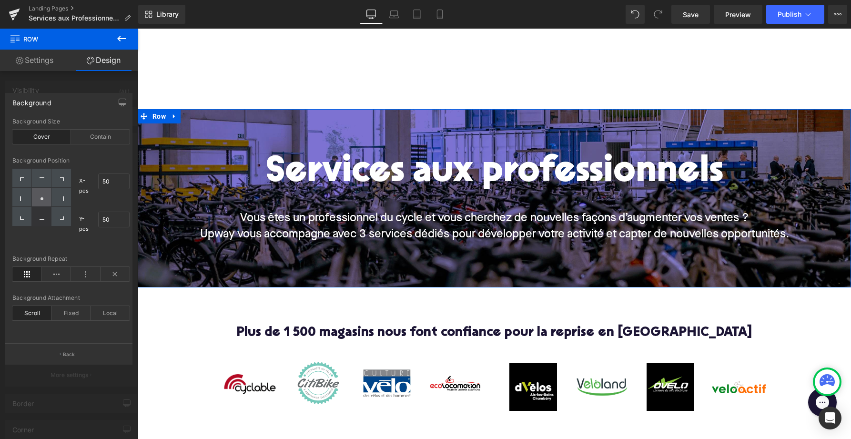
click at [41, 199] on circle at bounding box center [42, 198] width 3 height 3
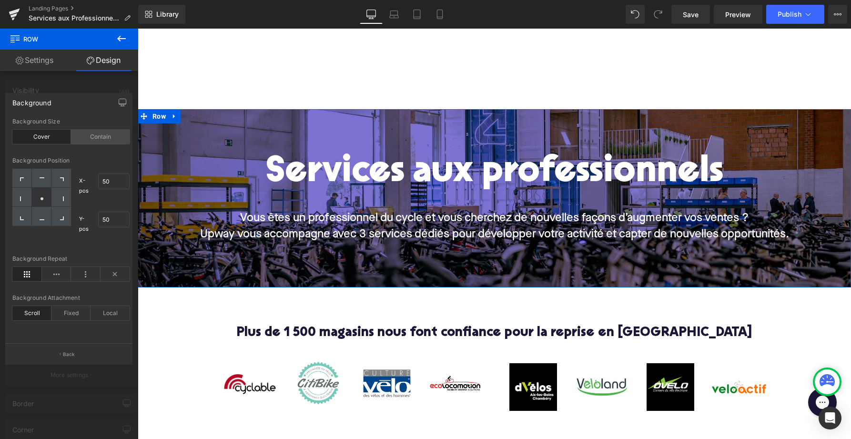
click at [94, 135] on div "Contain" at bounding box center [100, 137] width 59 height 14
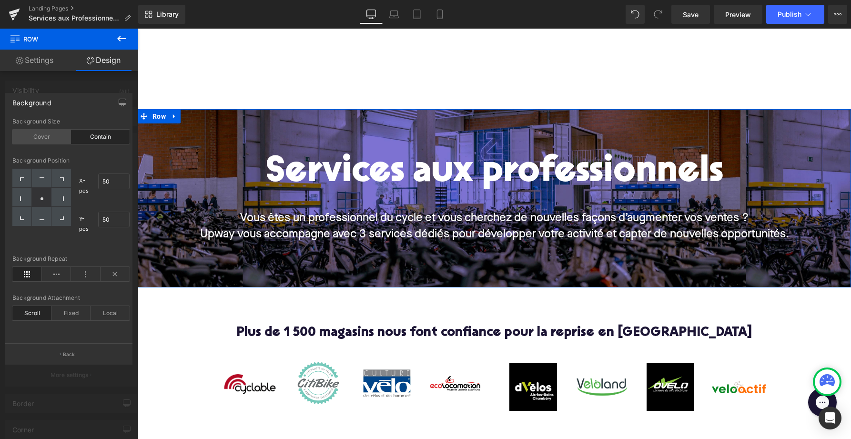
click at [44, 132] on div "Cover" at bounding box center [41, 137] width 59 height 14
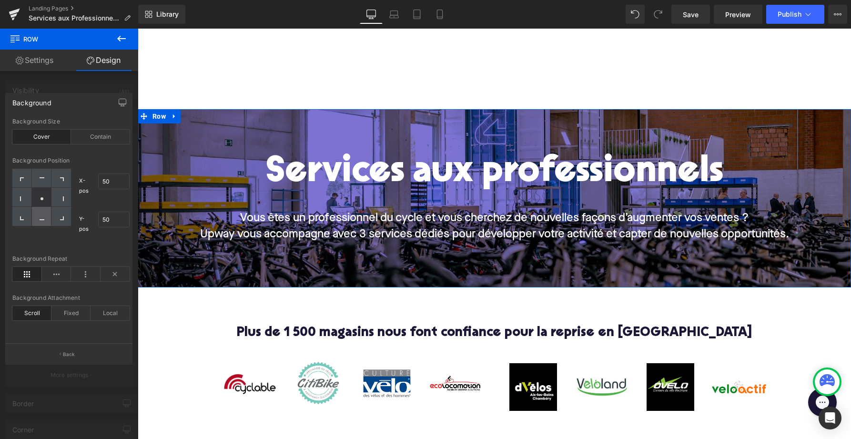
click at [41, 219] on icon at bounding box center [42, 217] width 5 height 5
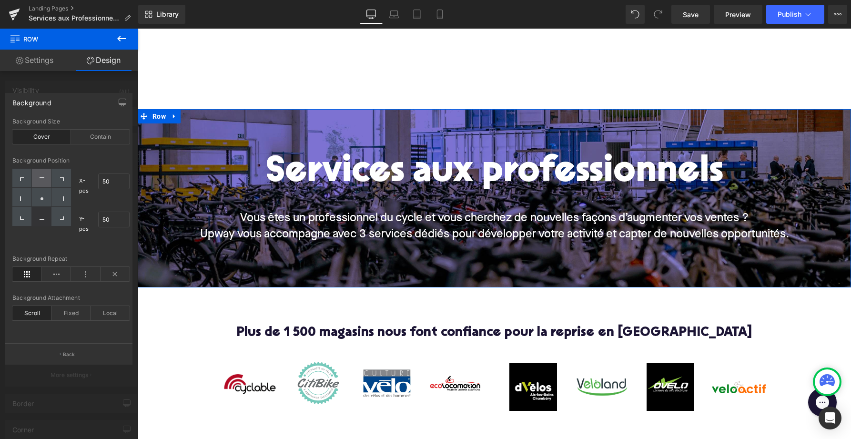
click at [42, 176] on div at bounding box center [42, 178] width 20 height 19
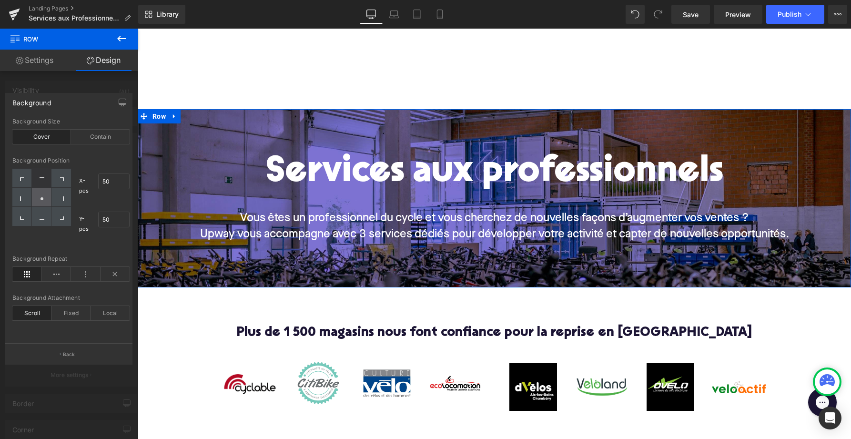
click at [42, 203] on div at bounding box center [42, 197] width 20 height 19
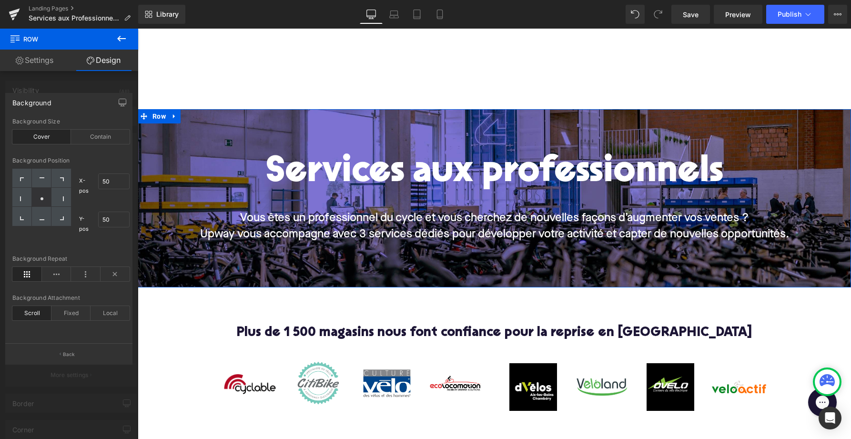
click at [30, 59] on link "Settings" at bounding box center [34, 60] width 69 height 21
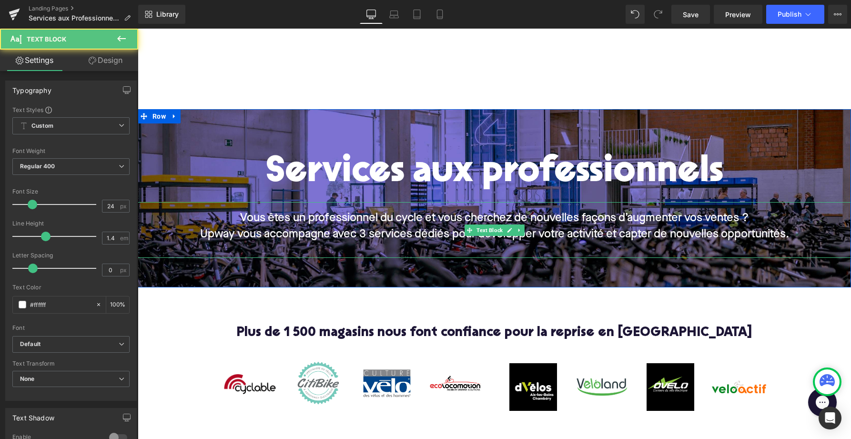
click at [319, 230] on span "Upway vous accompagne avec 3 services dédiés pour développer votre activité et …" at bounding box center [494, 234] width 589 height 11
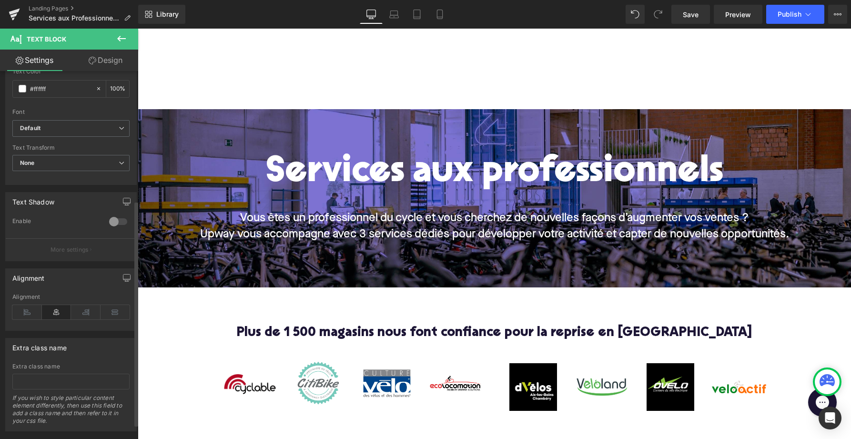
scroll to position [218, 0]
click at [109, 218] on div at bounding box center [118, 219] width 23 height 15
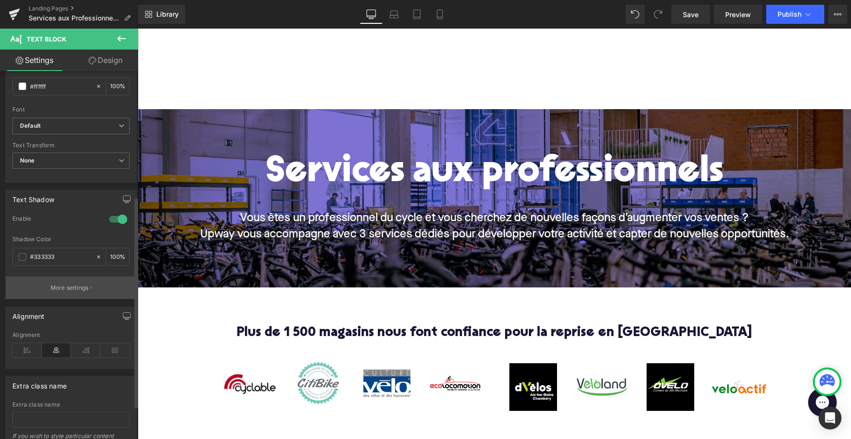
click at [75, 291] on p "More settings" at bounding box center [70, 288] width 38 height 9
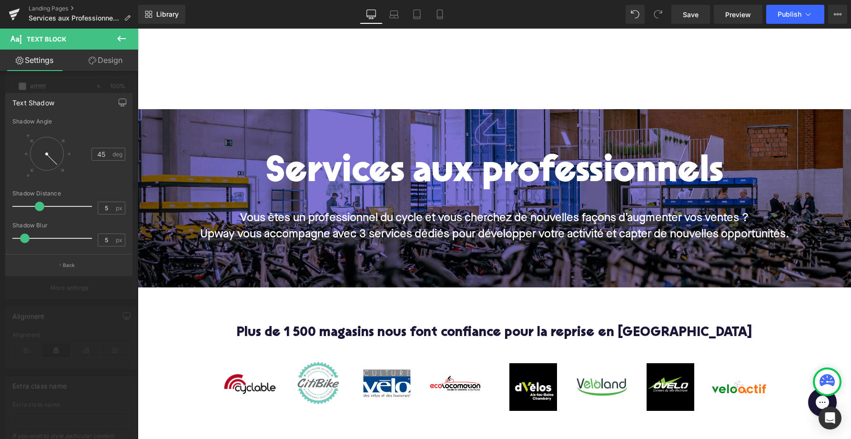
drag, startPoint x: 24, startPoint y: 208, endPoint x: 39, endPoint y: 210, distance: 14.4
click at [39, 210] on span at bounding box center [40, 207] width 10 height 10
drag, startPoint x: 22, startPoint y: 239, endPoint x: 77, endPoint y: 236, distance: 54.9
click at [77, 236] on span at bounding box center [79, 239] width 10 height 10
drag, startPoint x: 77, startPoint y: 237, endPoint x: 92, endPoint y: 237, distance: 14.3
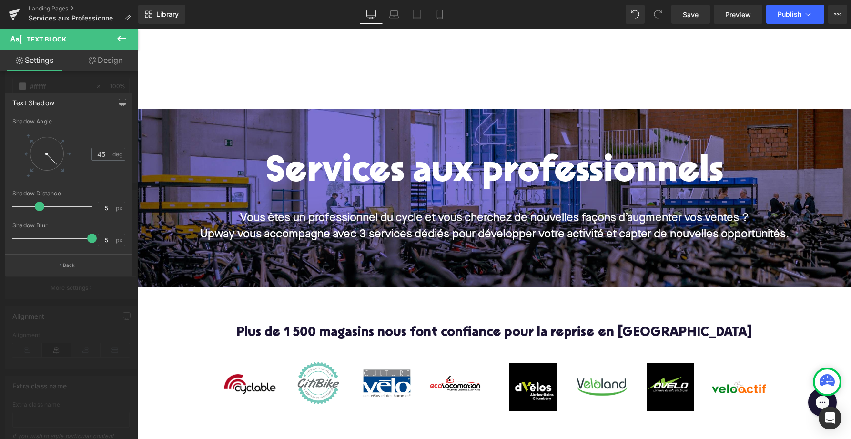
click at [92, 237] on span at bounding box center [92, 239] width 10 height 10
drag, startPoint x: 54, startPoint y: 159, endPoint x: 39, endPoint y: 162, distance: 15.1
click at [39, 162] on div at bounding box center [42, 161] width 13 height 17
drag, startPoint x: 38, startPoint y: 163, endPoint x: 47, endPoint y: 163, distance: 9.1
click at [47, 163] on div at bounding box center [48, 161] width 8 height 17
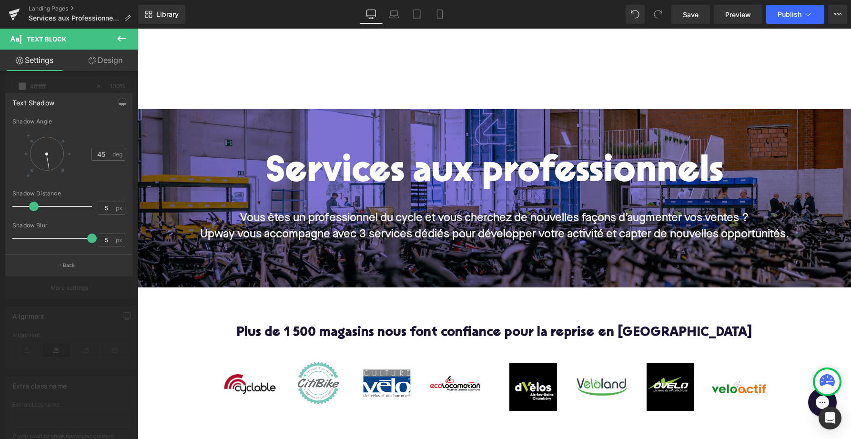
drag, startPoint x: 39, startPoint y: 208, endPoint x: 32, endPoint y: 207, distance: 6.2
click at [32, 207] on span at bounding box center [34, 207] width 10 height 10
click at [84, 81] on div at bounding box center [69, 236] width 138 height 415
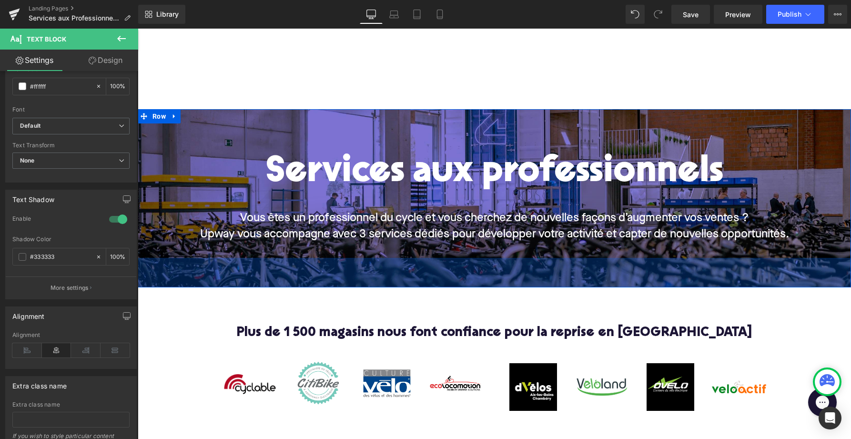
scroll to position [45, 0]
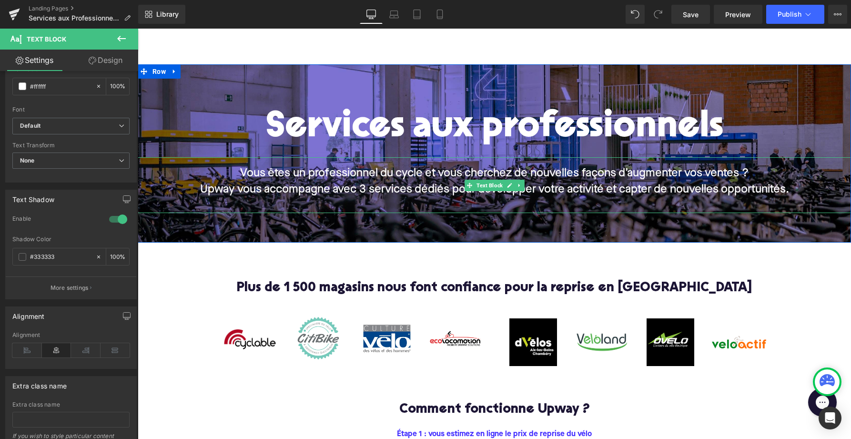
click at [294, 179] on span "Vous êtes un professionnel du cycle et vous cherchez de nouvelles façons d’augm…" at bounding box center [494, 173] width 509 height 11
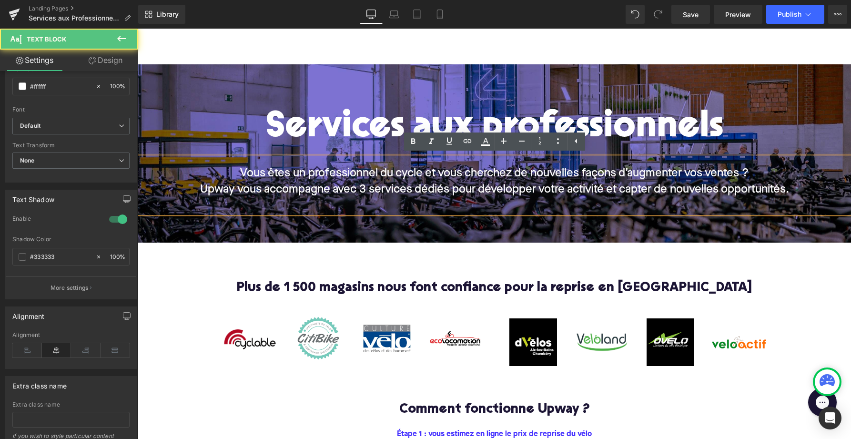
click at [287, 159] on div "Vous êtes un professionnel du cycle et vous cherchez de nouvelles façons d’augm…" at bounding box center [495, 185] width 714 height 56
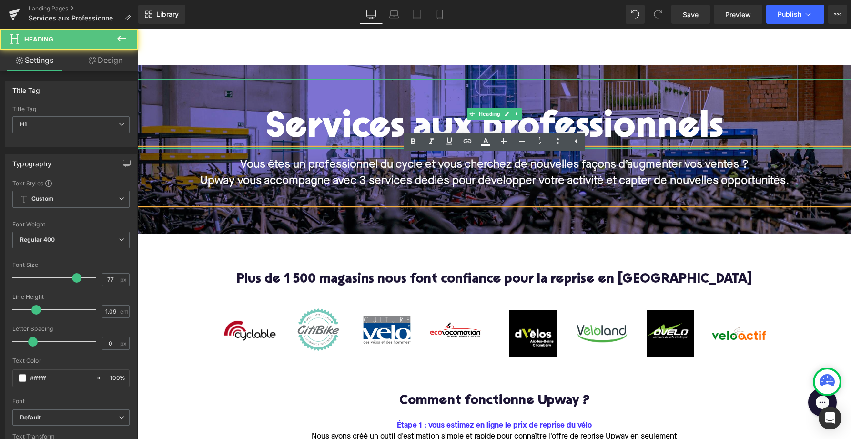
scroll to position [36, 0]
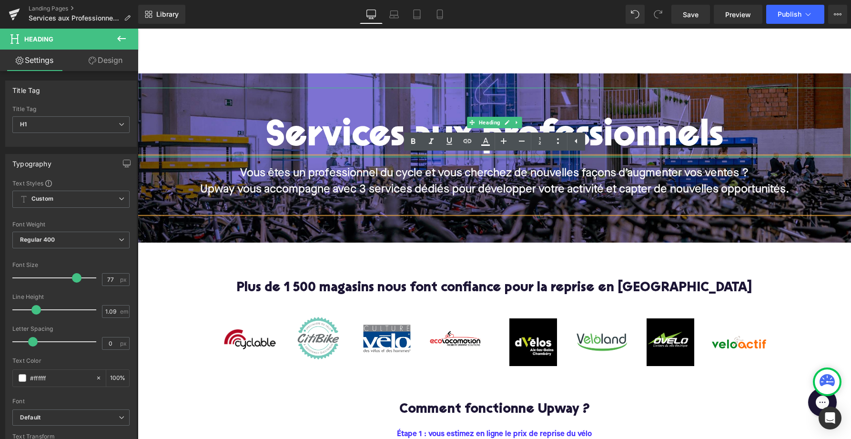
drag, startPoint x: 281, startPoint y: 151, endPoint x: 281, endPoint y: 146, distance: 4.8
click at [281, 146] on div "Services aux professionnels Heading 62px" at bounding box center [495, 123] width 714 height 70
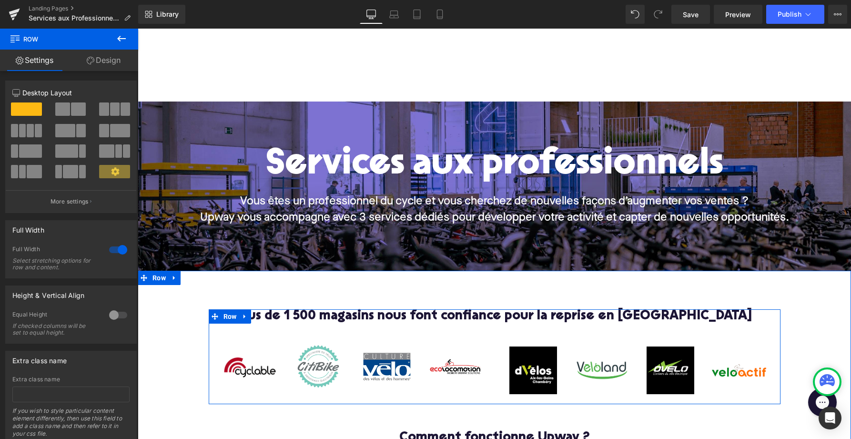
scroll to position [0, 0]
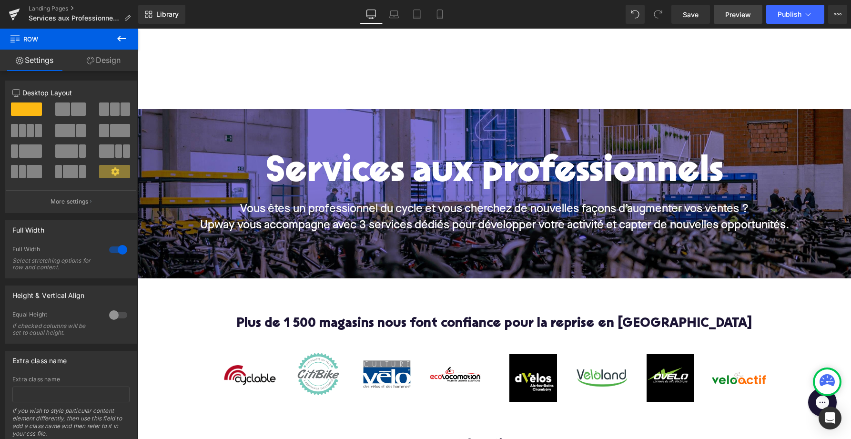
click at [738, 10] on span "Preview" at bounding box center [738, 15] width 26 height 10
click at [693, 18] on span "Save" at bounding box center [691, 15] width 16 height 10
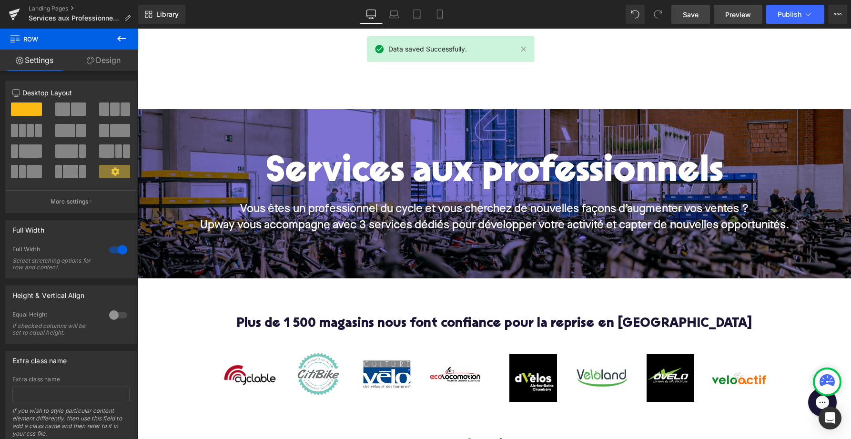
click at [725, 15] on link "Preview" at bounding box center [738, 14] width 49 height 19
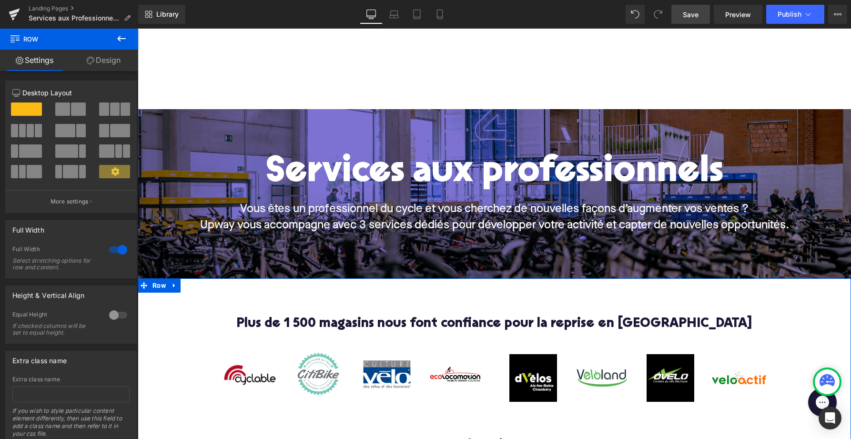
click at [565, 328] on h2 "Plus de 1 500 magasins nous font confiance pour la reprise en [GEOGRAPHIC_DATA]" at bounding box center [495, 324] width 558 height 15
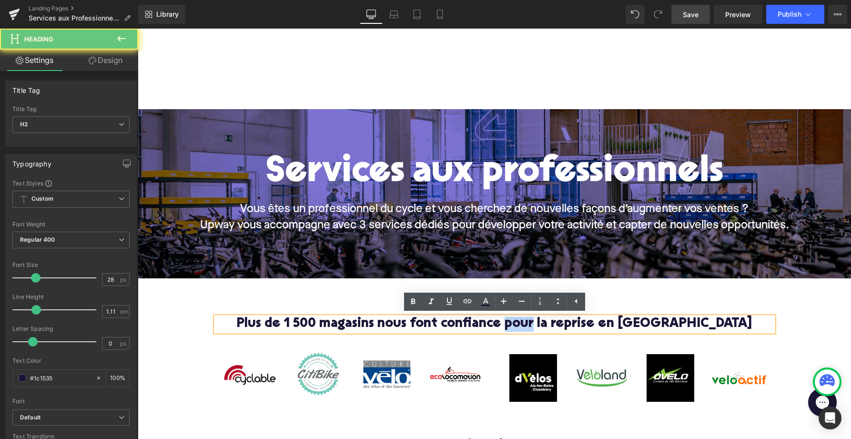
click at [565, 328] on h2 "Plus de 1 500 magasins nous font confiance pour la reprise en [GEOGRAPHIC_DATA]" at bounding box center [495, 324] width 558 height 15
click at [561, 323] on h2 "Plus de 1 500 magasins nous font confiance pour la reprise en [GEOGRAPHIC_DATA]" at bounding box center [495, 324] width 558 height 15
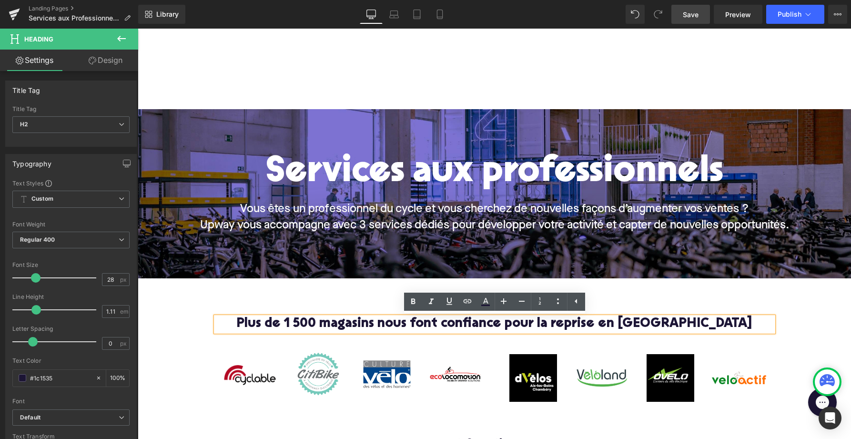
click at [548, 324] on h2 "Plus de 1 500 magasins nous font confiance pour la reprise en [GEOGRAPHIC_DATA]" at bounding box center [495, 324] width 558 height 15
click at [427, 321] on h2 "Plus de 1 500 magasins nous font confiance pour la reprise en [GEOGRAPHIC_DATA]" at bounding box center [495, 324] width 558 height 15
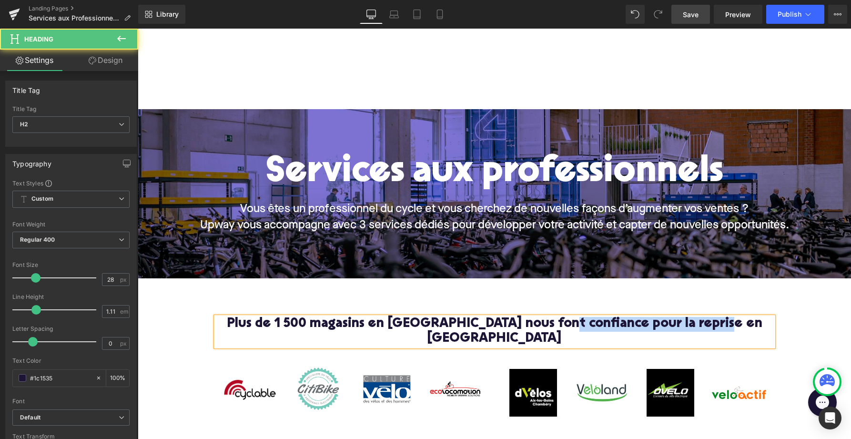
drag, startPoint x: 578, startPoint y: 328, endPoint x: 744, endPoint y: 322, distance: 166.4
click at [744, 322] on h2 "Plus de 1 500 magasins en France nous font confiance pour la reprise en France" at bounding box center [495, 332] width 558 height 30
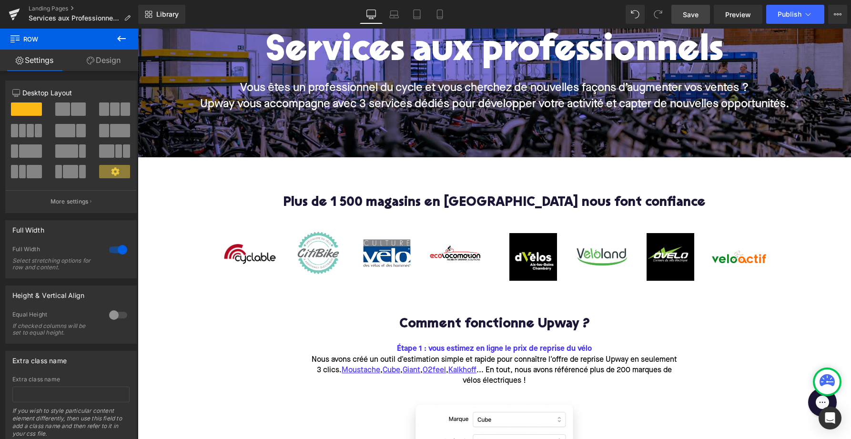
scroll to position [122, 0]
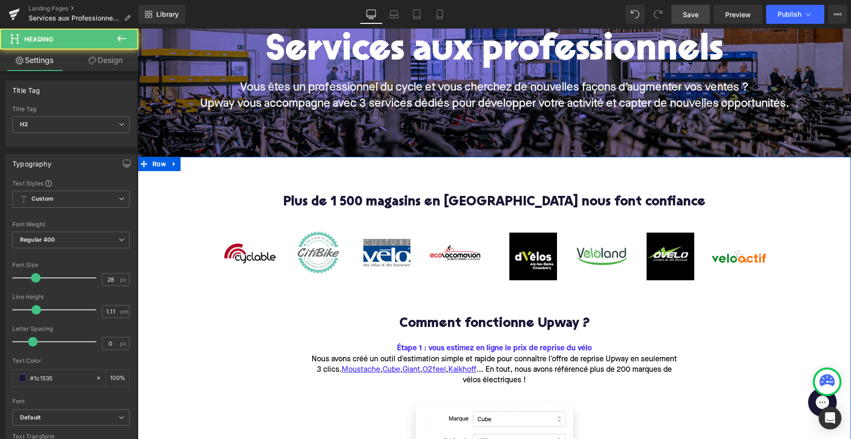
click at [432, 203] on h2 "Plus de 1 500 magasins en France nous font confiance" at bounding box center [495, 202] width 558 height 15
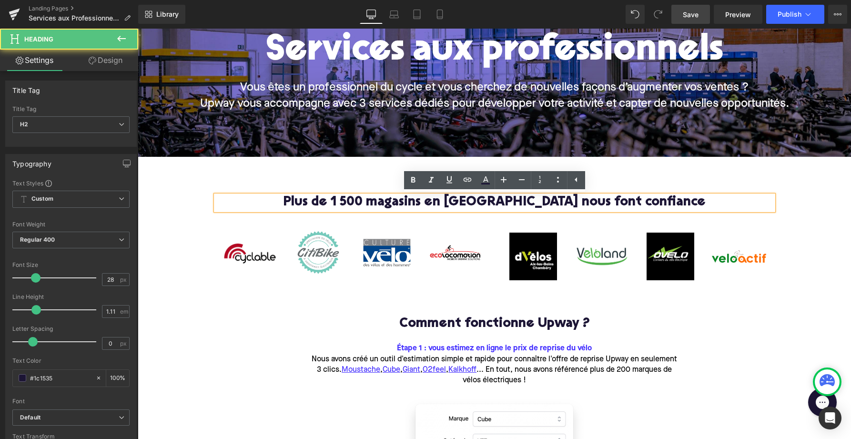
click at [334, 169] on div "Plus de 1 500 magasins en France nous font confiance Heading Image Image Image …" at bounding box center [495, 446] width 714 height 578
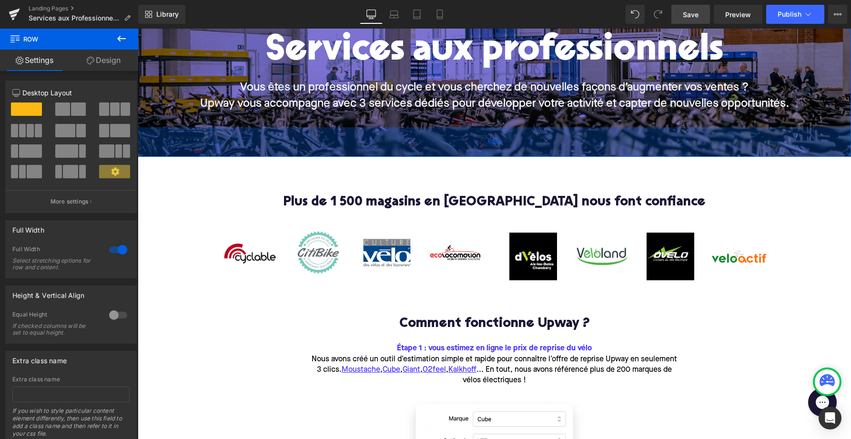
click at [160, 145] on div "62px" at bounding box center [495, 142] width 714 height 30
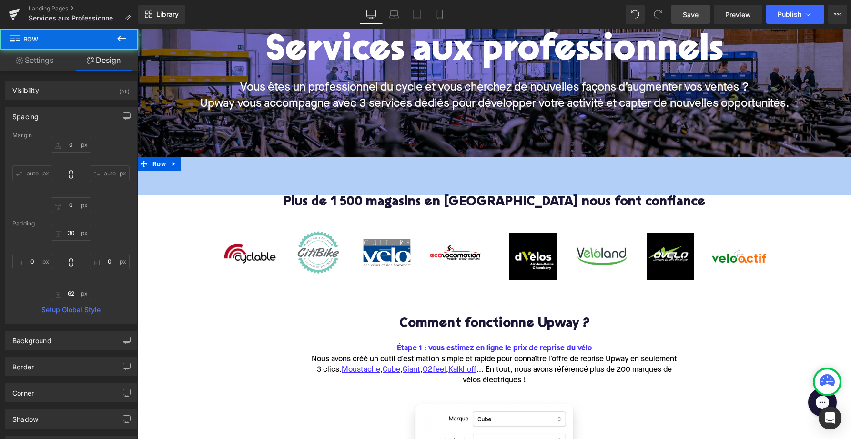
click at [161, 176] on div "81px" at bounding box center [495, 176] width 714 height 39
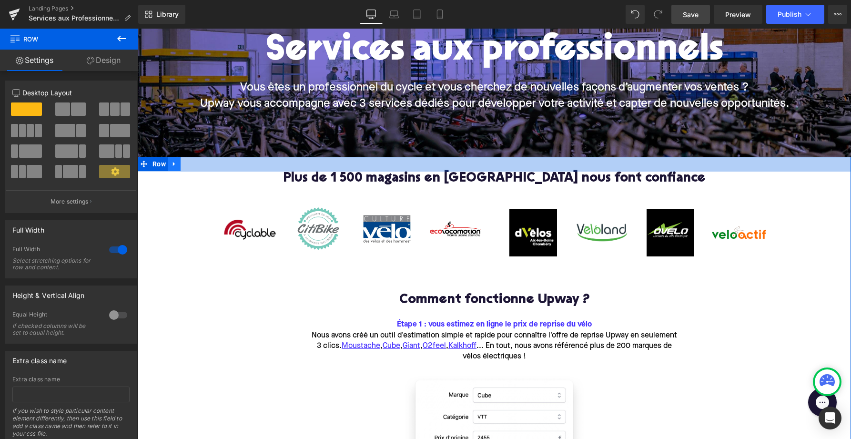
drag, startPoint x: 167, startPoint y: 183, endPoint x: 169, endPoint y: 159, distance: 24.0
click at [169, 159] on div "Plus de 1 500 magasins en France nous font confiance Heading Image Image Image …" at bounding box center [495, 434] width 714 height 554
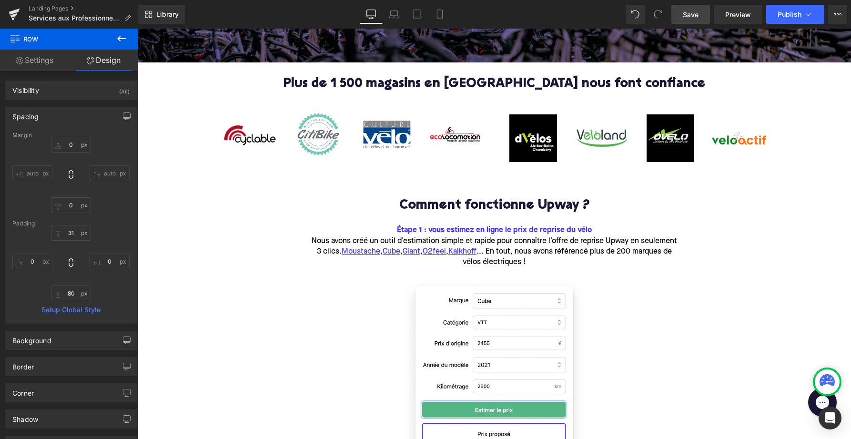
scroll to position [232, 0]
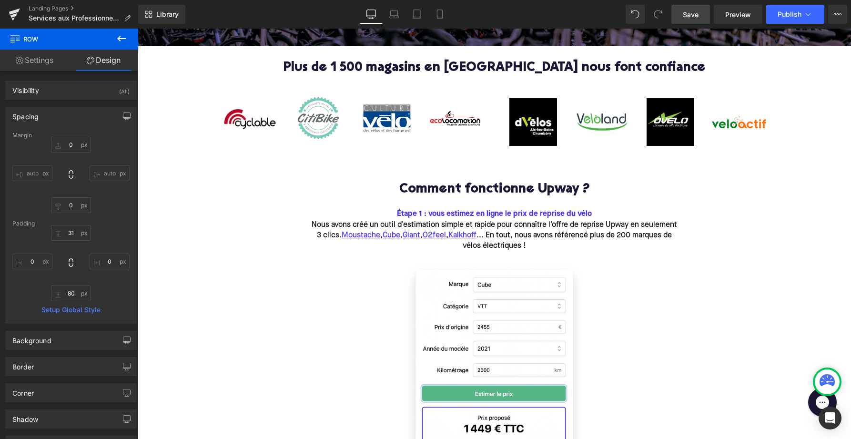
click at [123, 38] on icon at bounding box center [121, 39] width 9 height 6
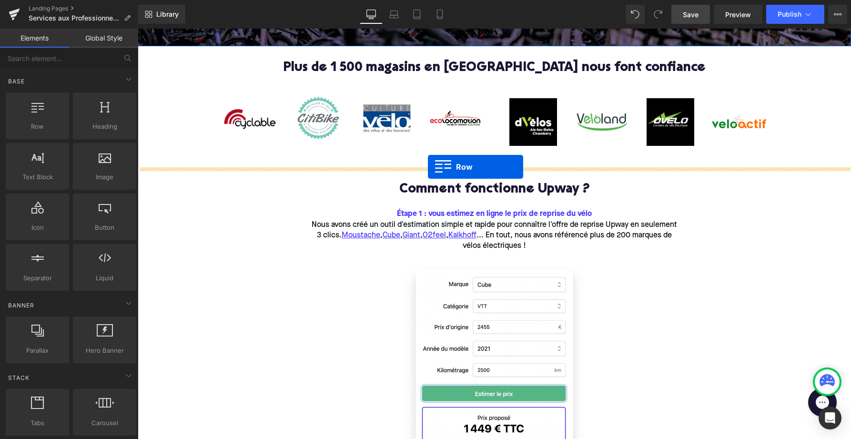
drag, startPoint x: 176, startPoint y: 149, endPoint x: 428, endPoint y: 166, distance: 252.8
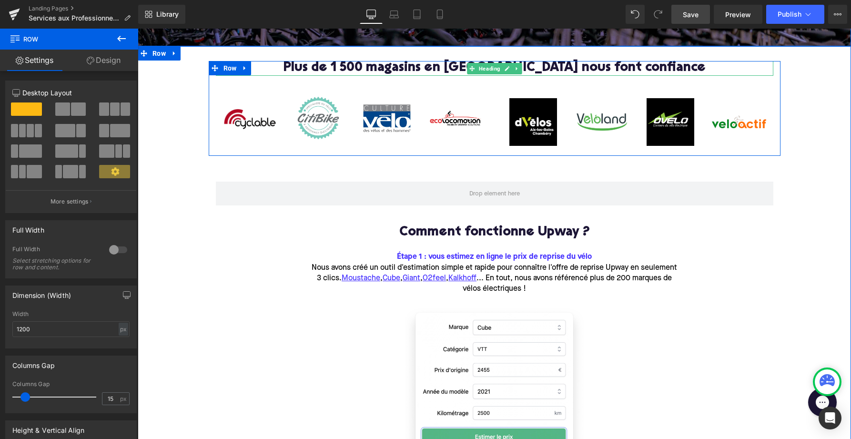
click at [405, 67] on h2 "Plus de 1 500 magasins en France nous font confiance" at bounding box center [495, 68] width 558 height 15
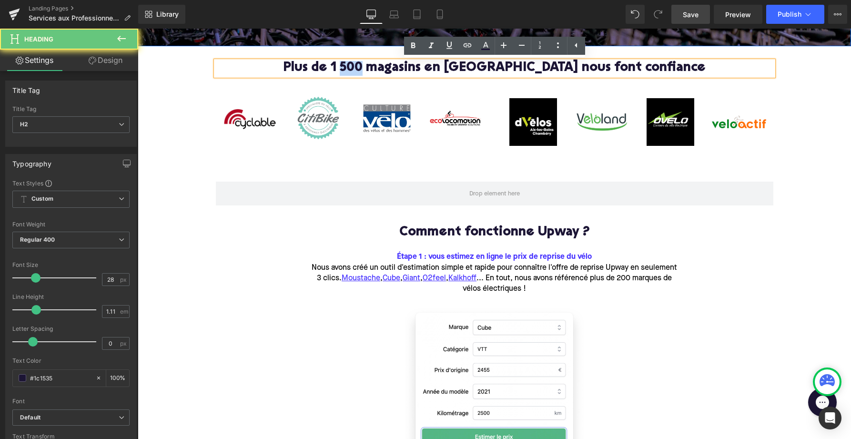
click at [405, 67] on h2 "Plus de 1 500 magasins en France nous font confiance" at bounding box center [495, 68] width 558 height 15
click at [451, 232] on h2 "Comment fonctionne Upway ?" at bounding box center [494, 232] width 367 height 15
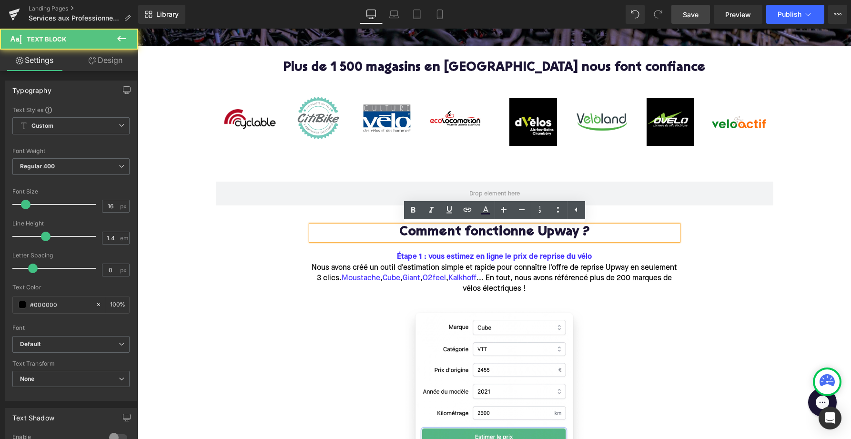
click at [606, 255] on p "Étape 1 : vous estimez en ligne le prix de reprise du vélo" at bounding box center [494, 257] width 367 height 10
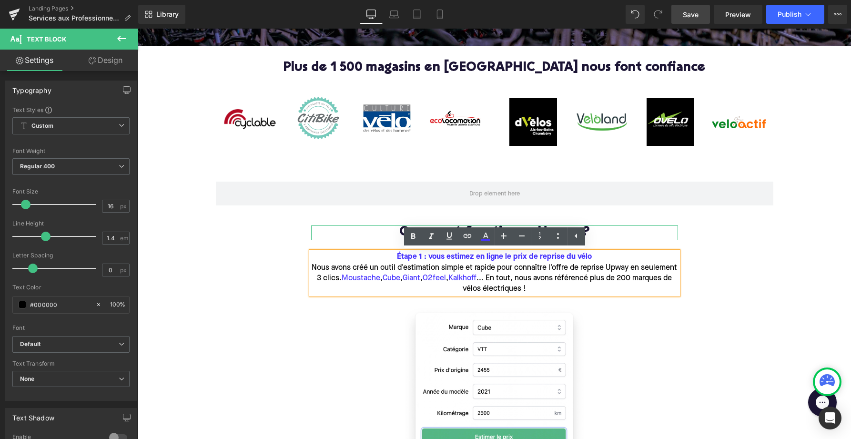
click at [356, 230] on h2 "Comment fonctionne Upway ?" at bounding box center [494, 232] width 367 height 15
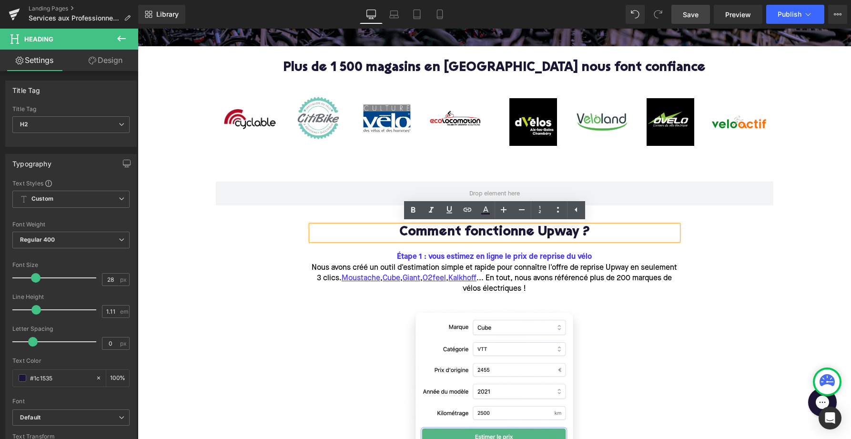
click at [714, 238] on div "Plus de 1 500 magasins en France nous font confiance Heading Image Image Image …" at bounding box center [495, 333] width 714 height 544
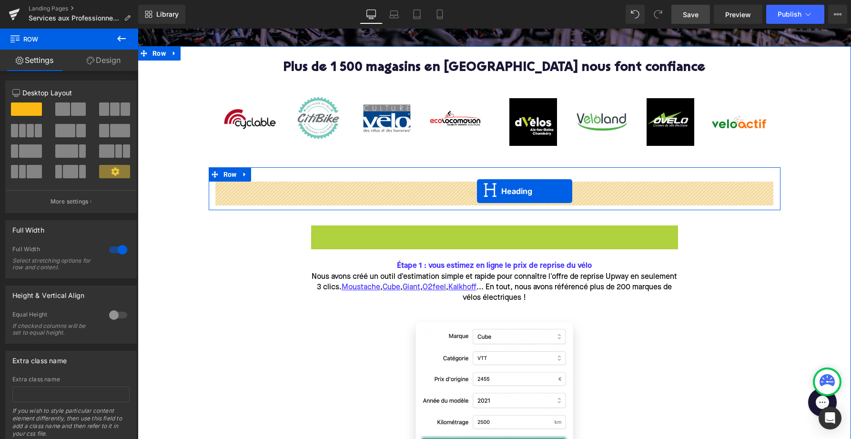
drag, startPoint x: 469, startPoint y: 234, endPoint x: 477, endPoint y: 191, distance: 44.0
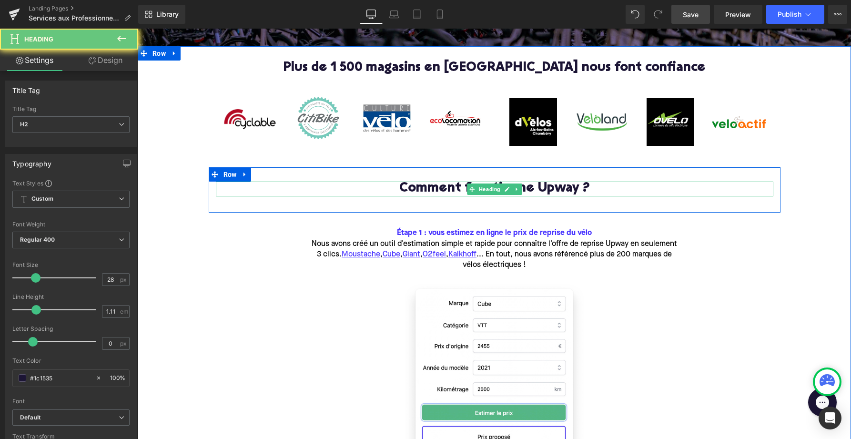
click at [441, 182] on h2 "Comment fonctionne Upway ?" at bounding box center [495, 189] width 558 height 15
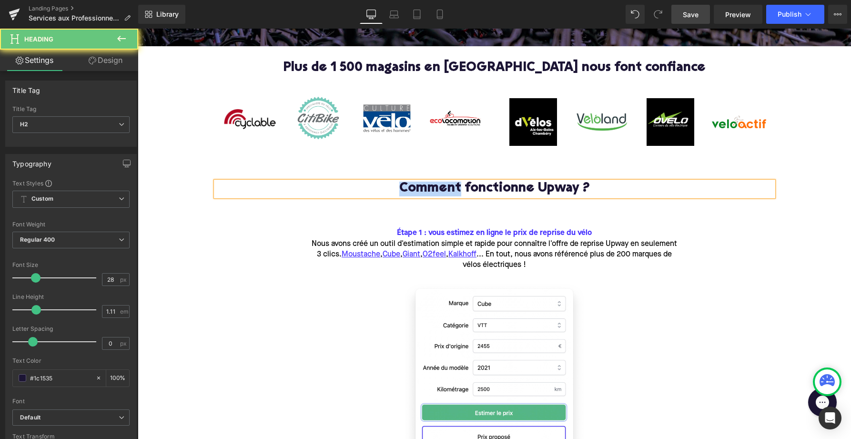
click at [441, 182] on h2 "Comment fonctionne Upway ?" at bounding box center [495, 189] width 558 height 15
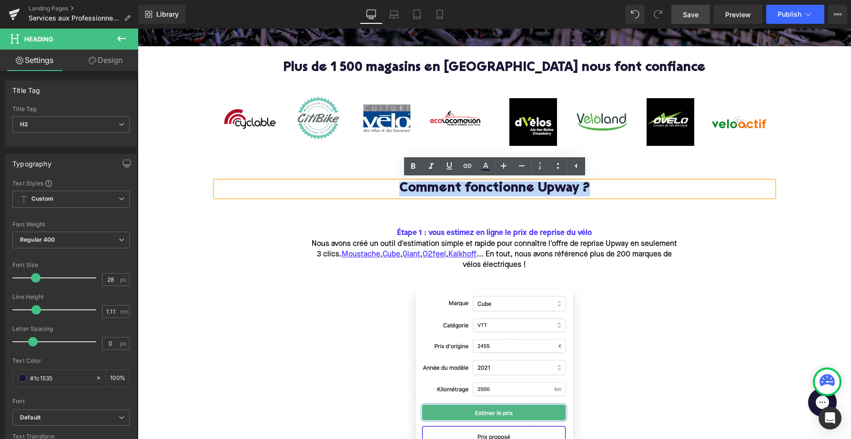
drag, startPoint x: 590, startPoint y: 187, endPoint x: 396, endPoint y: 186, distance: 194.5
click at [396, 186] on h2 "Comment fonctionne Upway ?" at bounding box center [495, 189] width 558 height 15
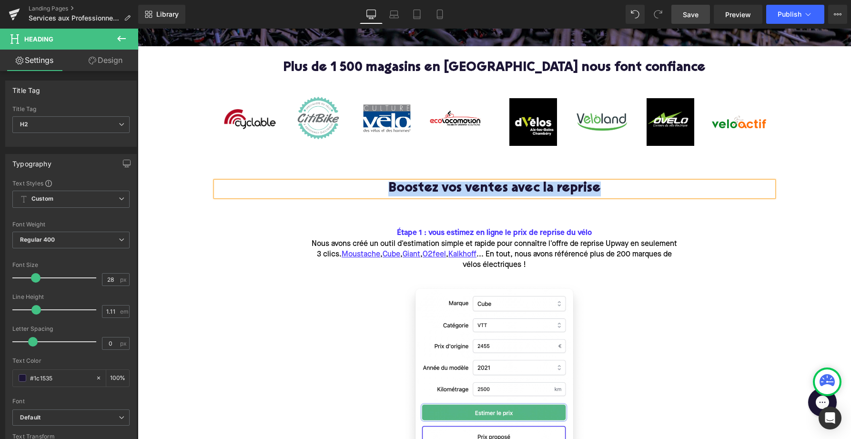
drag, startPoint x: 387, startPoint y: 186, endPoint x: 609, endPoint y: 193, distance: 222.2
click at [609, 193] on h2 "Boostez vos ventes avec la reprise" at bounding box center [495, 189] width 558 height 15
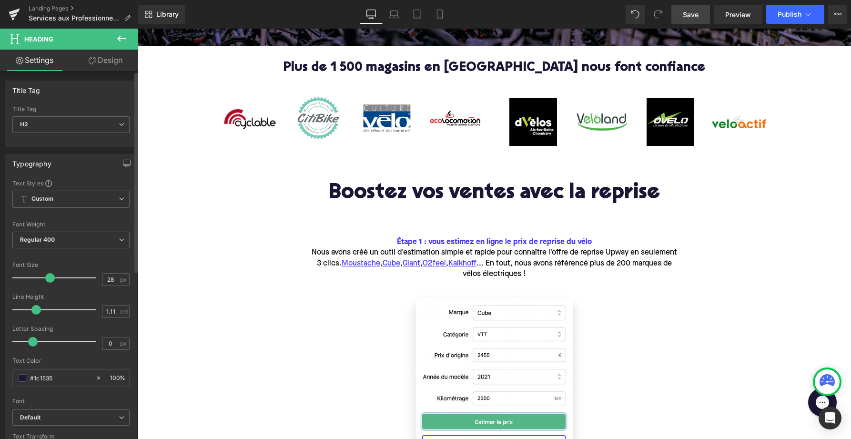
drag, startPoint x: 32, startPoint y: 280, endPoint x: 46, endPoint y: 281, distance: 13.9
click at [46, 281] on span at bounding box center [50, 278] width 10 height 10
click at [130, 35] on button at bounding box center [121, 39] width 33 height 21
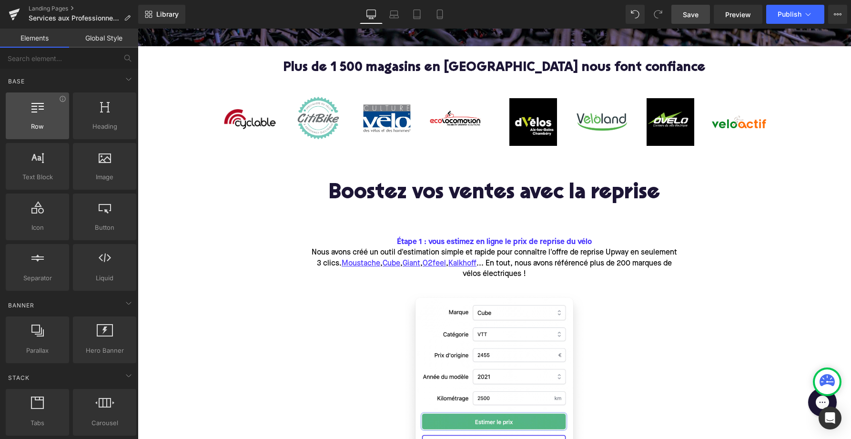
click at [33, 108] on icon at bounding box center [37, 106] width 12 height 12
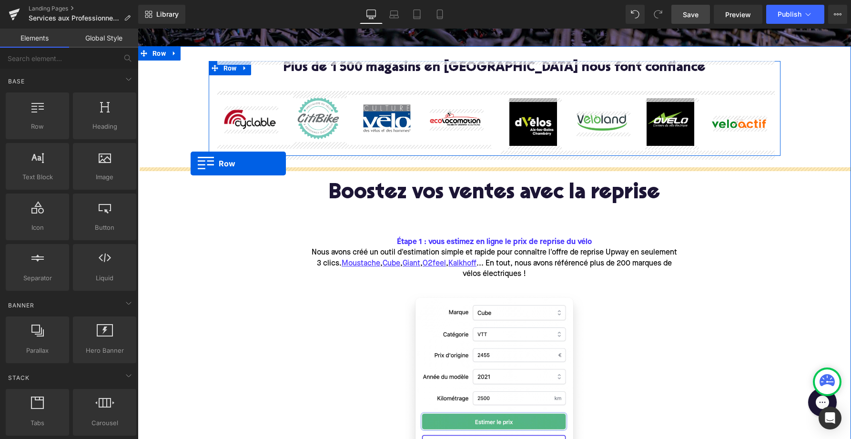
drag, startPoint x: 169, startPoint y: 138, endPoint x: 190, endPoint y: 165, distance: 34.3
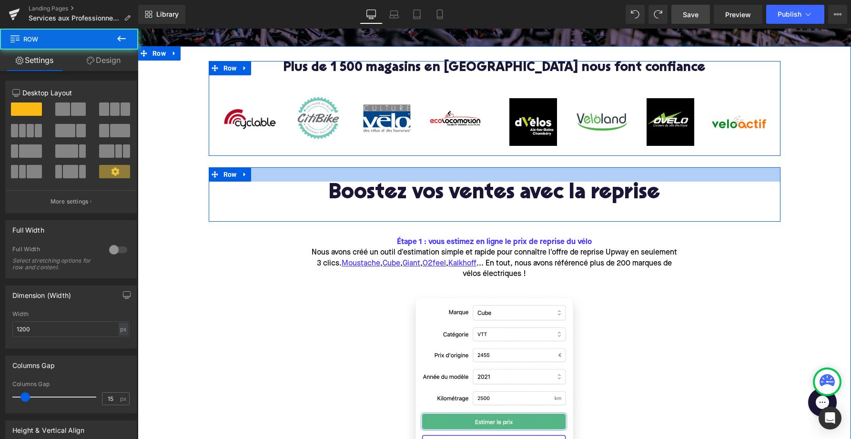
click at [313, 180] on div at bounding box center [495, 174] width 572 height 14
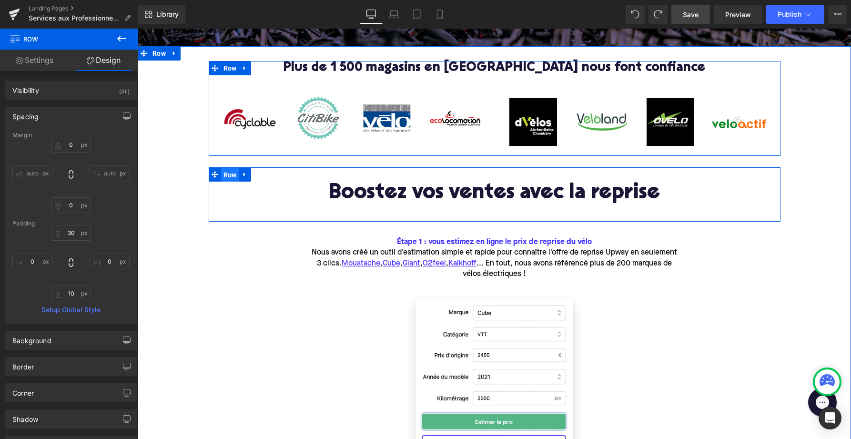
click at [228, 173] on span "Row" at bounding box center [230, 175] width 18 height 14
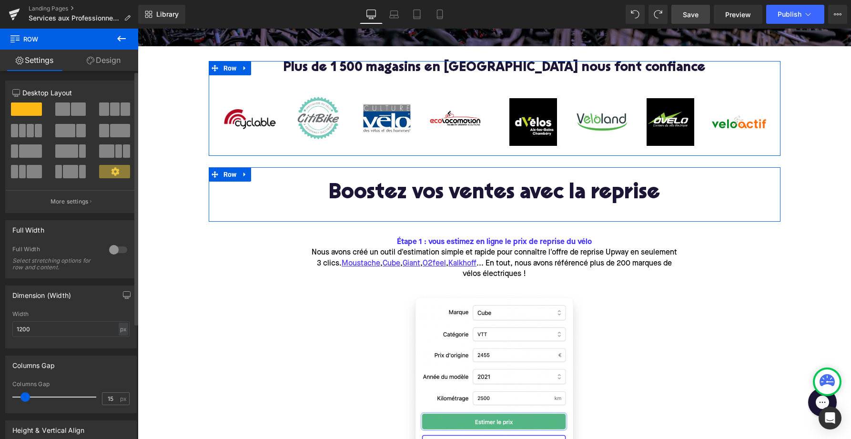
click at [112, 252] on div at bounding box center [118, 249] width 23 height 15
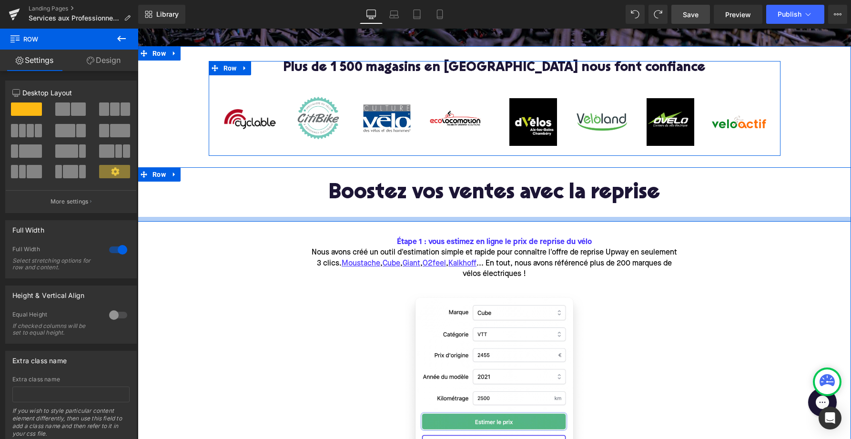
drag, startPoint x: 209, startPoint y: 137, endPoint x: 458, endPoint y: 221, distance: 262.6
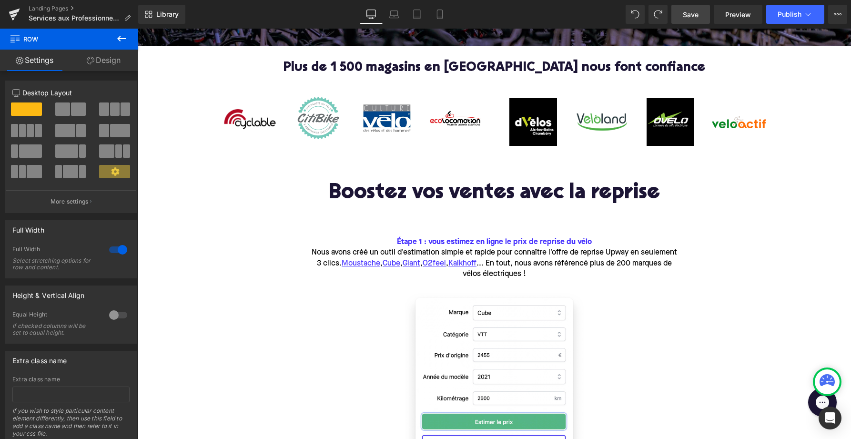
click at [123, 37] on icon at bounding box center [121, 38] width 11 height 11
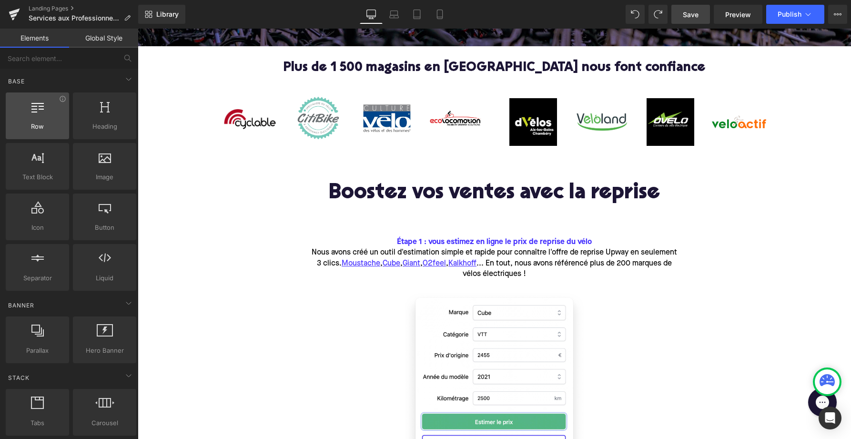
click at [29, 113] on div at bounding box center [38, 110] width 58 height 21
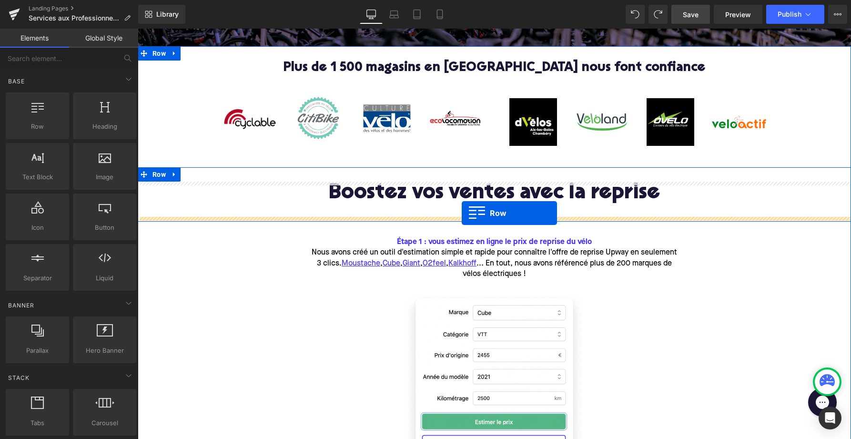
drag, startPoint x: 172, startPoint y: 133, endPoint x: 462, endPoint y: 213, distance: 301.0
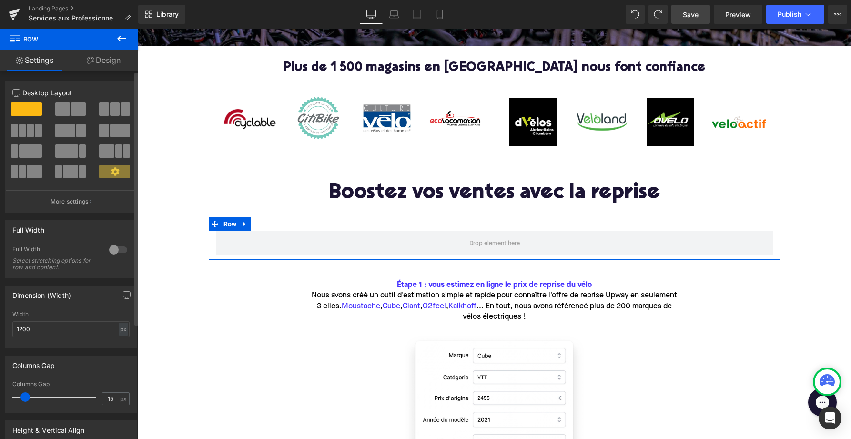
click at [77, 109] on span at bounding box center [78, 108] width 15 height 13
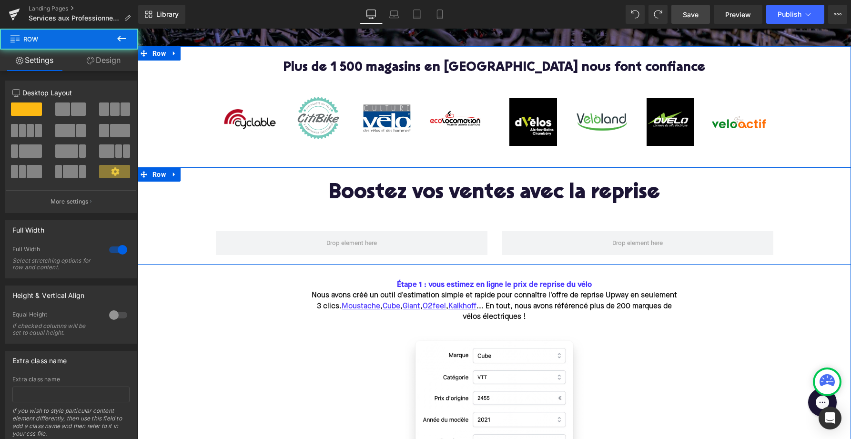
click at [469, 210] on div "Boostez vos ventes avec la reprise Heading Row" at bounding box center [495, 221] width 714 height 78
click at [470, 196] on span at bounding box center [472, 193] width 10 height 11
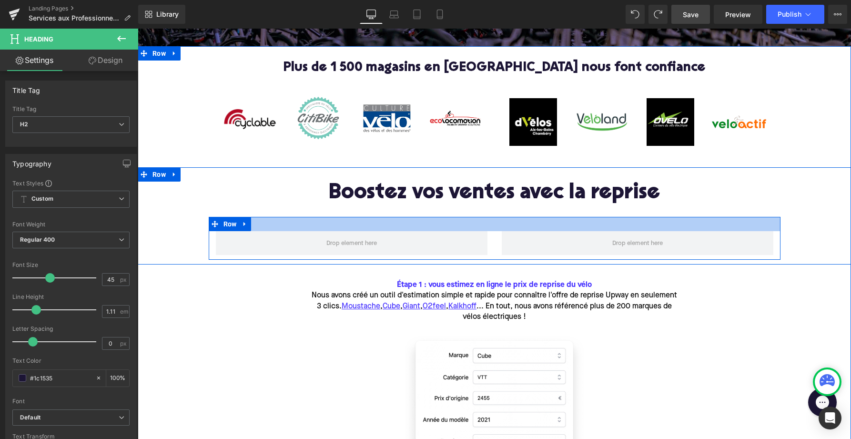
click at [462, 225] on div at bounding box center [495, 224] width 572 height 14
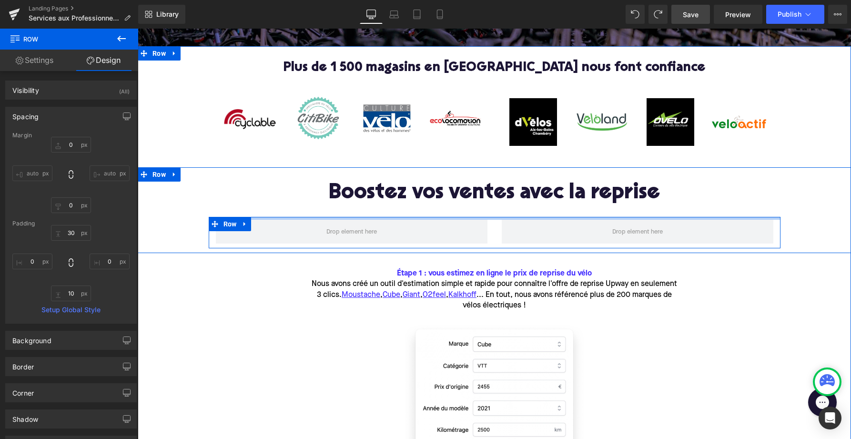
drag, startPoint x: 460, startPoint y: 229, endPoint x: 461, endPoint y: 217, distance: 12.0
click at [461, 217] on div at bounding box center [495, 218] width 572 height 3
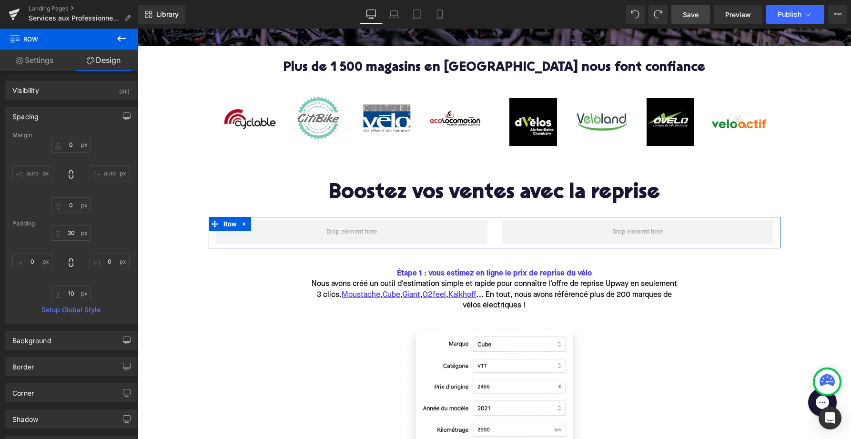
click at [37, 60] on link "Settings" at bounding box center [34, 60] width 69 height 21
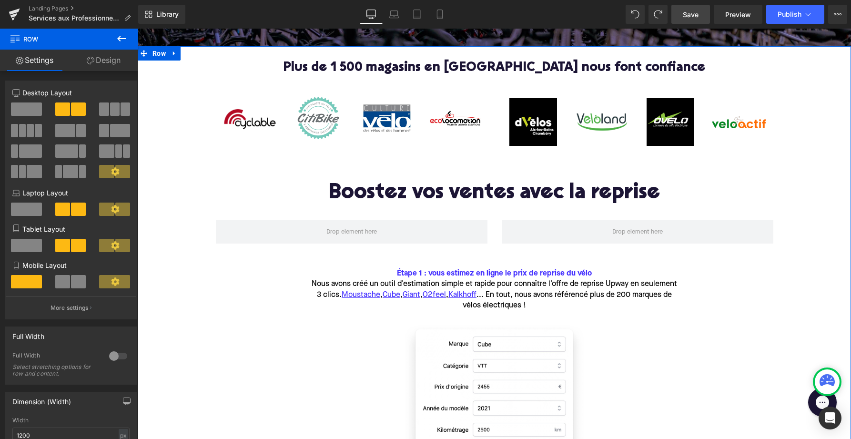
drag, startPoint x: 203, startPoint y: 134, endPoint x: 163, endPoint y: 128, distance: 40.1
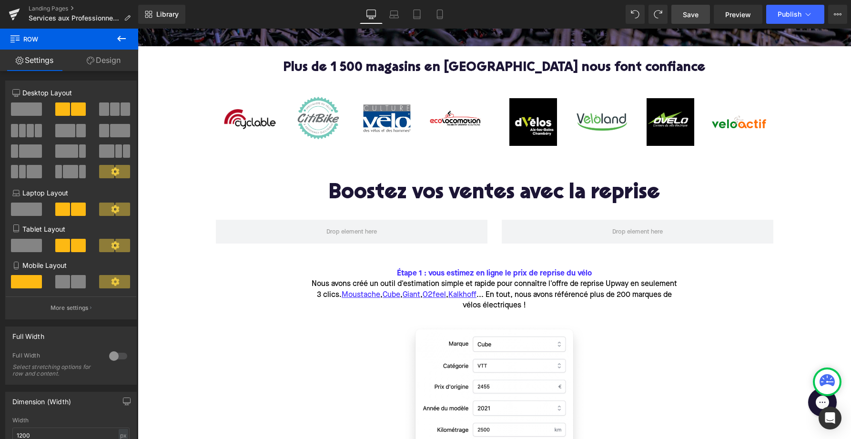
click at [122, 38] on icon at bounding box center [121, 39] width 9 height 6
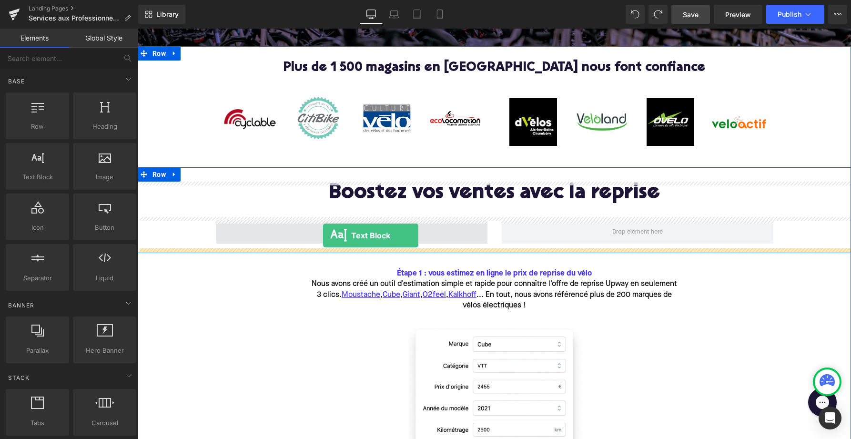
drag, startPoint x: 167, startPoint y: 192, endPoint x: 323, endPoint y: 235, distance: 161.9
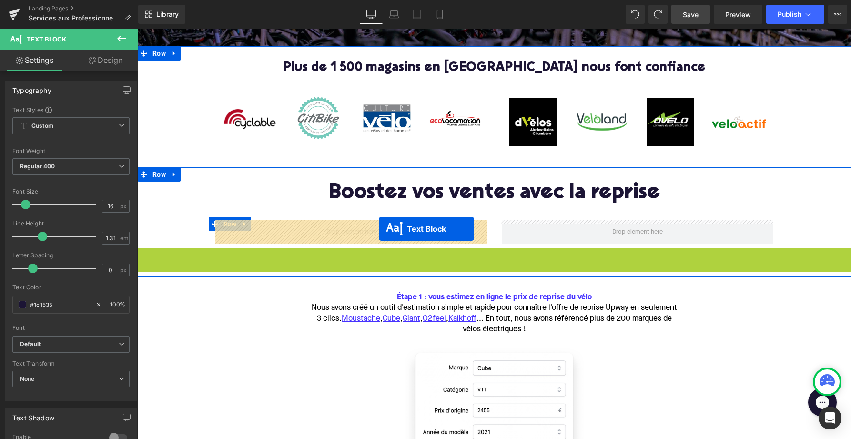
drag, startPoint x: 467, startPoint y: 262, endPoint x: 379, endPoint y: 229, distance: 94.3
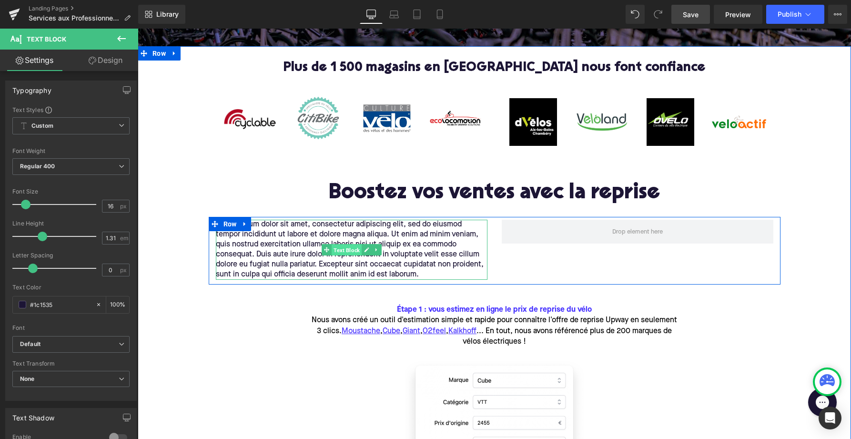
click at [353, 245] on span "Text Block" at bounding box center [347, 250] width 30 height 11
click at [305, 232] on p "Lorem ipsum dolor sit amet, consectetur adipiscing elit, sed do eiusmod tempor …" at bounding box center [352, 250] width 272 height 60
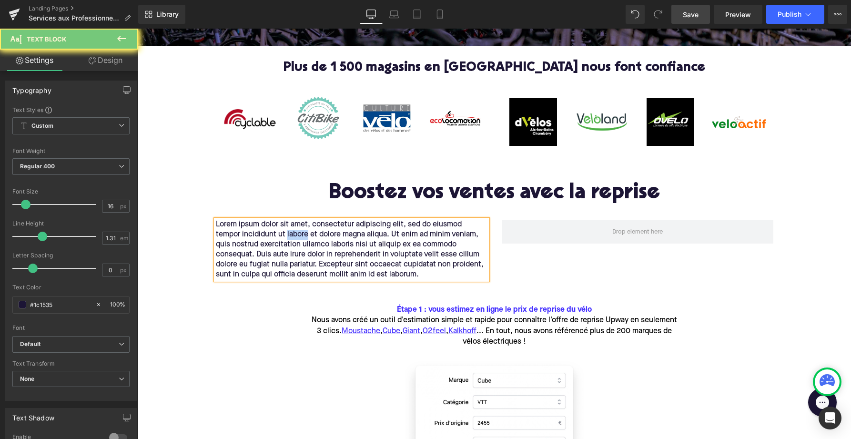
click at [305, 232] on p "Lorem ipsum dolor sit amet, consectetur adipiscing elit, sed do eiusmod tempor …" at bounding box center [352, 250] width 272 height 60
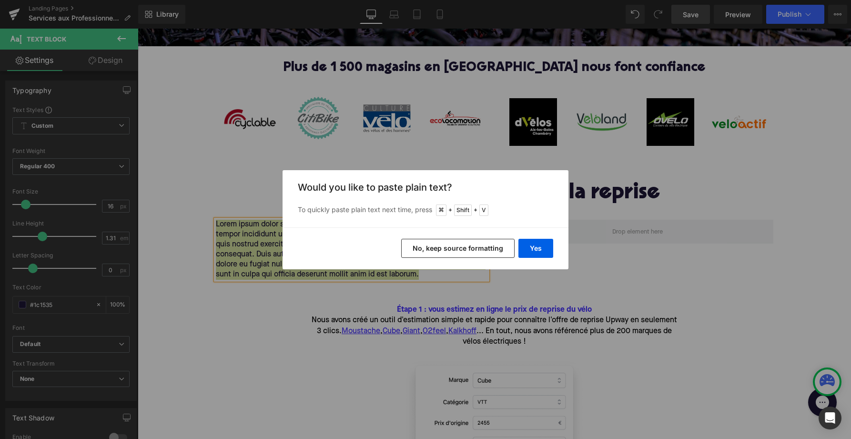
click at [460, 250] on button "No, keep source formatting" at bounding box center [457, 248] width 113 height 19
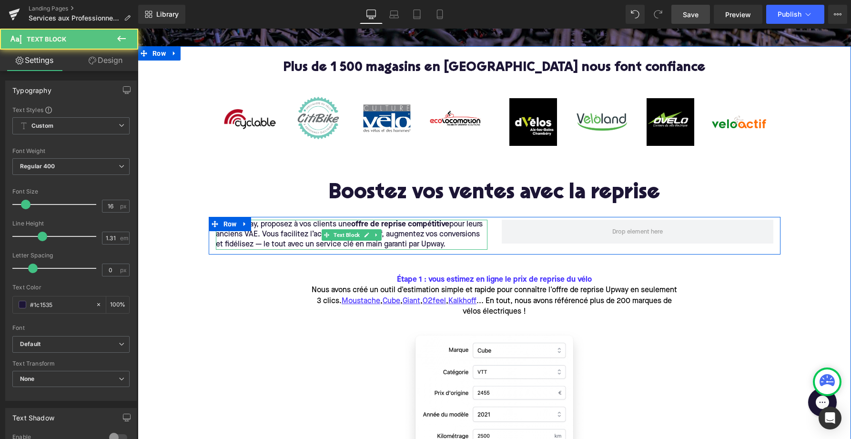
click at [469, 244] on p "Avec Upway, proposez à vos clients une offre de reprise compétitive pour leurs …" at bounding box center [352, 235] width 272 height 30
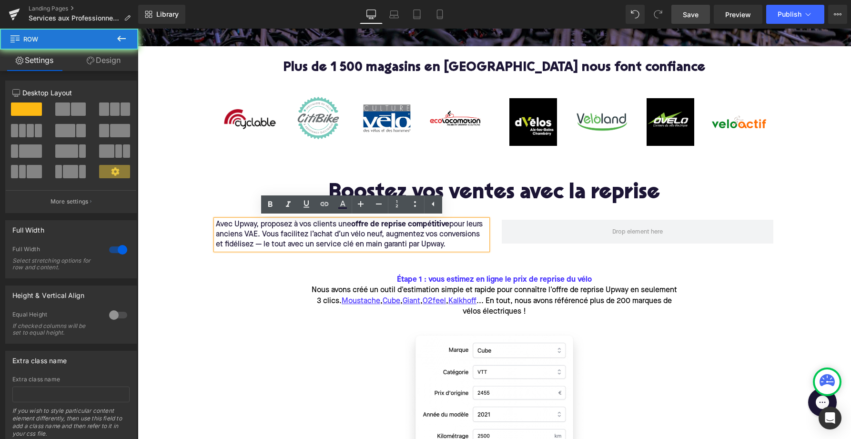
click at [217, 324] on div "Plus de 1 500 magasins en France nous font confiance Heading Image Image Image …" at bounding box center [495, 344] width 714 height 567
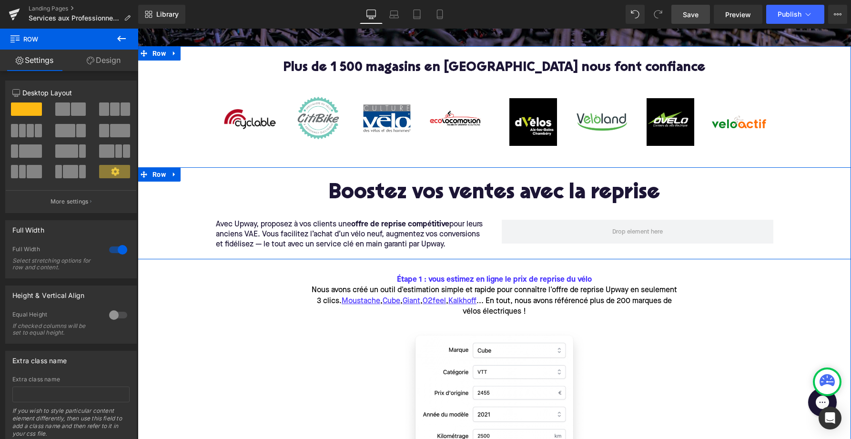
click at [199, 225] on div "Boostez vos ventes avec la reprise Heading Avec Upway, proposez à vos clients u…" at bounding box center [495, 218] width 714 height 73
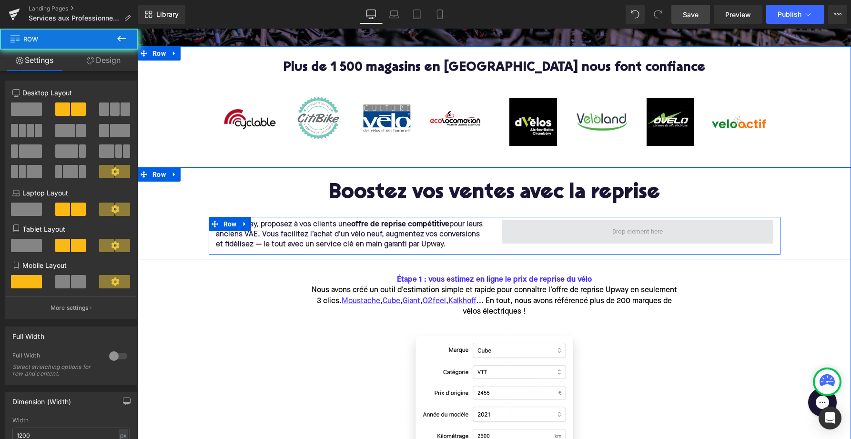
click at [587, 231] on span at bounding box center [638, 232] width 272 height 24
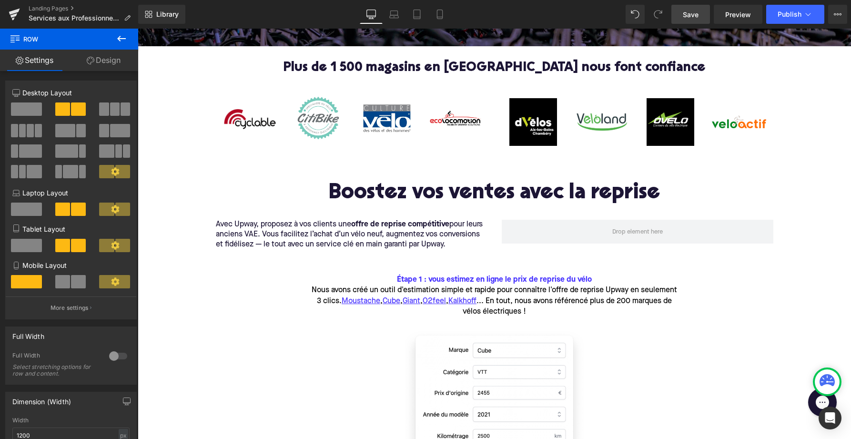
click at [119, 38] on icon at bounding box center [121, 39] width 9 height 6
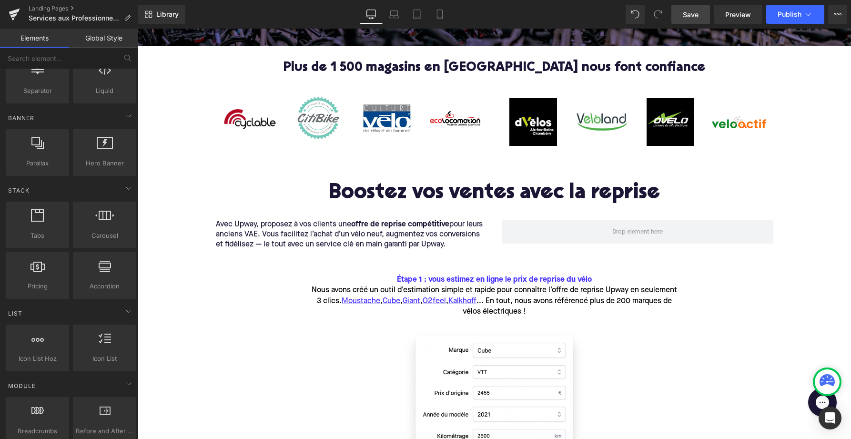
scroll to position [189, 0]
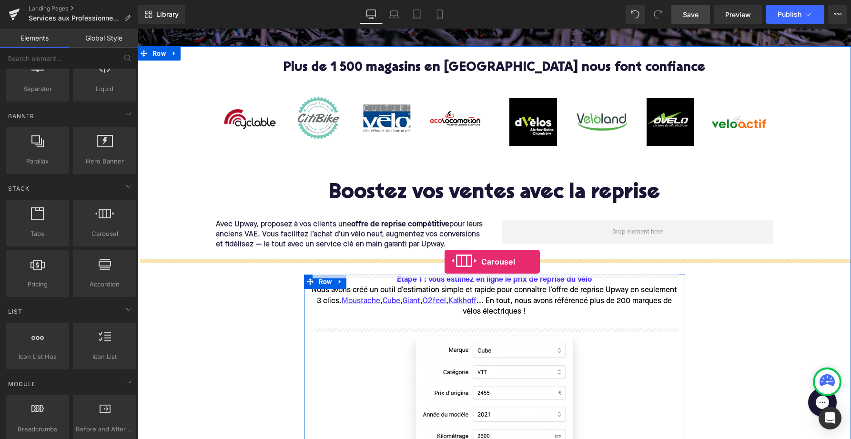
drag, startPoint x: 232, startPoint y: 254, endPoint x: 445, endPoint y: 262, distance: 212.7
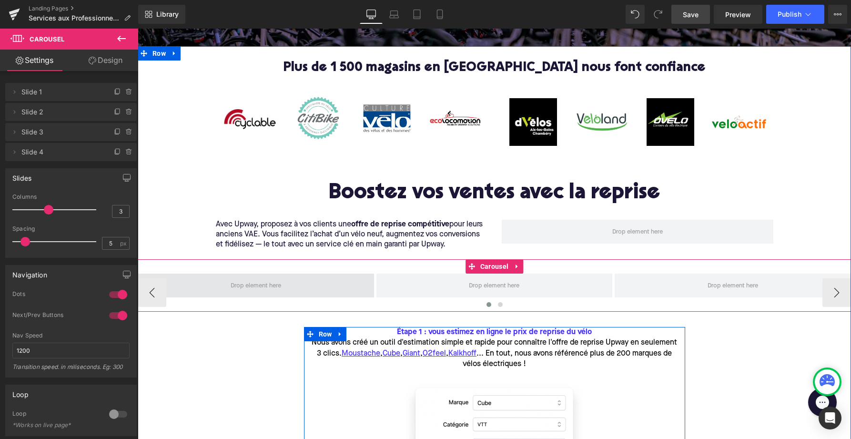
click at [298, 286] on span at bounding box center [256, 286] width 236 height 24
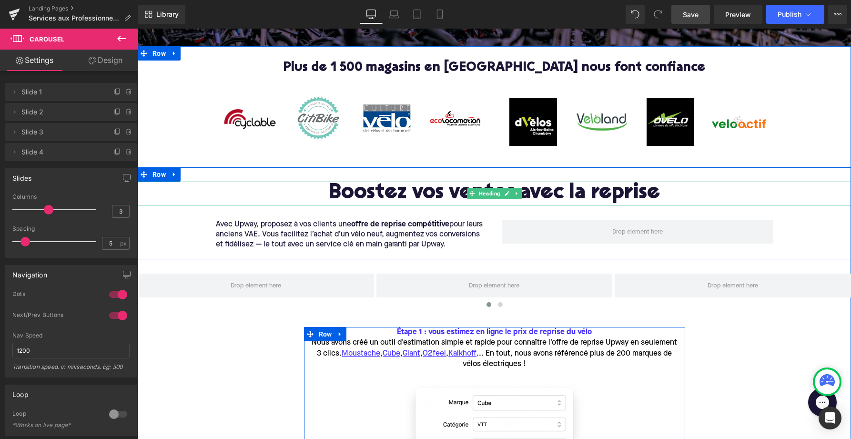
click at [424, 194] on h2 "Boostez vos ventes avec la reprise" at bounding box center [495, 194] width 714 height 24
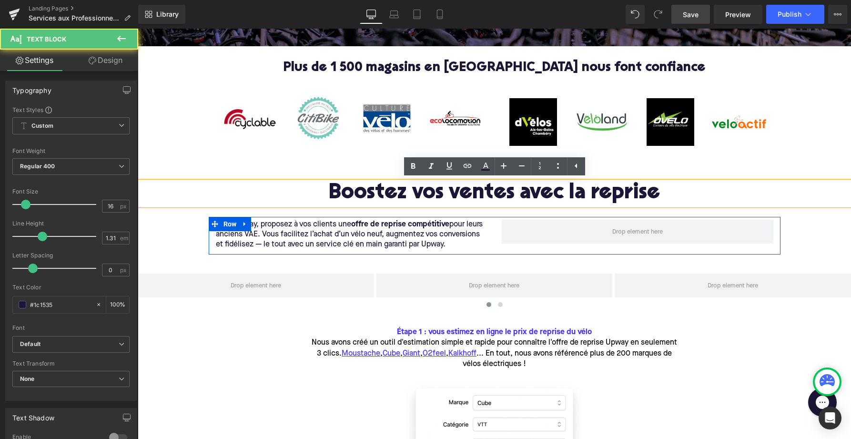
click at [487, 224] on div "Avec Upway, proposez à vos clients une offre de reprise compétitive pour leurs …" at bounding box center [352, 235] width 272 height 30
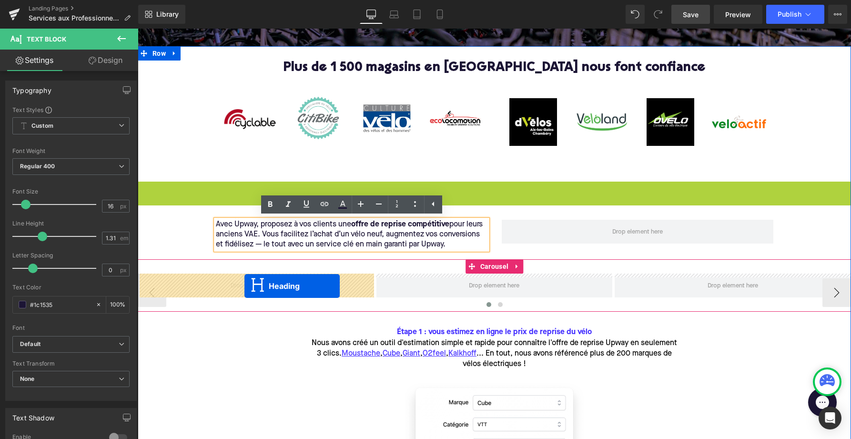
drag, startPoint x: 474, startPoint y: 194, endPoint x: 245, endPoint y: 286, distance: 247.0
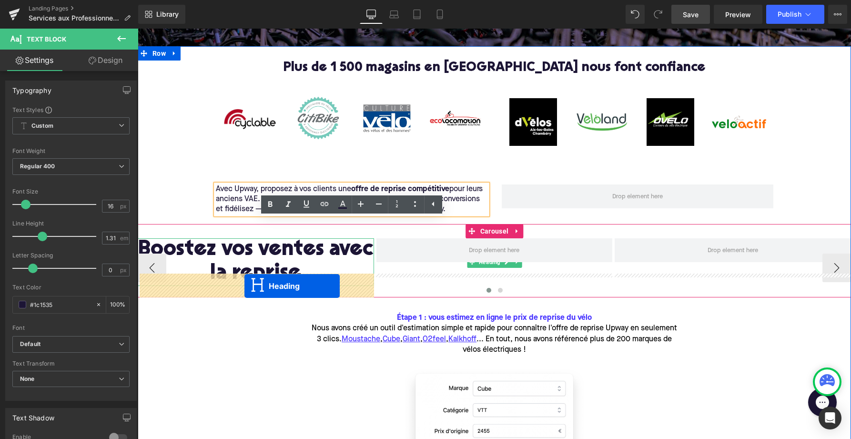
scroll to position [197, 0]
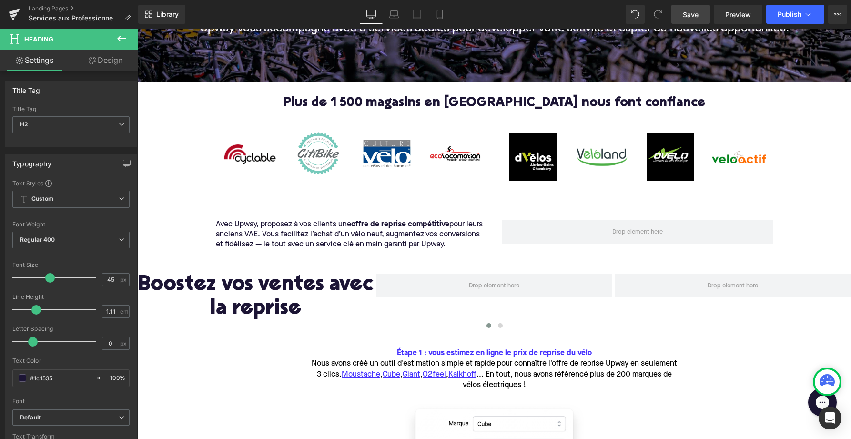
click at [122, 37] on icon at bounding box center [121, 38] width 11 height 11
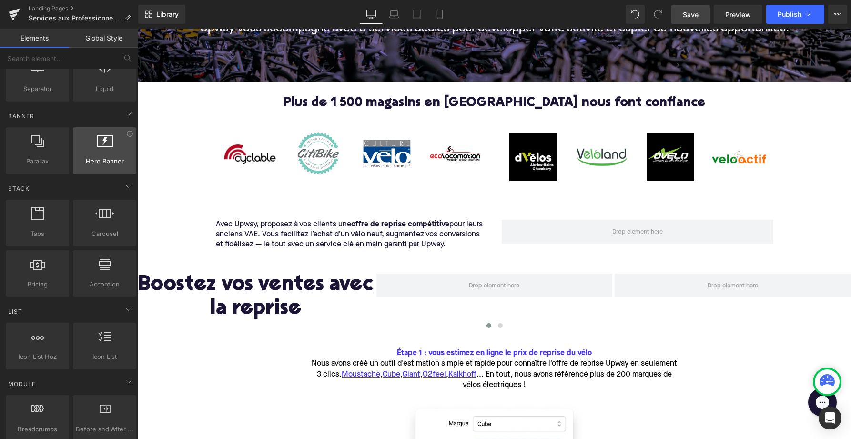
scroll to position [0, 0]
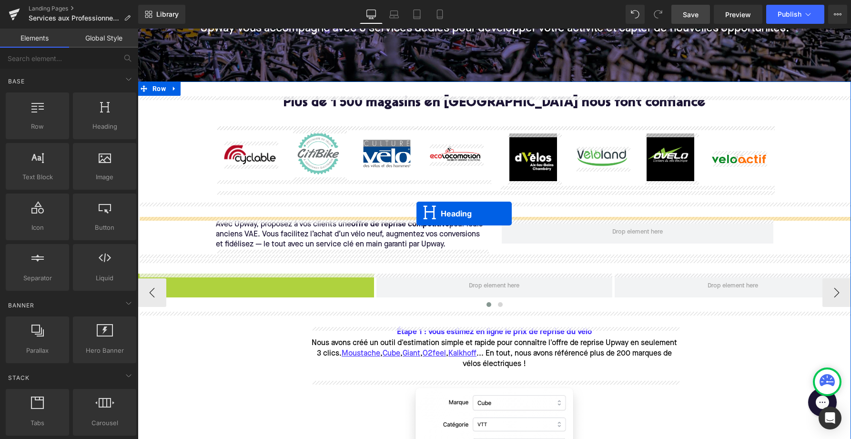
drag, startPoint x: 235, startPoint y: 298, endPoint x: 417, endPoint y: 214, distance: 200.7
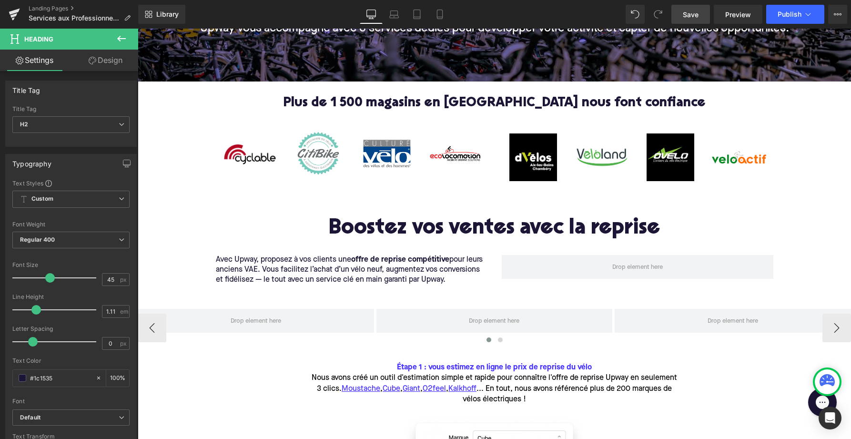
click at [120, 41] on icon at bounding box center [121, 39] width 9 height 6
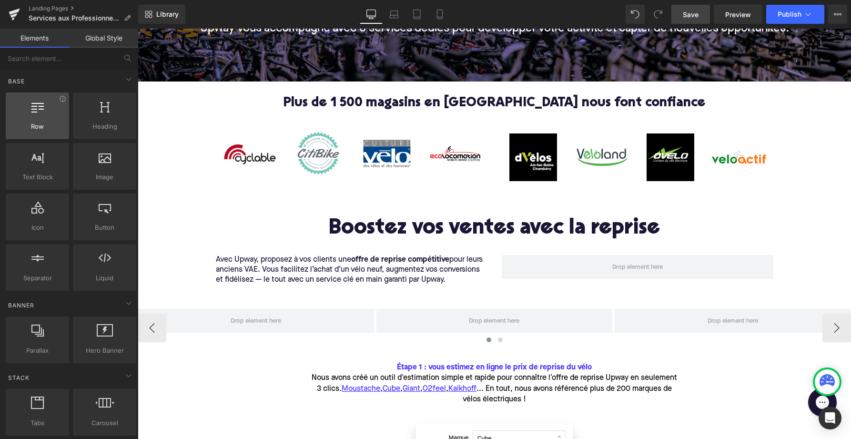
click at [28, 111] on div at bounding box center [38, 110] width 58 height 21
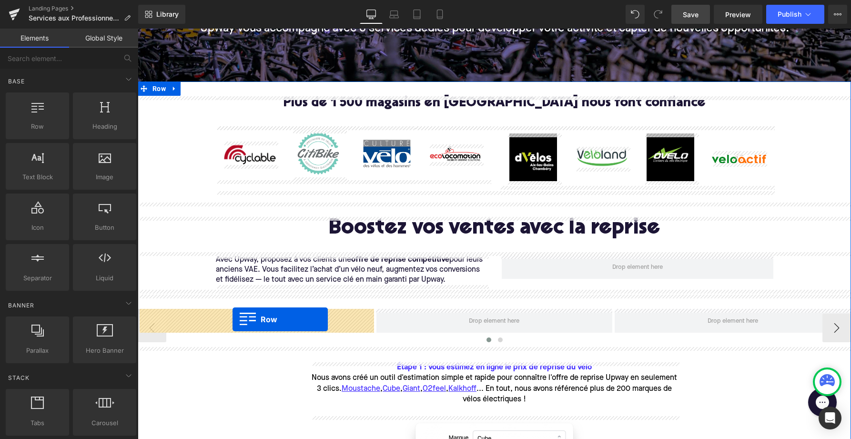
drag, startPoint x: 176, startPoint y: 140, endPoint x: 233, endPoint y: 319, distance: 188.3
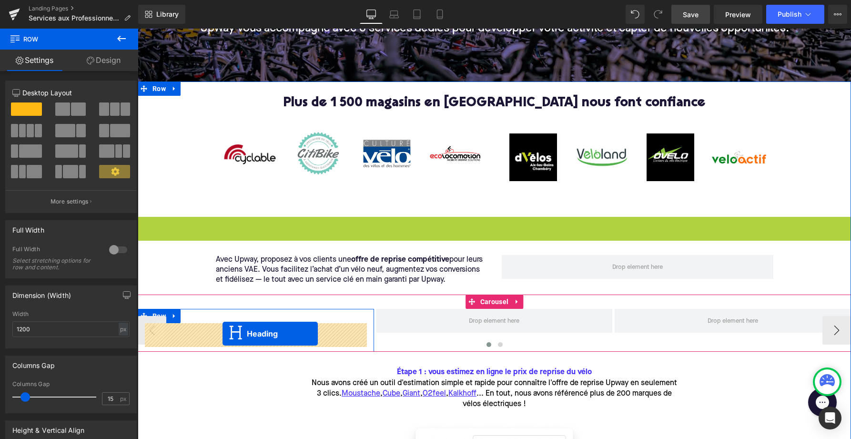
drag, startPoint x: 472, startPoint y: 227, endPoint x: 219, endPoint y: 332, distance: 274.0
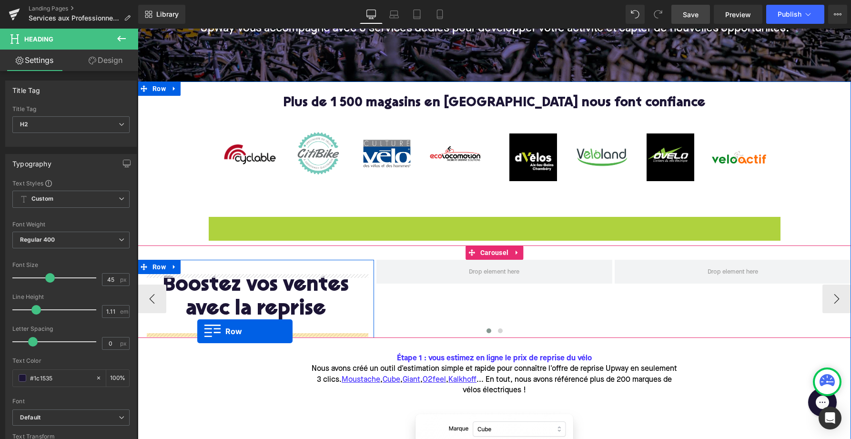
drag, startPoint x: 213, startPoint y: 224, endPoint x: 197, endPoint y: 331, distance: 108.9
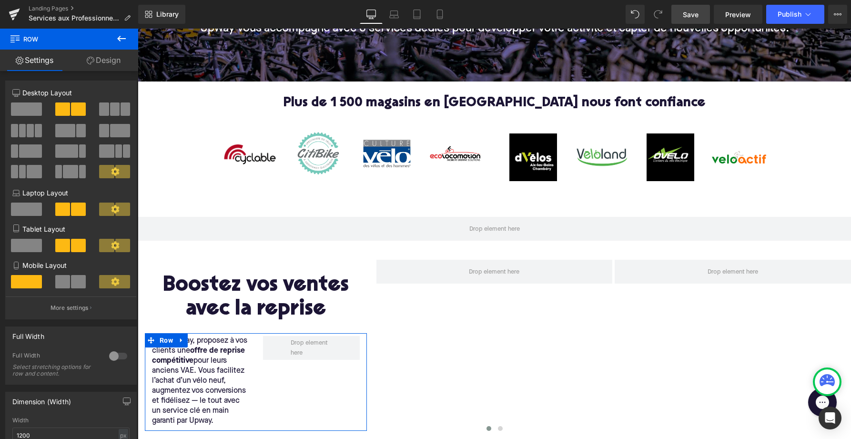
click at [33, 107] on span at bounding box center [26, 108] width 31 height 13
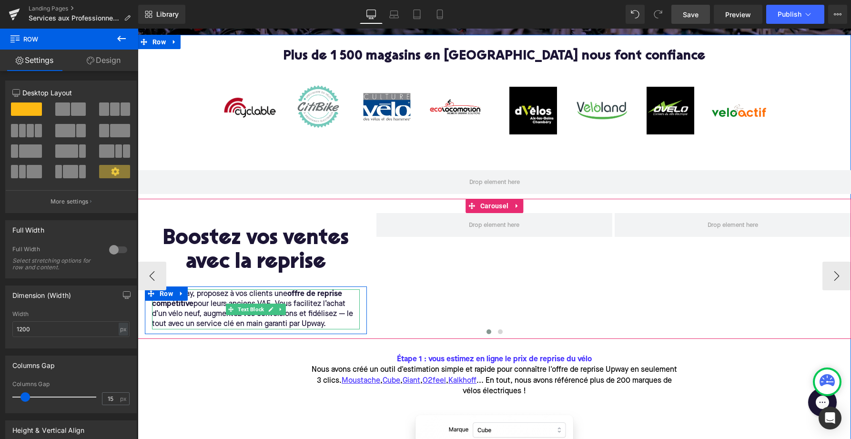
scroll to position [268, 0]
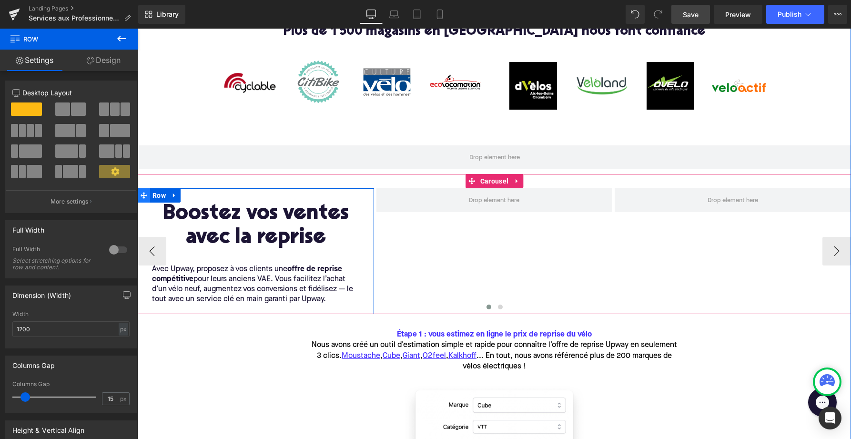
click at [148, 195] on span at bounding box center [144, 195] width 12 height 14
click at [158, 195] on span "Row" at bounding box center [159, 195] width 18 height 14
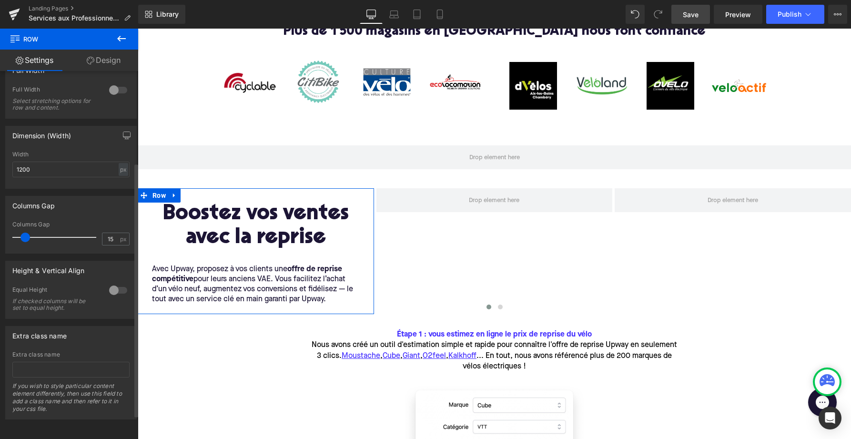
scroll to position [0, 0]
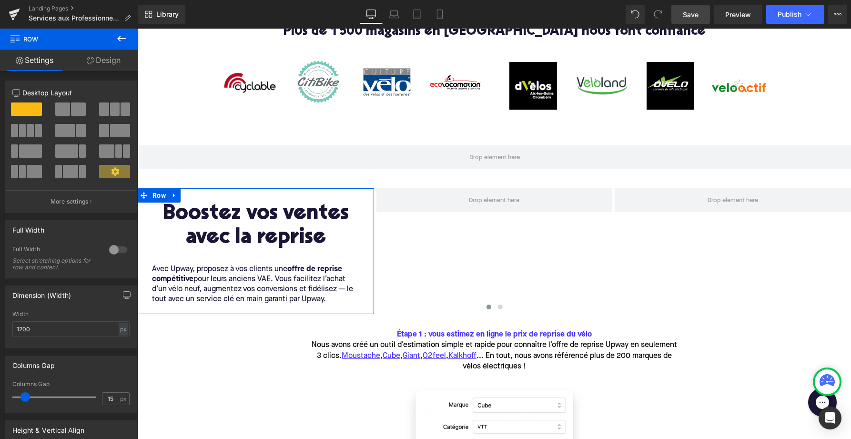
click at [100, 61] on link "Design" at bounding box center [103, 60] width 69 height 21
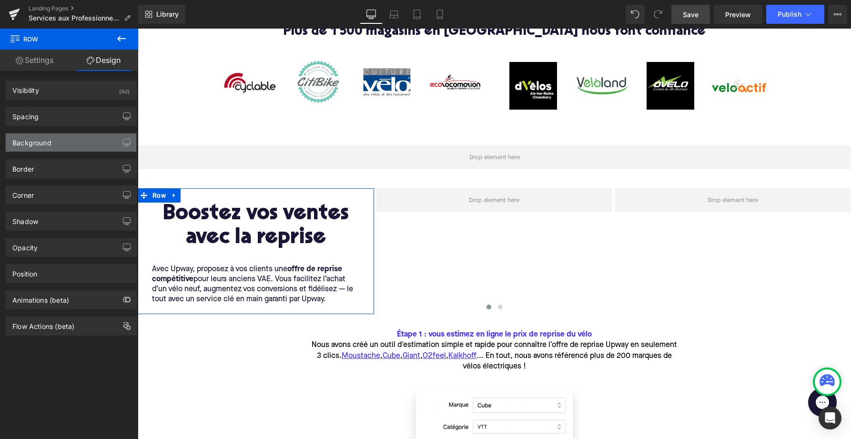
click at [100, 143] on div "Background" at bounding box center [71, 142] width 131 height 18
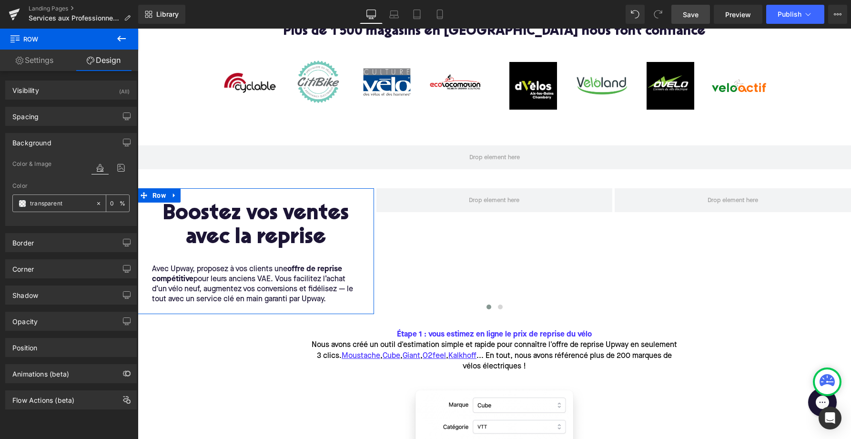
click at [16, 204] on div "transparent" at bounding box center [54, 203] width 82 height 17
click at [96, 204] on icon at bounding box center [98, 203] width 7 height 7
click at [21, 204] on span at bounding box center [23, 204] width 8 height 8
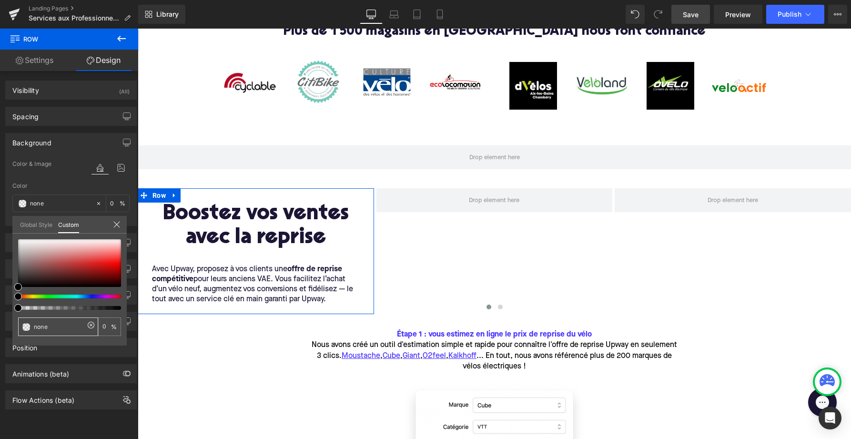
click at [46, 331] on input "none" at bounding box center [59, 327] width 51 height 10
paste input "#FBF7EB"
click at [48, 327] on input "none#FBF7EB" at bounding box center [59, 327] width 51 height 10
drag, startPoint x: 47, startPoint y: 327, endPoint x: 20, endPoint y: 327, distance: 27.2
click at [20, 327] on div "none#FBF7EB" at bounding box center [58, 326] width 80 height 19
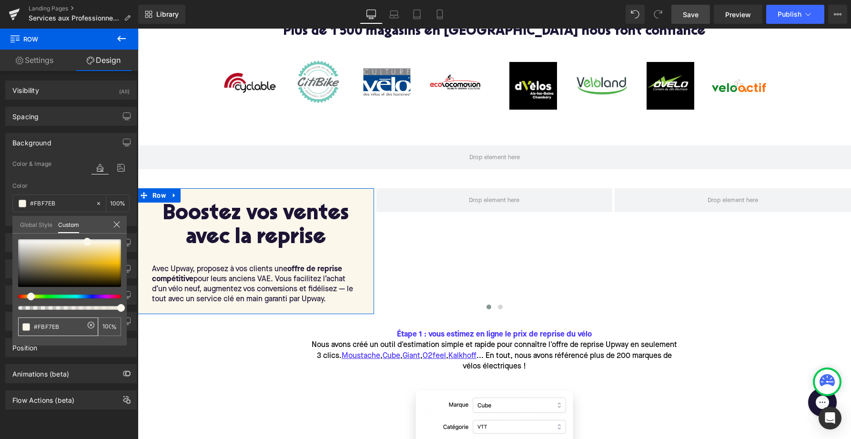
type input "#FBF7EB"
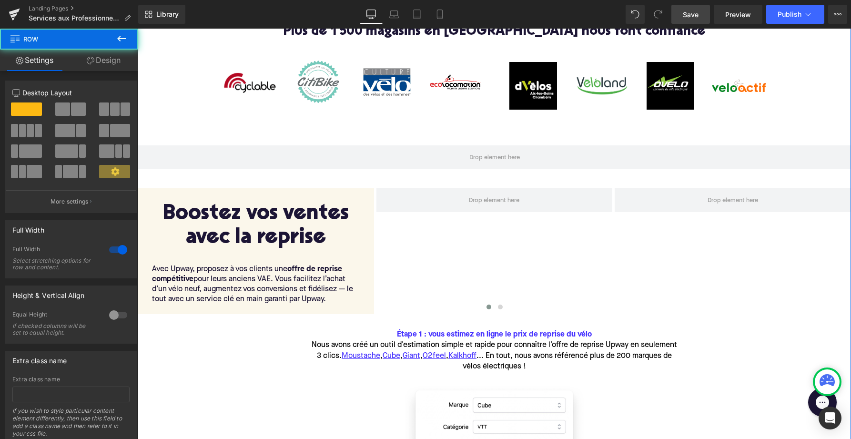
click at [223, 345] on div "Plus de 1 500 magasins en France nous font confiance Heading Image Image Image …" at bounding box center [495, 354] width 714 height 658
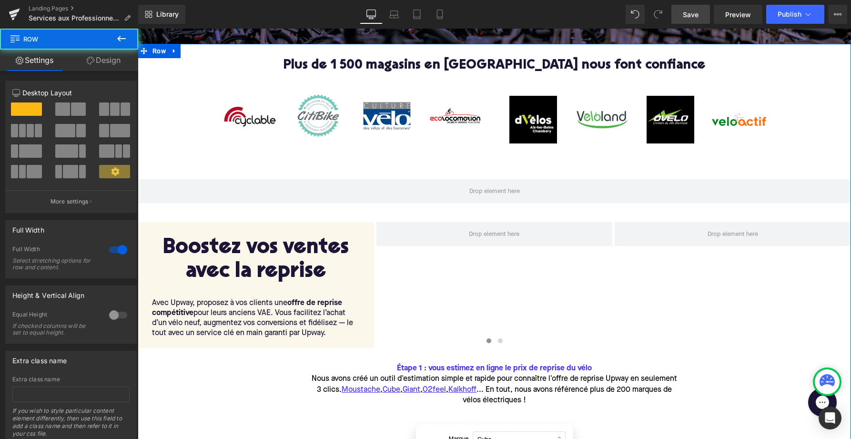
scroll to position [232, 0]
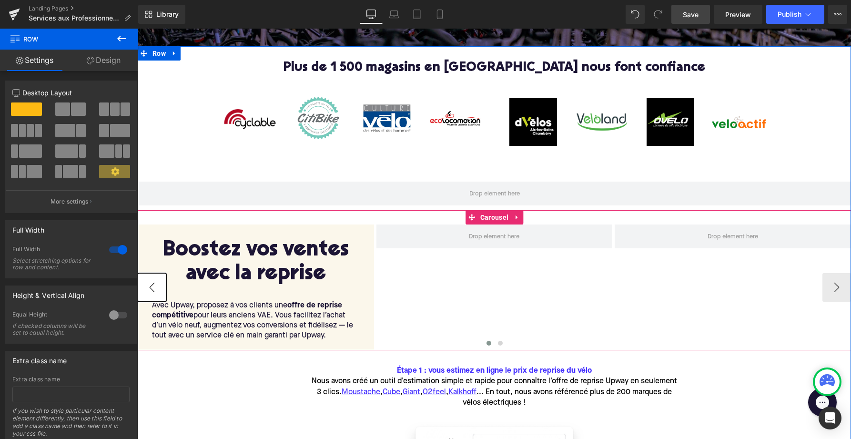
click at [152, 287] on button "‹" at bounding box center [152, 287] width 29 height 29
click at [497, 219] on span "Carousel" at bounding box center [494, 217] width 33 height 14
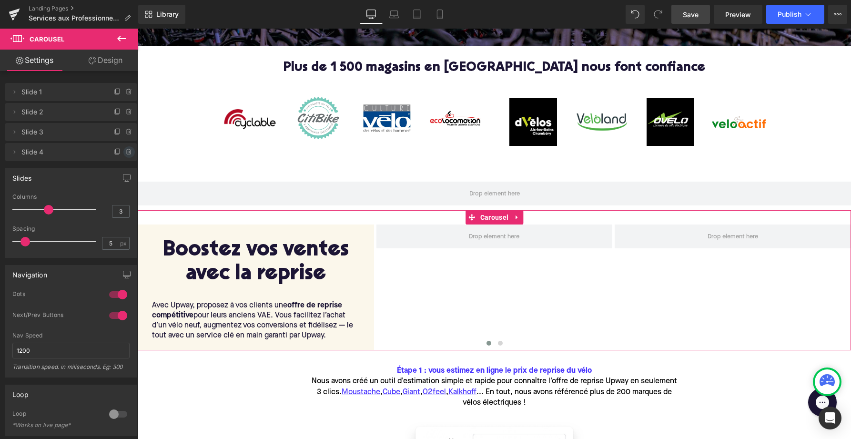
click at [126, 152] on icon at bounding box center [129, 152] width 8 height 8
click at [111, 152] on button "Delete" at bounding box center [119, 152] width 30 height 12
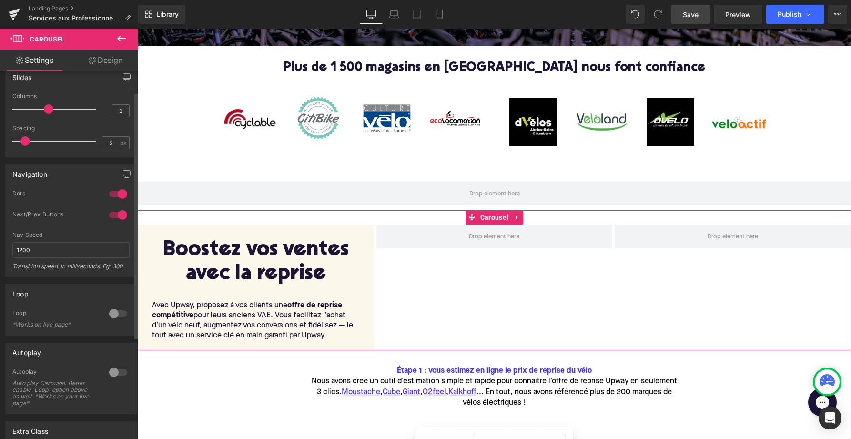
scroll to position [0, 0]
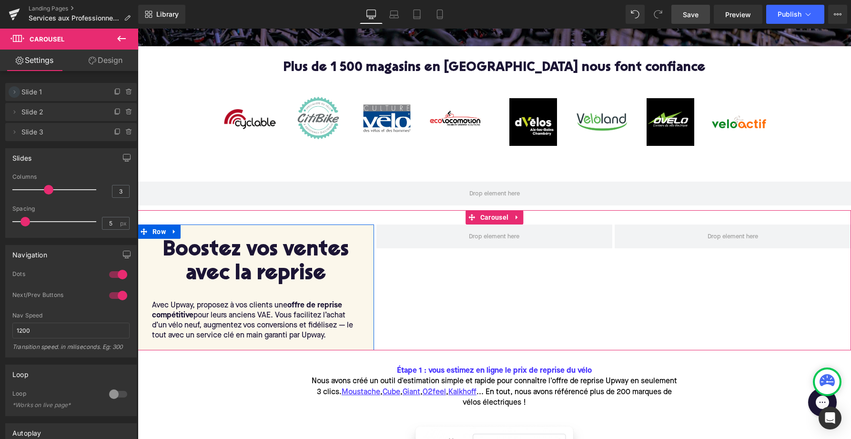
click at [15, 91] on icon at bounding box center [14, 92] width 8 height 8
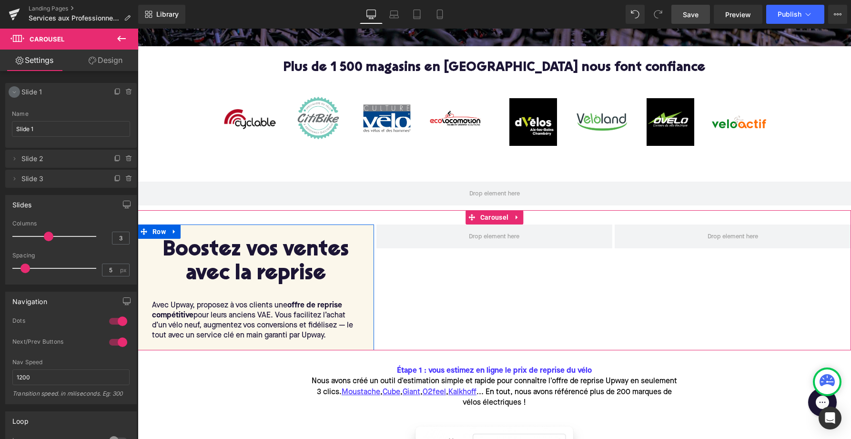
click at [15, 91] on icon at bounding box center [14, 92] width 8 height 8
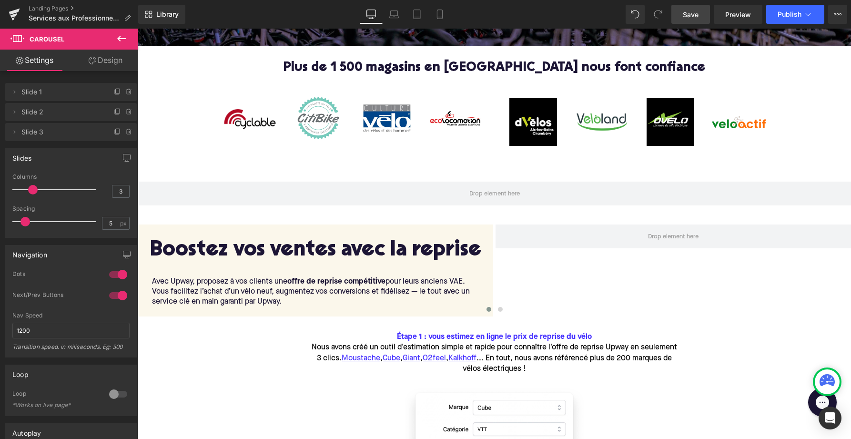
drag, startPoint x: 49, startPoint y: 187, endPoint x: 37, endPoint y: 187, distance: 11.9
click at [37, 187] on div at bounding box center [56, 189] width 79 height 19
click at [37, 186] on div at bounding box center [56, 189] width 79 height 19
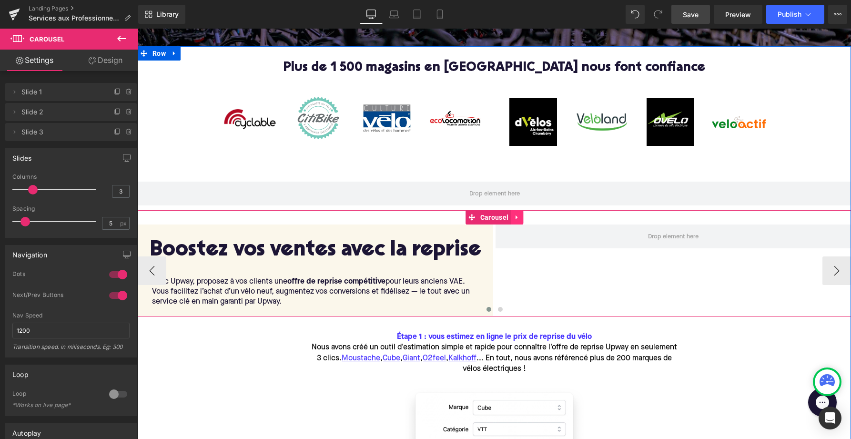
click at [518, 216] on icon at bounding box center [517, 217] width 7 height 7
click at [524, 216] on icon at bounding box center [523, 217] width 7 height 7
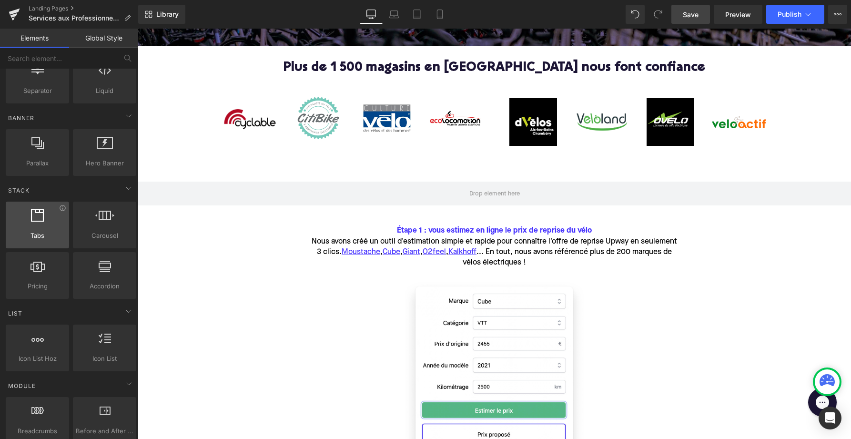
scroll to position [189, 0]
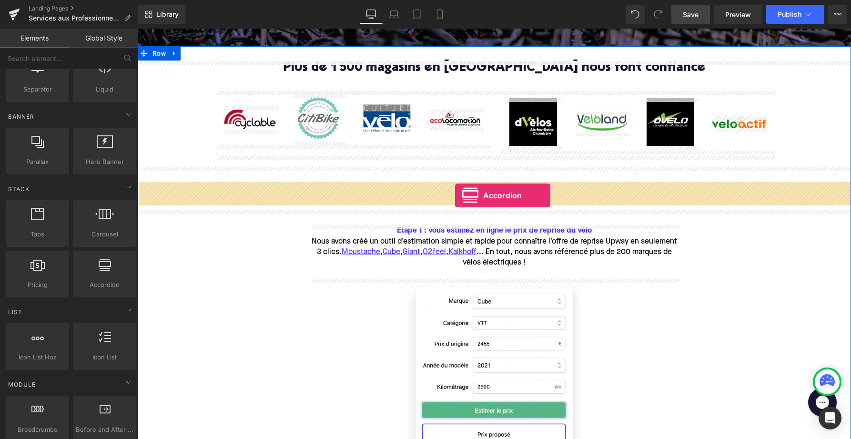
drag, startPoint x: 236, startPoint y: 307, endPoint x: 455, endPoint y: 195, distance: 246.0
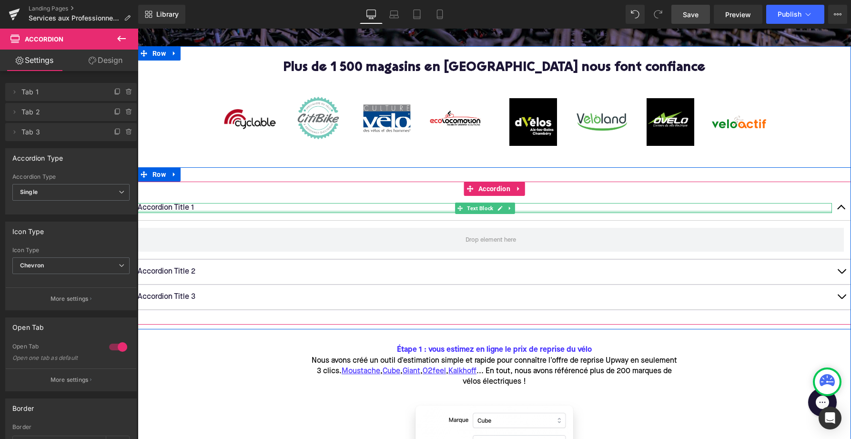
click at [177, 212] on div at bounding box center [485, 212] width 694 height 2
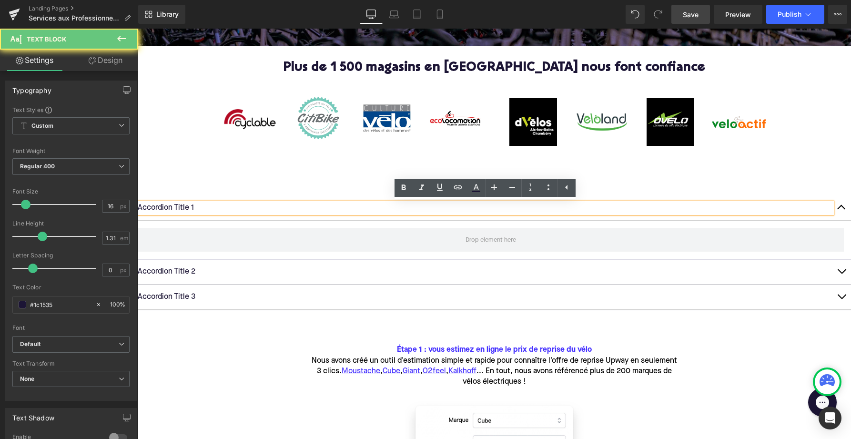
click at [188, 208] on p "Accordion Title 1" at bounding box center [485, 208] width 694 height 10
click at [198, 208] on p "Accordion Title 1" at bounding box center [485, 208] width 694 height 10
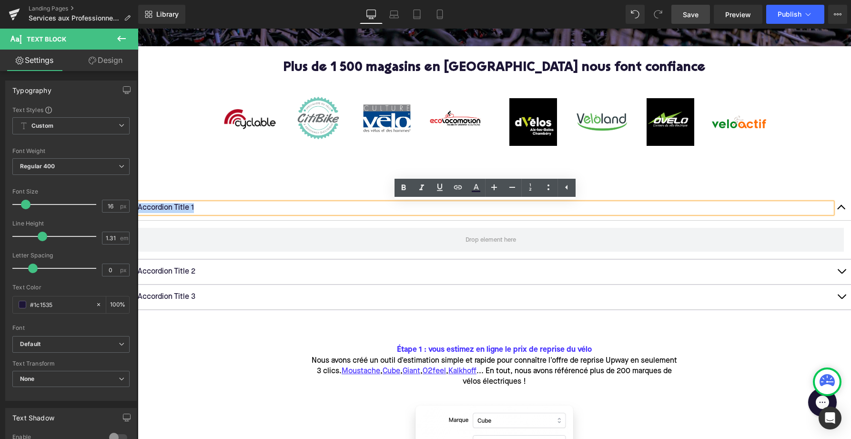
drag, startPoint x: 201, startPoint y: 208, endPoint x: 108, endPoint y: 205, distance: 92.5
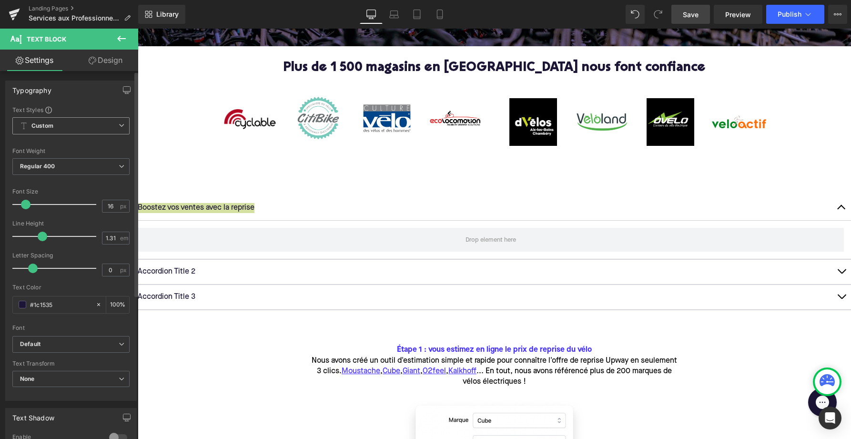
click at [71, 122] on span "Custom Setup Global Style" at bounding box center [70, 125] width 117 height 17
click at [74, 122] on span "Custom Setup Global Style" at bounding box center [68, 125] width 113 height 17
click at [47, 164] on b "Regular 400" at bounding box center [37, 166] width 35 height 7
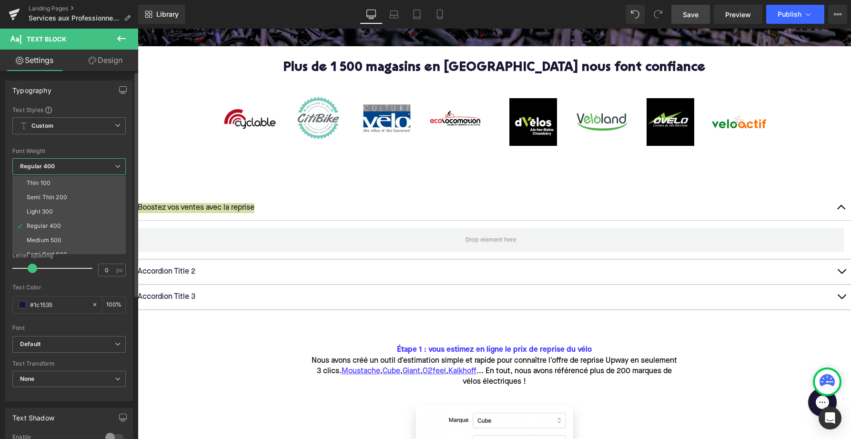
click at [47, 164] on b "Regular 400" at bounding box center [37, 166] width 35 height 7
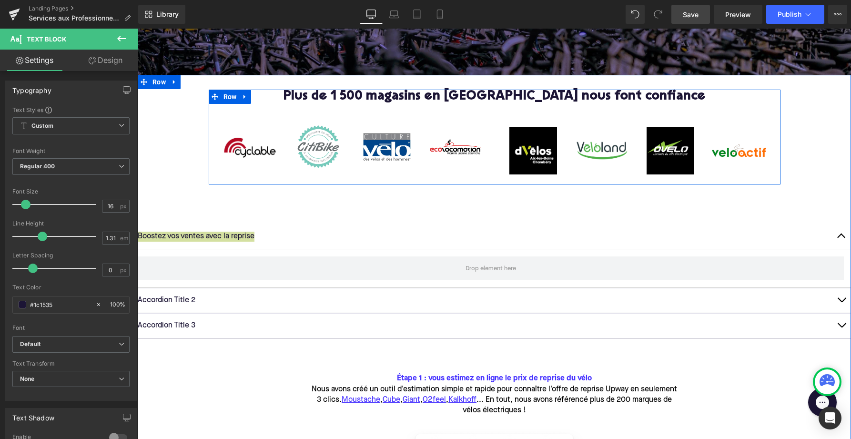
scroll to position [175, 0]
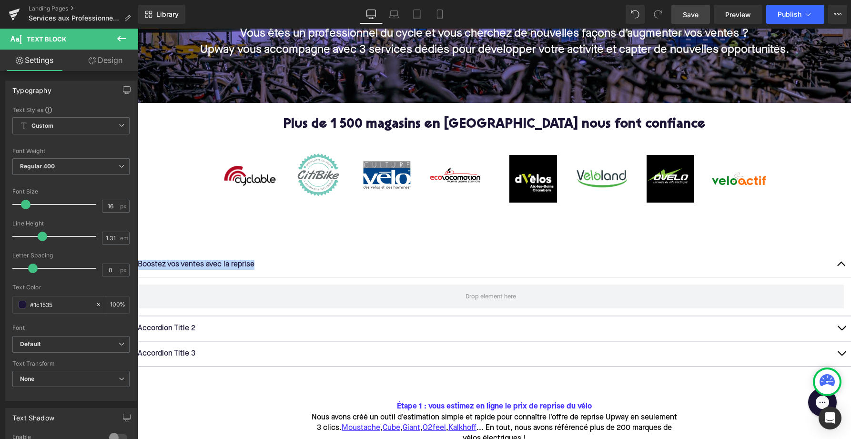
click at [420, 123] on h2 "Plus de 1 500 magasins en France nous font confiance" at bounding box center [495, 125] width 558 height 15
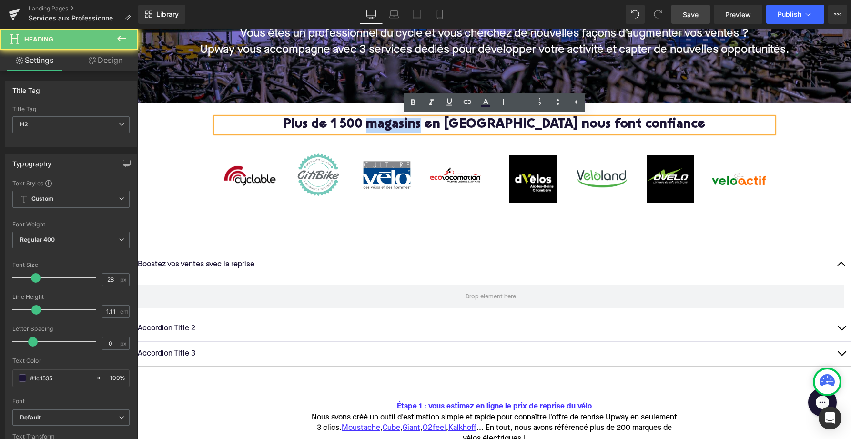
click at [420, 123] on h2 "Plus de 1 500 magasins en France nous font confiance" at bounding box center [495, 125] width 558 height 15
copy h2 "magasins"
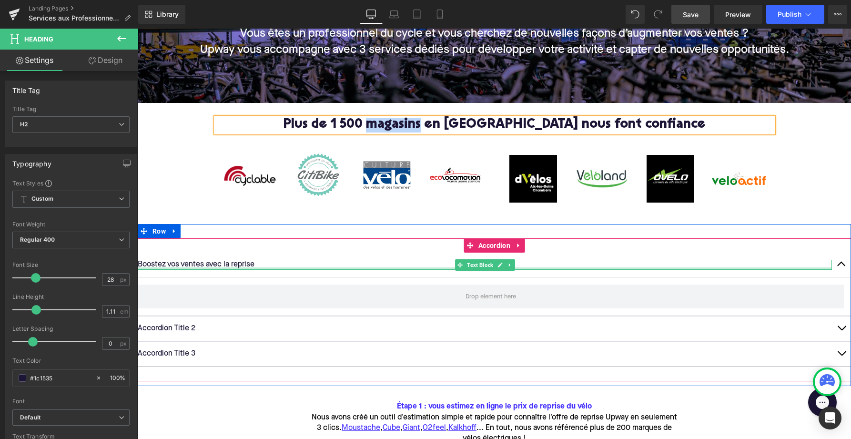
click at [271, 268] on div at bounding box center [485, 268] width 694 height 2
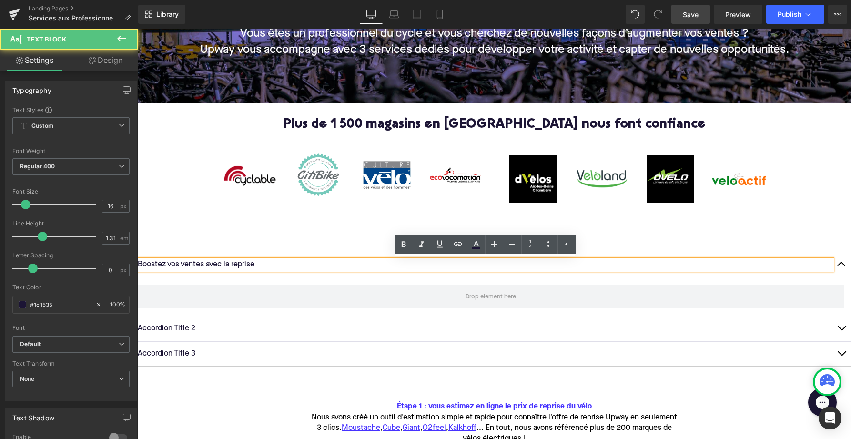
click at [262, 264] on p "Boostez vos ventes avec la reprise" at bounding box center [485, 265] width 694 height 10
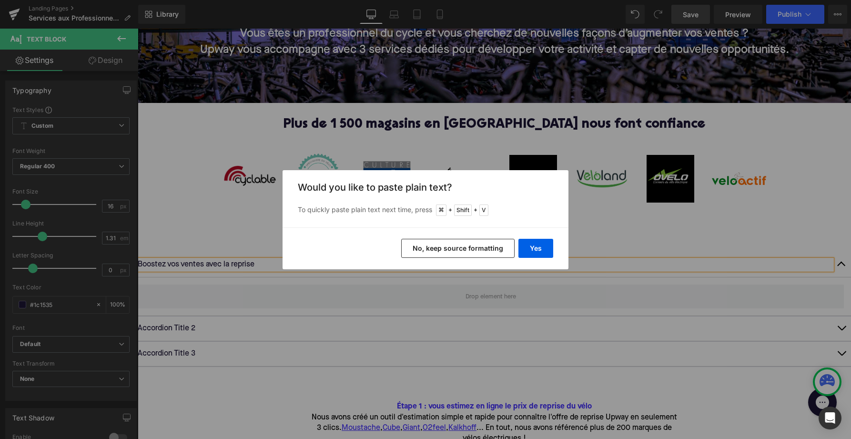
click at [476, 246] on button "No, keep source formatting" at bounding box center [457, 248] width 113 height 19
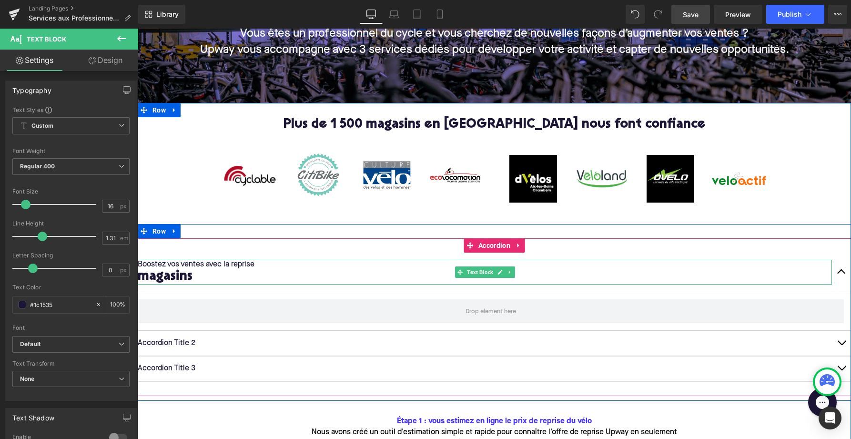
click at [256, 264] on p "Boostez vos ventes avec la reprise" at bounding box center [485, 265] width 694 height 10
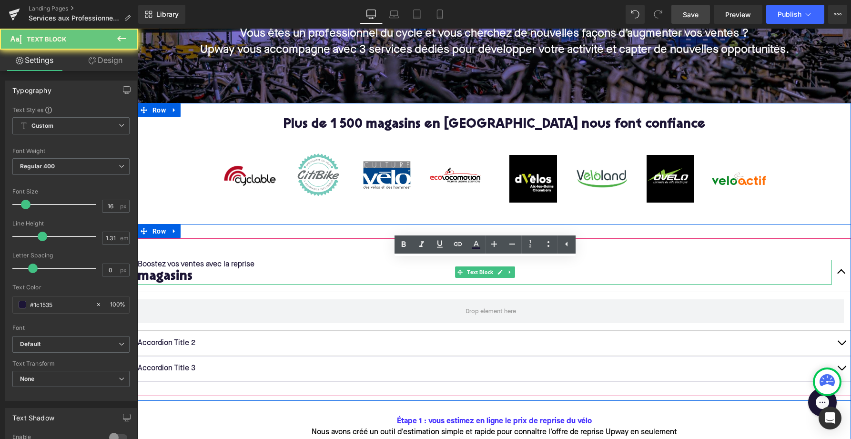
click at [256, 264] on p "Boostez vos ventes avec la reprise" at bounding box center [485, 265] width 694 height 10
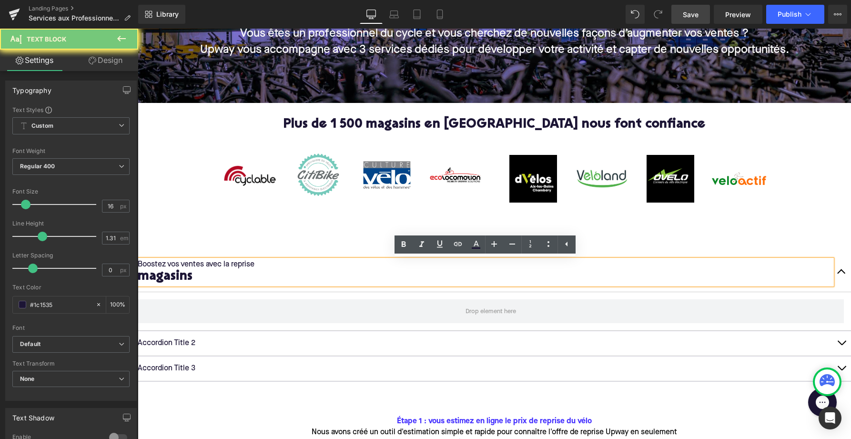
click at [258, 264] on p "Boostez vos ventes avec la reprise" at bounding box center [485, 265] width 694 height 10
drag, startPoint x: 256, startPoint y: 265, endPoint x: 87, endPoint y: 270, distance: 169.3
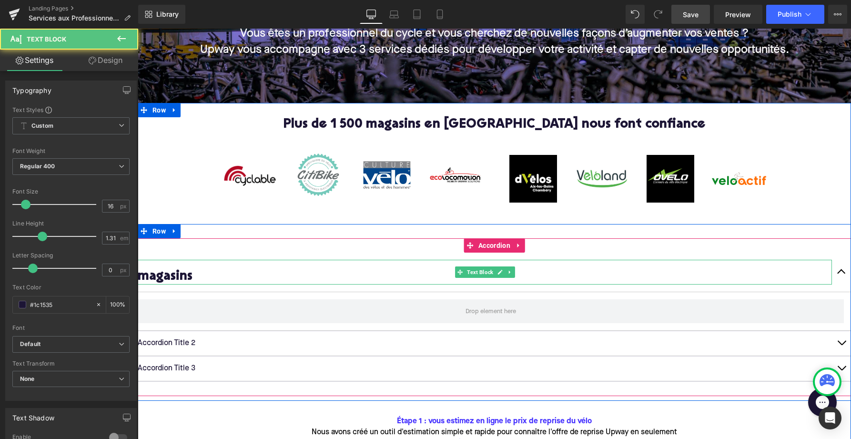
click at [143, 273] on h2 "magasins" at bounding box center [485, 277] width 694 height 15
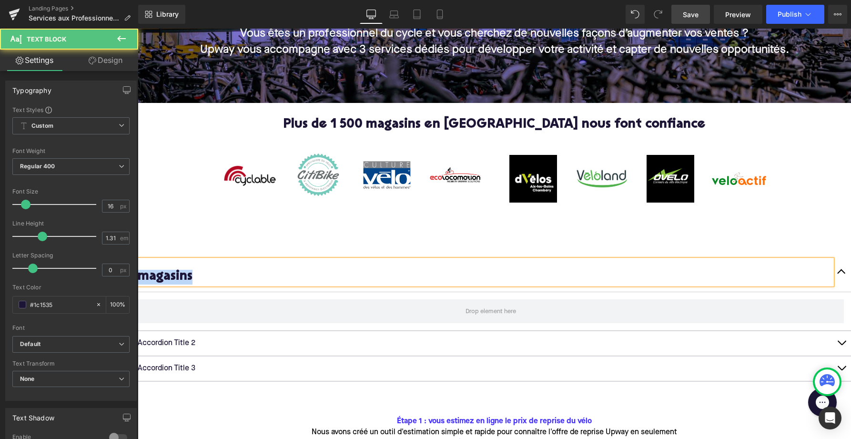
click at [143, 273] on h2 "magasins" at bounding box center [485, 277] width 694 height 15
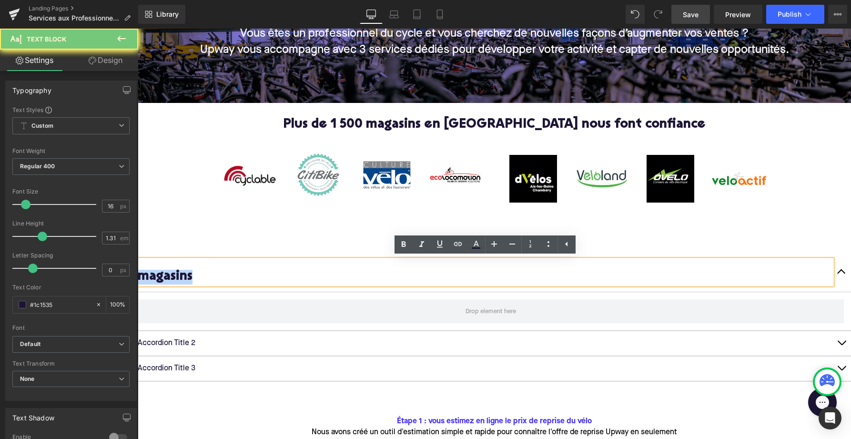
click at [140, 276] on h2 "magasins" at bounding box center [485, 277] width 694 height 15
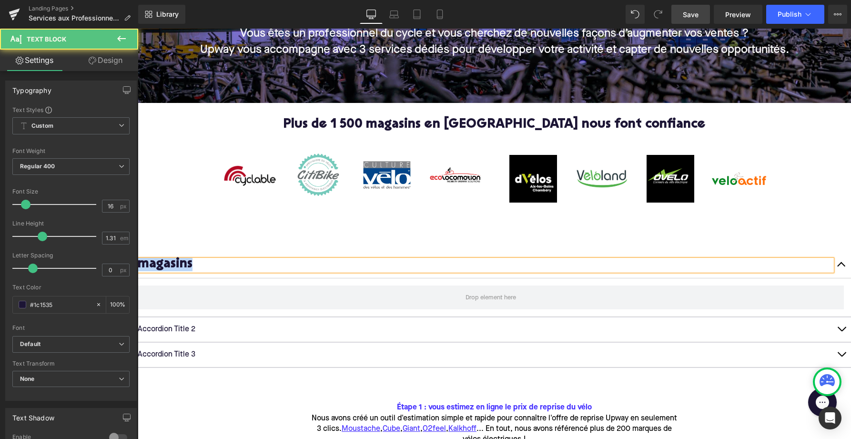
drag, startPoint x: 190, startPoint y: 264, endPoint x: 136, endPoint y: 265, distance: 53.9
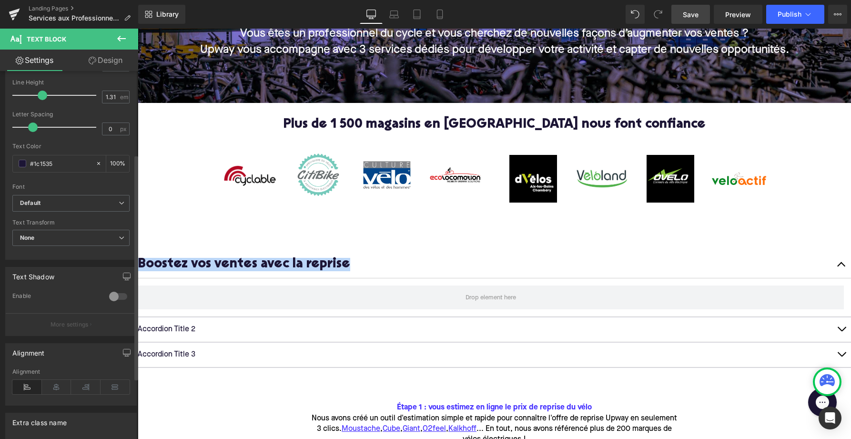
scroll to position [235, 0]
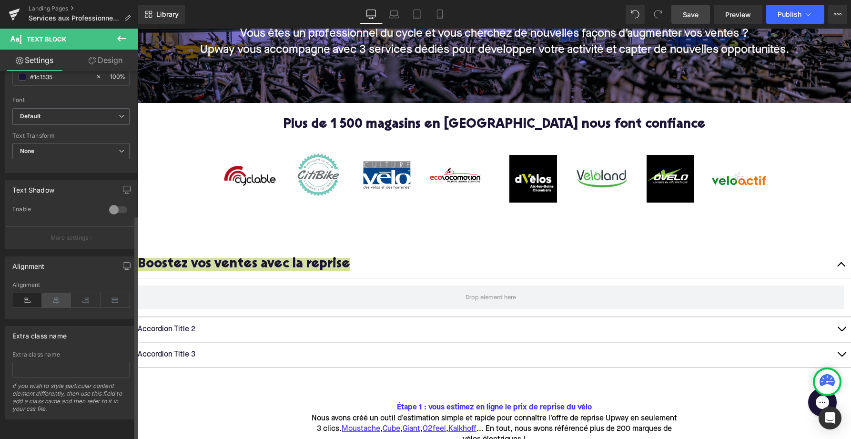
click at [52, 293] on icon at bounding box center [57, 300] width 30 height 14
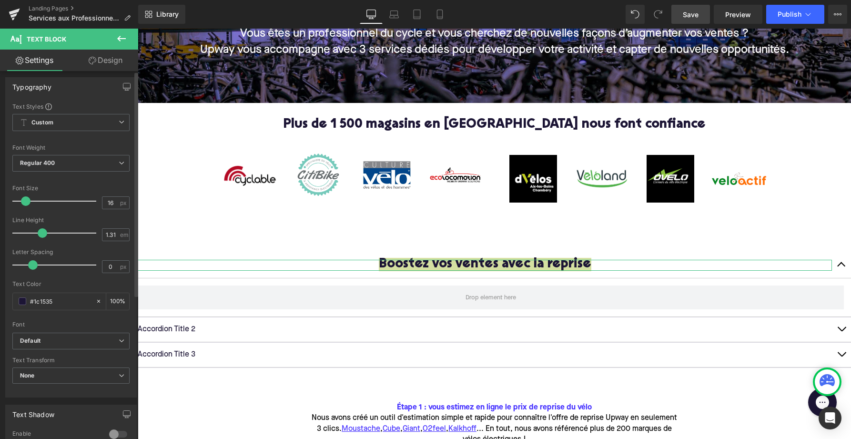
scroll to position [0, 0]
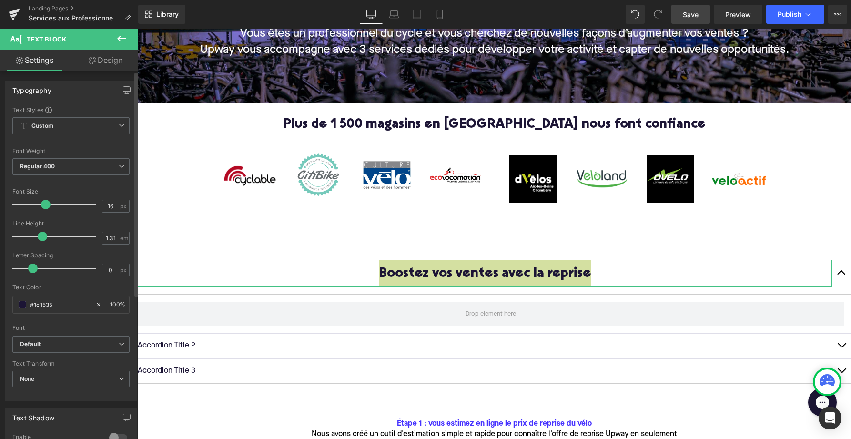
drag, startPoint x: 25, startPoint y: 205, endPoint x: 44, endPoint y: 206, distance: 19.5
click at [44, 206] on span at bounding box center [46, 205] width 10 height 10
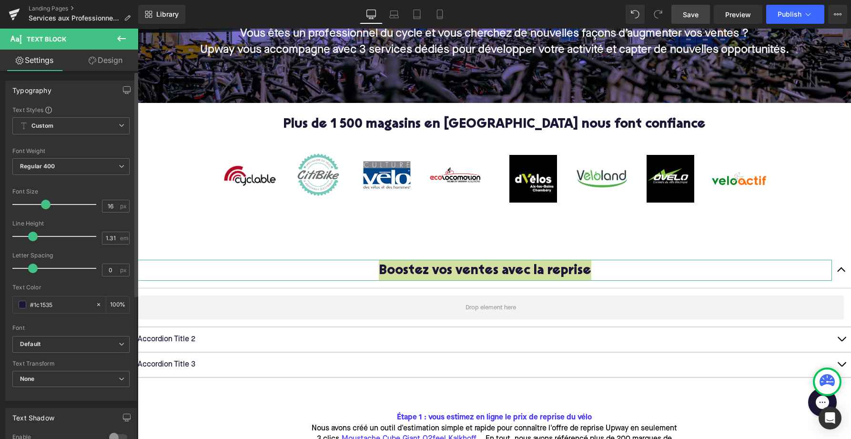
drag, startPoint x: 41, startPoint y: 233, endPoint x: 32, endPoint y: 233, distance: 8.6
click at [32, 233] on span at bounding box center [33, 237] width 10 height 10
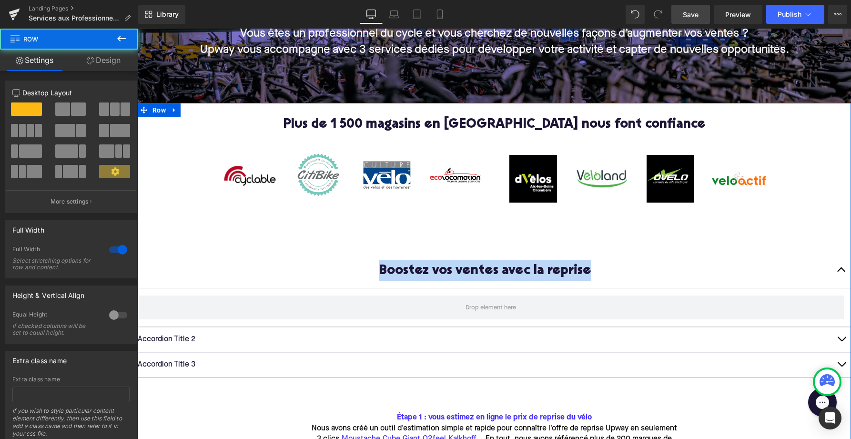
click at [385, 219] on div "Plus de 1 500 magasins en France nous font confiance Heading Image Image Image …" at bounding box center [495, 442] width 714 height 648
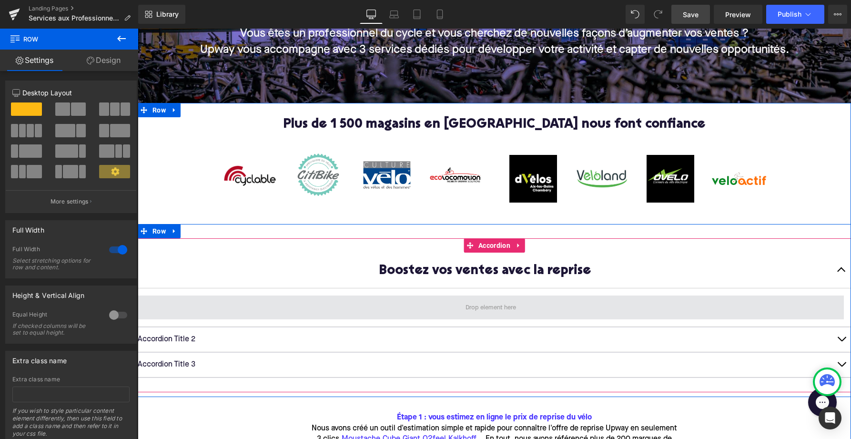
drag, startPoint x: 204, startPoint y: 135, endPoint x: 468, endPoint y: 310, distance: 316.7
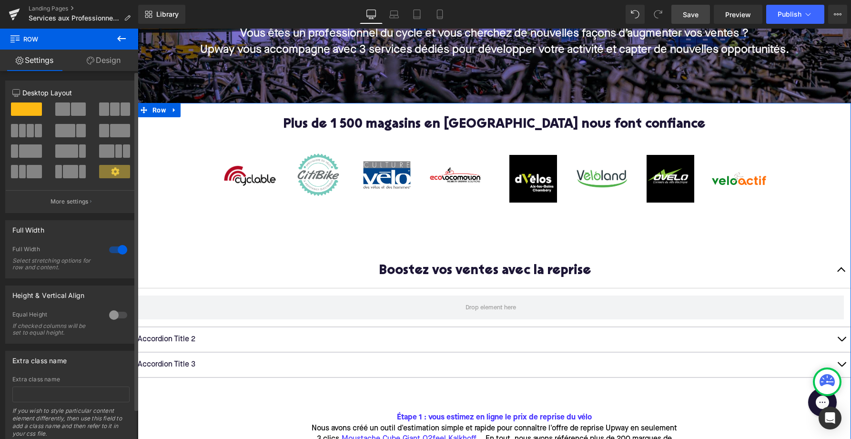
drag, startPoint x: 71, startPoint y: 110, endPoint x: 66, endPoint y: 109, distance: 5.8
click at [66, 109] on button at bounding box center [71, 108] width 32 height 13
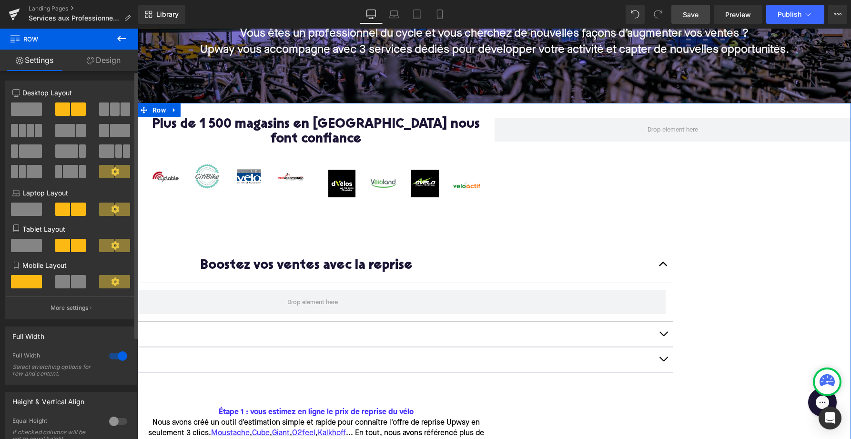
click at [19, 109] on span at bounding box center [26, 108] width 31 height 13
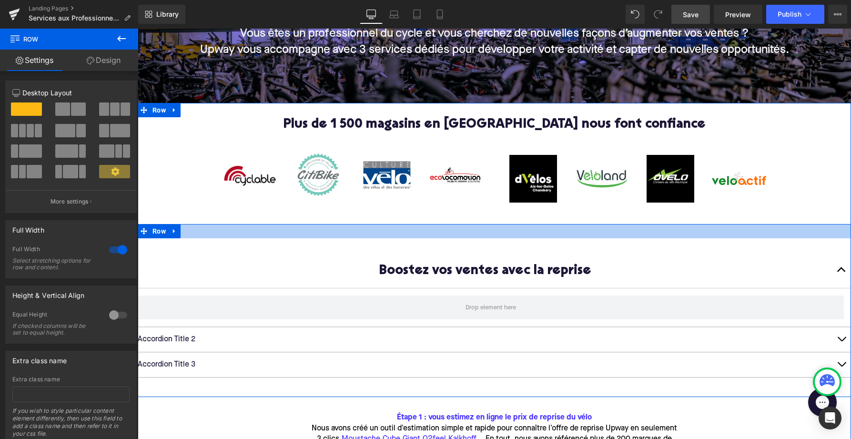
click at [407, 233] on div at bounding box center [495, 231] width 714 height 14
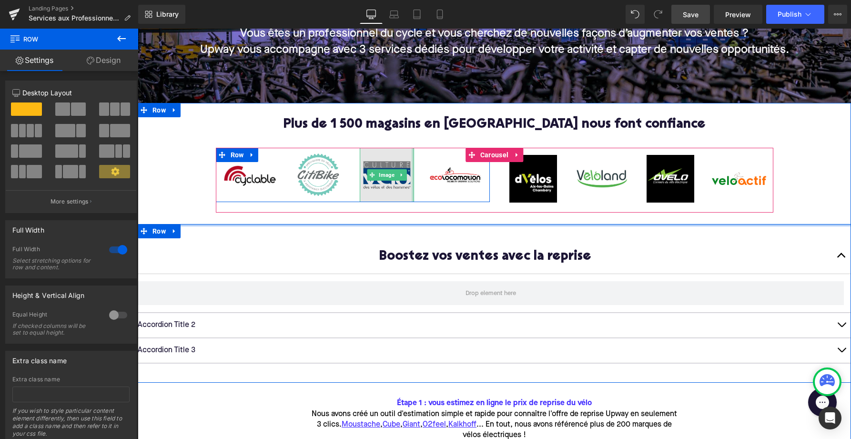
drag, startPoint x: 416, startPoint y: 231, endPoint x: 412, endPoint y: 196, distance: 34.6
click at [412, 196] on div "Plus de 1 500 magasins en France nous font confiance Heading Image Image Image …" at bounding box center [495, 434] width 714 height 633
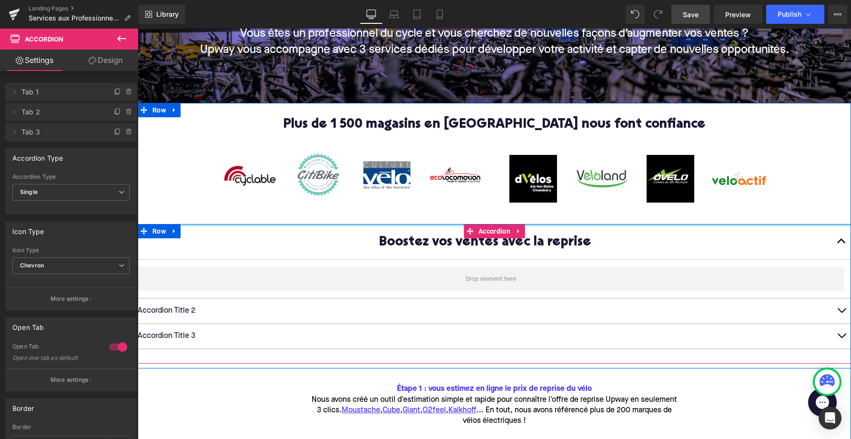
drag, startPoint x: 422, startPoint y: 231, endPoint x: 419, endPoint y: 216, distance: 14.6
click at [419, 216] on div "Plus de 1 500 magasins en France nous font confiance Heading Image Image Image …" at bounding box center [495, 427] width 714 height 619
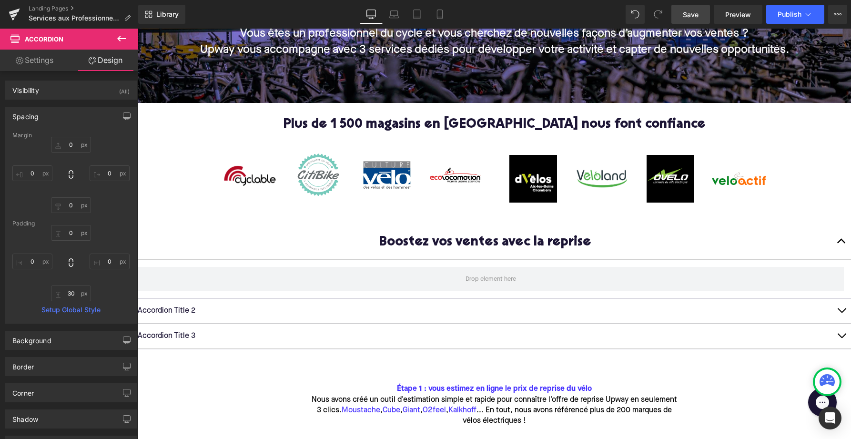
click at [692, 18] on span "Save" at bounding box center [691, 15] width 16 height 10
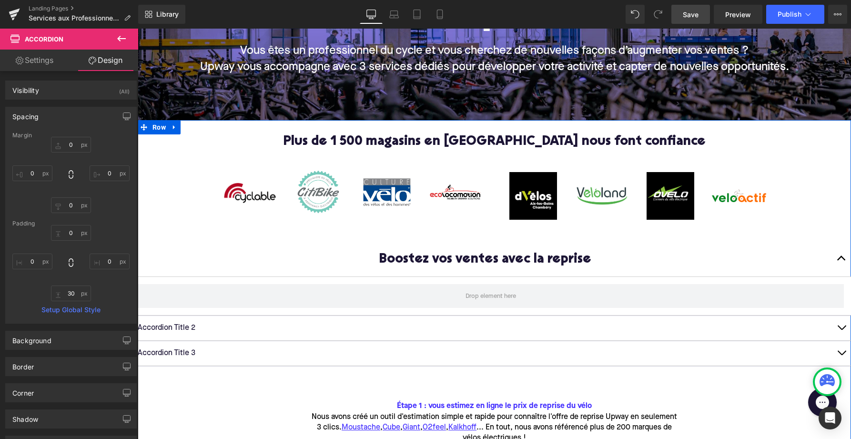
scroll to position [170, 0]
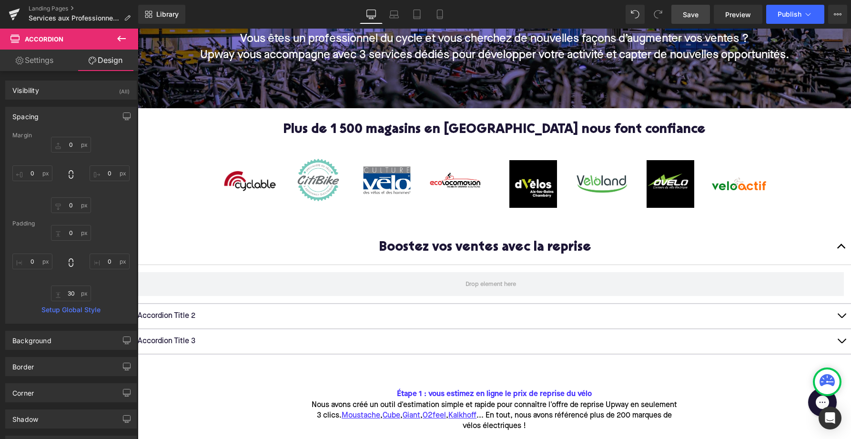
click at [122, 35] on icon at bounding box center [121, 38] width 11 height 11
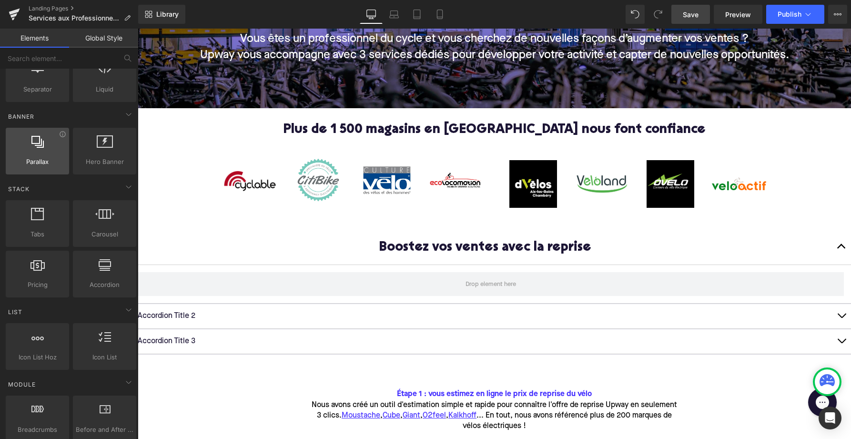
scroll to position [0, 0]
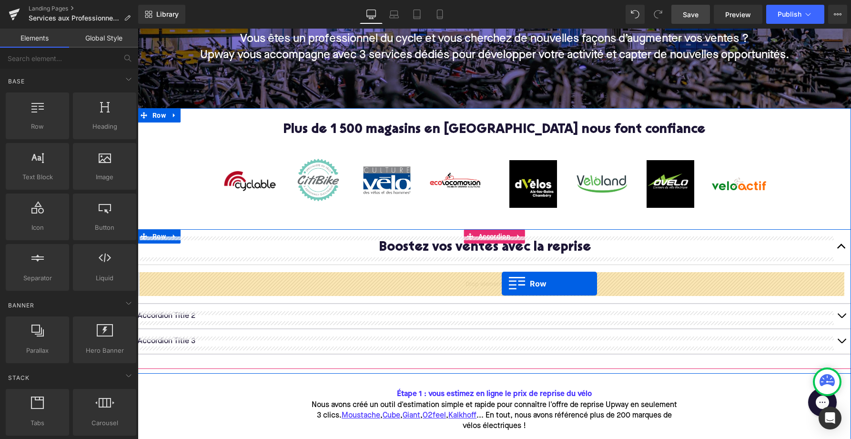
drag, startPoint x: 173, startPoint y: 144, endPoint x: 502, endPoint y: 284, distance: 356.9
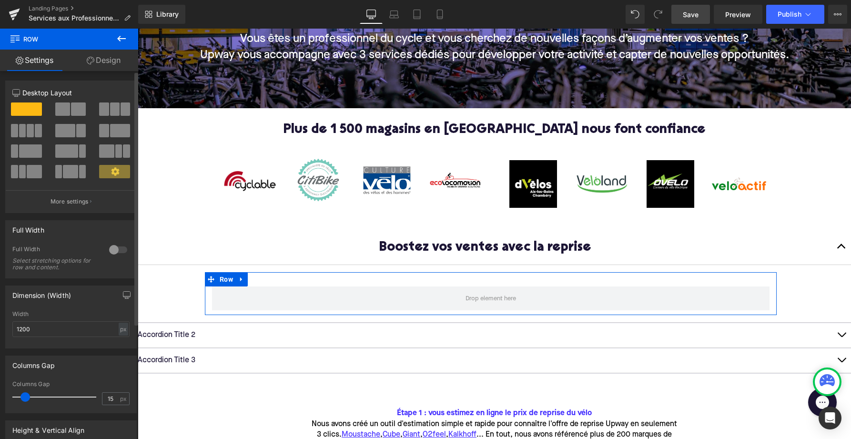
click at [109, 246] on div at bounding box center [118, 249] width 23 height 15
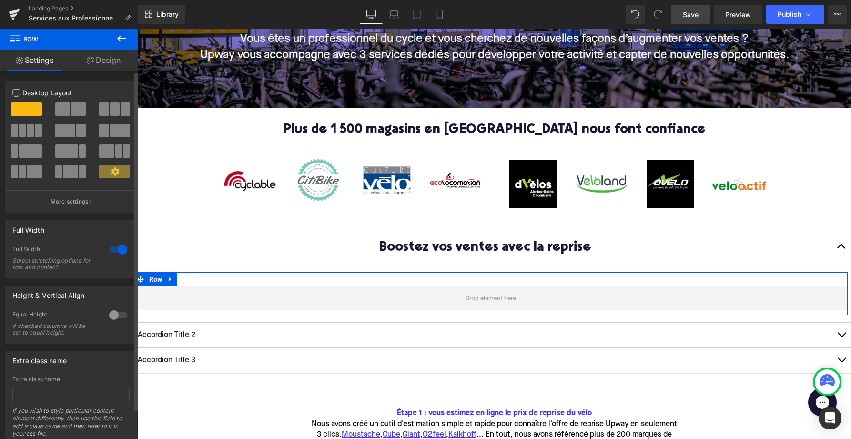
click at [65, 112] on span at bounding box center [62, 108] width 15 height 13
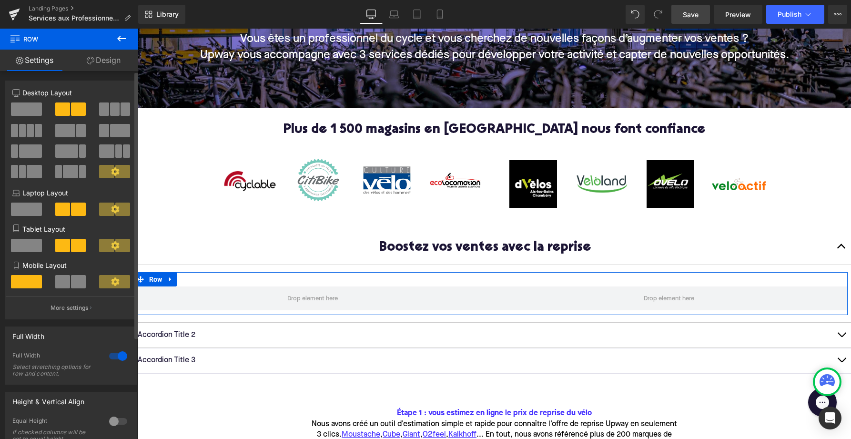
click at [21, 110] on span at bounding box center [26, 108] width 31 height 13
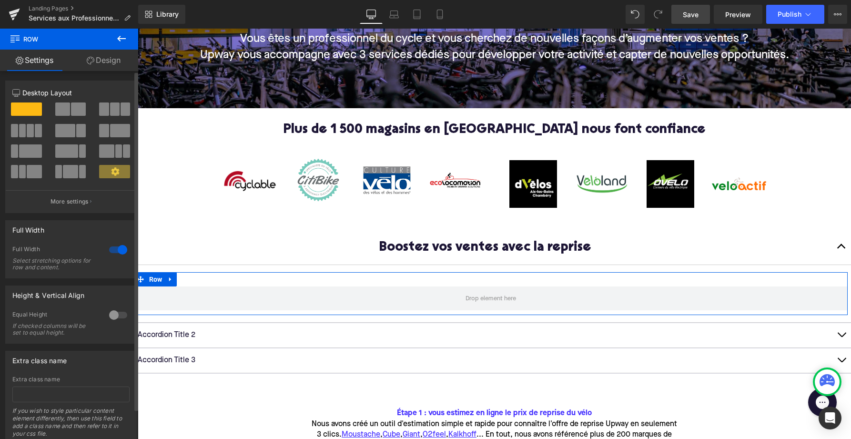
click at [61, 110] on span at bounding box center [62, 108] width 15 height 13
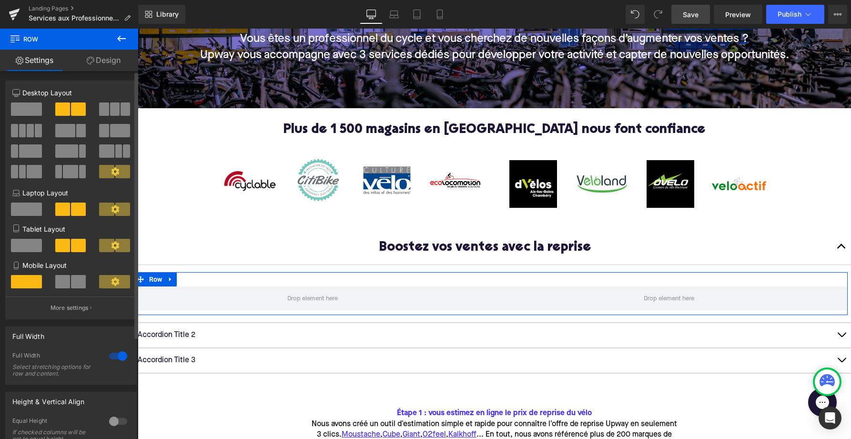
click at [115, 356] on div at bounding box center [118, 355] width 23 height 15
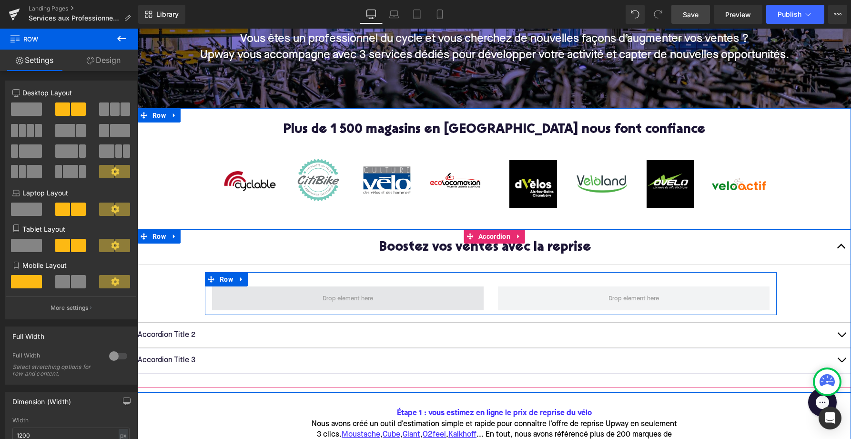
click at [340, 297] on span at bounding box center [347, 298] width 57 height 15
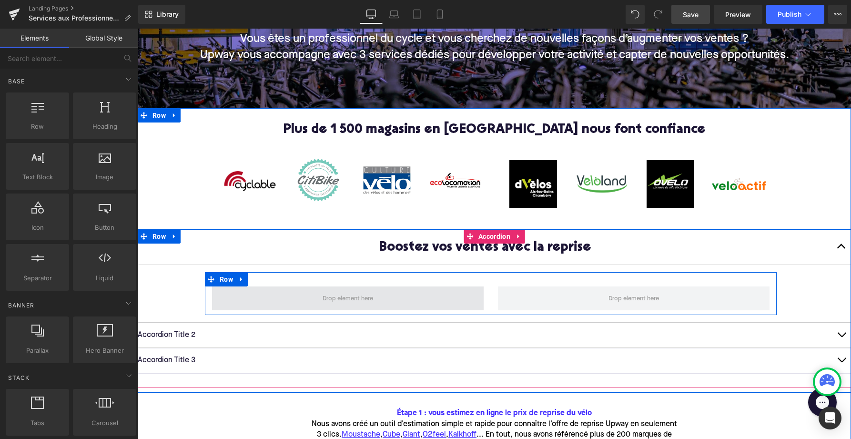
click at [340, 297] on span at bounding box center [347, 298] width 57 height 15
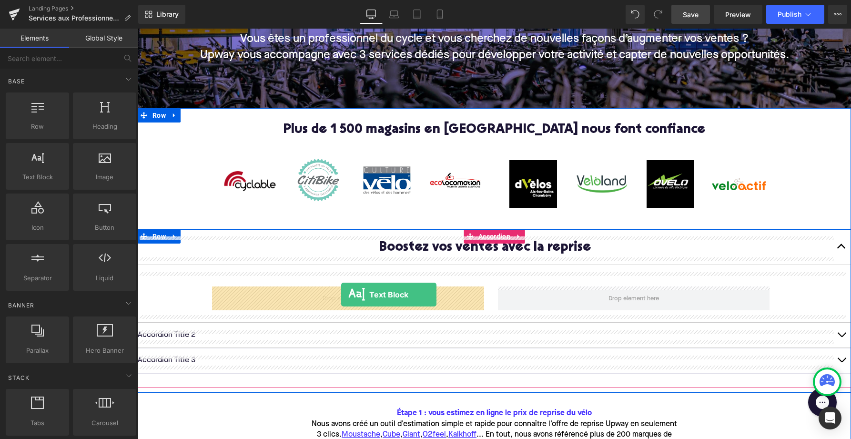
drag, startPoint x: 164, startPoint y: 186, endPoint x: 340, endPoint y: 296, distance: 207.3
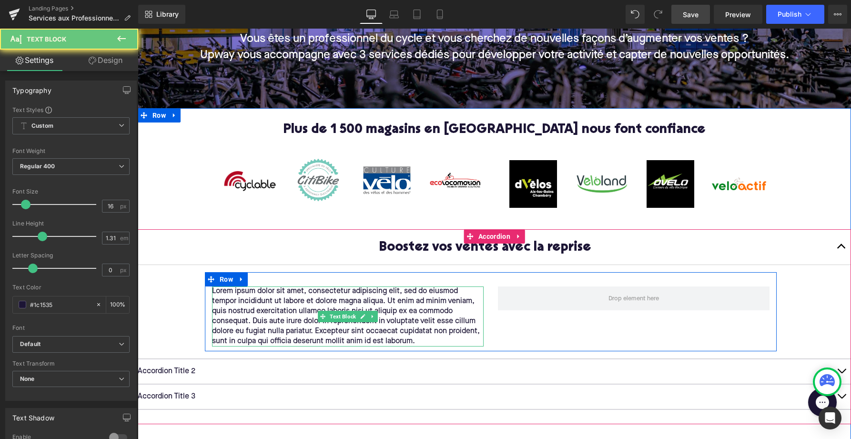
click at [332, 301] on p "Lorem ipsum dolor sit amet, consectetur adipiscing elit, sed do eiusmod tempor …" at bounding box center [348, 316] width 272 height 60
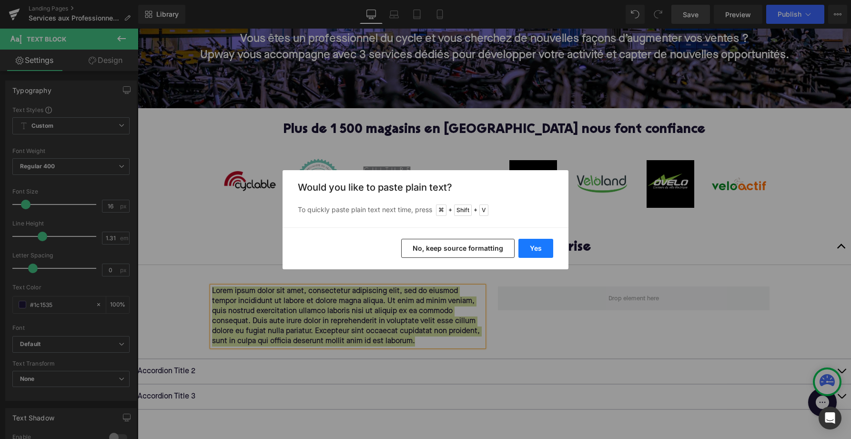
click at [543, 250] on button "Yes" at bounding box center [536, 248] width 35 height 19
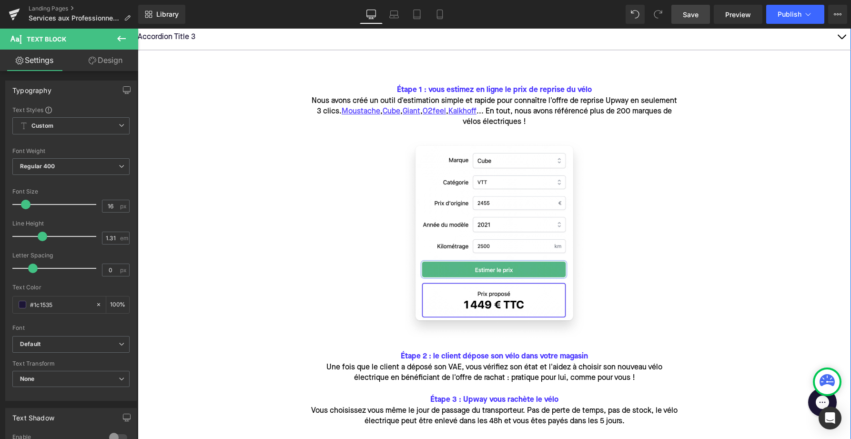
scroll to position [502, 0]
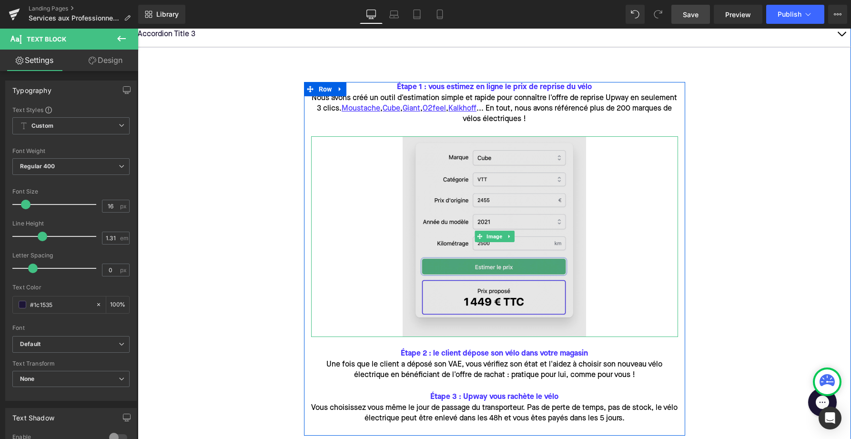
click at [465, 195] on img at bounding box center [495, 236] width 184 height 201
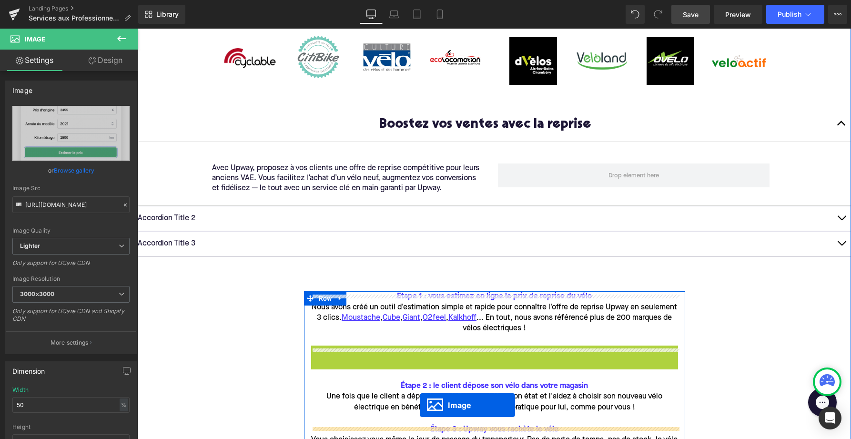
scroll to position [290, 0]
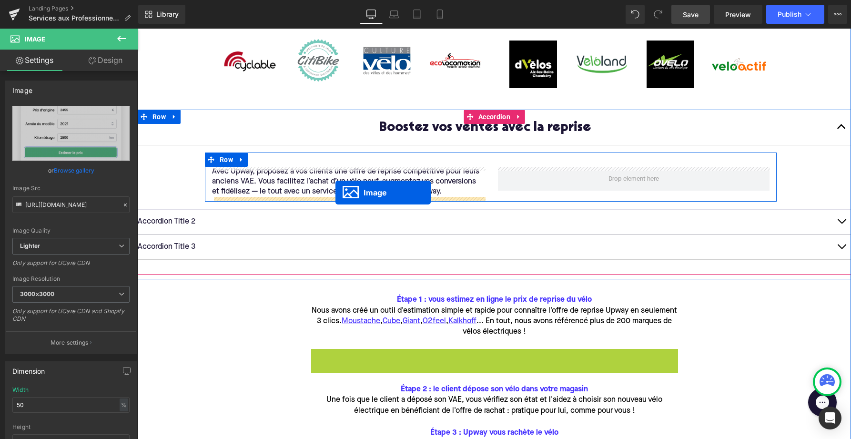
drag, startPoint x: 480, startPoint y: 251, endPoint x: 336, endPoint y: 193, distance: 155.4
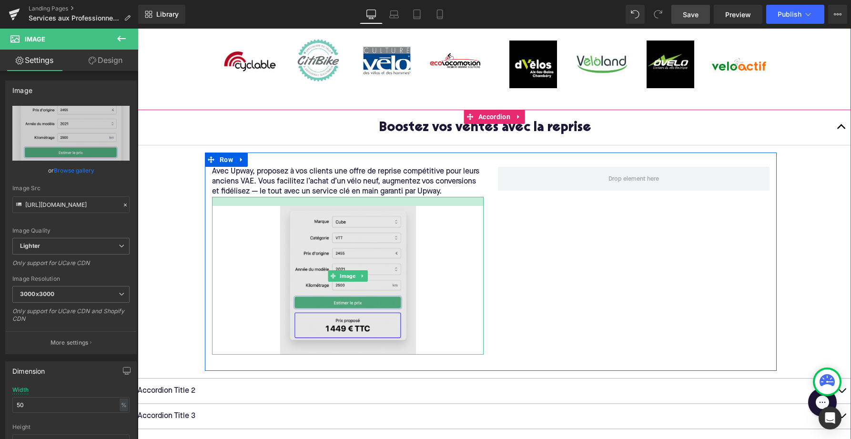
drag, startPoint x: 360, startPoint y: 197, endPoint x: 360, endPoint y: 206, distance: 9.1
click at [360, 206] on div "Image" at bounding box center [348, 276] width 272 height 158
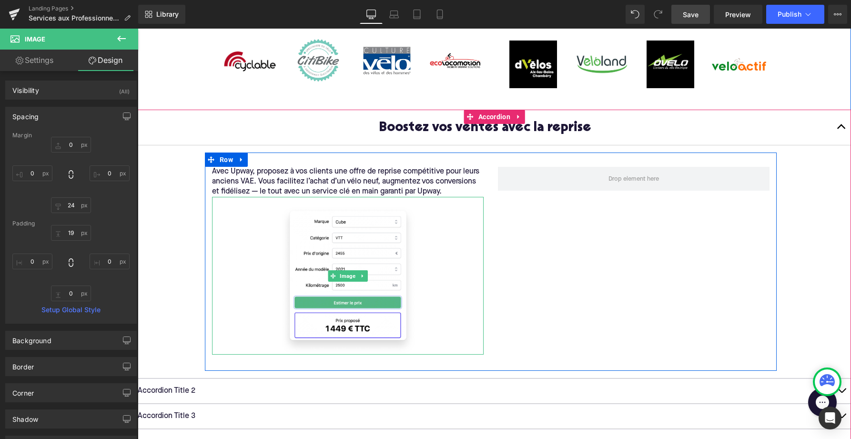
click at [482, 255] on div "Image" at bounding box center [348, 276] width 272 height 158
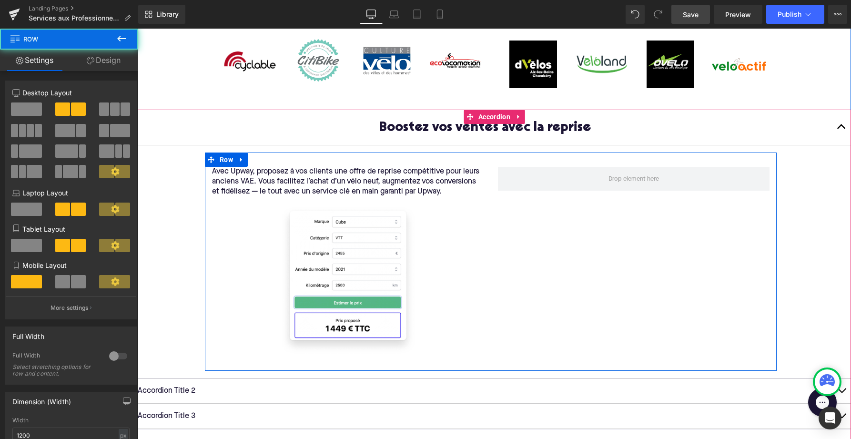
click at [543, 277] on div "Avec Upway, proposez à vos clients une offre de reprise compétitive pour leurs …" at bounding box center [491, 262] width 572 height 218
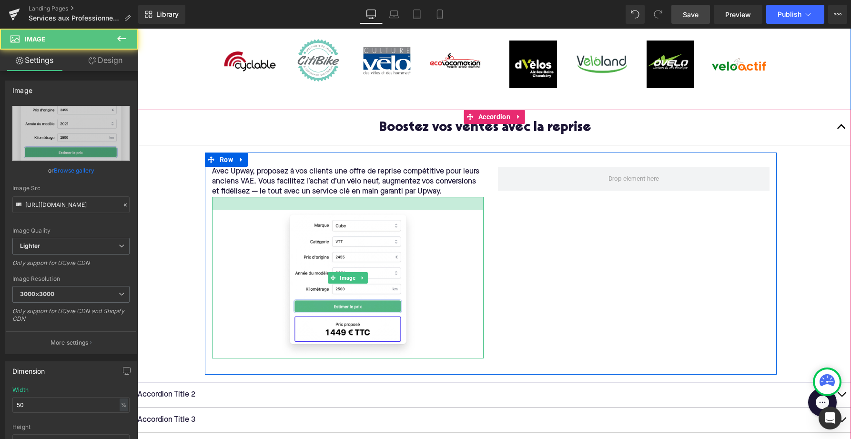
click at [322, 206] on div at bounding box center [348, 203] width 272 height 13
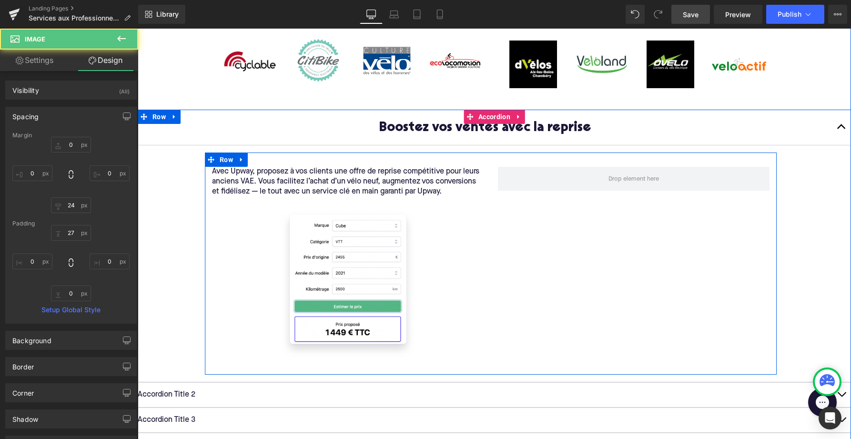
click at [596, 272] on div "Avec Upway, proposez à vos clients une offre de reprise compétitive pour leurs …" at bounding box center [491, 264] width 572 height 222
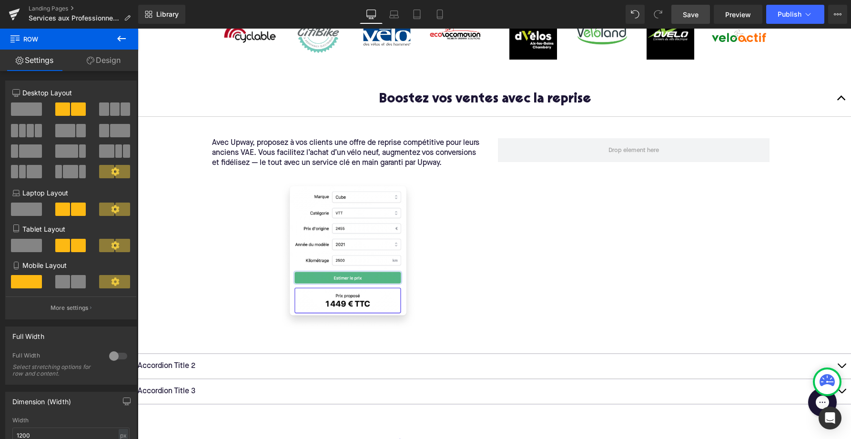
scroll to position [315, 0]
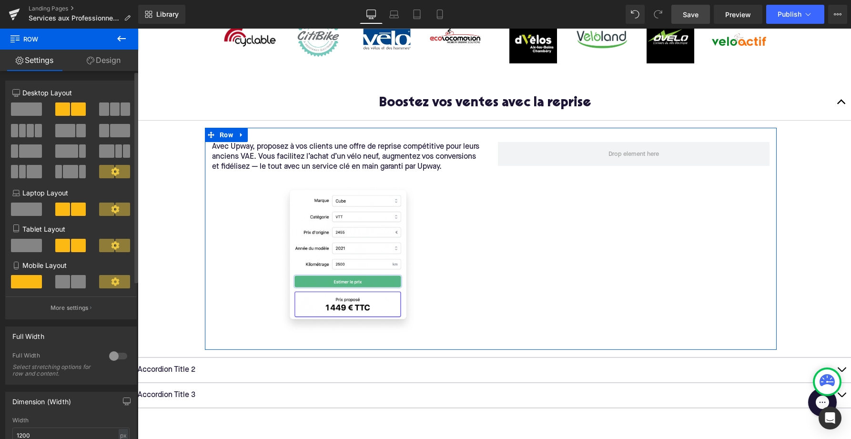
click at [14, 110] on span at bounding box center [26, 108] width 31 height 13
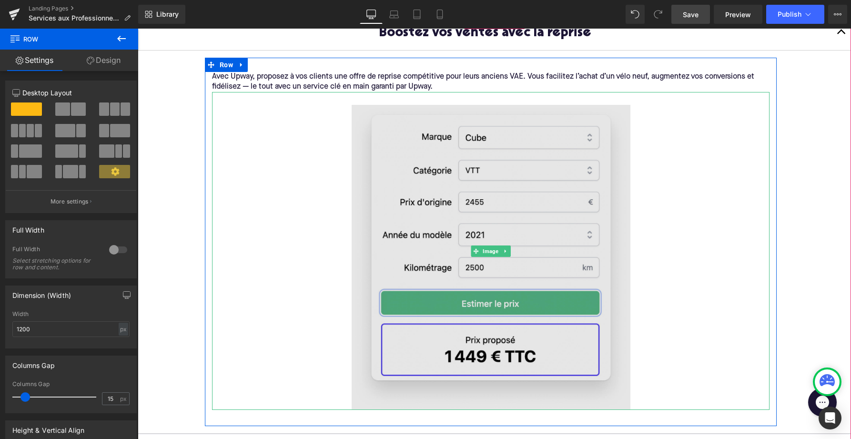
scroll to position [400, 0]
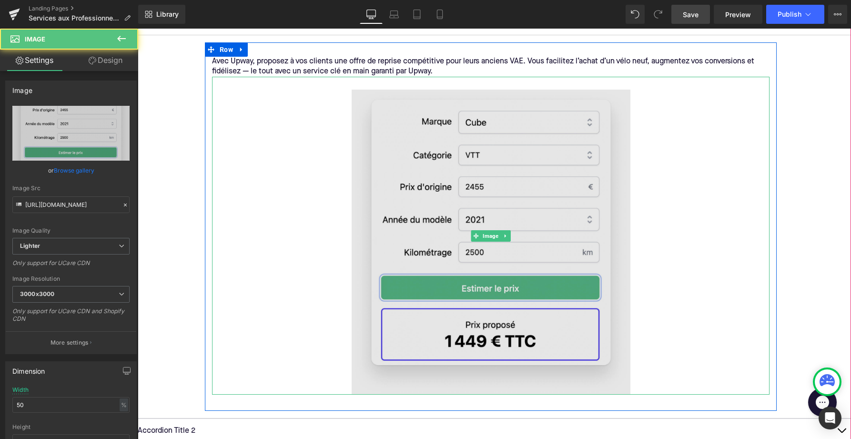
drag, startPoint x: 419, startPoint y: 393, endPoint x: 418, endPoint y: 323, distance: 69.6
click at [418, 323] on div "Image" at bounding box center [491, 236] width 558 height 318
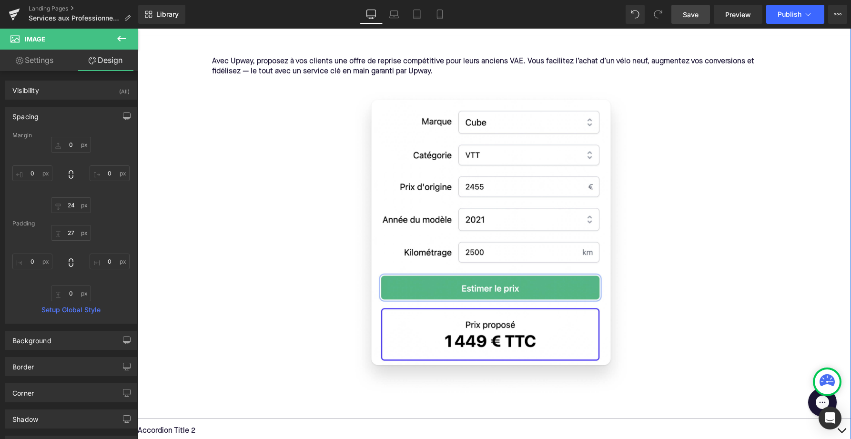
click at [745, 378] on div at bounding box center [491, 236] width 558 height 318
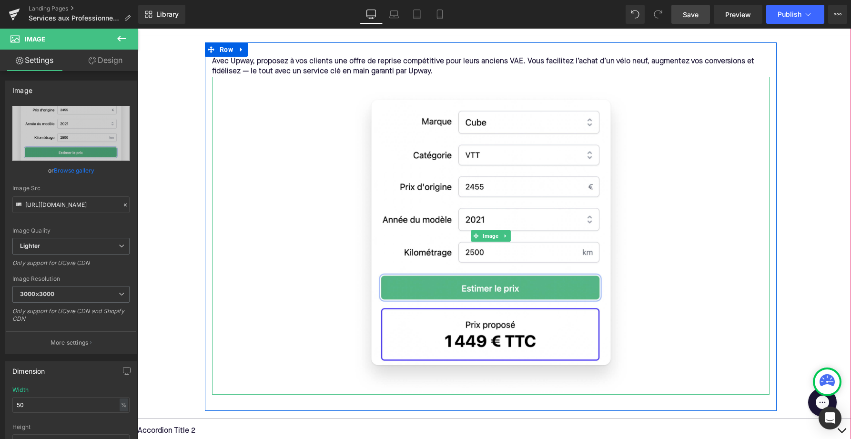
click at [765, 384] on div at bounding box center [491, 236] width 558 height 318
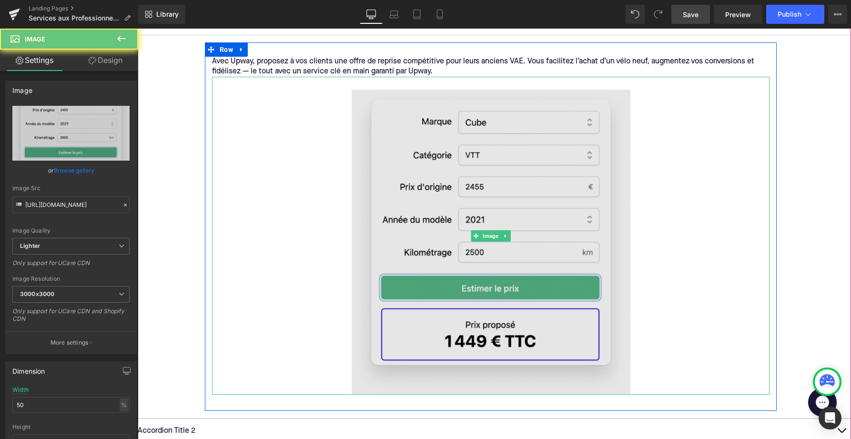
click at [537, 340] on img at bounding box center [491, 236] width 279 height 318
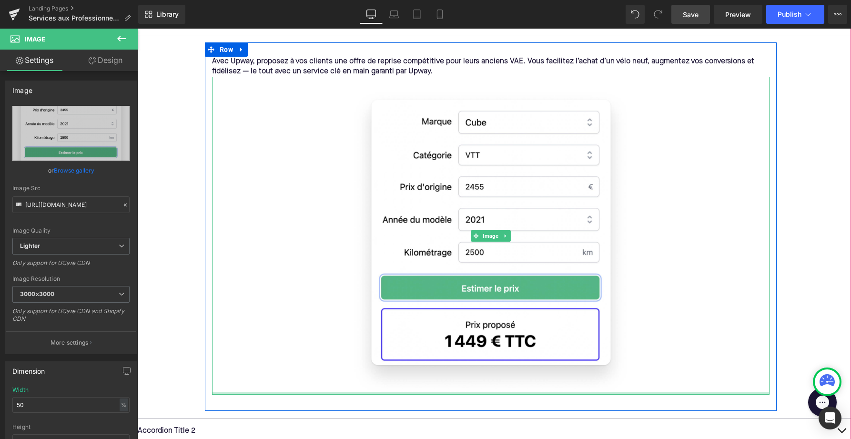
drag, startPoint x: 768, startPoint y: 393, endPoint x: 737, endPoint y: 304, distance: 94.5
click at [737, 304] on div "Image" at bounding box center [491, 236] width 558 height 318
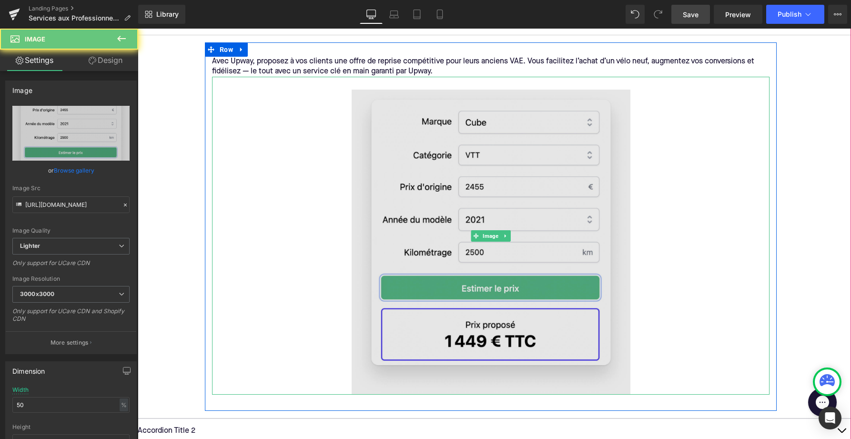
click at [574, 304] on img at bounding box center [491, 236] width 279 height 318
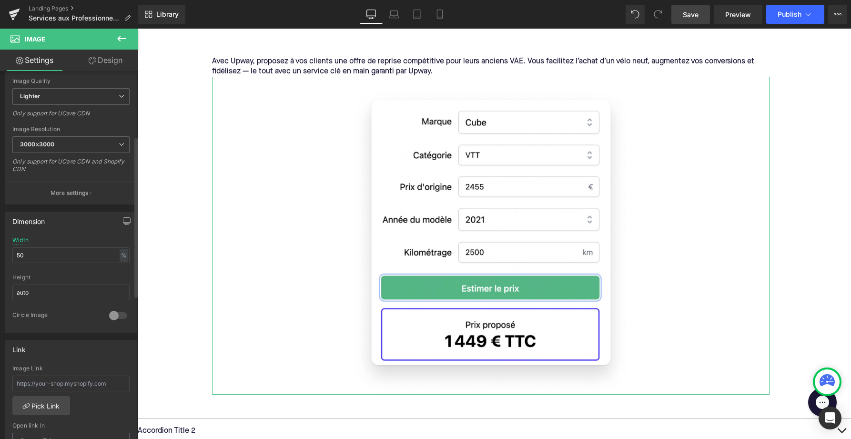
scroll to position [151, 0]
drag, startPoint x: 54, startPoint y: 255, endPoint x: -4, endPoint y: 255, distance: 57.7
click at [0, 255] on html "Image You are previewing how the will restyle your page. You can not edit Eleme…" at bounding box center [425, 219] width 851 height 439
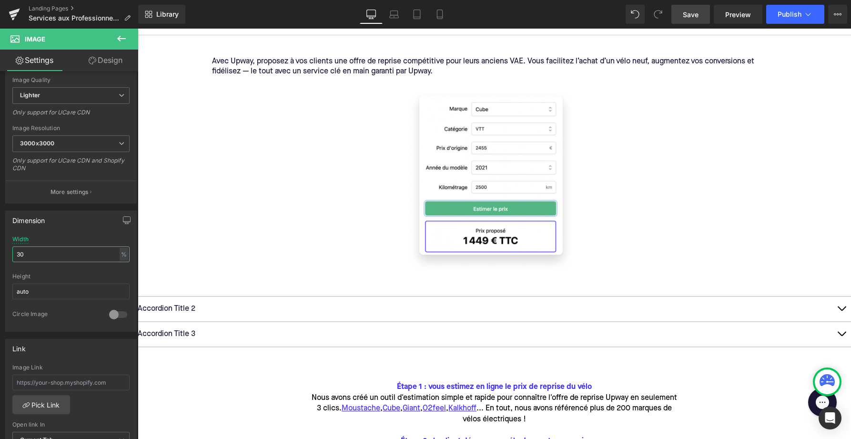
type input "30"
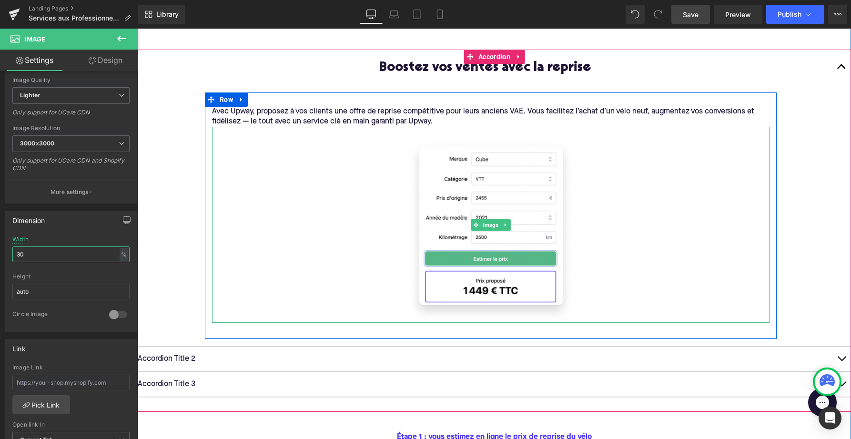
scroll to position [349, 0]
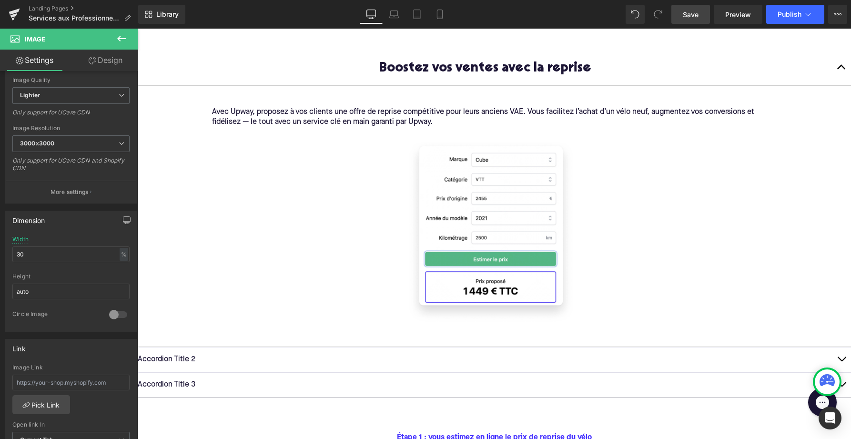
click at [113, 41] on button at bounding box center [121, 39] width 33 height 21
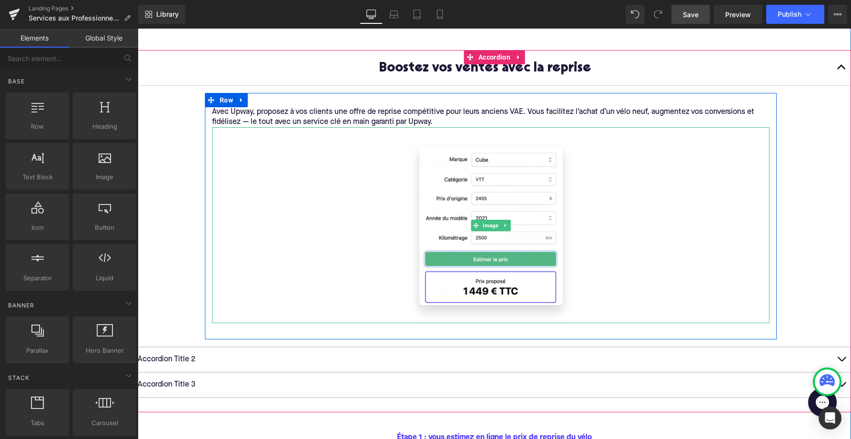
click at [228, 202] on div at bounding box center [491, 225] width 558 height 196
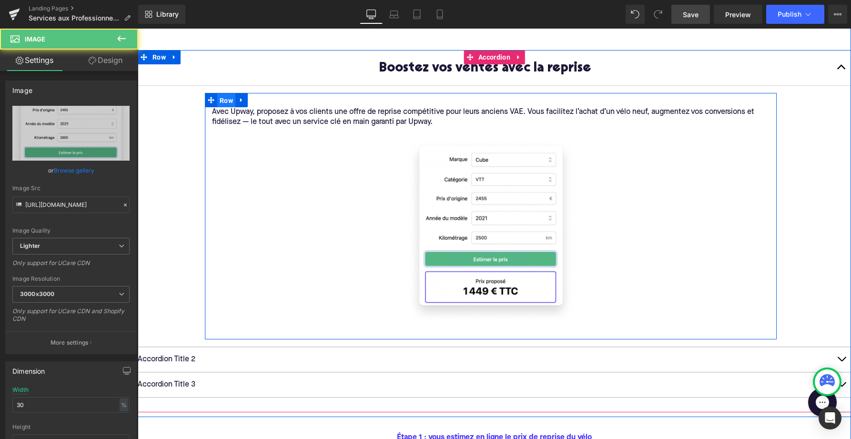
click at [222, 99] on span "Row" at bounding box center [226, 100] width 18 height 14
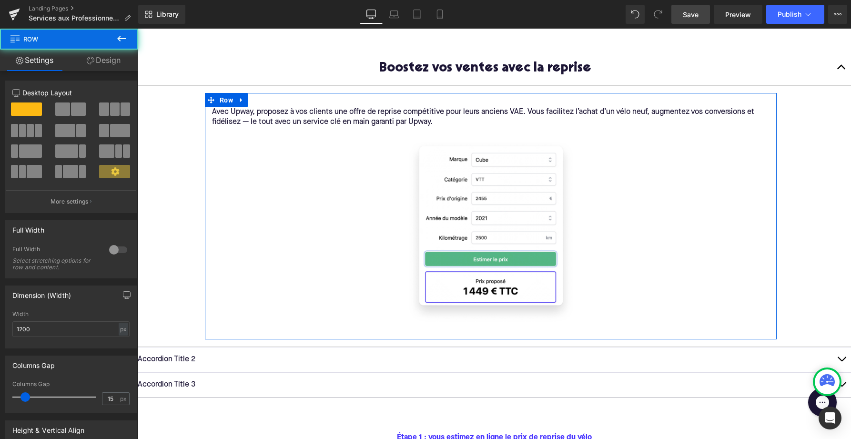
click at [60, 105] on span at bounding box center [62, 108] width 15 height 13
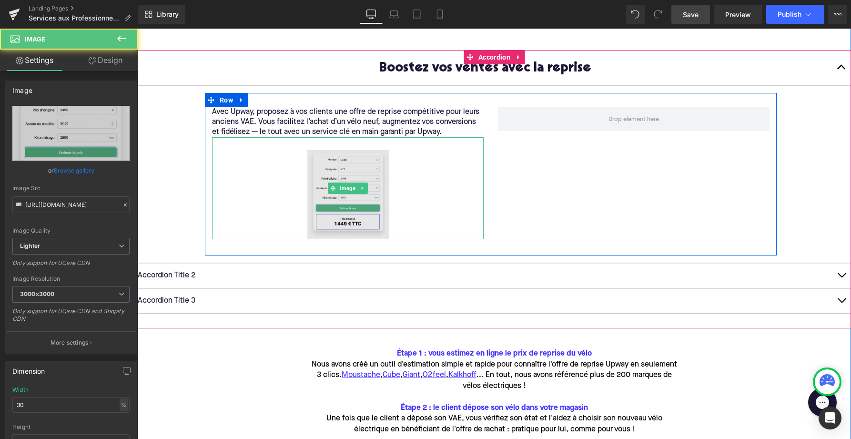
click at [351, 181] on img at bounding box center [348, 188] width 82 height 102
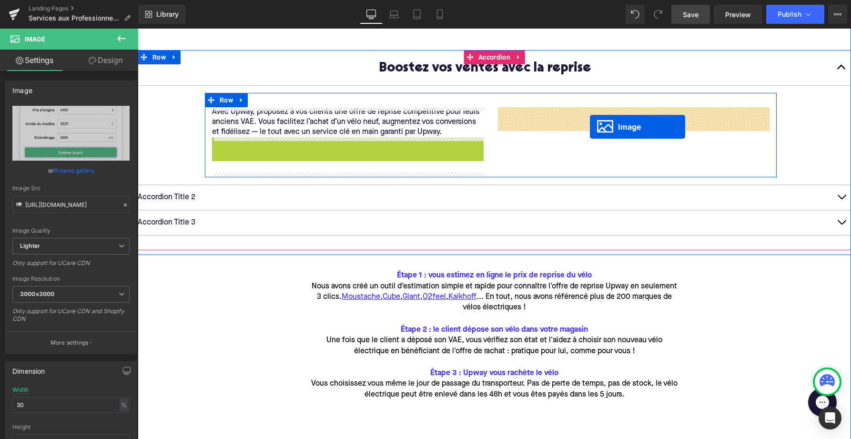
drag, startPoint x: 331, startPoint y: 187, endPoint x: 590, endPoint y: 127, distance: 265.8
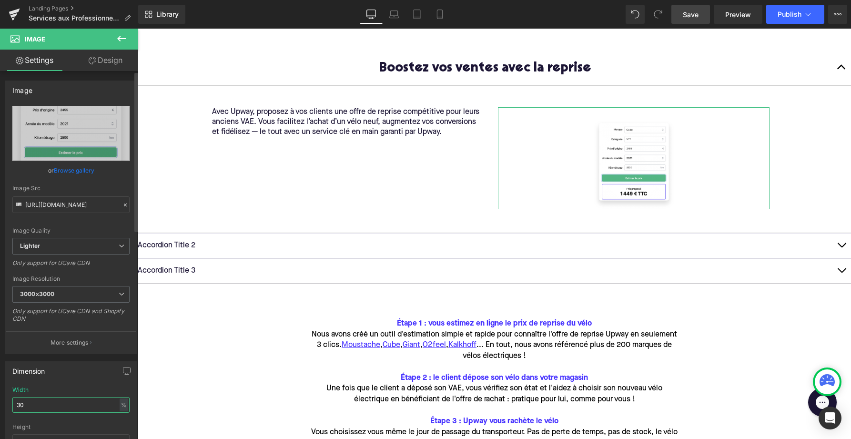
drag, startPoint x: 67, startPoint y: 405, endPoint x: 7, endPoint y: 391, distance: 61.7
click at [14, 392] on div "Width 30 % % px" at bounding box center [70, 405] width 117 height 37
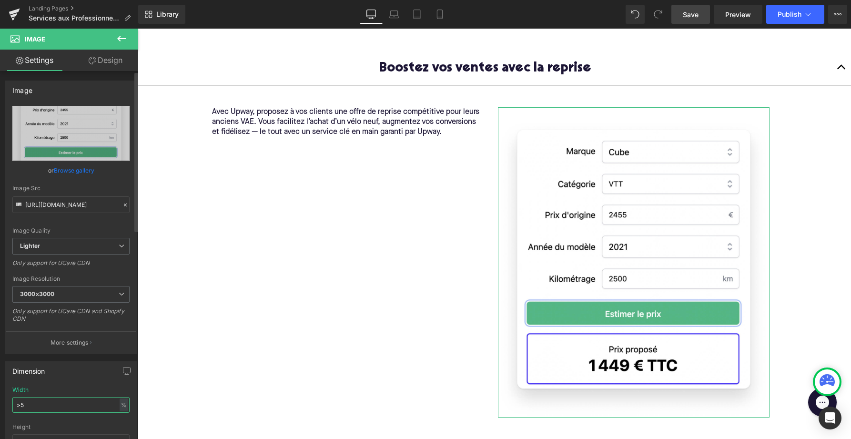
type input ">"
type input "("
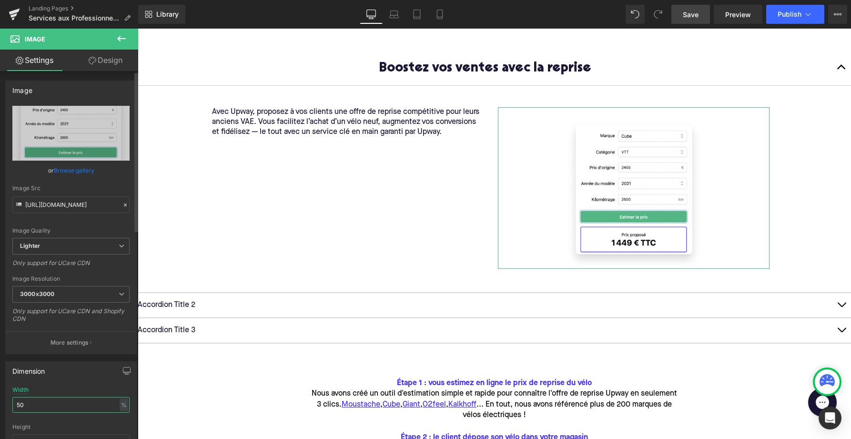
type input "50"
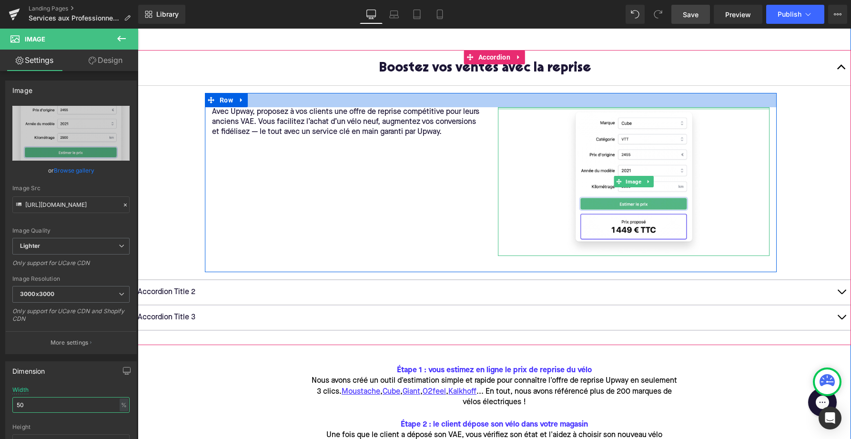
drag, startPoint x: 595, startPoint y: 119, endPoint x: 594, endPoint y: 93, distance: 25.3
click at [594, 93] on div "Avec Upway, proposez à vos clients une offre de reprise compétitive pour leurs …" at bounding box center [491, 182] width 572 height 179
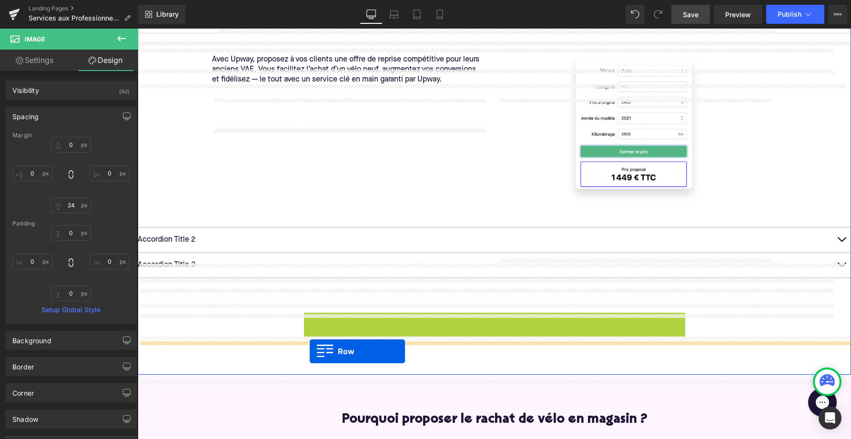
scroll to position [319, 0]
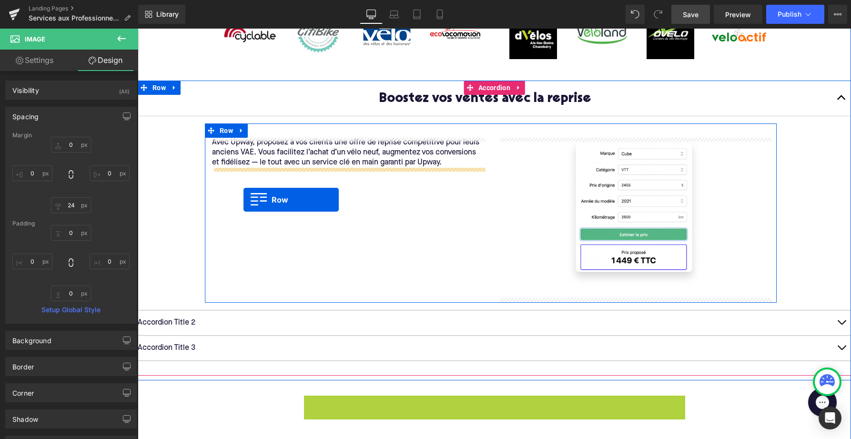
drag, startPoint x: 309, startPoint y: 227, endPoint x: 244, endPoint y: 200, distance: 70.9
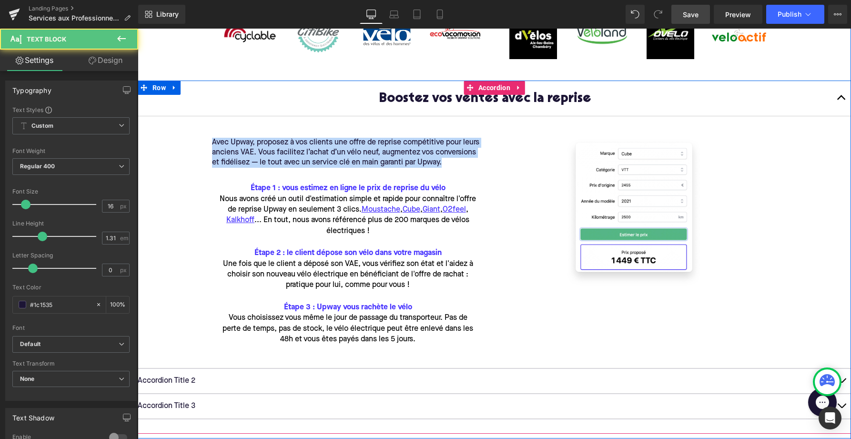
drag, startPoint x: 446, startPoint y: 164, endPoint x: 194, endPoint y: 110, distance: 257.8
click at [192, 111] on div "Boostez vos ventes avec la reprise Text Block Avec Upway, proposez à vos client…" at bounding box center [495, 225] width 714 height 288
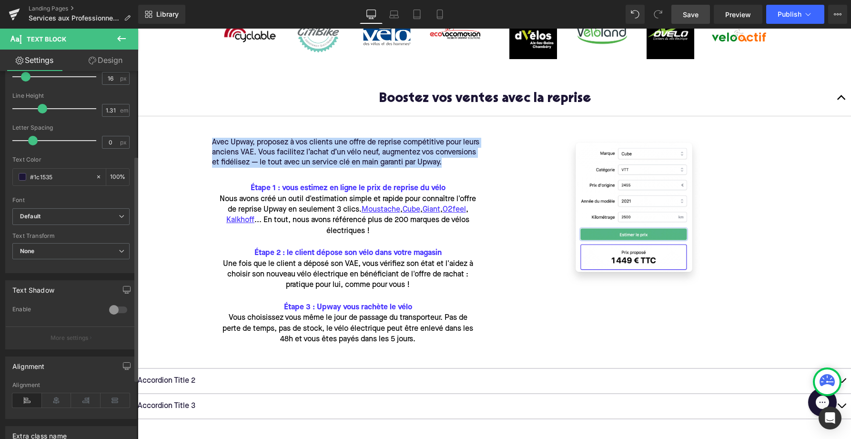
scroll to position [141, 0]
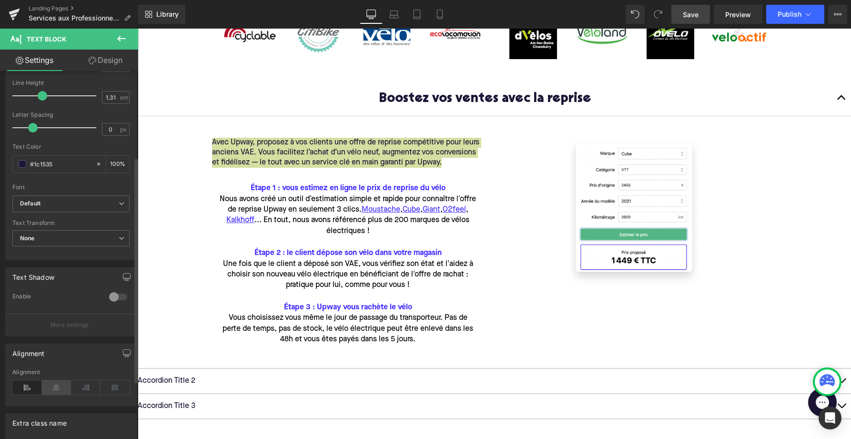
click at [49, 390] on icon at bounding box center [57, 387] width 30 height 14
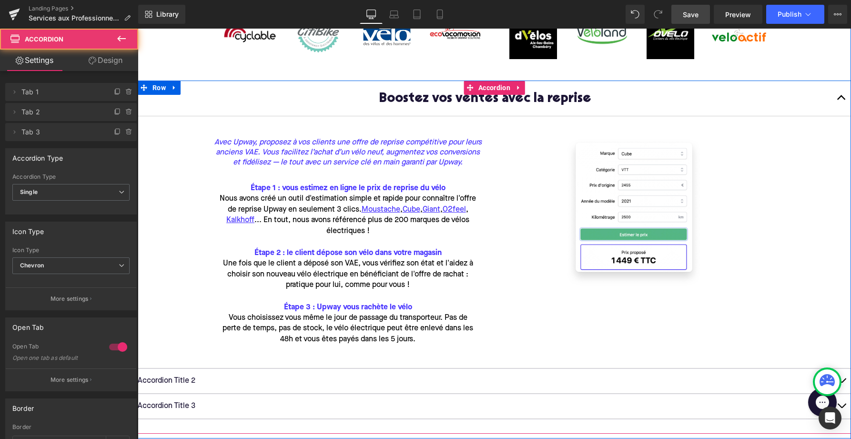
click at [180, 184] on article "Avec Upway, proposez à vos clients une offre de reprise compétitive pour leurs …" at bounding box center [495, 242] width 714 height 252
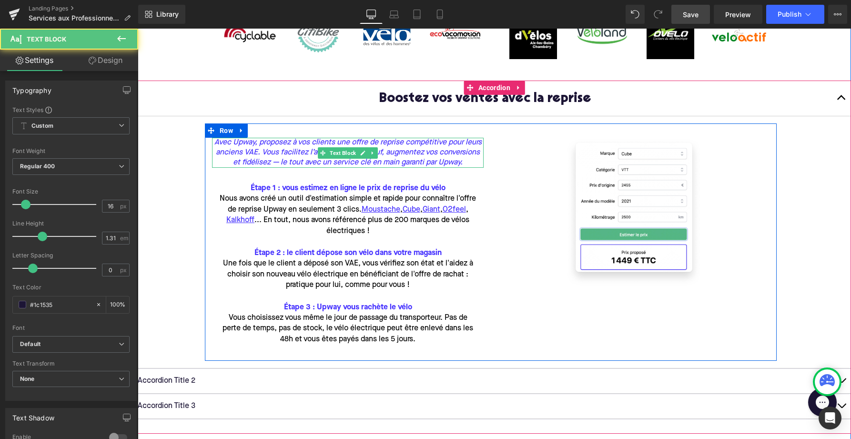
click at [270, 143] on icon "Avec Upway, proposez à vos clients une offre de reprise compétitive pour leurs …" at bounding box center [348, 153] width 272 height 30
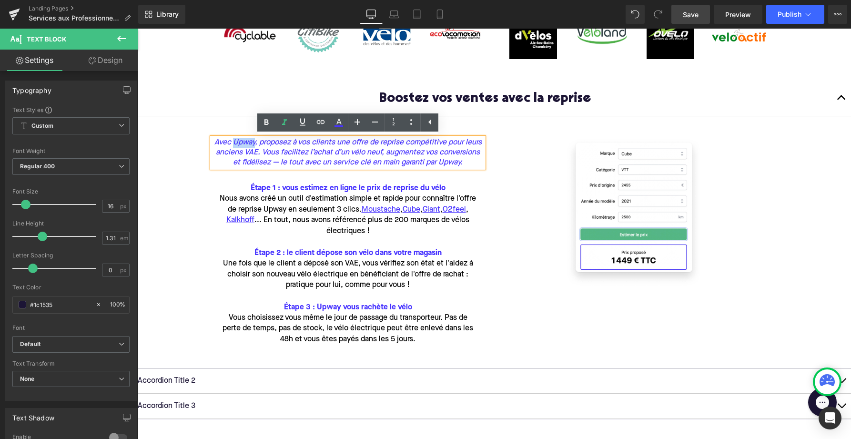
drag, startPoint x: 253, startPoint y: 145, endPoint x: 232, endPoint y: 145, distance: 21.0
click at [232, 145] on icon "Avec Upway, proposez à vos clients une offre de reprise compétitive pour leurs …" at bounding box center [348, 153] width 272 height 30
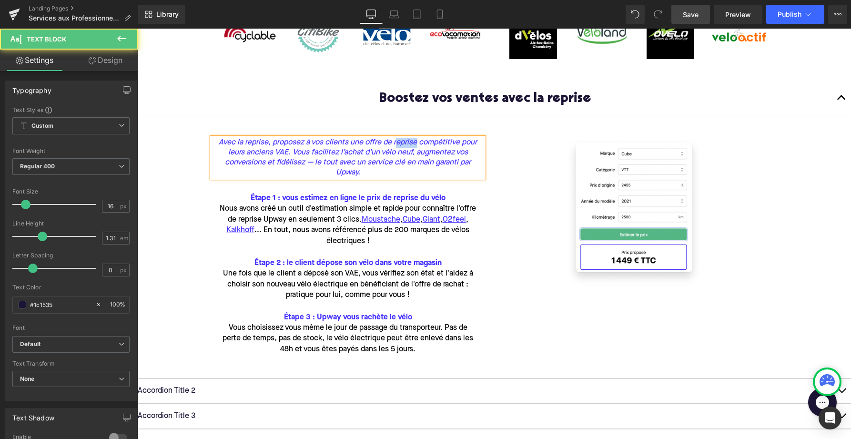
drag, startPoint x: 418, startPoint y: 144, endPoint x: 395, endPoint y: 144, distance: 22.4
click at [395, 144] on icon "Avec la reprise, proposez à vos clients une offre de reprise compétitive pour l…" at bounding box center [348, 158] width 272 height 40
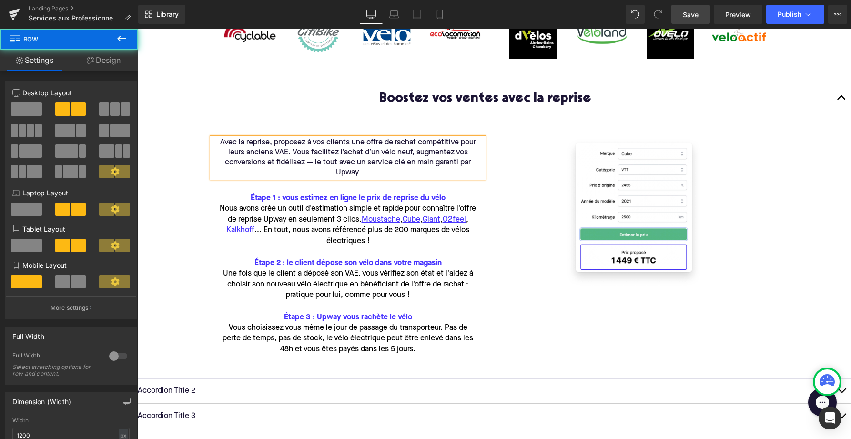
click at [491, 167] on div "Image" at bounding box center [634, 218] width 286 height 160
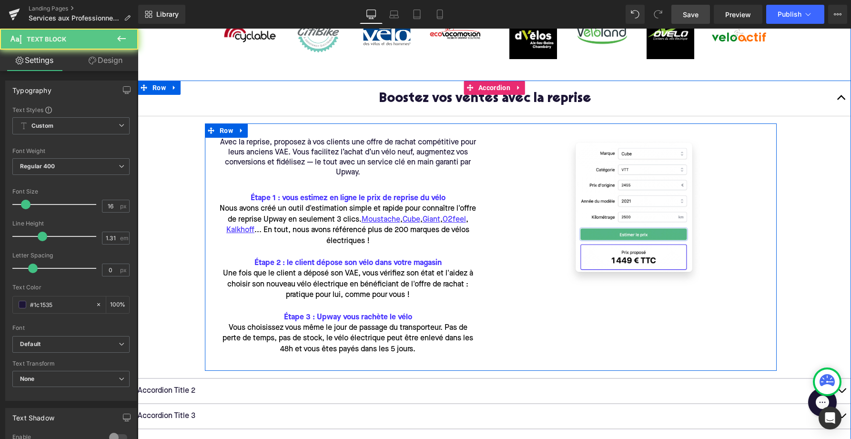
click at [469, 157] on p "Avec la reprise, proposez à vos clients une offre de rachat compétitive pour le…" at bounding box center [348, 158] width 272 height 40
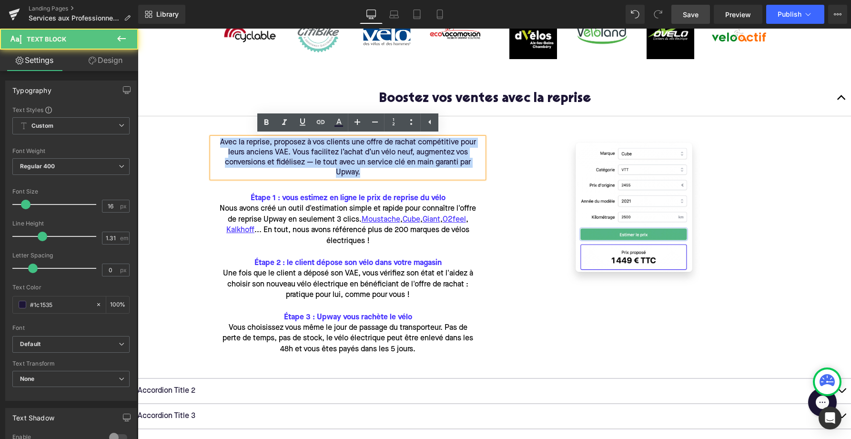
drag, startPoint x: 390, startPoint y: 173, endPoint x: 160, endPoint y: 119, distance: 236.7
click at [160, 119] on article "Avec la reprise, proposez à vos clients une offre de rachat compétitive pour le…" at bounding box center [495, 247] width 714 height 262
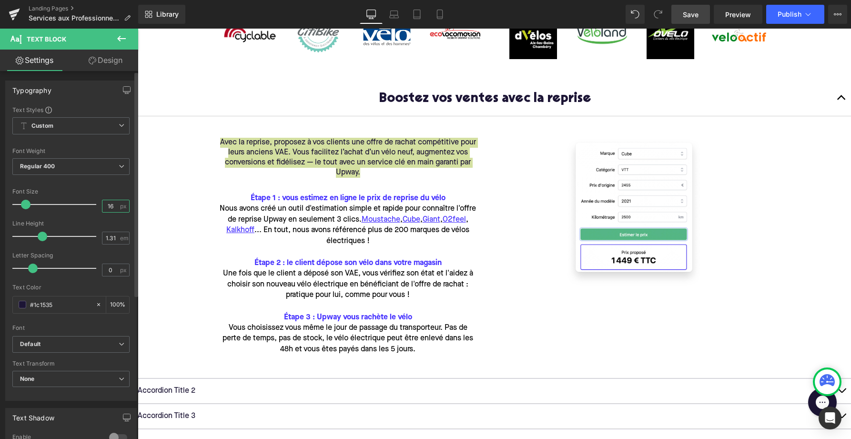
drag, startPoint x: 112, startPoint y: 209, endPoint x: 83, endPoint y: 208, distance: 28.6
click at [83, 208] on div "Font Size 16 px" at bounding box center [70, 204] width 117 height 32
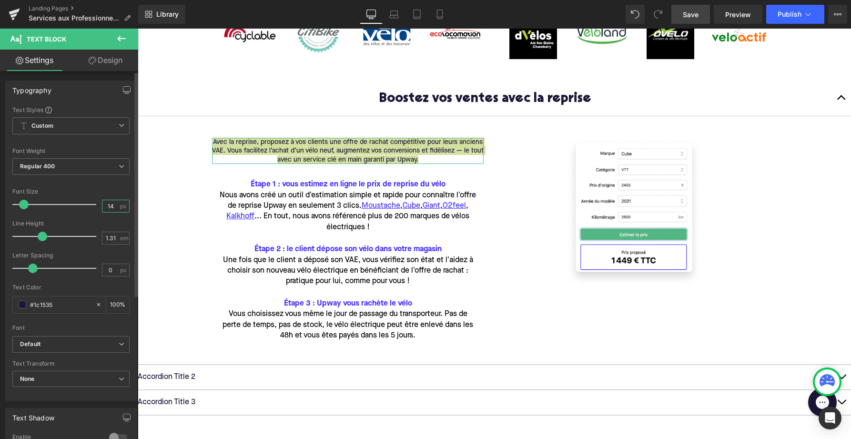
scroll to position [0, 0]
drag, startPoint x: 113, startPoint y: 203, endPoint x: 82, endPoint y: 204, distance: 31.0
click at [82, 204] on div "Font Size 14 px" at bounding box center [70, 204] width 117 height 32
type input "15"
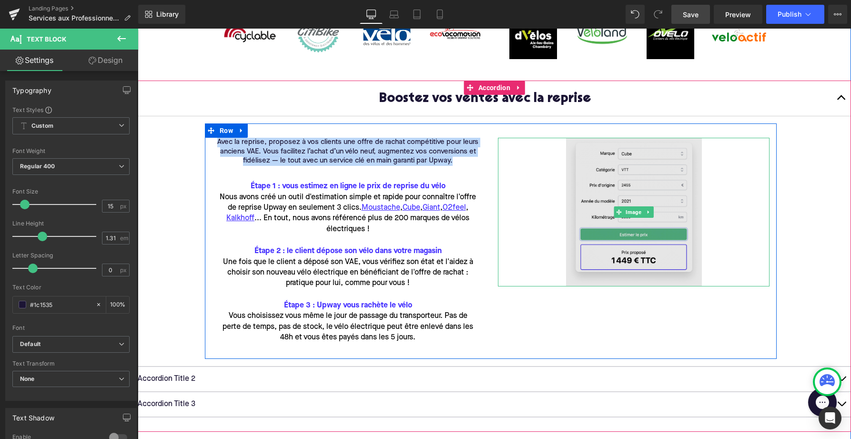
click at [595, 272] on img at bounding box center [634, 212] width 136 height 149
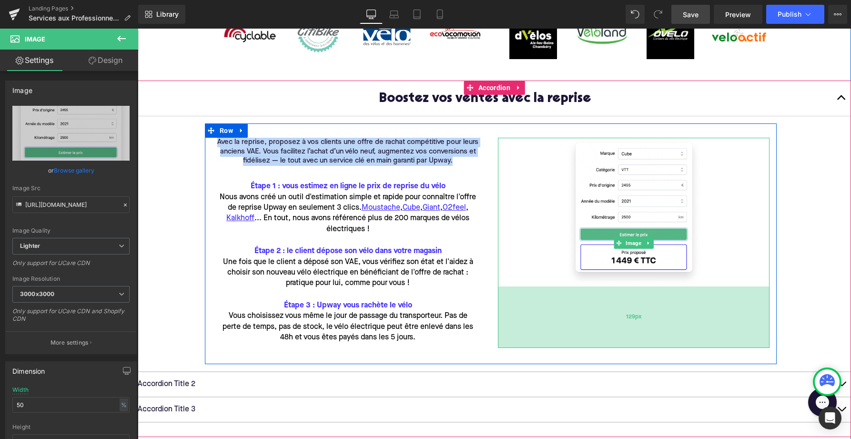
drag, startPoint x: 535, startPoint y: 286, endPoint x: 534, endPoint y: 347, distance: 61.5
click at [534, 347] on div "129px" at bounding box center [634, 316] width 272 height 61
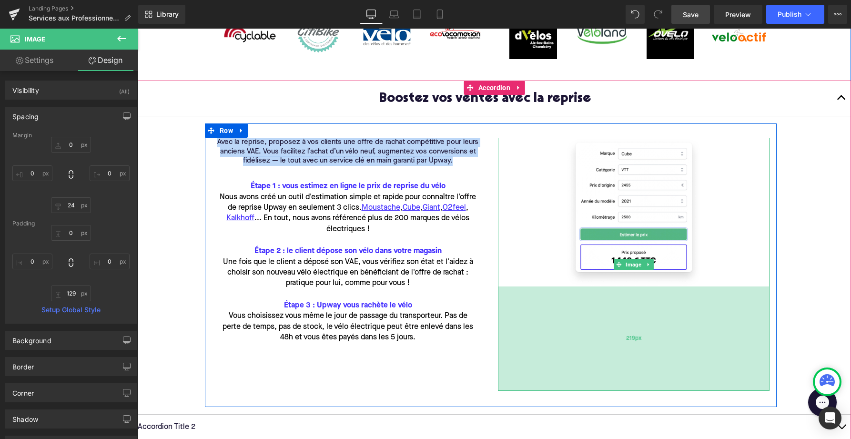
drag, startPoint x: 535, startPoint y: 286, endPoint x: 536, endPoint y: 328, distance: 41.9
click at [536, 328] on div "219px" at bounding box center [634, 338] width 272 height 104
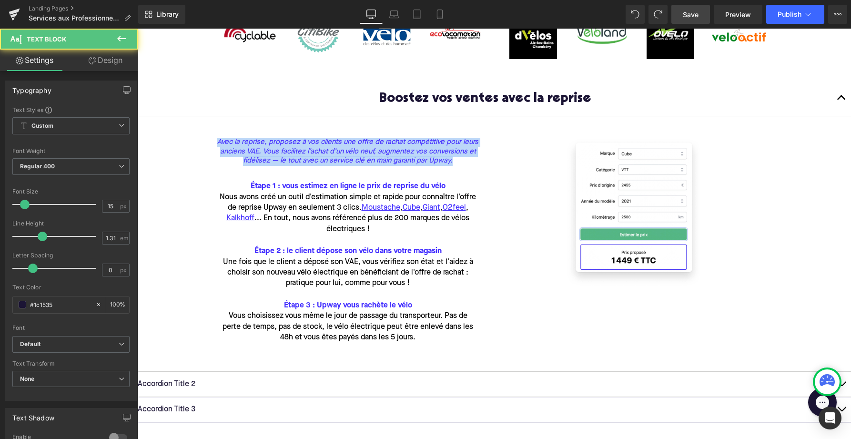
drag, startPoint x: 466, startPoint y: 162, endPoint x: 102, endPoint y: 112, distance: 367.6
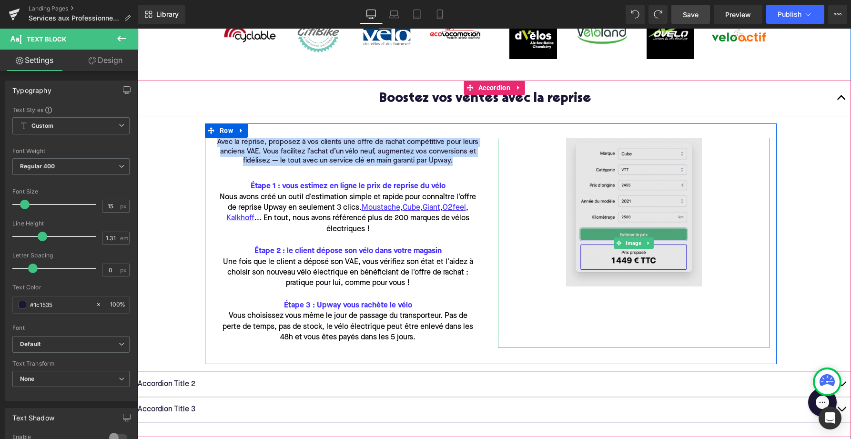
click at [686, 233] on img at bounding box center [634, 243] width 136 height 210
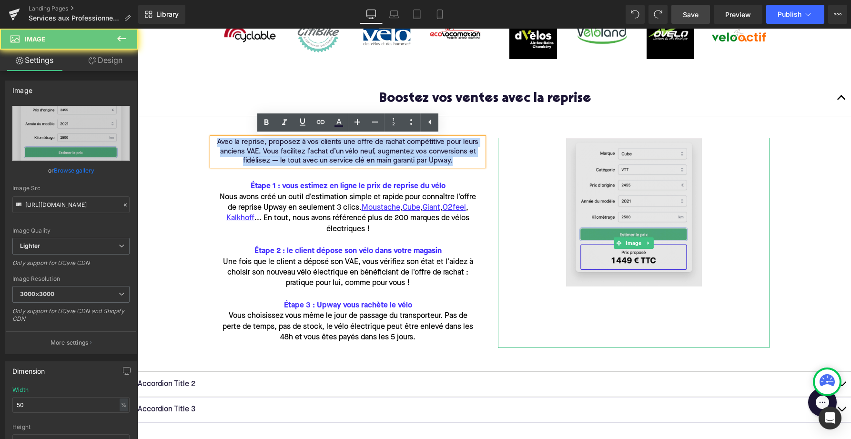
click at [646, 199] on img at bounding box center [634, 243] width 136 height 210
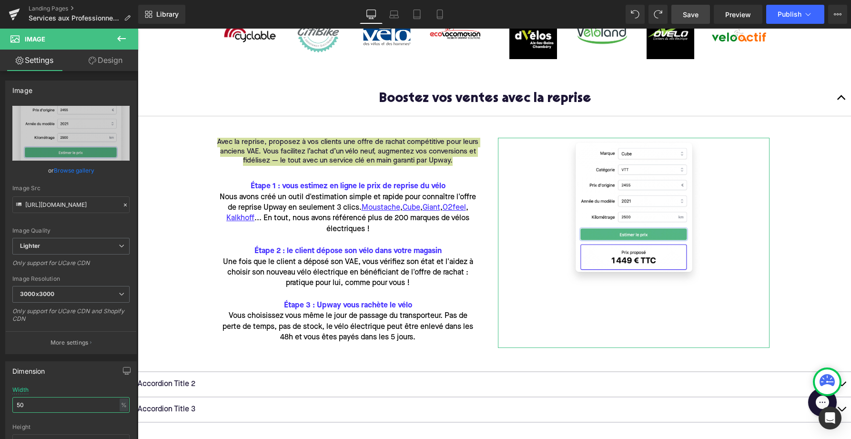
drag, startPoint x: 55, startPoint y: 408, endPoint x: -34, endPoint y: 406, distance: 88.7
click at [0, 406] on html "Row You are previewing how the will restyle your page. You can not edit Element…" at bounding box center [425, 219] width 851 height 439
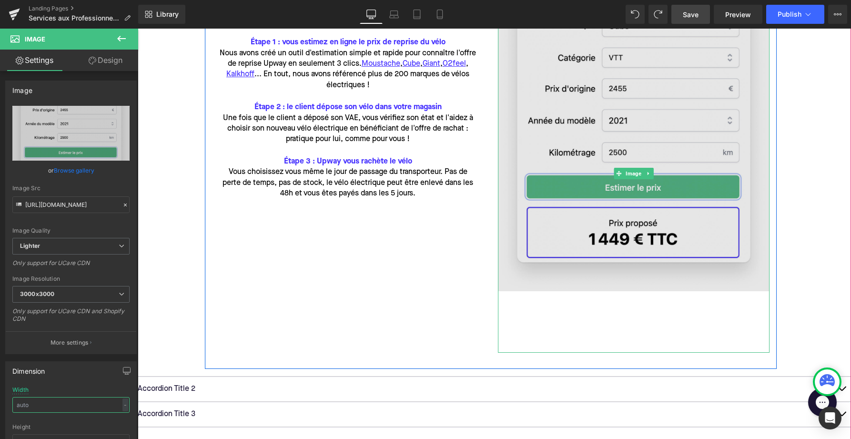
scroll to position [466, 0]
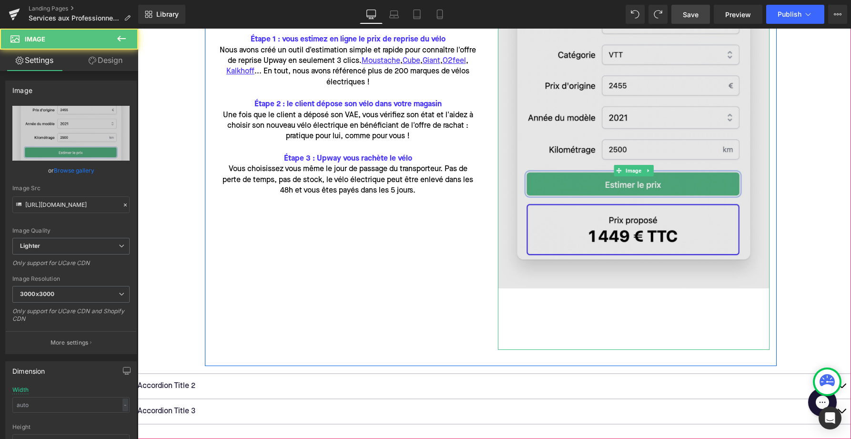
click at [652, 338] on img at bounding box center [634, 170] width 272 height 359
click at [602, 301] on img at bounding box center [634, 170] width 272 height 359
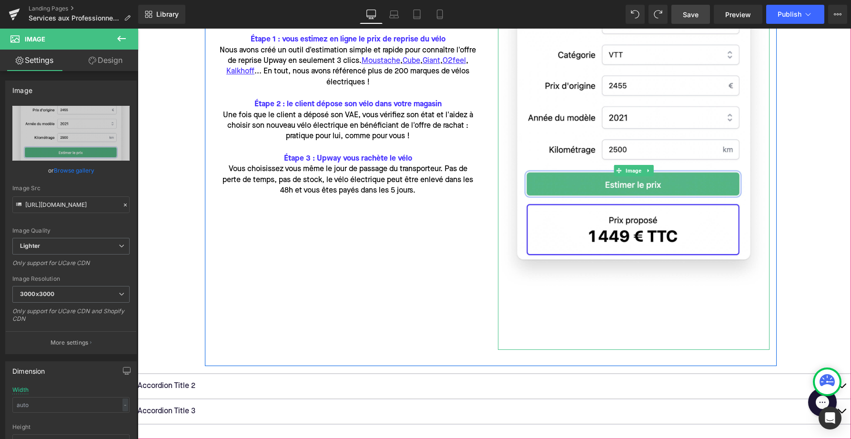
click at [427, 265] on div "Avec la reprise, proposez à vos clients une offre de rachat compétitive pour le…" at bounding box center [491, 171] width 572 height 389
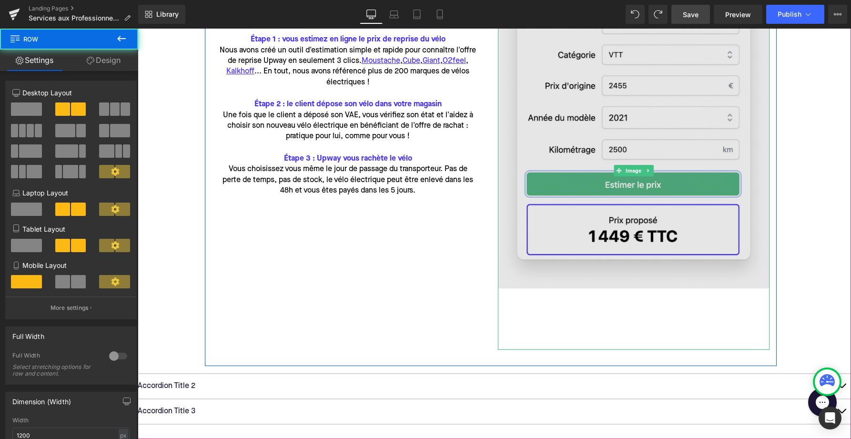
click at [586, 328] on img at bounding box center [634, 170] width 272 height 359
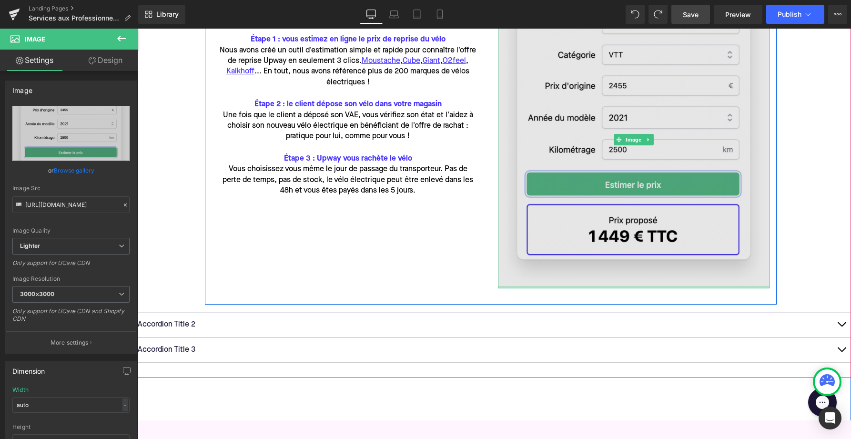
drag, startPoint x: 567, startPoint y: 349, endPoint x: 564, endPoint y: 261, distance: 87.7
click at [564, 261] on div "Image" at bounding box center [634, 139] width 272 height 297
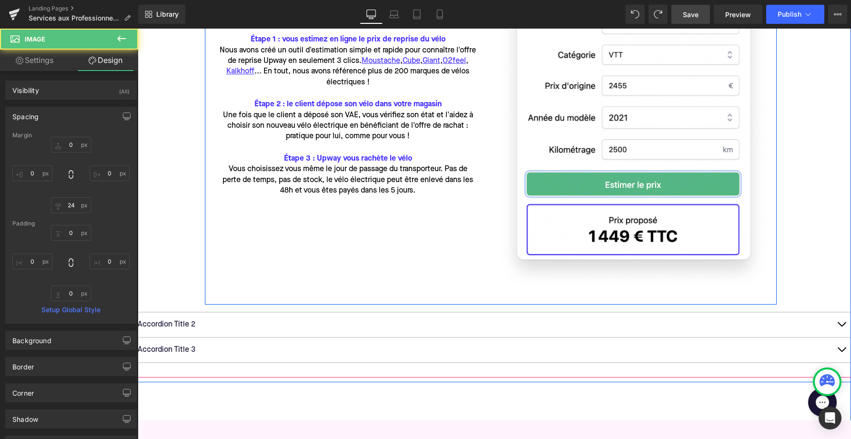
click at [347, 258] on div "Avec la reprise, proposez à vos clients une offre de rachat compétitive pour le…" at bounding box center [491, 141] width 572 height 328
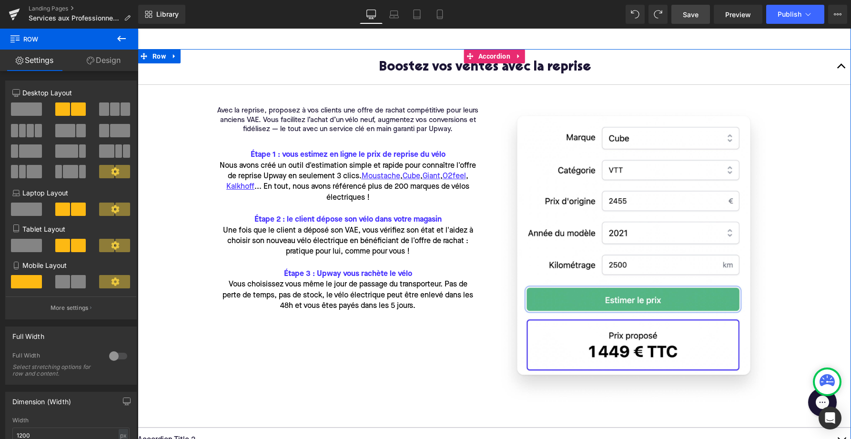
scroll to position [349, 0]
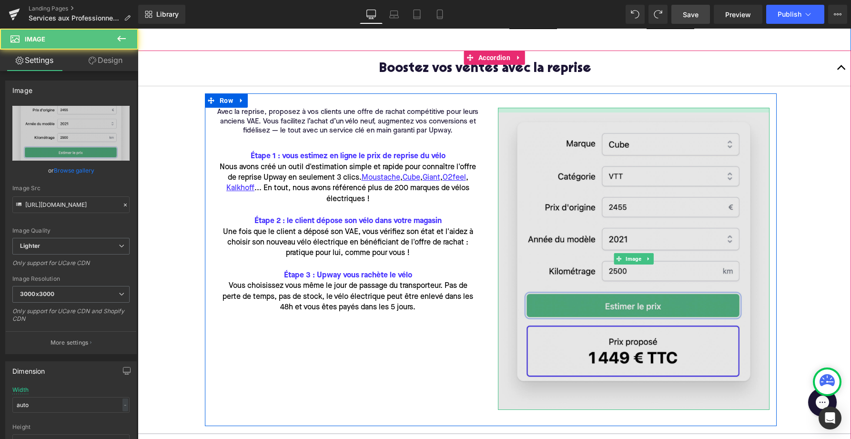
click at [559, 112] on div at bounding box center [634, 110] width 272 height 5
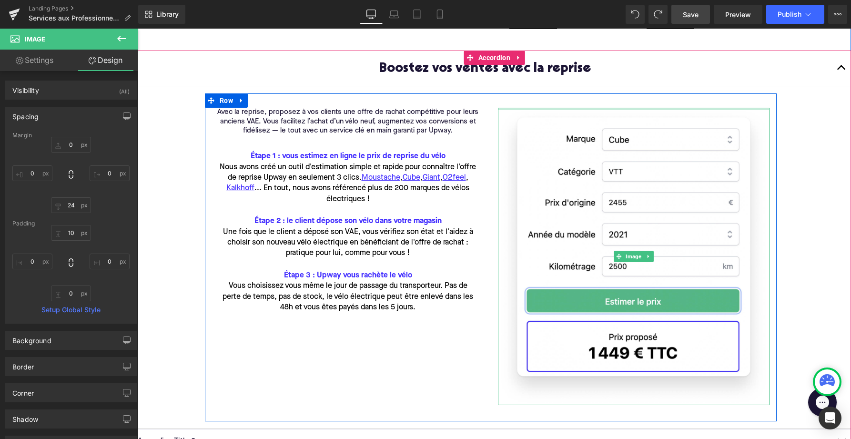
drag, startPoint x: 559, startPoint y: 112, endPoint x: 558, endPoint y: 84, distance: 28.1
click at [558, 84] on div "Boostez vos ventes avec la reprise Text Block Avec la reprise, proposez à vos c…" at bounding box center [495, 240] width 714 height 379
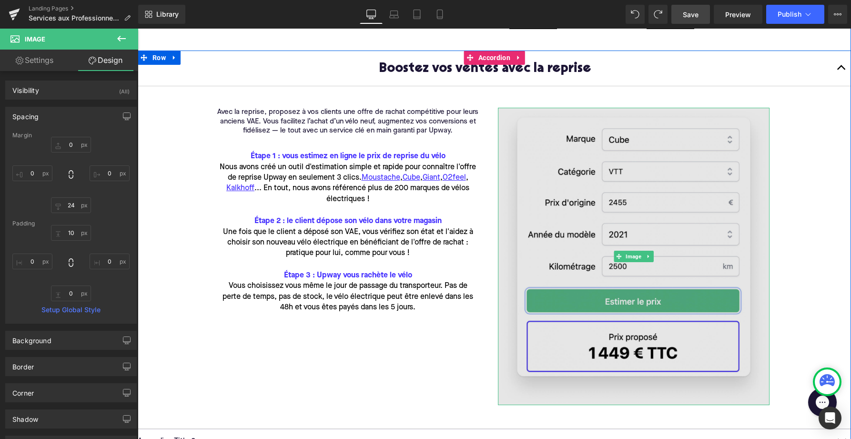
click at [555, 197] on img at bounding box center [634, 256] width 272 height 297
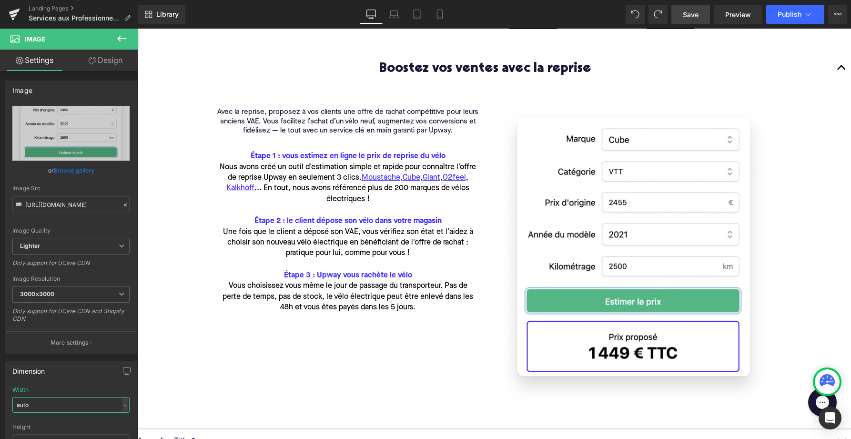
drag, startPoint x: 41, startPoint y: 407, endPoint x: -29, endPoint y: 406, distance: 69.6
click at [0, 406] on html "Row You are previewing how the will restyle your page. You can not edit Element…" at bounding box center [425, 219] width 851 height 439
type input "è"
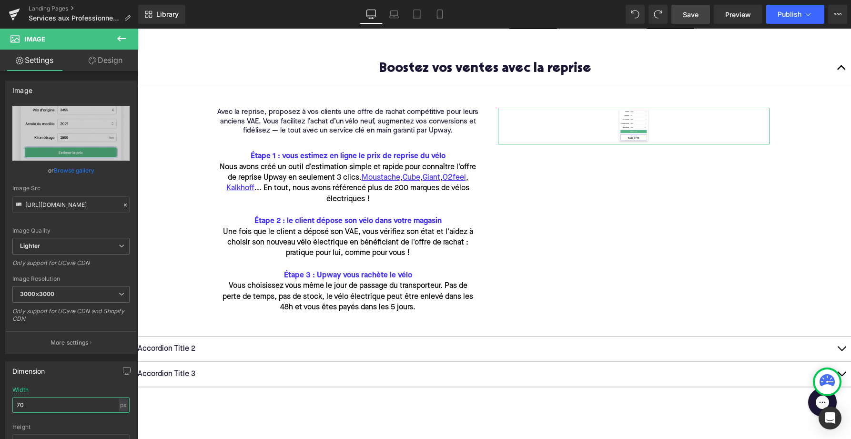
drag, startPoint x: 42, startPoint y: 403, endPoint x: -3, endPoint y: 402, distance: 45.3
click at [0, 402] on html "Row You are previewing how the will restyle your page. You can not edit Element…" at bounding box center [425, 219] width 851 height 439
type input "7"
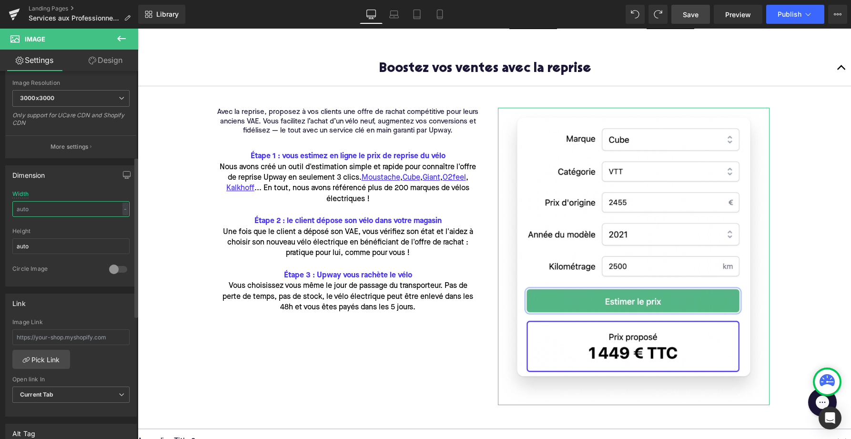
scroll to position [193, 0]
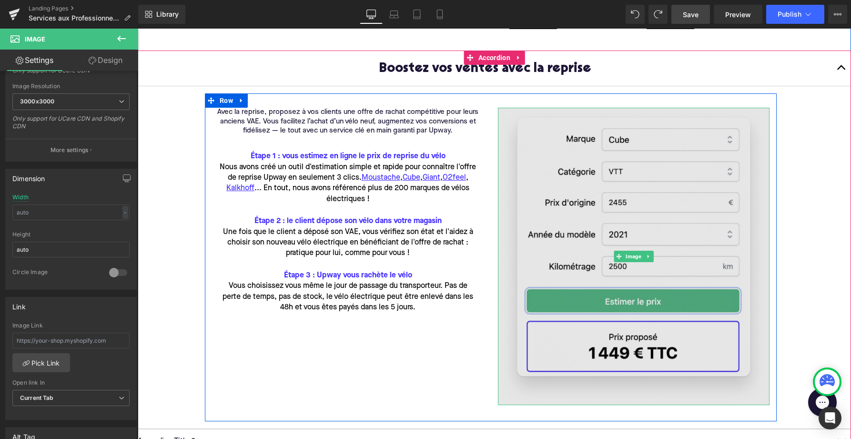
click at [566, 259] on img at bounding box center [634, 256] width 272 height 297
click at [602, 256] on img at bounding box center [634, 256] width 272 height 297
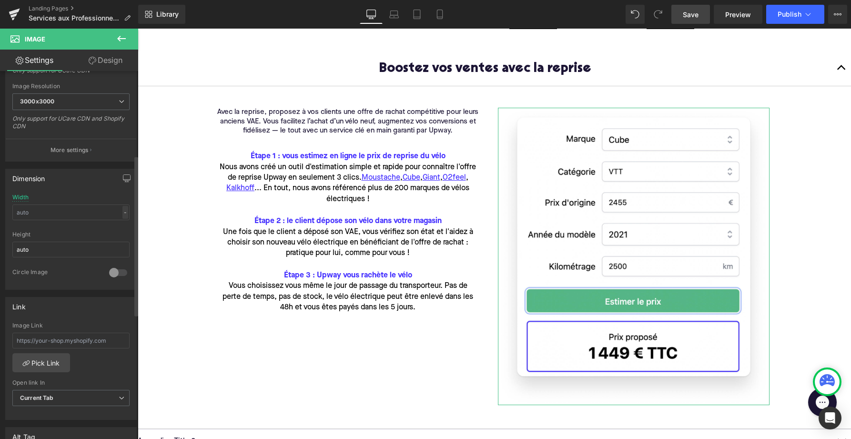
click at [122, 211] on div "-" at bounding box center [125, 212] width 6 height 13
click at [120, 230] on li "%" at bounding box center [123, 227] width 12 height 14
click at [64, 218] on input "text" at bounding box center [70, 212] width 117 height 16
type input "70"
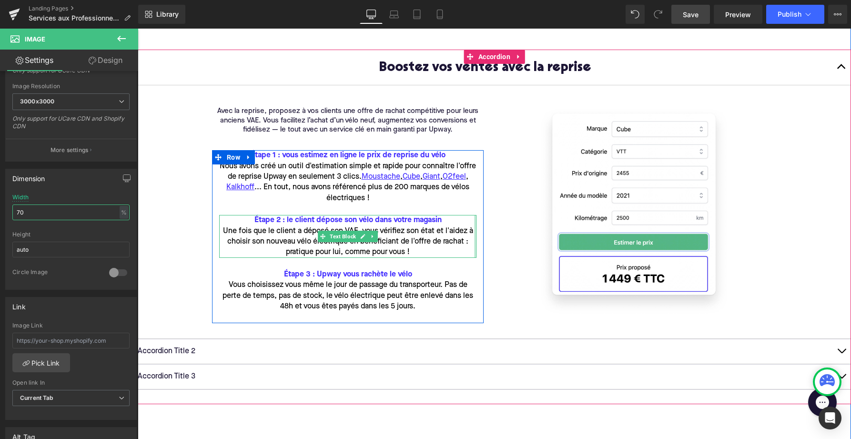
scroll to position [349, 0]
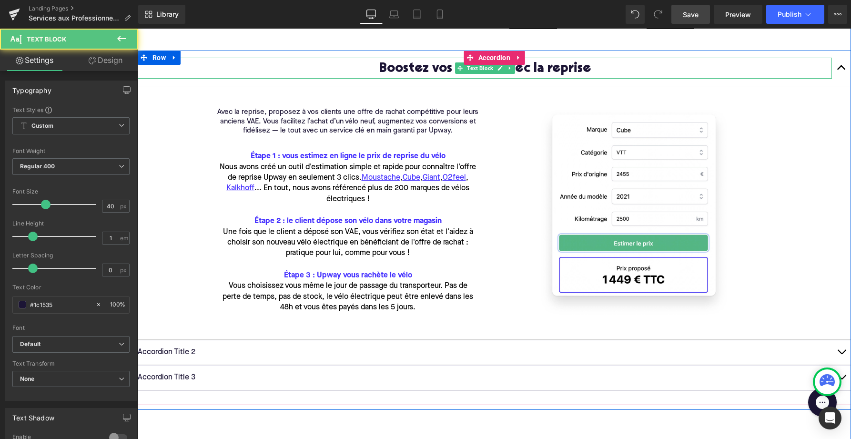
click at [416, 68] on span "Boostez vos ventes avec la reprise" at bounding box center [485, 68] width 213 height 13
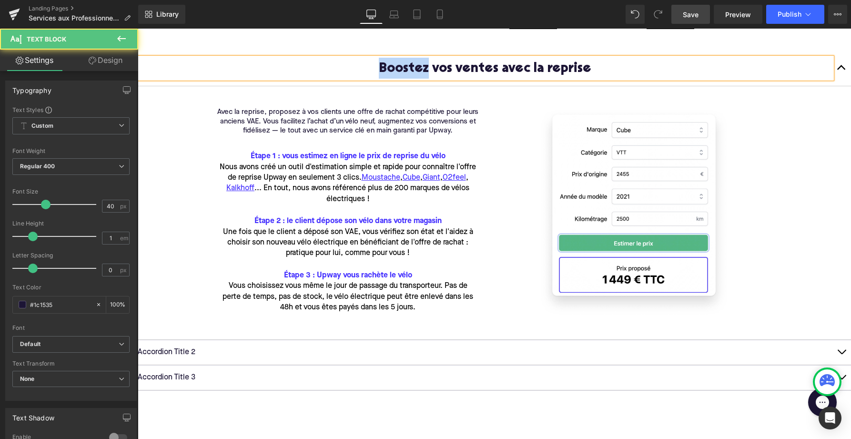
click at [416, 68] on span "Boostez vos ventes avec la reprise" at bounding box center [485, 68] width 213 height 13
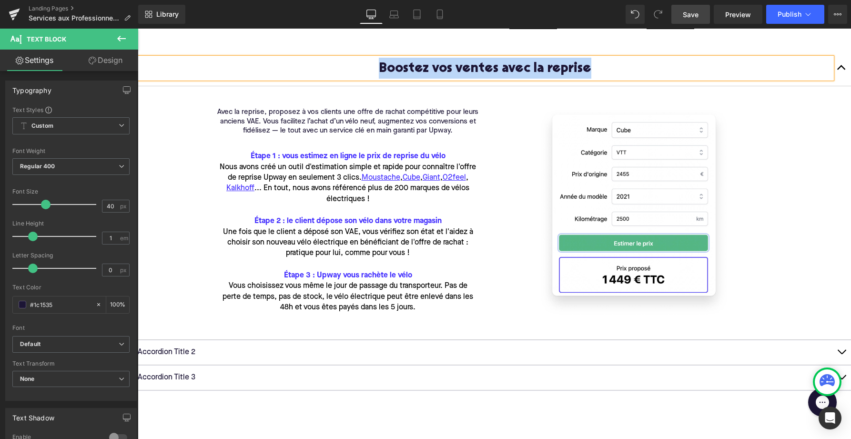
copy span "Boostez vos ventes avec la reprise"
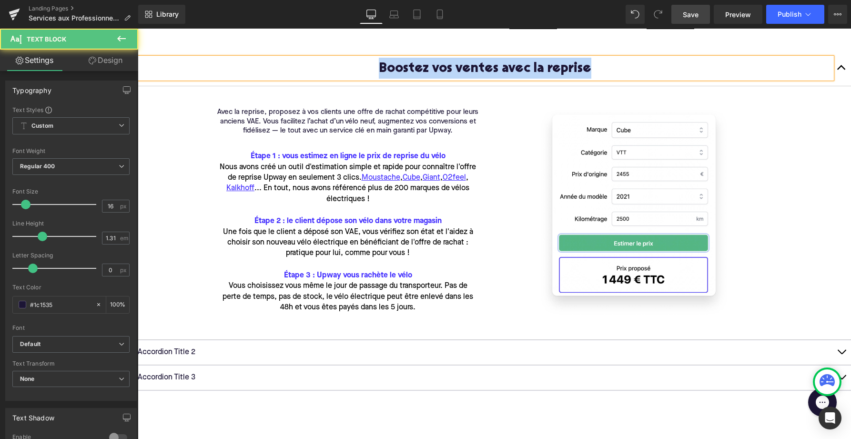
click at [174, 352] on p "Accordion Title 2" at bounding box center [485, 352] width 694 height 10
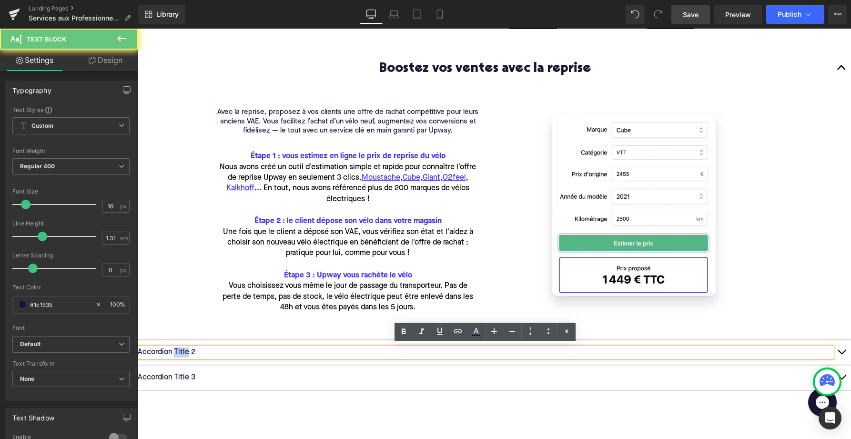
click at [174, 352] on p "Accordion Title 2" at bounding box center [485, 352] width 694 height 10
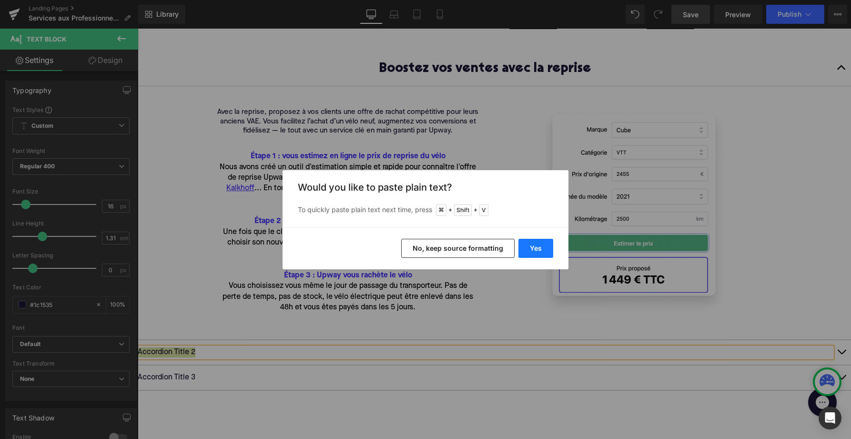
click at [542, 248] on button "Yes" at bounding box center [536, 248] width 35 height 19
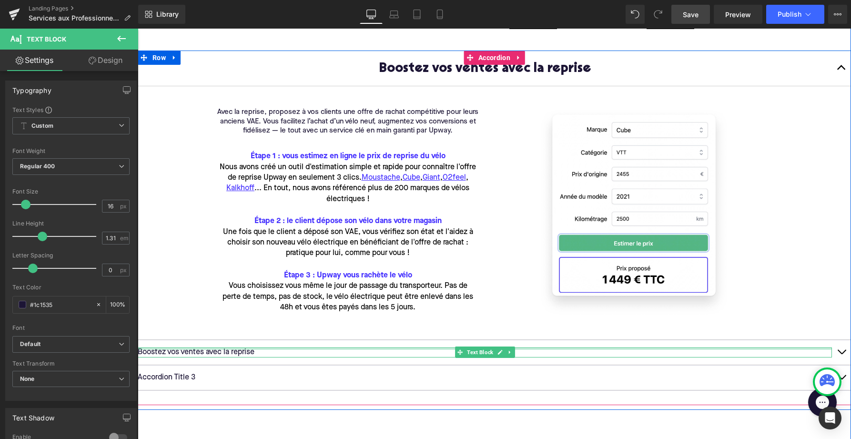
click at [280, 349] on div at bounding box center [485, 348] width 694 height 2
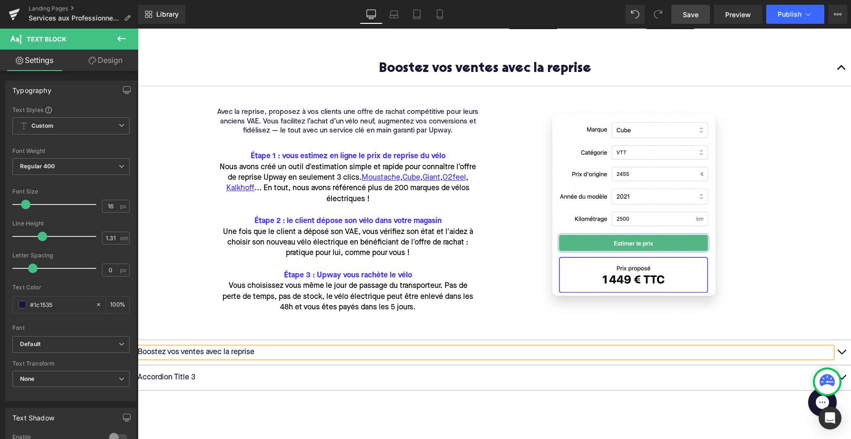
click at [280, 349] on p "Boostez vos ventes avec la reprise" at bounding box center [485, 352] width 694 height 10
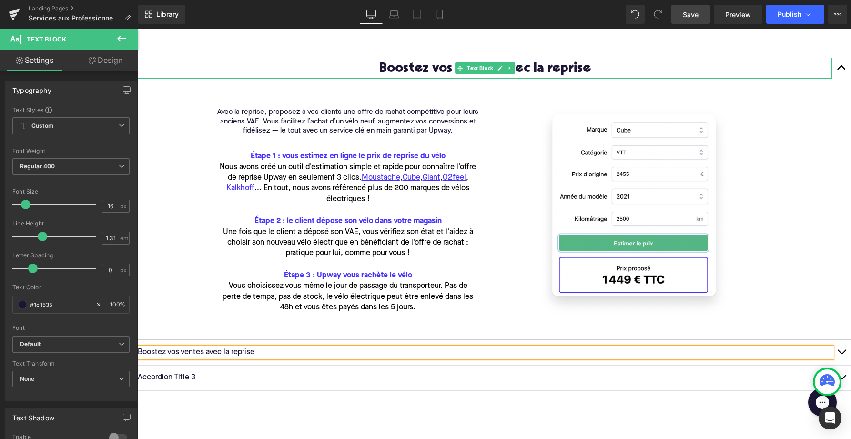
click at [442, 70] on span "Boostez vos ventes avec la reprise" at bounding box center [485, 68] width 213 height 13
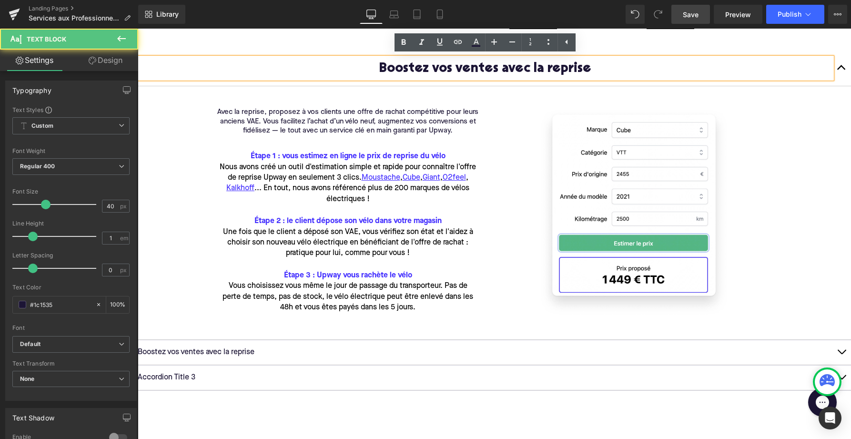
click at [442, 70] on span "Boostez vos ventes avec la reprise" at bounding box center [485, 68] width 213 height 13
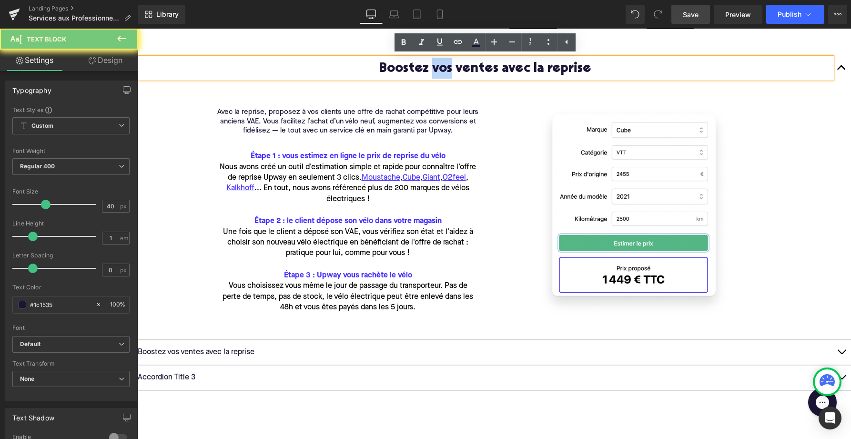
click at [442, 70] on span "Boostez vos ventes avec la reprise" at bounding box center [485, 68] width 213 height 13
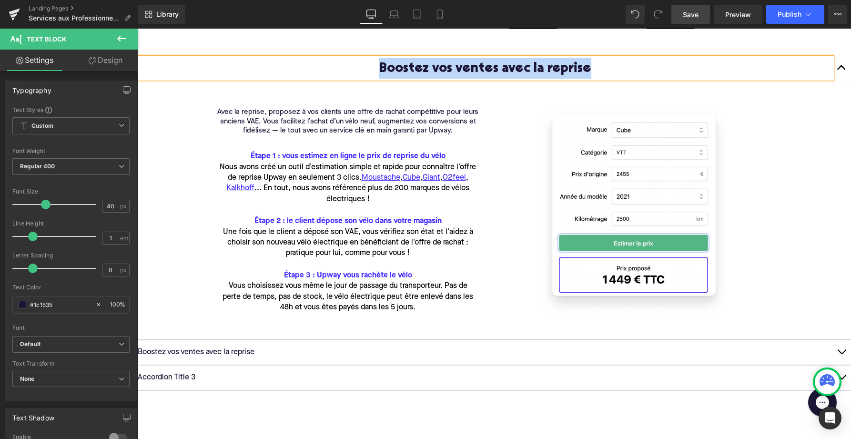
copy span "Boostez vos ventes avec la reprise"
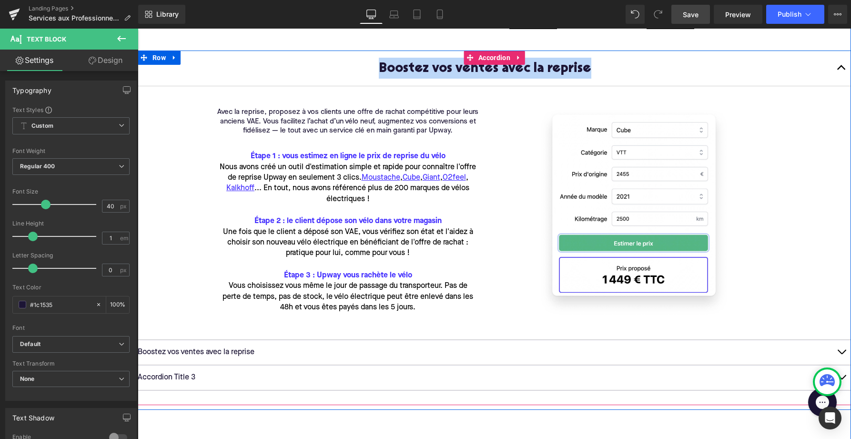
click at [191, 354] on p "Boostez vos ventes avec la reprise" at bounding box center [485, 352] width 694 height 10
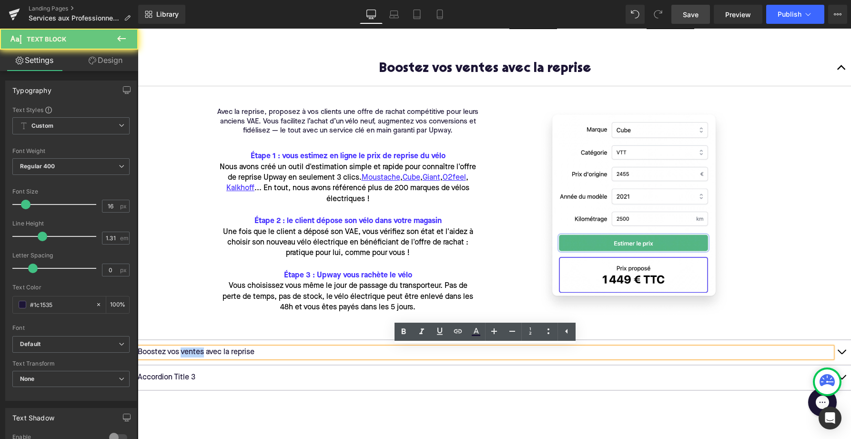
click at [191, 354] on p "Boostez vos ventes avec la reprise" at bounding box center [485, 352] width 694 height 10
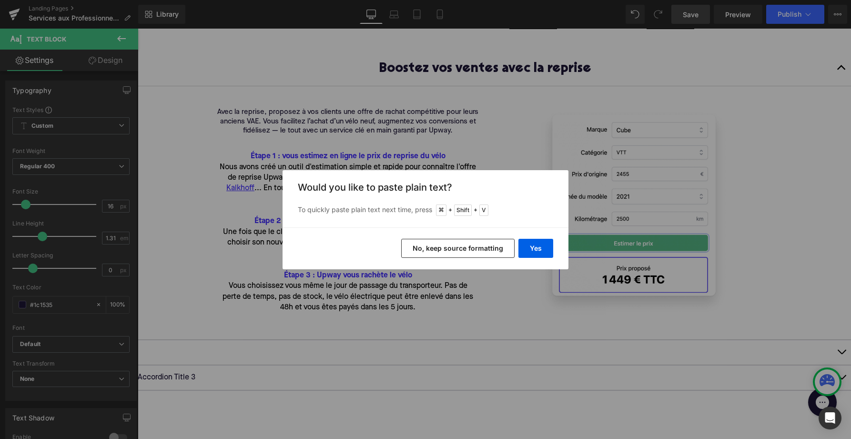
click at [441, 248] on button "No, keep source formatting" at bounding box center [457, 248] width 113 height 19
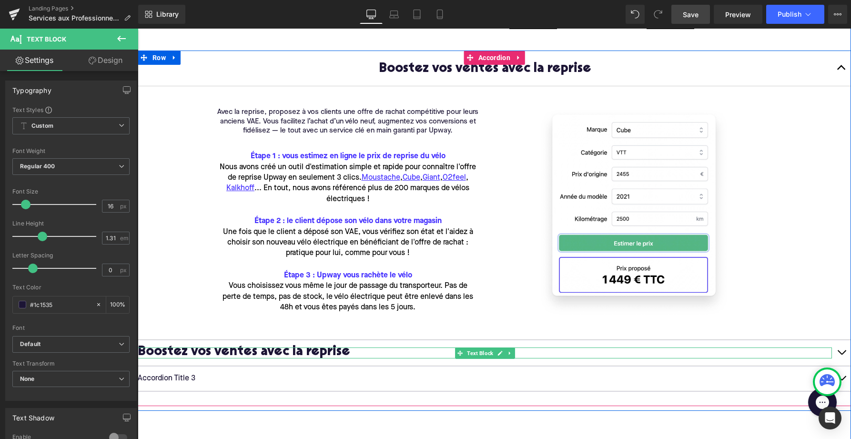
click at [344, 352] on p "Boostez vos ventes avec la reprise" at bounding box center [485, 352] width 694 height 11
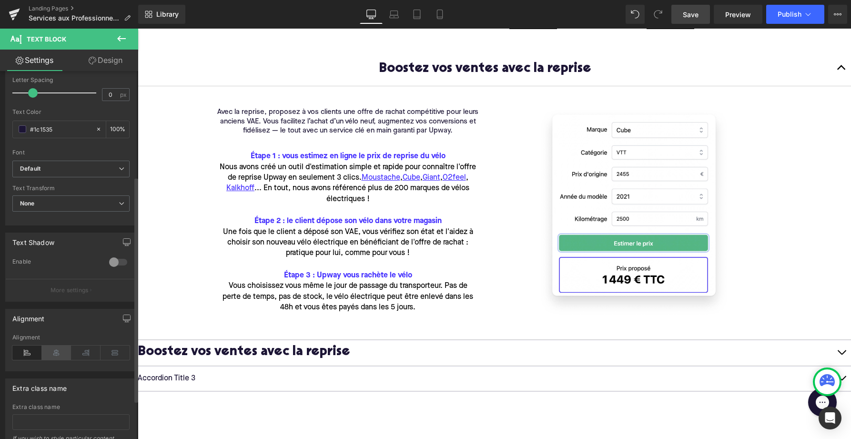
scroll to position [177, 0]
click at [54, 344] on icon at bounding box center [57, 351] width 30 height 14
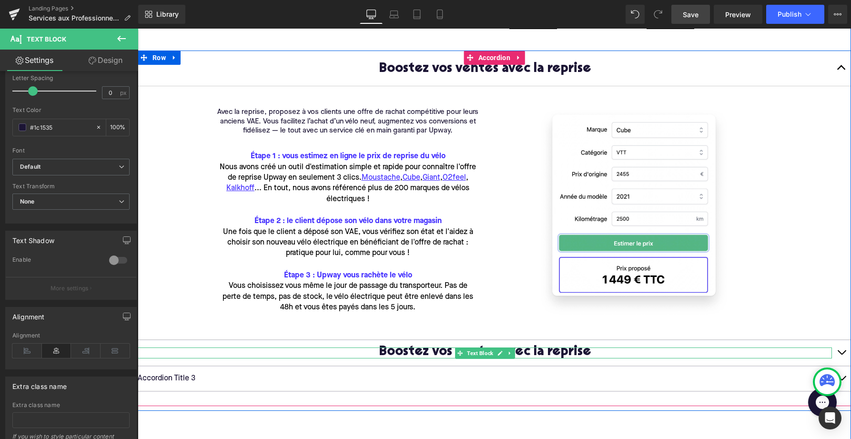
click at [587, 352] on span "Boostez vos ventes avec la reprise" at bounding box center [485, 352] width 213 height 13
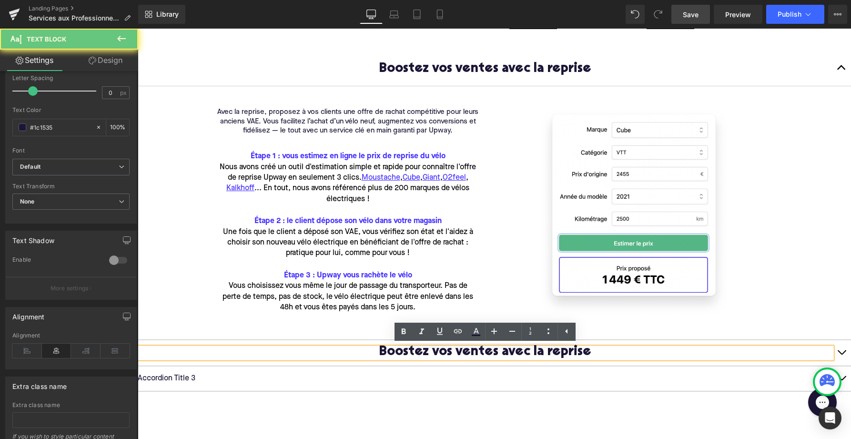
click at [587, 352] on span "Boostez vos ventes avec la reprise" at bounding box center [485, 352] width 213 height 13
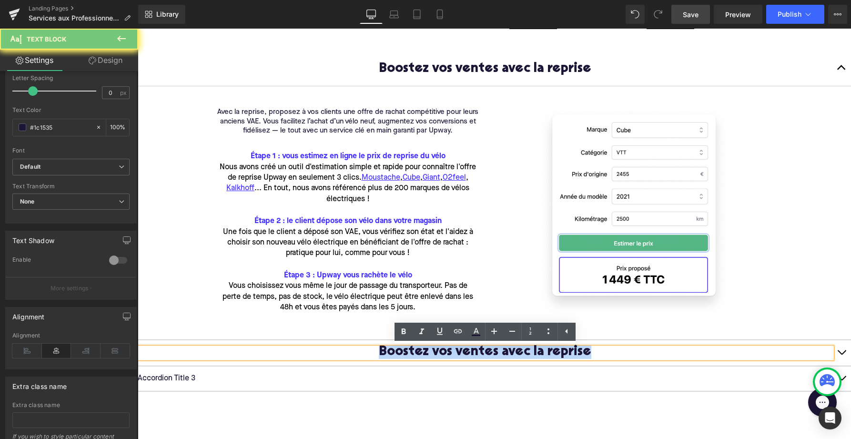
drag, startPoint x: 593, startPoint y: 354, endPoint x: 326, endPoint y: 337, distance: 267.4
click at [326, 337] on div "Boostez vos ventes avec la reprise Text Block Avec la reprise, proposez à vos c…" at bounding box center [495, 221] width 714 height 341
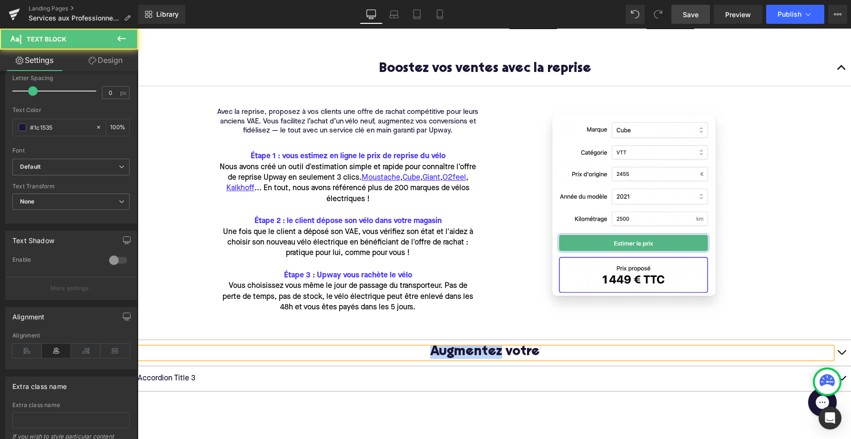
drag, startPoint x: 499, startPoint y: 352, endPoint x: 408, endPoint y: 349, distance: 90.1
click at [408, 349] on p "Augmentez votre" at bounding box center [485, 352] width 694 height 11
click at [544, 353] on p "Enrichissez votre" at bounding box center [485, 352] width 694 height 11
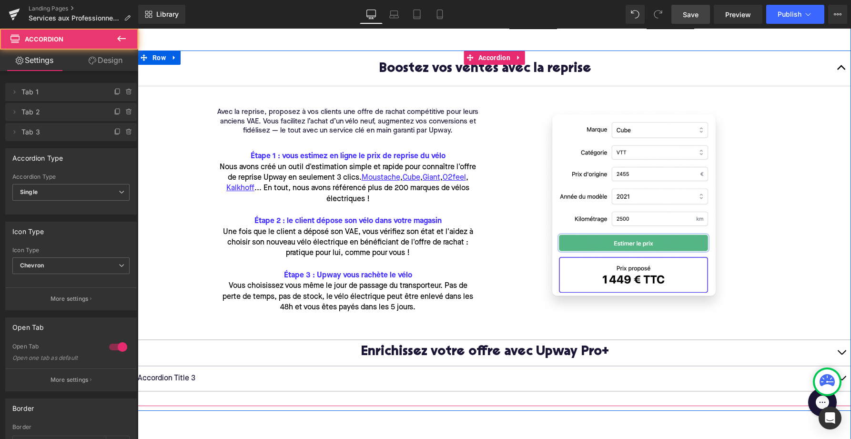
click at [842, 355] on span "button" at bounding box center [842, 355] width 0 height 0
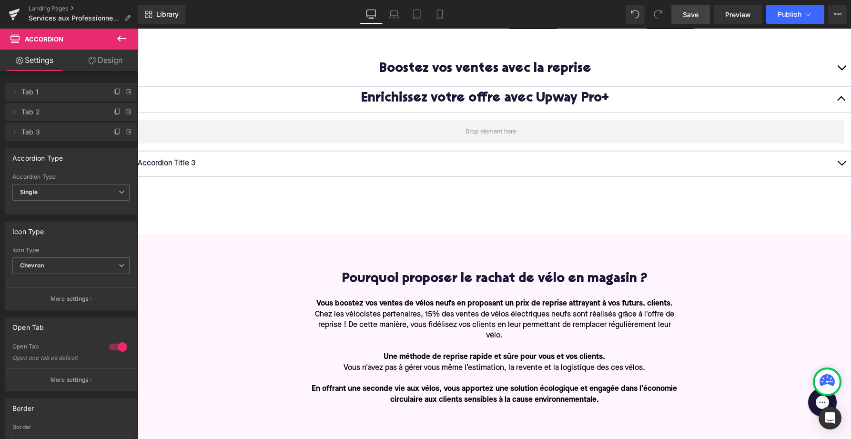
click at [119, 41] on icon at bounding box center [121, 38] width 11 height 11
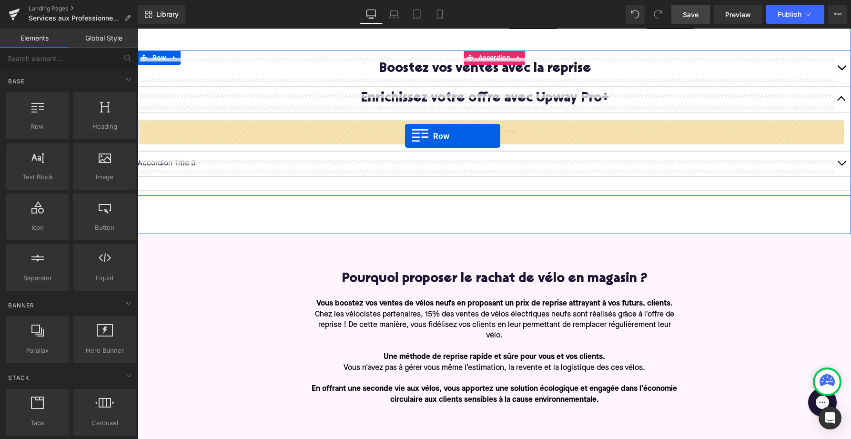
drag, startPoint x: 169, startPoint y: 139, endPoint x: 405, endPoint y: 136, distance: 236.4
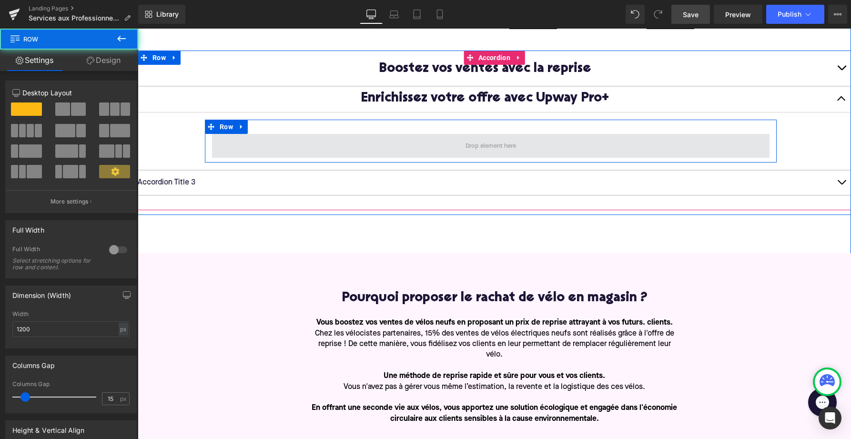
click at [430, 142] on span at bounding box center [491, 146] width 558 height 24
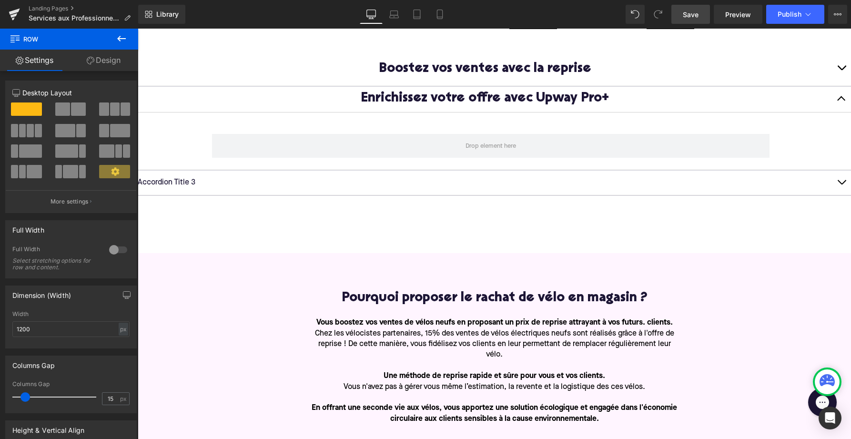
click at [119, 41] on icon at bounding box center [121, 39] width 9 height 6
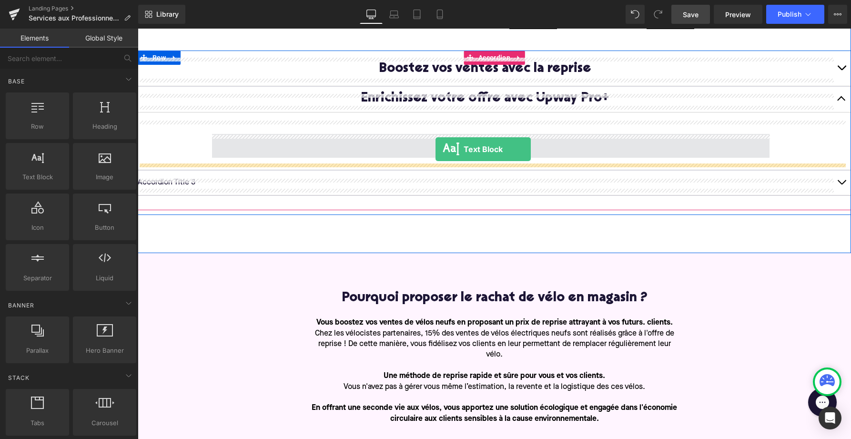
drag, startPoint x: 165, startPoint y: 206, endPoint x: 436, endPoint y: 149, distance: 276.6
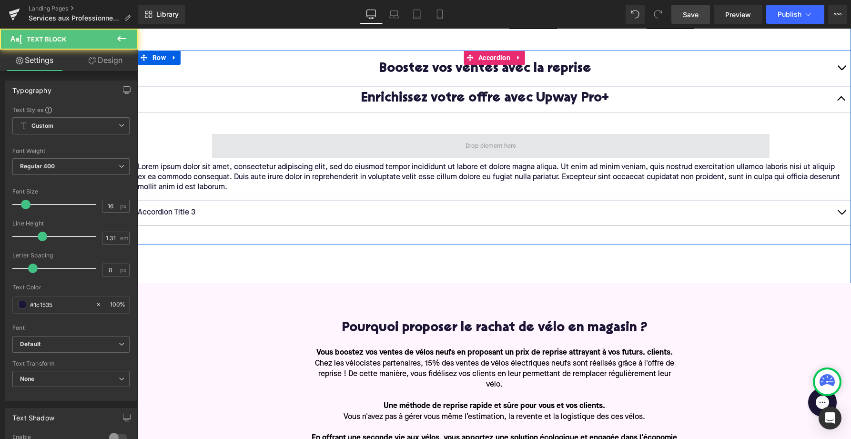
click at [384, 150] on span at bounding box center [491, 146] width 558 height 24
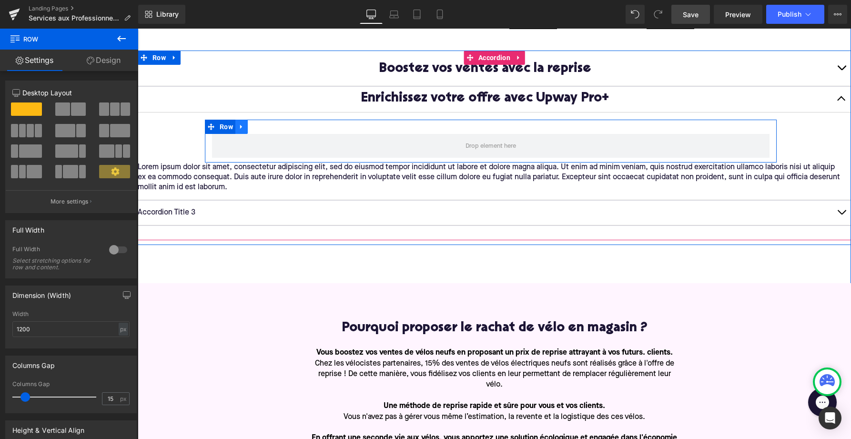
click at [239, 123] on link at bounding box center [241, 127] width 12 height 14
click at [266, 129] on icon at bounding box center [266, 126] width 7 height 7
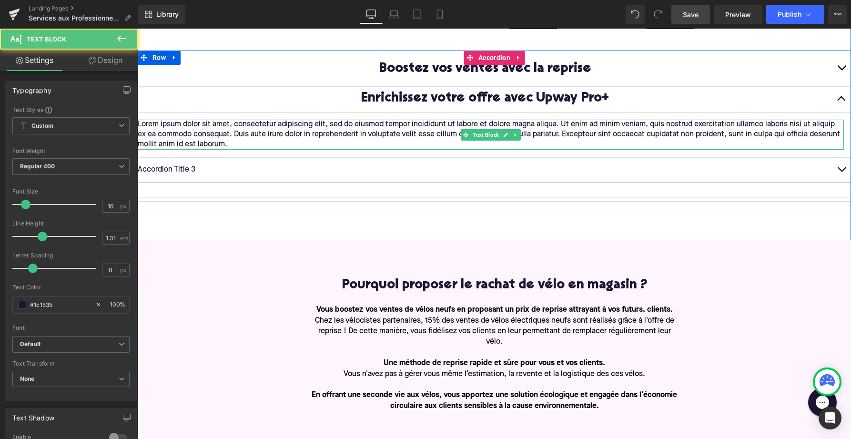
click at [258, 134] on p "Lorem ipsum dolor sit amet, consectetur adipiscing elit, sed do eiusmod tempor …" at bounding box center [491, 135] width 706 height 30
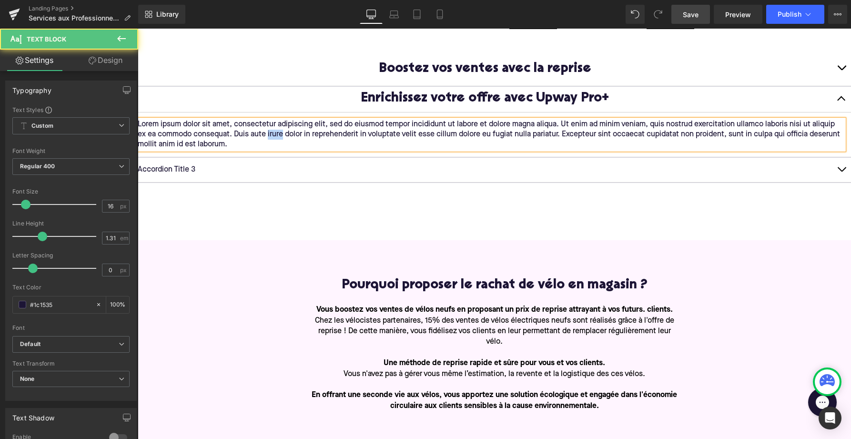
click at [258, 134] on p "Lorem ipsum dolor sit amet, consectetur adipiscing elit, sed do eiusmod tempor …" at bounding box center [491, 135] width 706 height 30
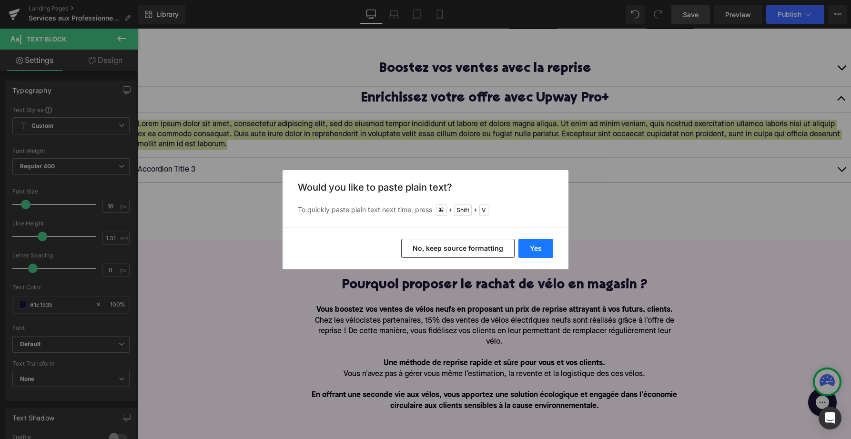
click at [531, 247] on button "Yes" at bounding box center [536, 248] width 35 height 19
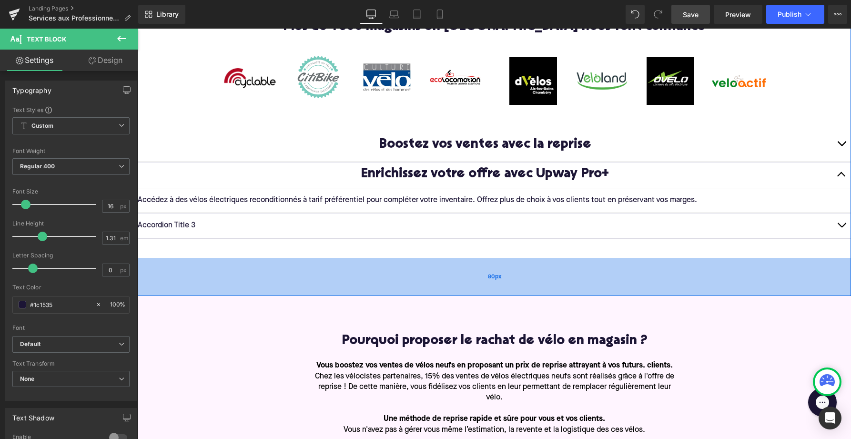
scroll to position [273, 0]
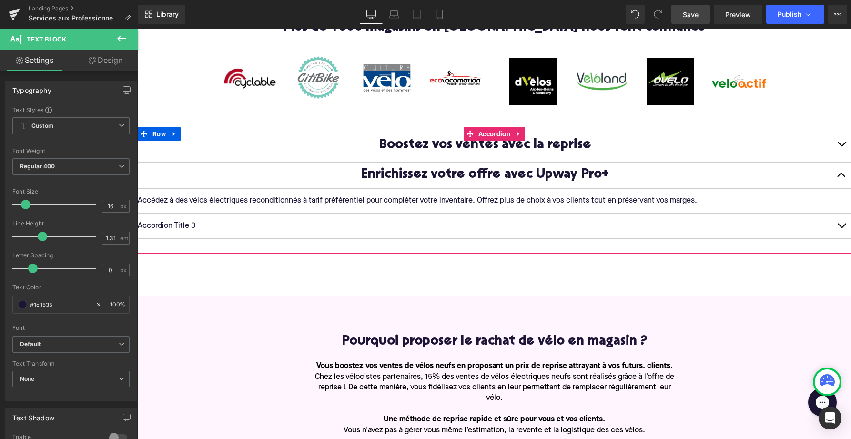
click at [841, 148] on button "button" at bounding box center [841, 144] width 19 height 35
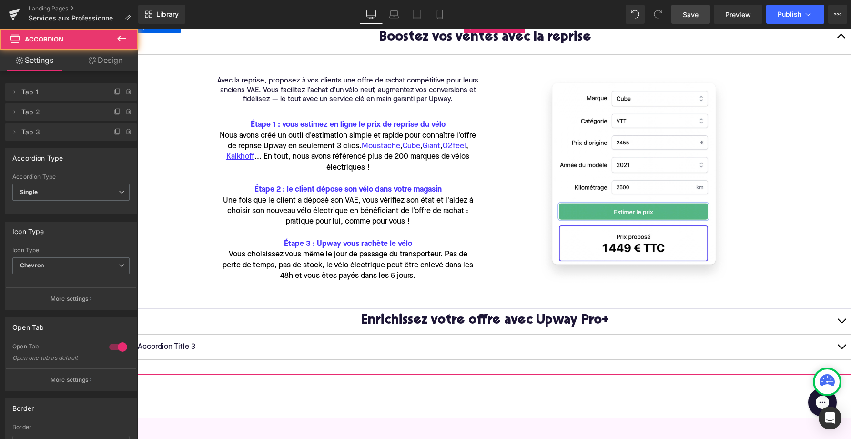
click at [843, 325] on button "button" at bounding box center [841, 321] width 19 height 25
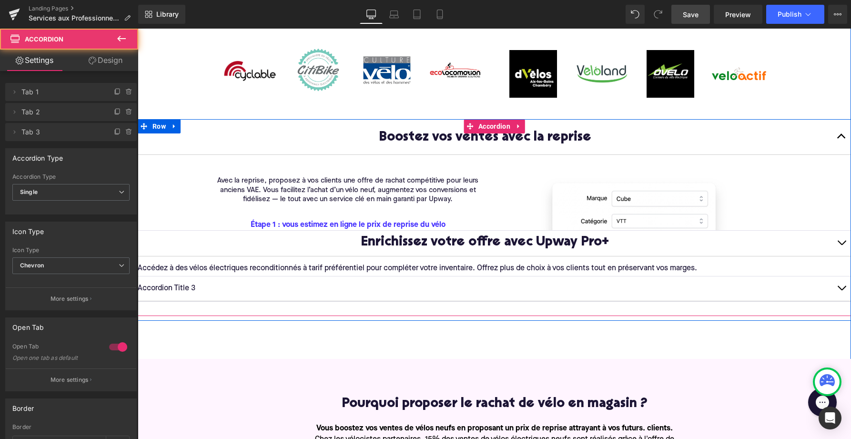
scroll to position [127, 0]
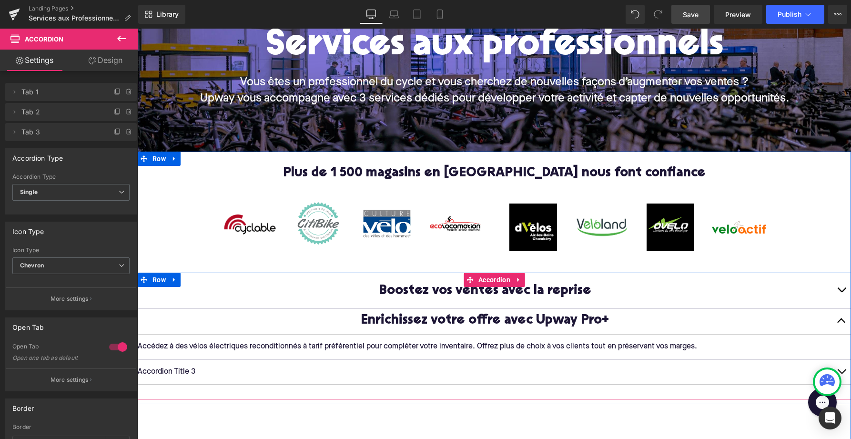
click at [344, 340] on article "Accédez à des vélos électriques reconditionnés à tarif préférentiel pour complé…" at bounding box center [495, 347] width 714 height 25
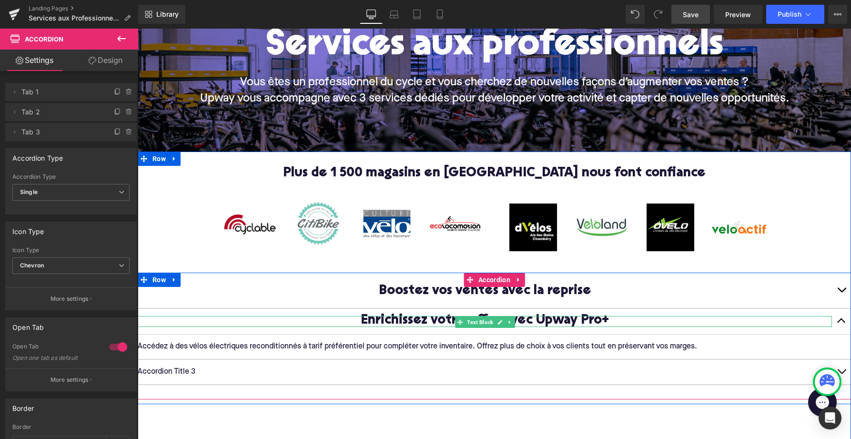
click at [214, 319] on p "Enrichissez votre offre avec Upway Pro+" at bounding box center [485, 321] width 694 height 11
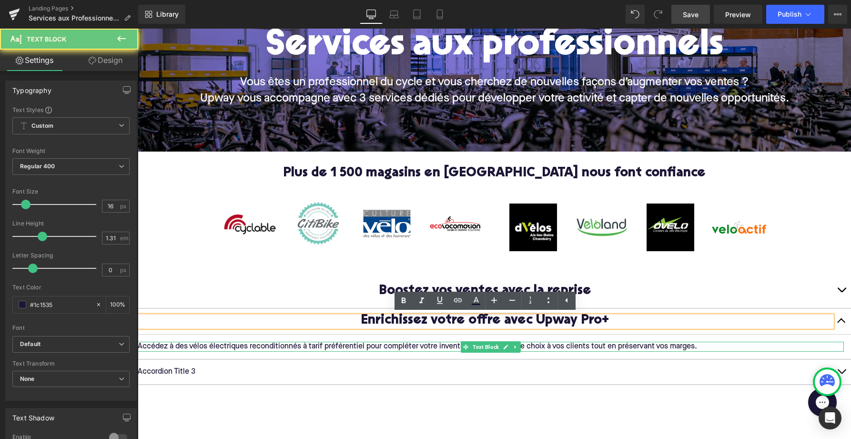
click at [229, 347] on p "Accédez à des vélos électriques reconditionnés à tarif préférentiel pour complé…" at bounding box center [491, 347] width 706 height 10
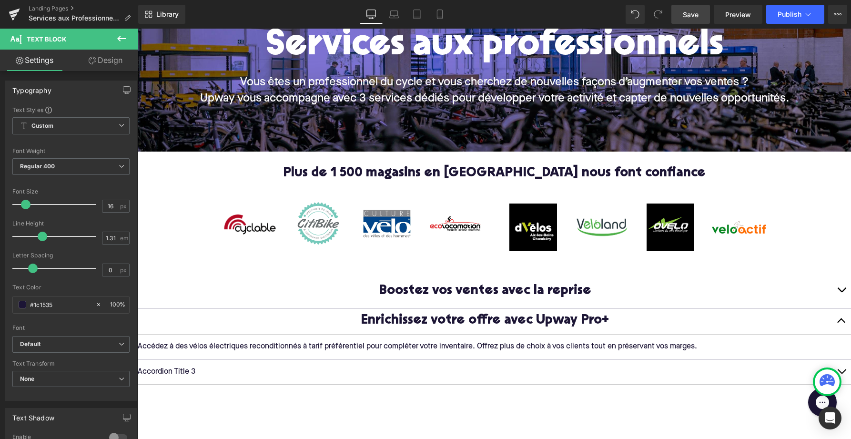
click at [122, 39] on icon at bounding box center [121, 38] width 11 height 11
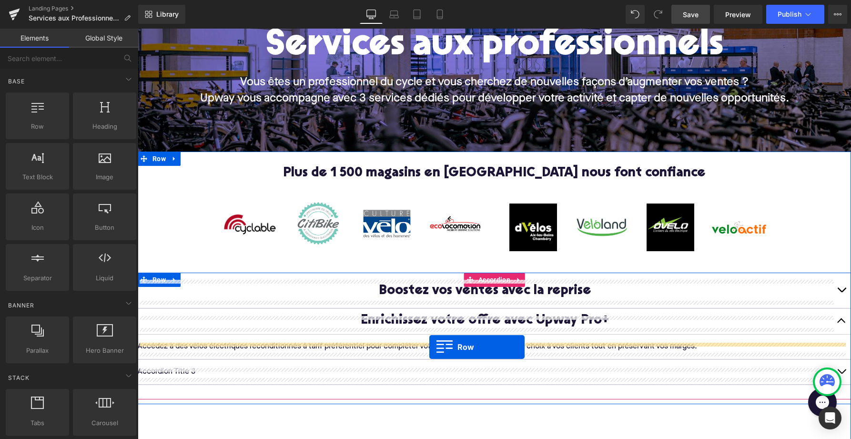
drag, startPoint x: 173, startPoint y: 133, endPoint x: 429, endPoint y: 347, distance: 334.1
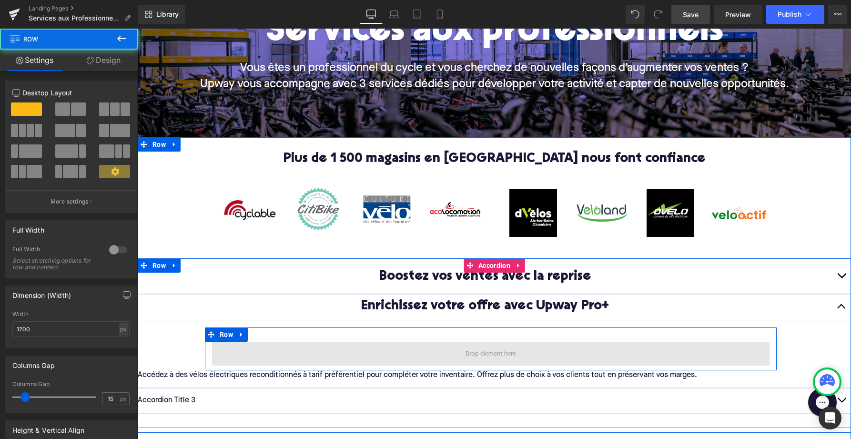
scroll to position [143, 0]
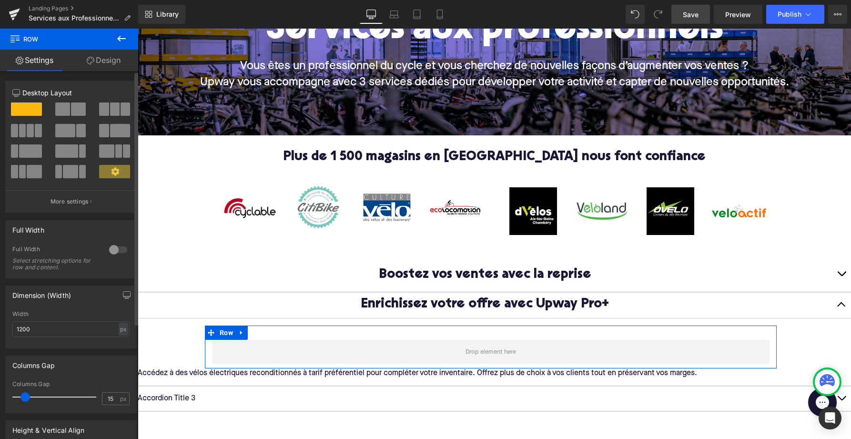
click at [68, 104] on span at bounding box center [62, 108] width 15 height 13
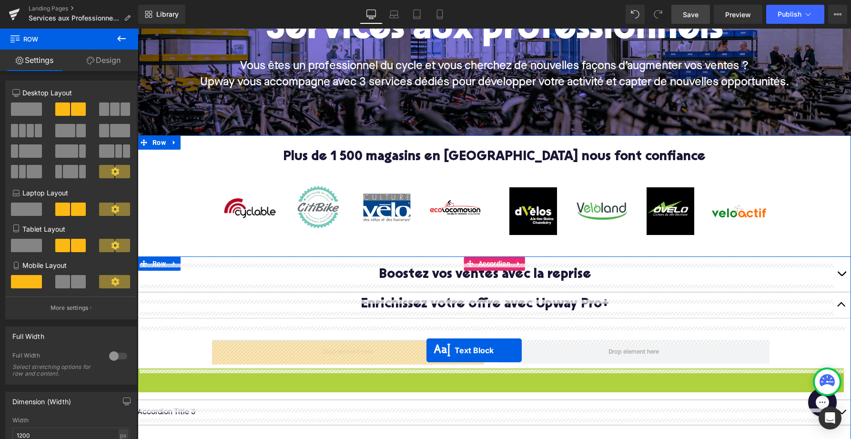
drag, startPoint x: 468, startPoint y: 375, endPoint x: 427, endPoint y: 350, distance: 48.3
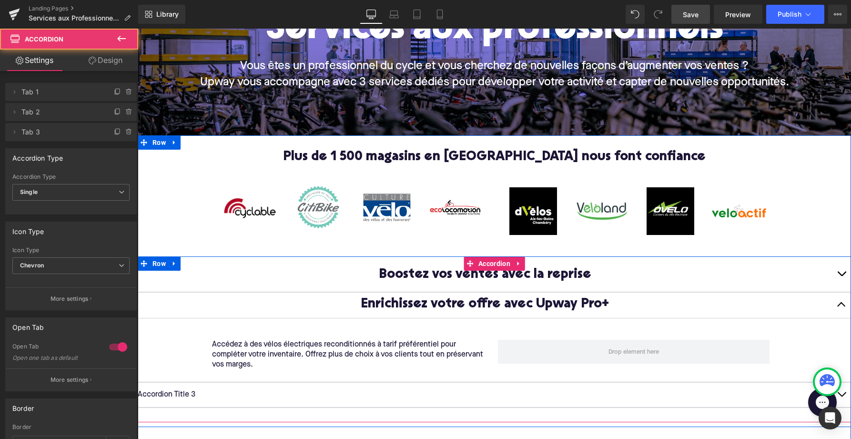
click at [841, 272] on button "button" at bounding box center [841, 273] width 19 height 35
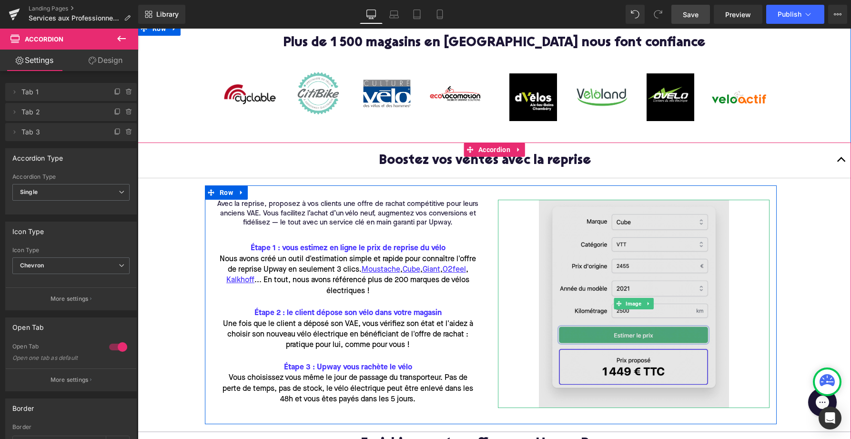
scroll to position [251, 0]
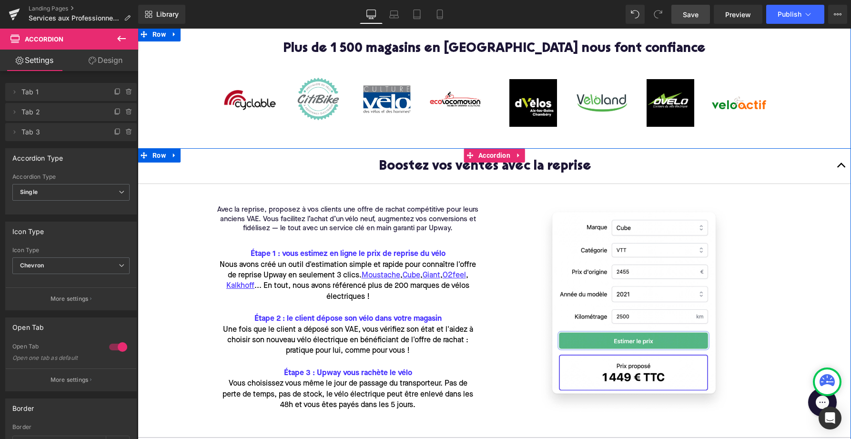
click at [841, 166] on button "button" at bounding box center [841, 165] width 19 height 35
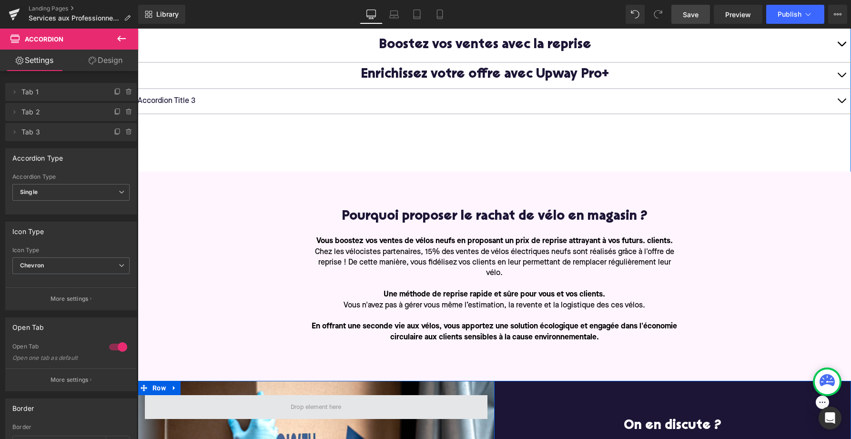
scroll to position [370, 0]
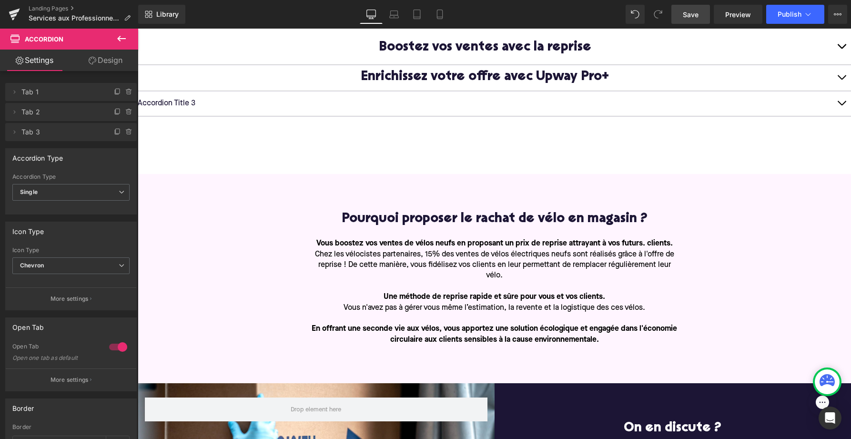
click at [686, 10] on span "Save" at bounding box center [691, 15] width 16 height 10
